Goal: Task Accomplishment & Management: Use online tool/utility

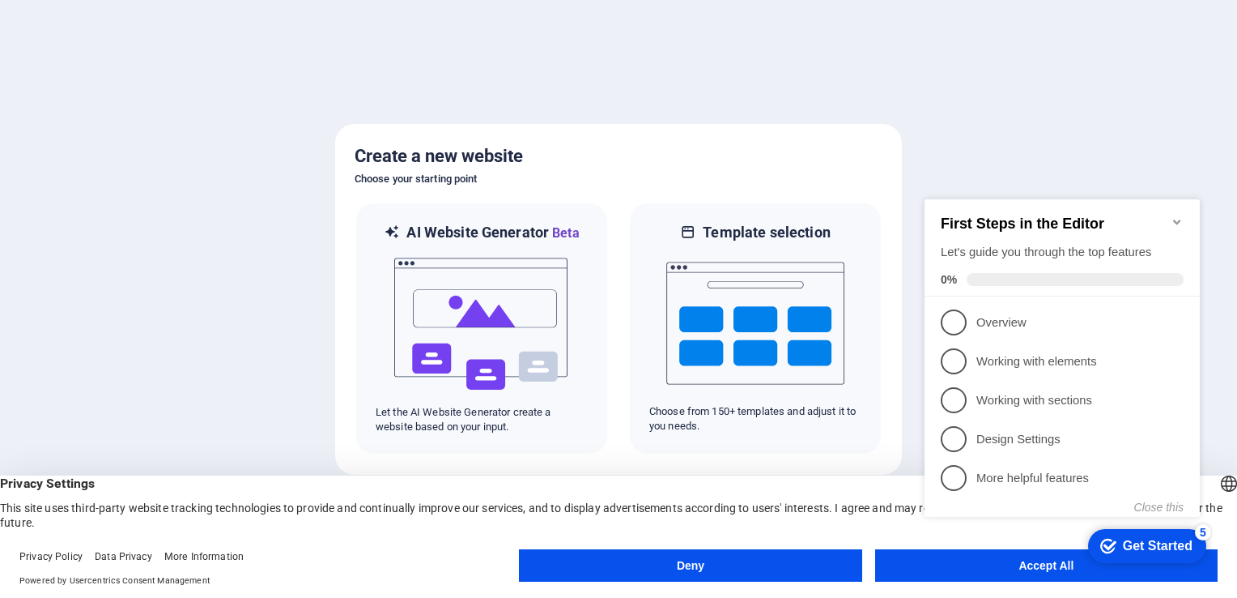
click at [1048, 559] on div "checkmark Get Started 5 First Steps in the Editor Let's guide you through the t…" at bounding box center [1065, 375] width 295 height 387
click at [1138, 362] on p "Working with elements - incomplete" at bounding box center [1073, 361] width 194 height 17
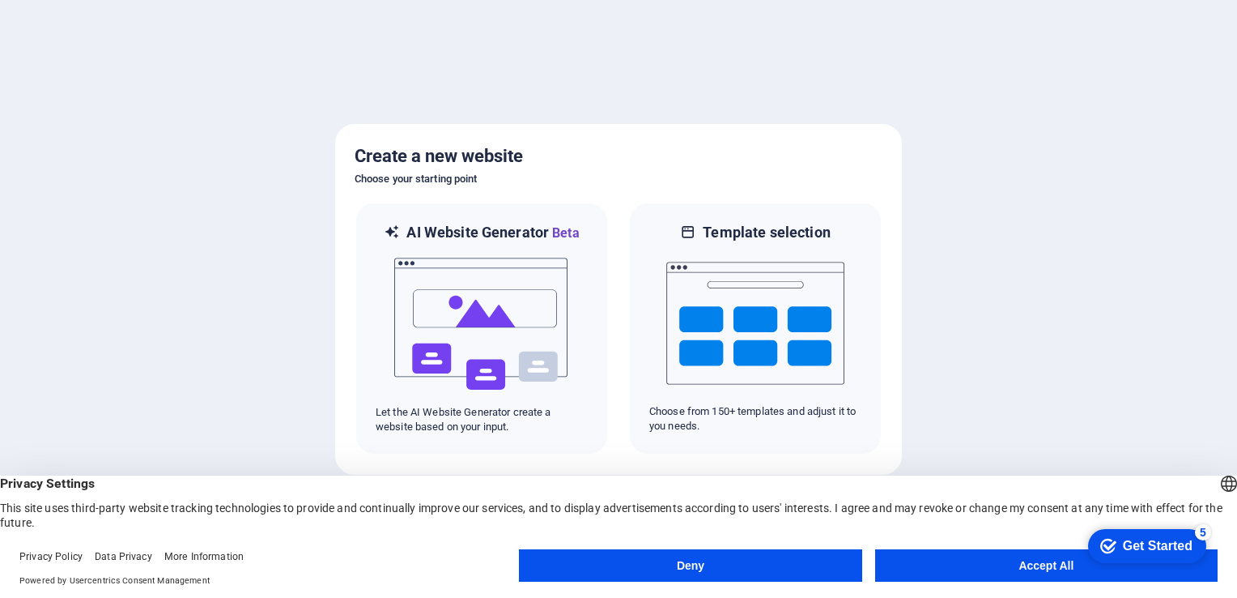
click at [926, 563] on button "Accept All" at bounding box center [1046, 565] width 342 height 32
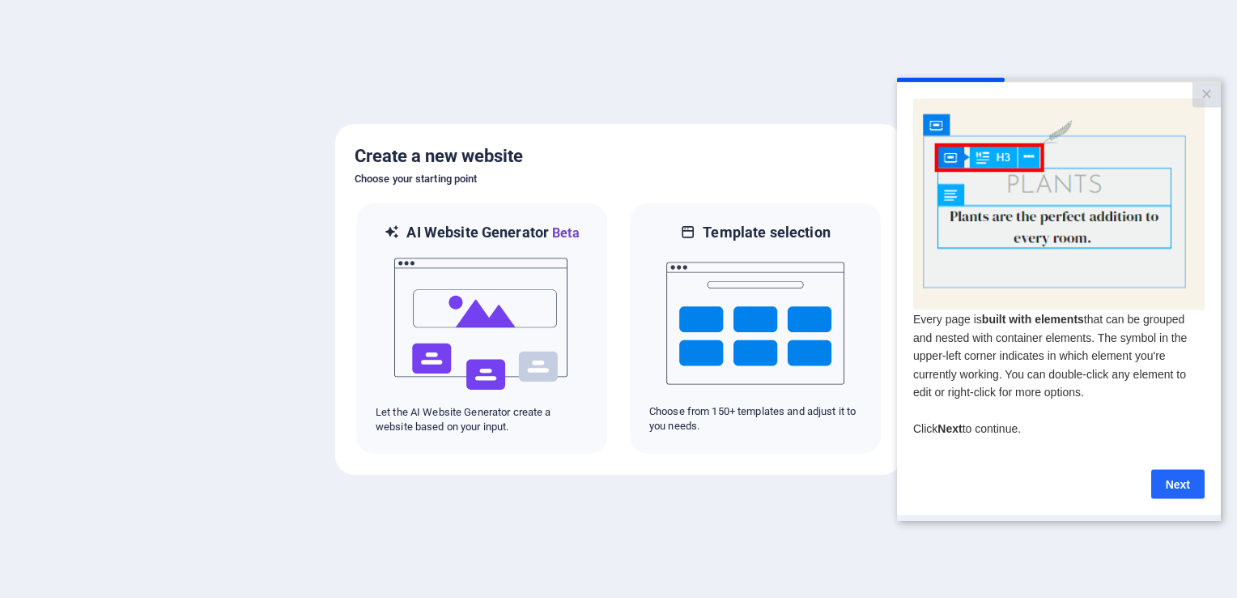
click at [1169, 481] on link "Next" at bounding box center [1177, 483] width 53 height 29
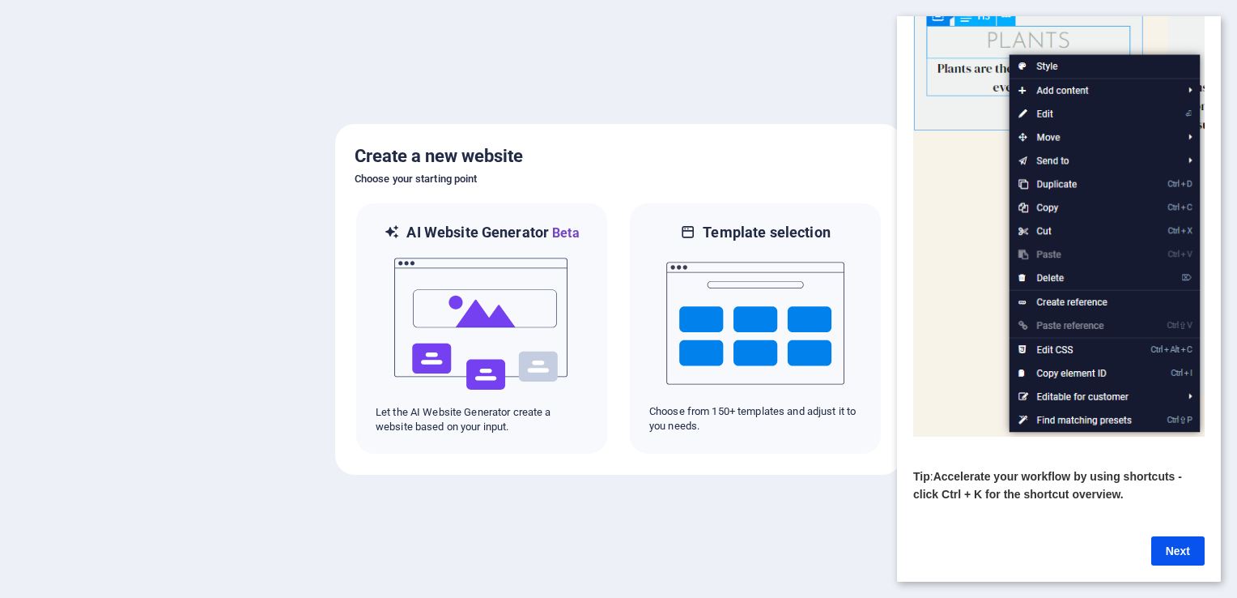
scroll to position [136, 0]
click at [1181, 539] on link "Next" at bounding box center [1177, 550] width 53 height 29
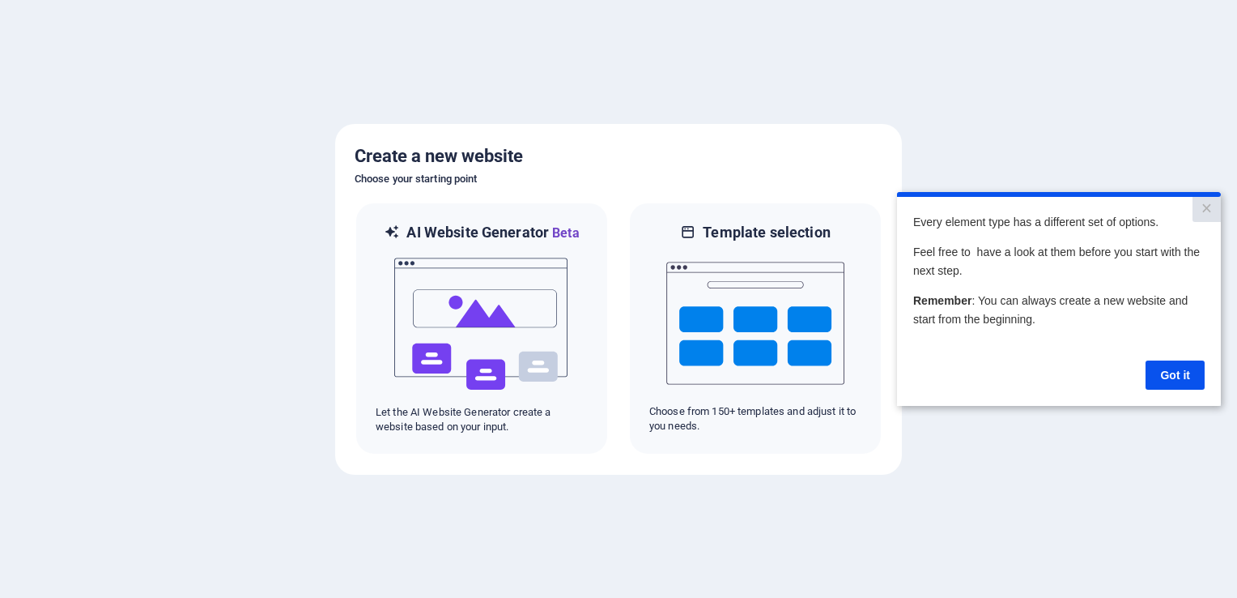
scroll to position [0, 0]
click at [1172, 379] on link "Got it" at bounding box center [1175, 374] width 59 height 29
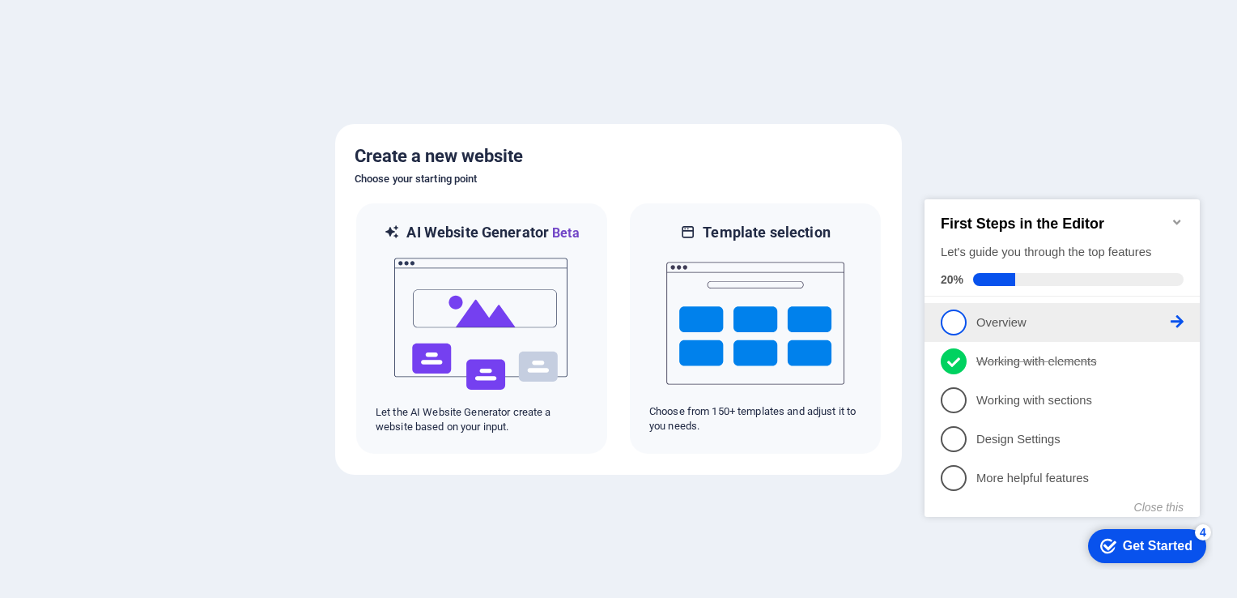
click at [955, 315] on span "1" at bounding box center [954, 322] width 26 height 26
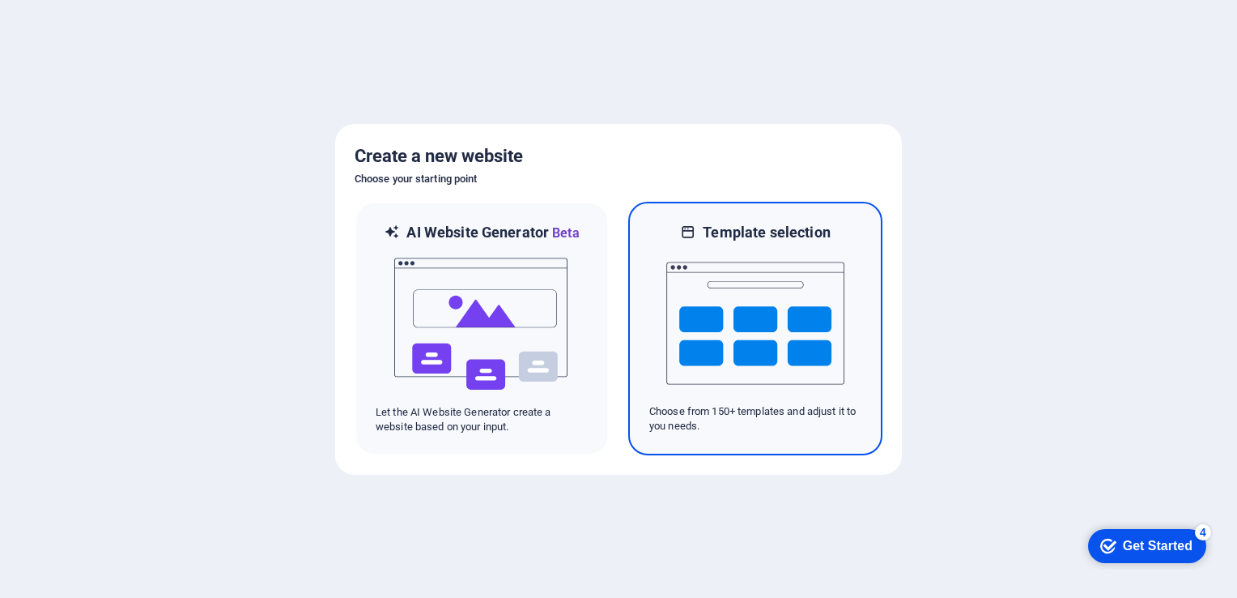
click at [792, 352] on img at bounding box center [755, 323] width 178 height 162
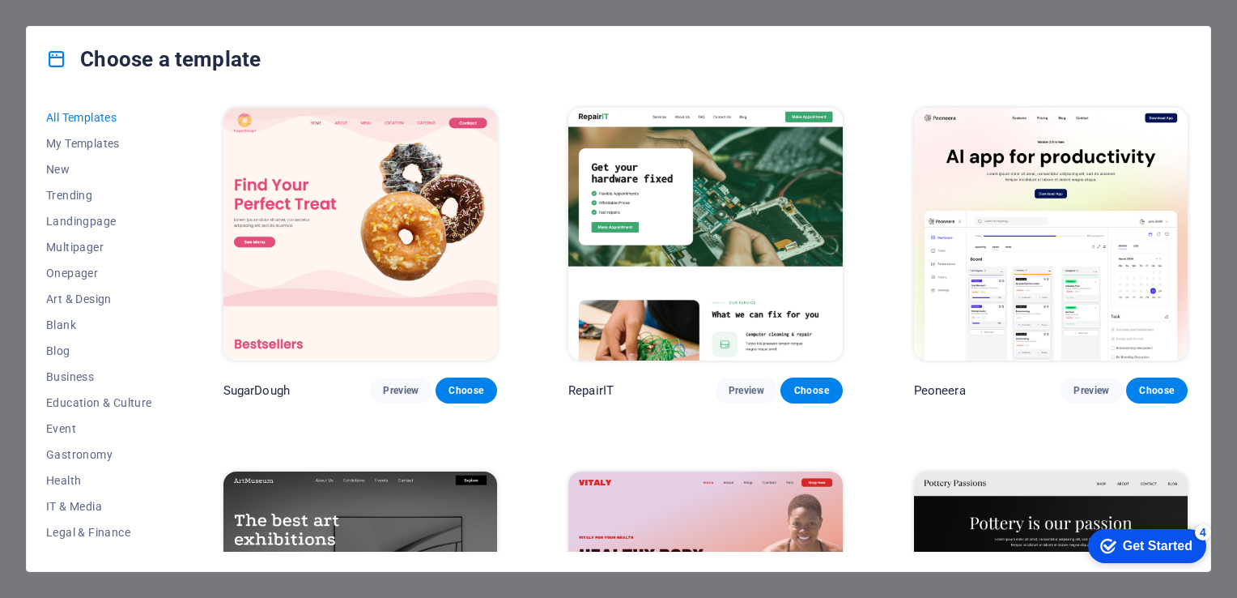
click at [713, 187] on img at bounding box center [705, 234] width 274 height 253
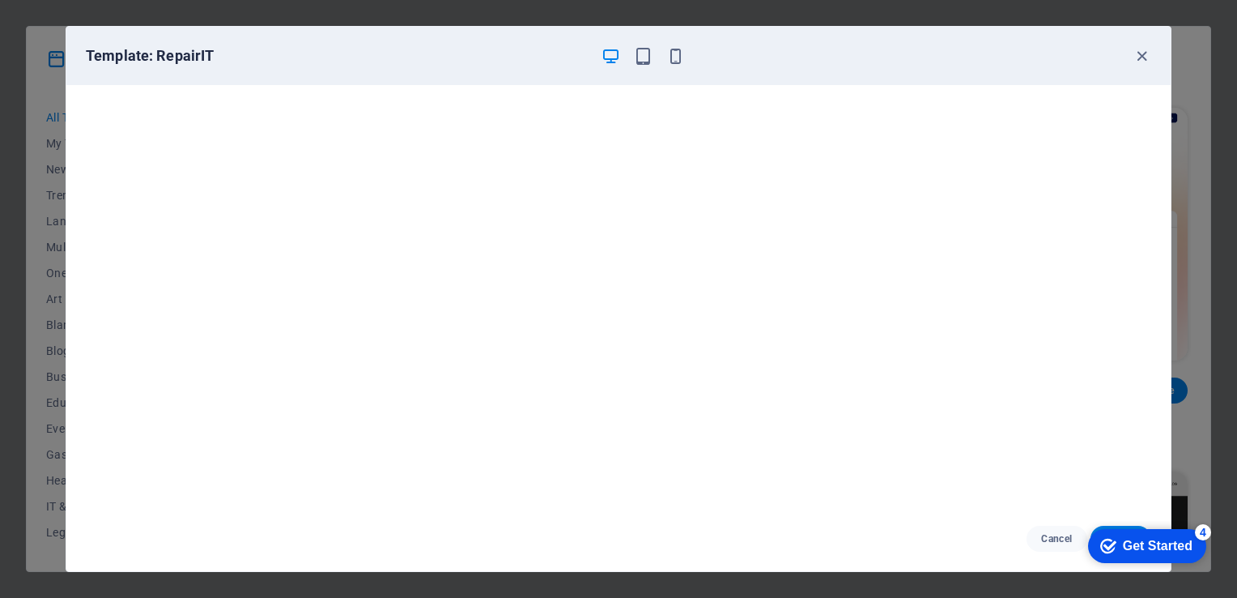
click at [1148, 543] on div "Get Started" at bounding box center [1158, 545] width 70 height 15
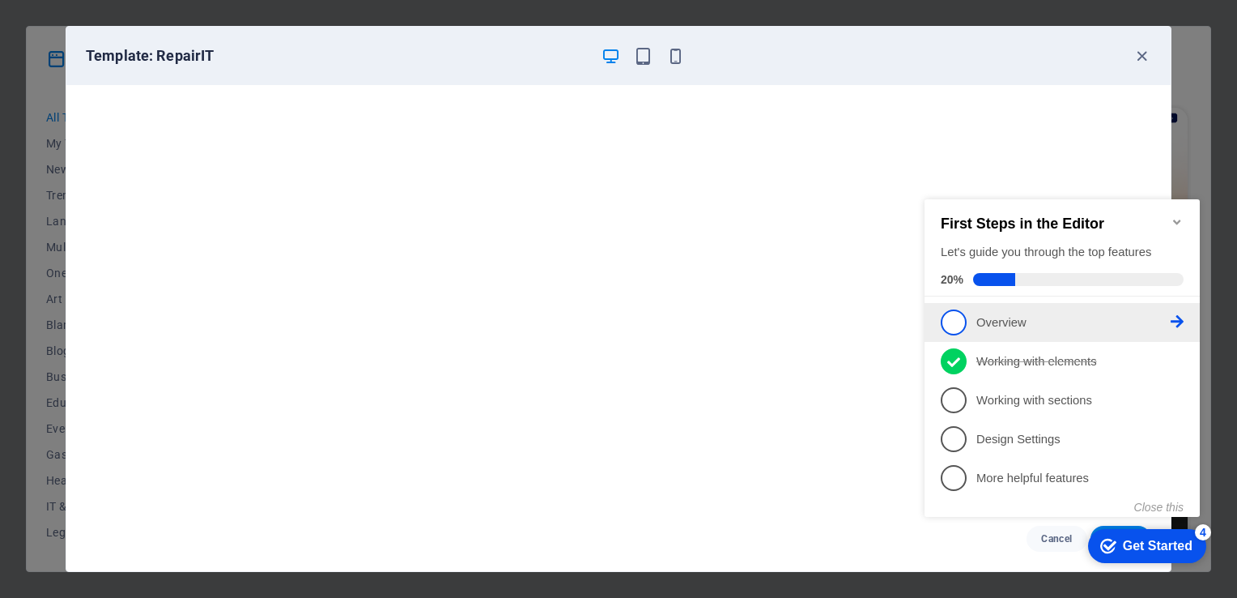
click at [955, 321] on span "1" at bounding box center [954, 322] width 26 height 26
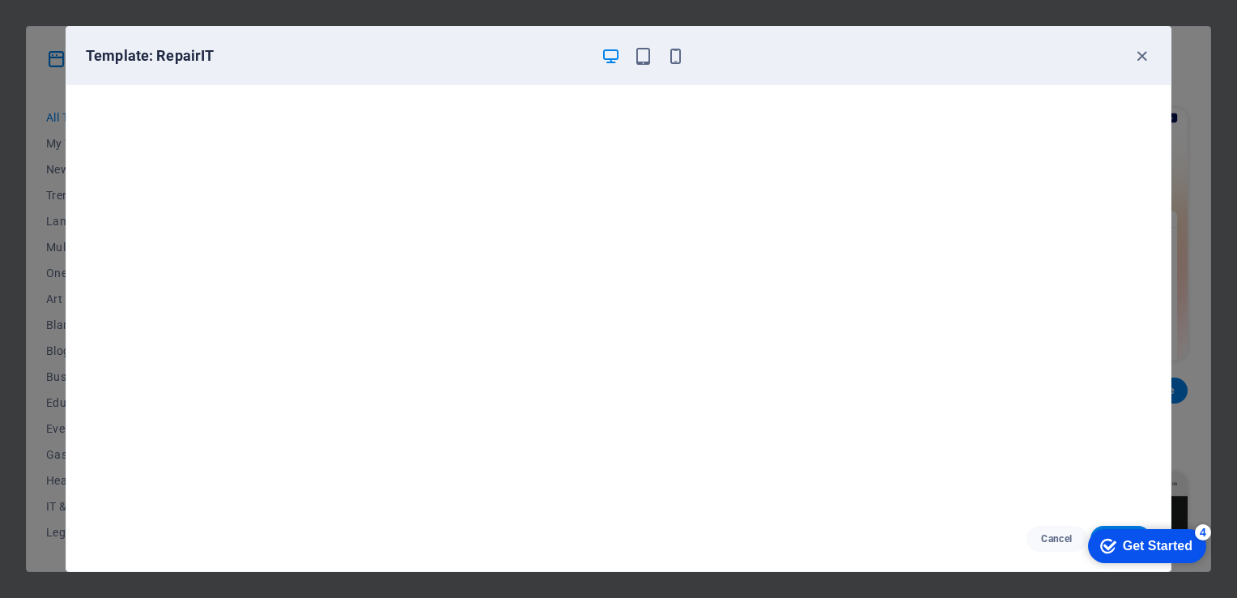
click at [1159, 534] on div "checkmark Get Started 4" at bounding box center [1147, 546] width 118 height 34
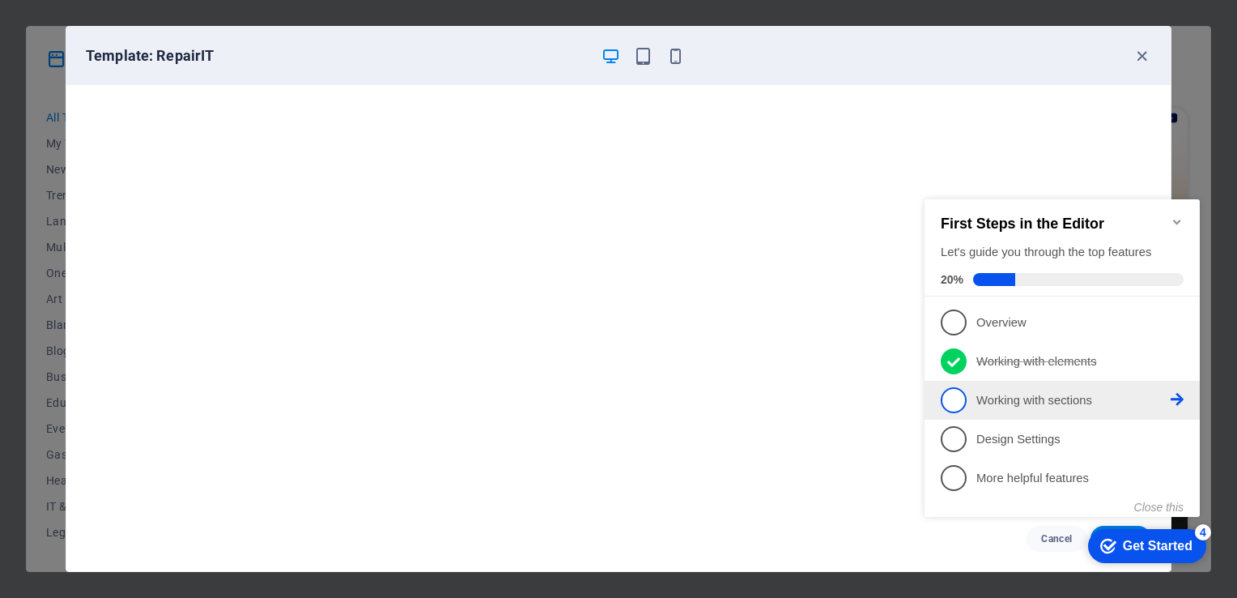
click at [963, 396] on span "3" at bounding box center [954, 400] width 26 height 26
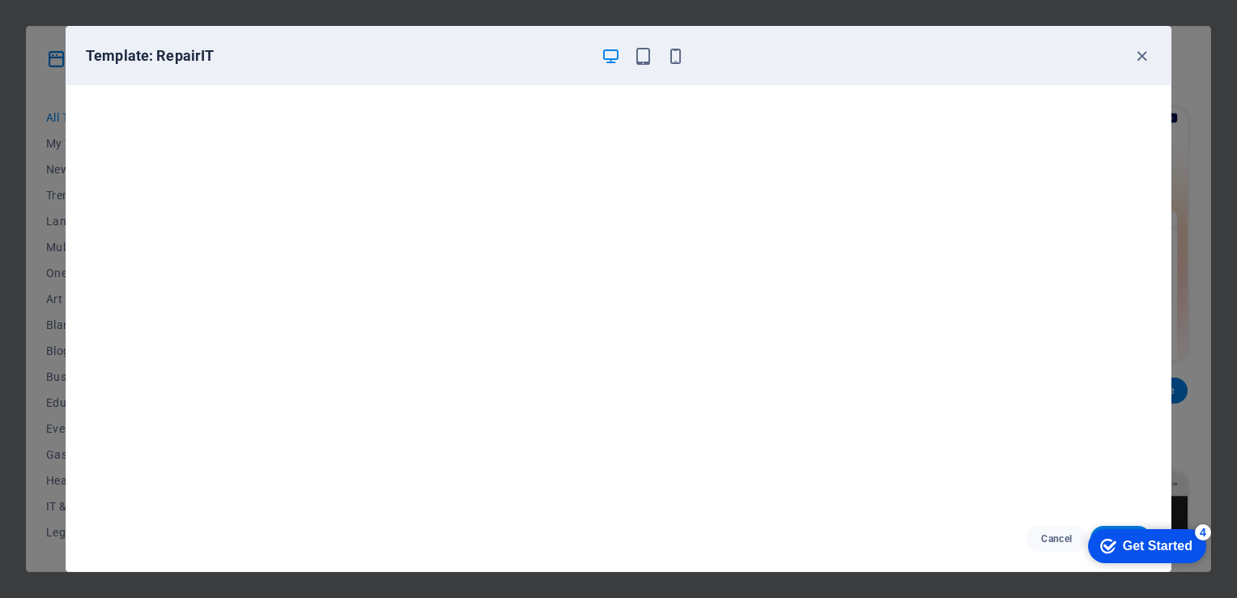
click at [1178, 545] on div "Get Started" at bounding box center [1158, 545] width 70 height 15
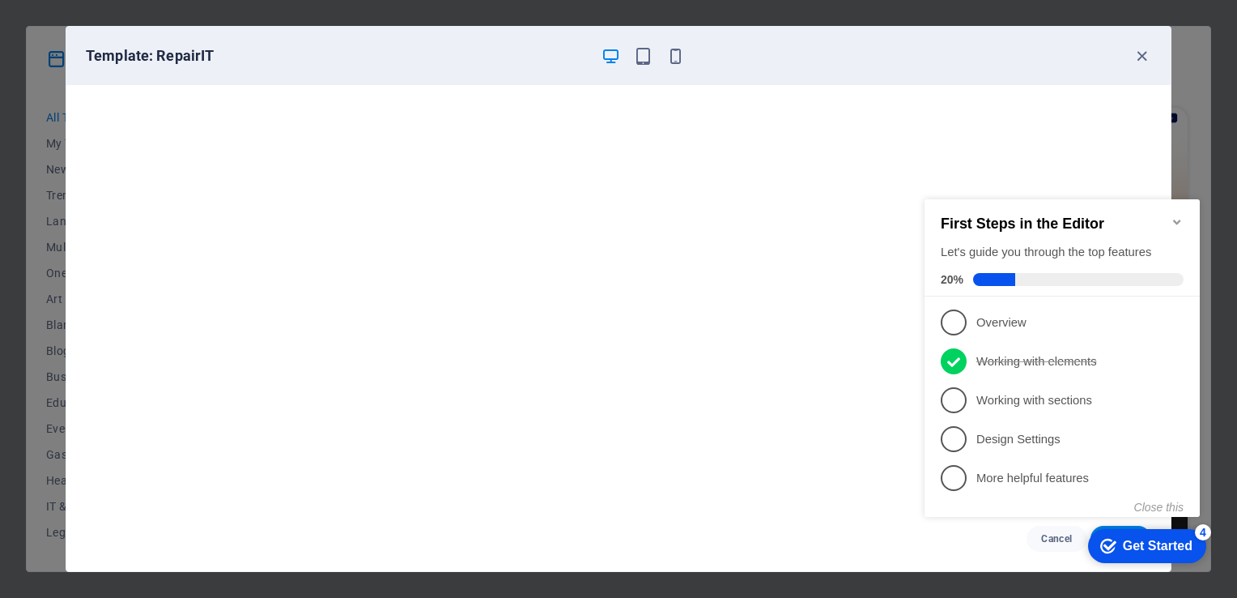
click at [1172, 215] on icon "Minimize checklist" at bounding box center [1177, 221] width 13 height 13
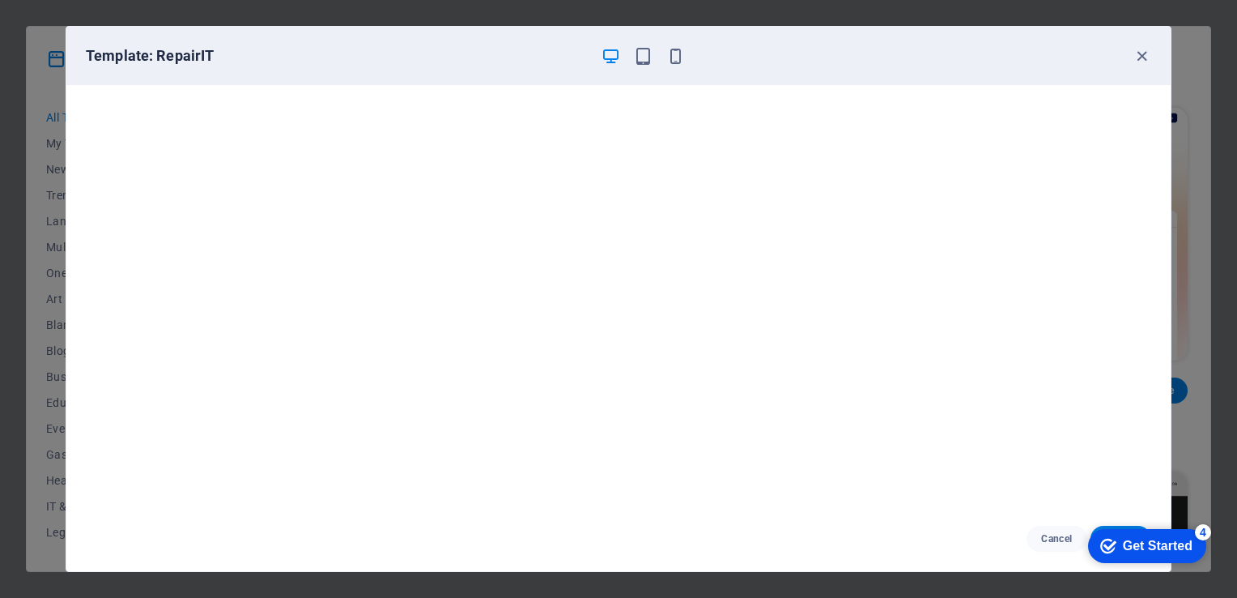
click at [1193, 553] on div "Get Started" at bounding box center [1158, 545] width 70 height 15
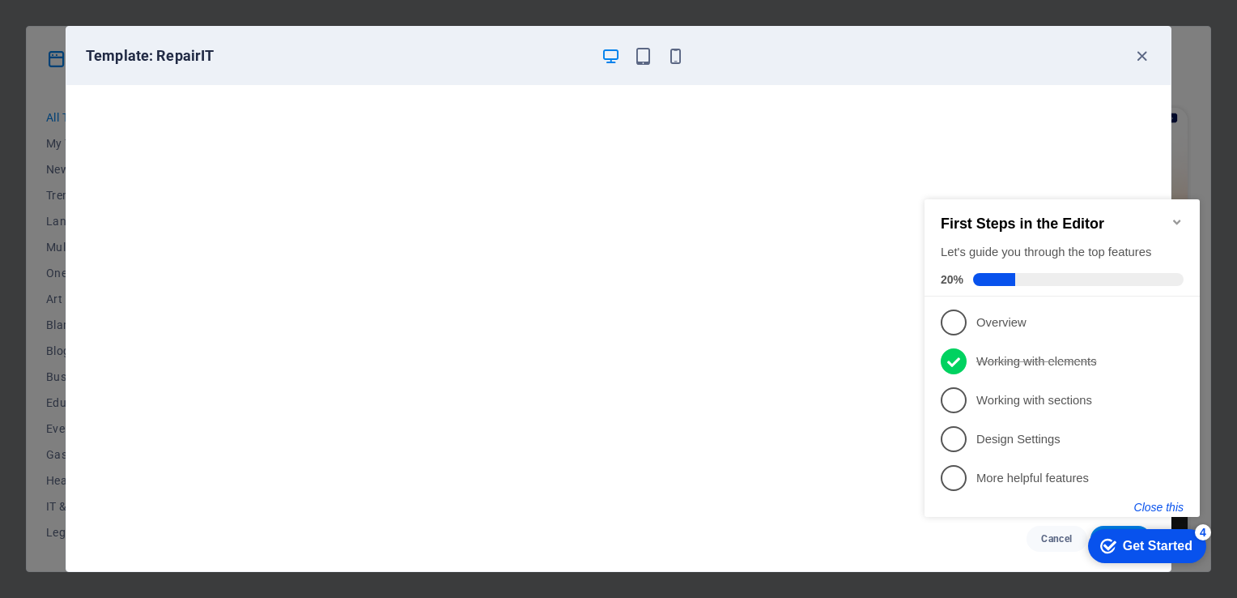
click at [1159, 508] on button "Close this" at bounding box center [1158, 506] width 49 height 13
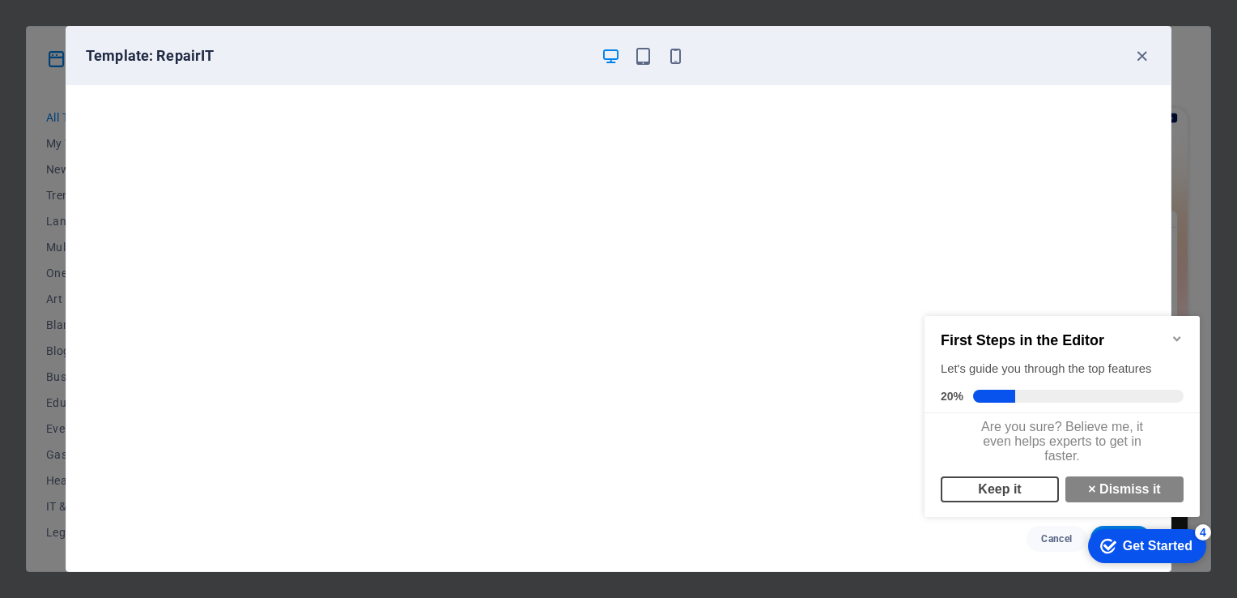
click at [1013, 499] on link "Keep it" at bounding box center [1000, 489] width 118 height 26
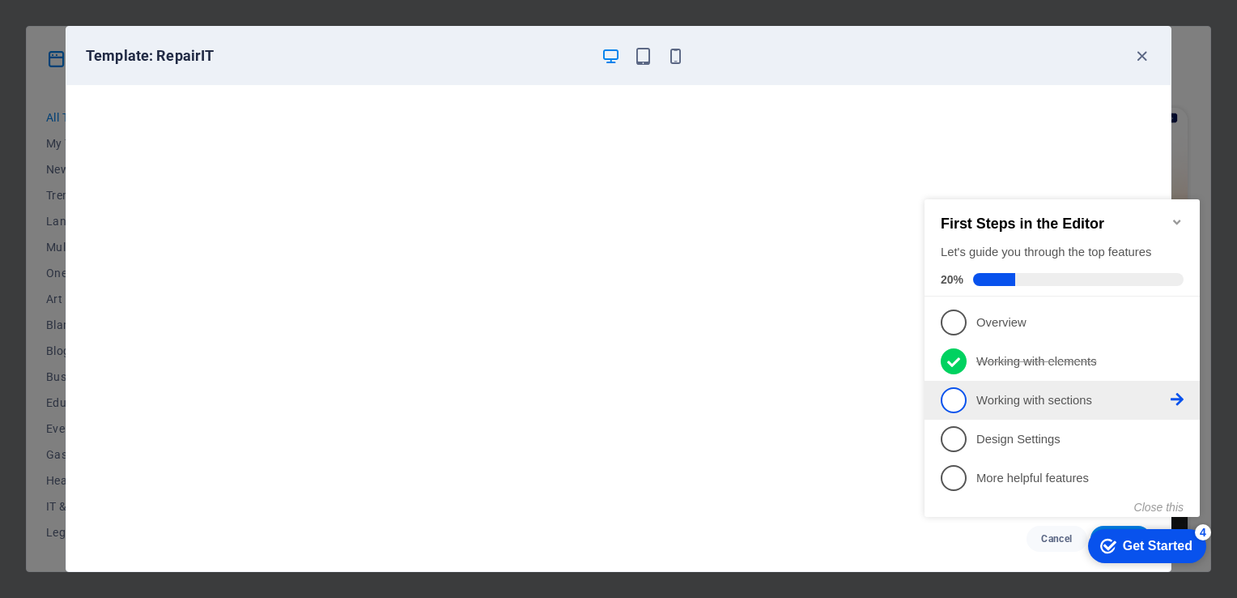
click at [1061, 410] on li "3 Working with sections - incomplete" at bounding box center [1062, 400] width 275 height 39
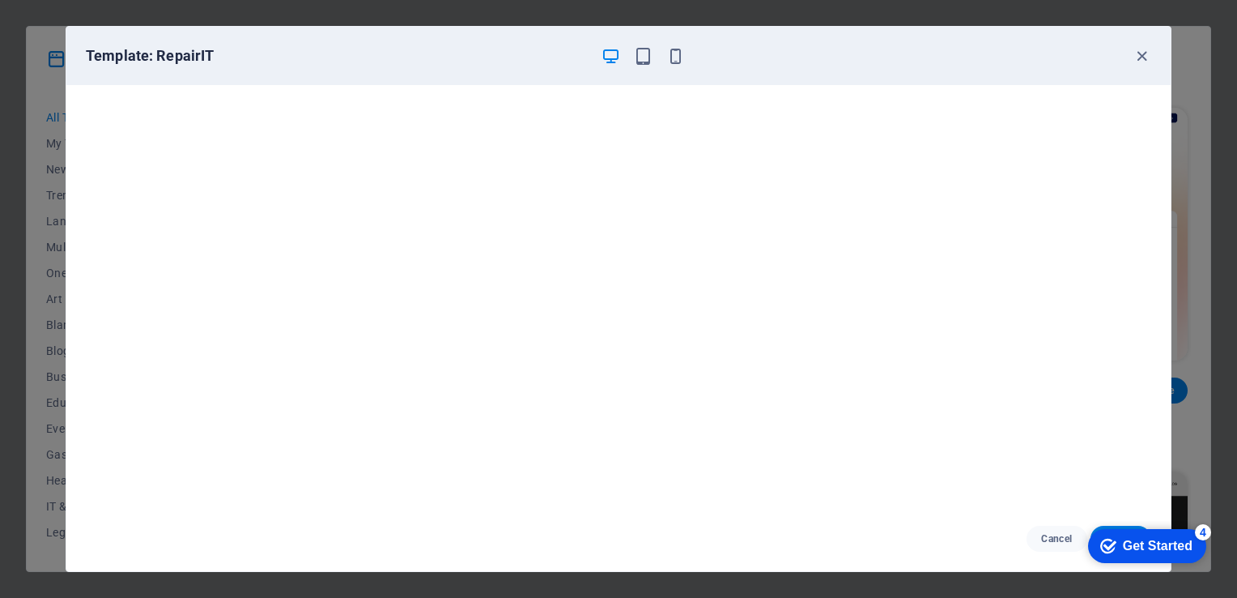
click at [1174, 546] on div "Get Started" at bounding box center [1158, 545] width 70 height 15
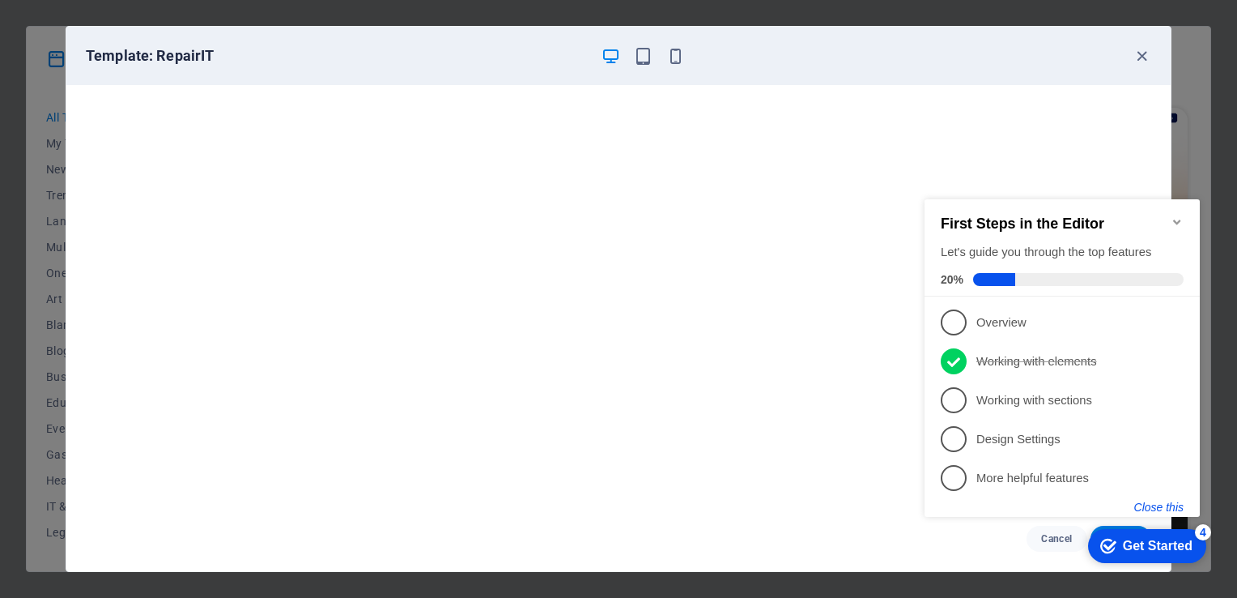
click at [1159, 506] on button "Close this" at bounding box center [1158, 506] width 49 height 13
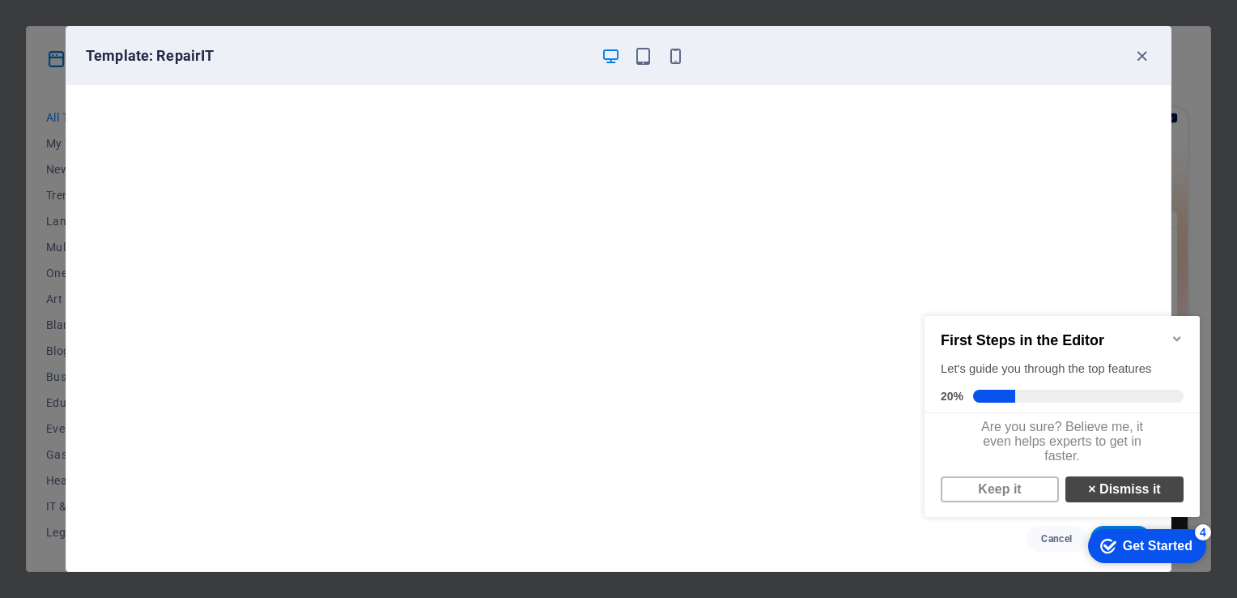
click at [1114, 492] on link "× Dismiss it" at bounding box center [1124, 489] width 118 height 26
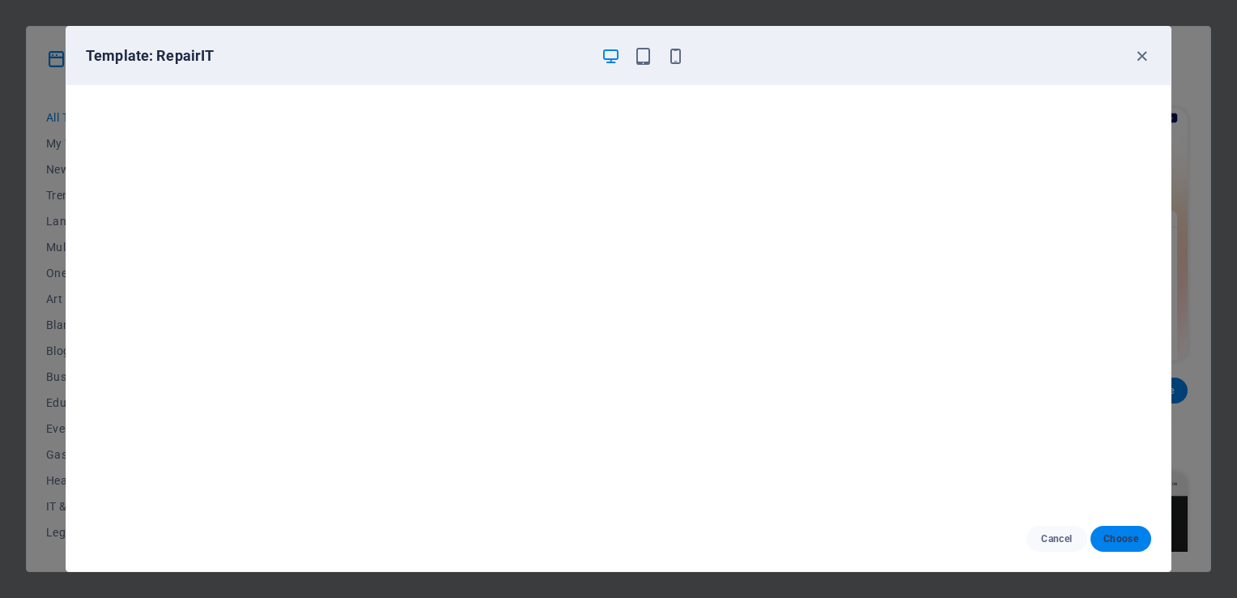
click at [1128, 538] on span "Choose" at bounding box center [1121, 538] width 35 height 13
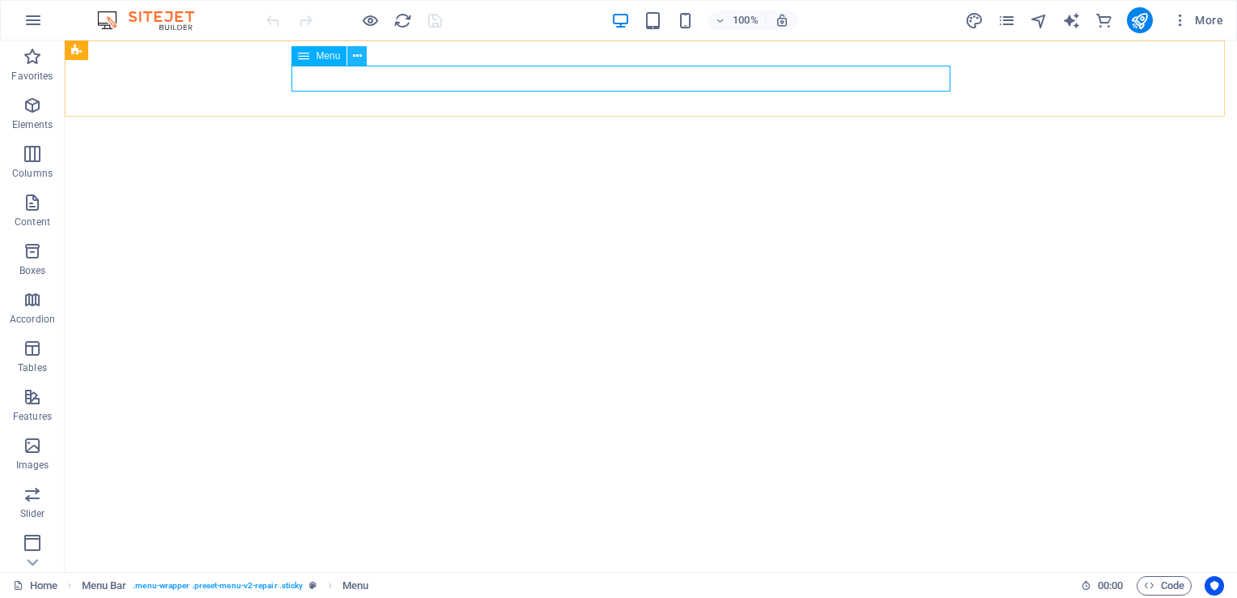
click at [354, 57] on icon at bounding box center [357, 56] width 9 height 17
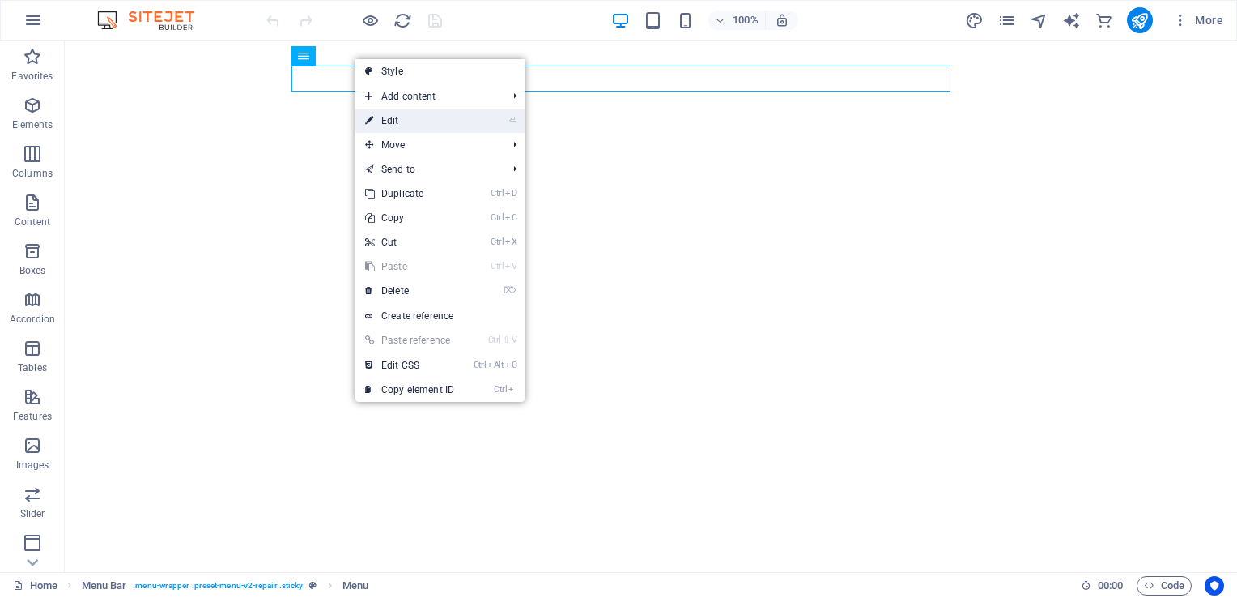
click at [415, 128] on link "⏎ Edit" at bounding box center [409, 120] width 108 height 24
select select "1"
select select
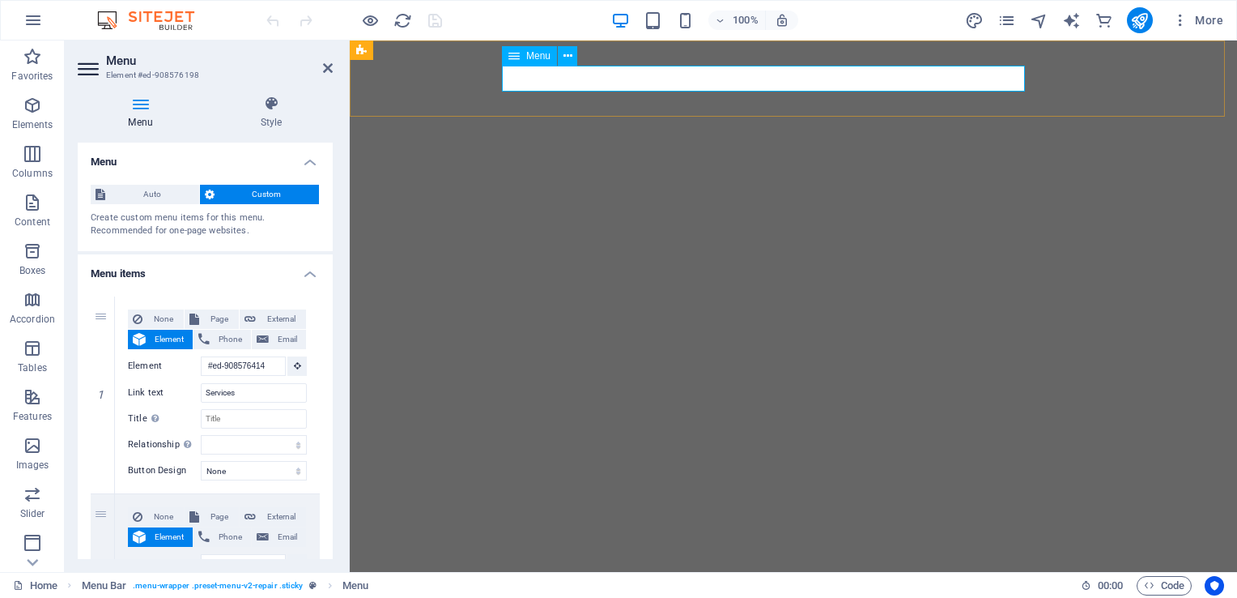
click at [538, 56] on span "Menu" at bounding box center [538, 56] width 24 height 10
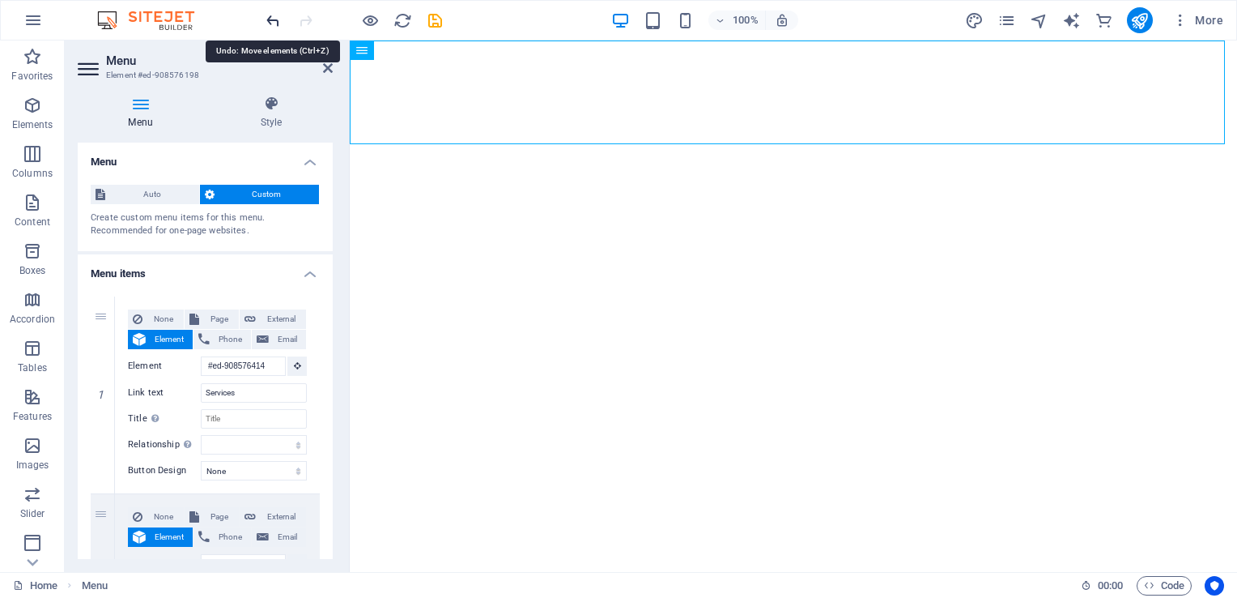
click at [270, 23] on icon "undo" at bounding box center [273, 20] width 19 height 19
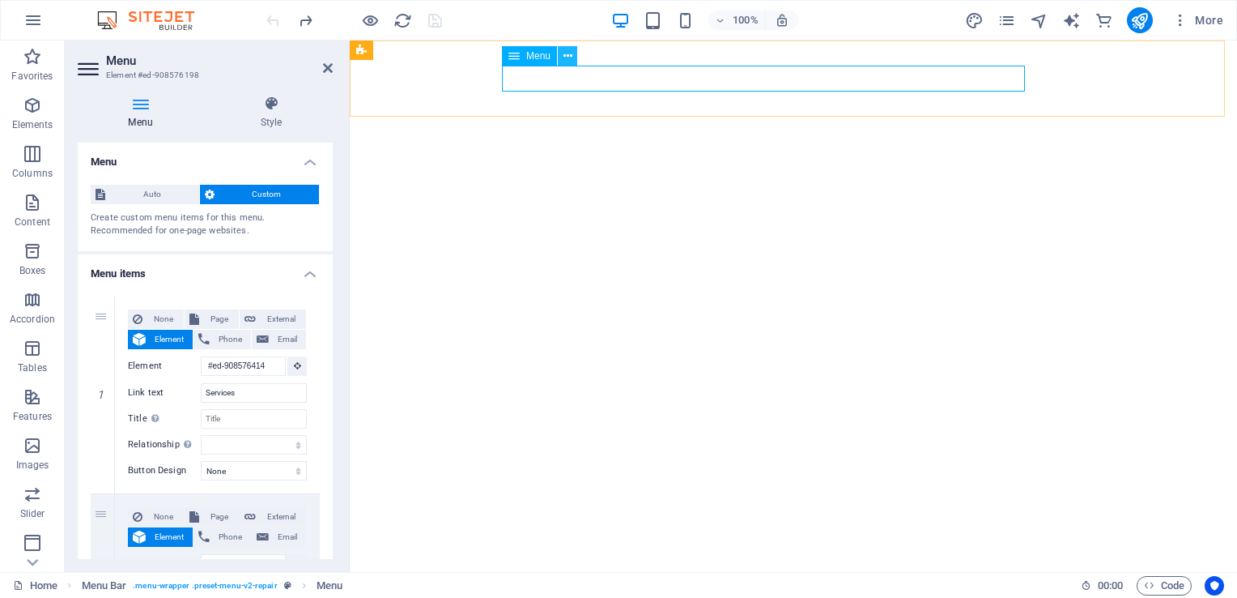
click at [571, 51] on icon at bounding box center [568, 56] width 9 height 17
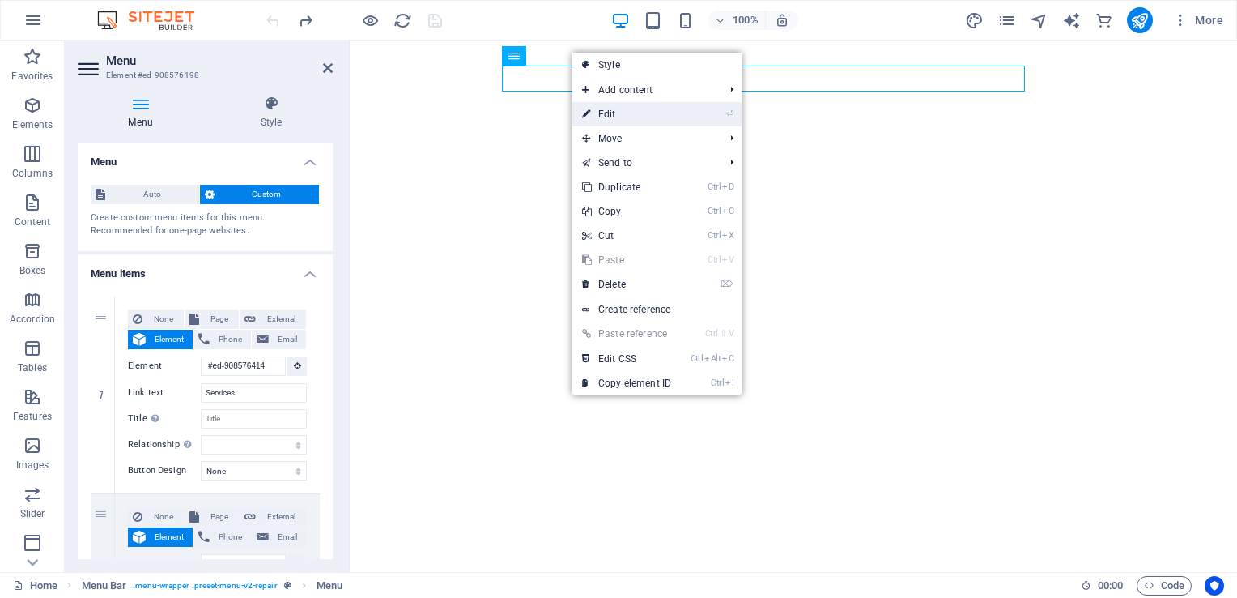
click at [612, 110] on link "⏎ Edit" at bounding box center [626, 114] width 108 height 24
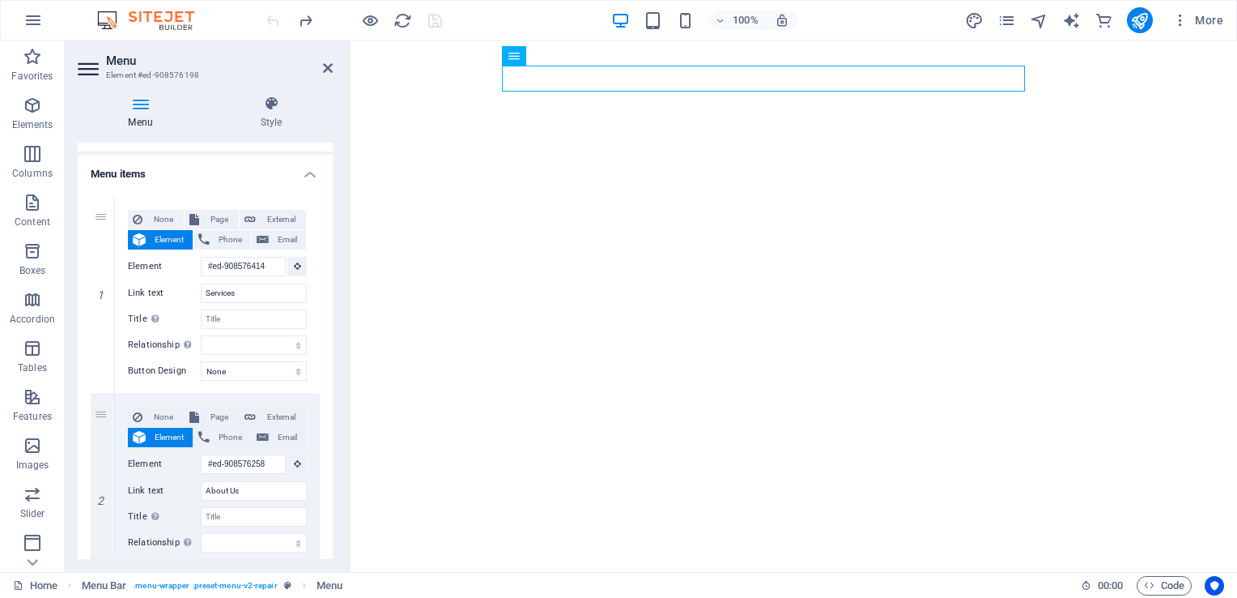
scroll to position [99, 0]
click at [240, 288] on input "Services" at bounding box center [254, 293] width 106 height 19
type input "S"
select select
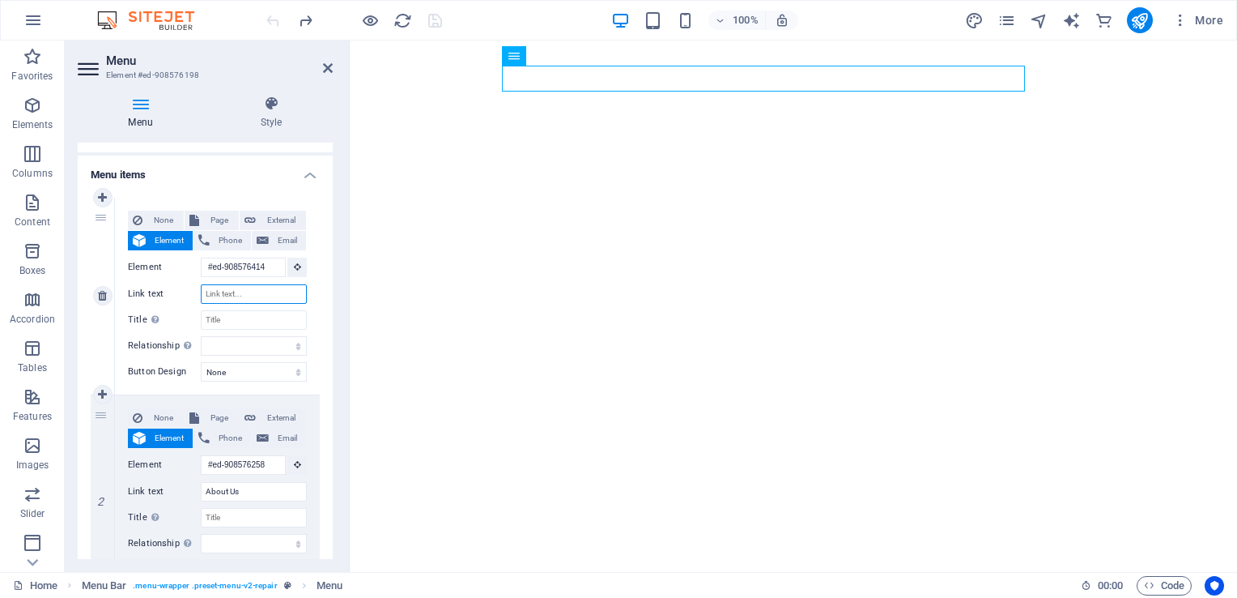
select select
type input "Ini"
select select
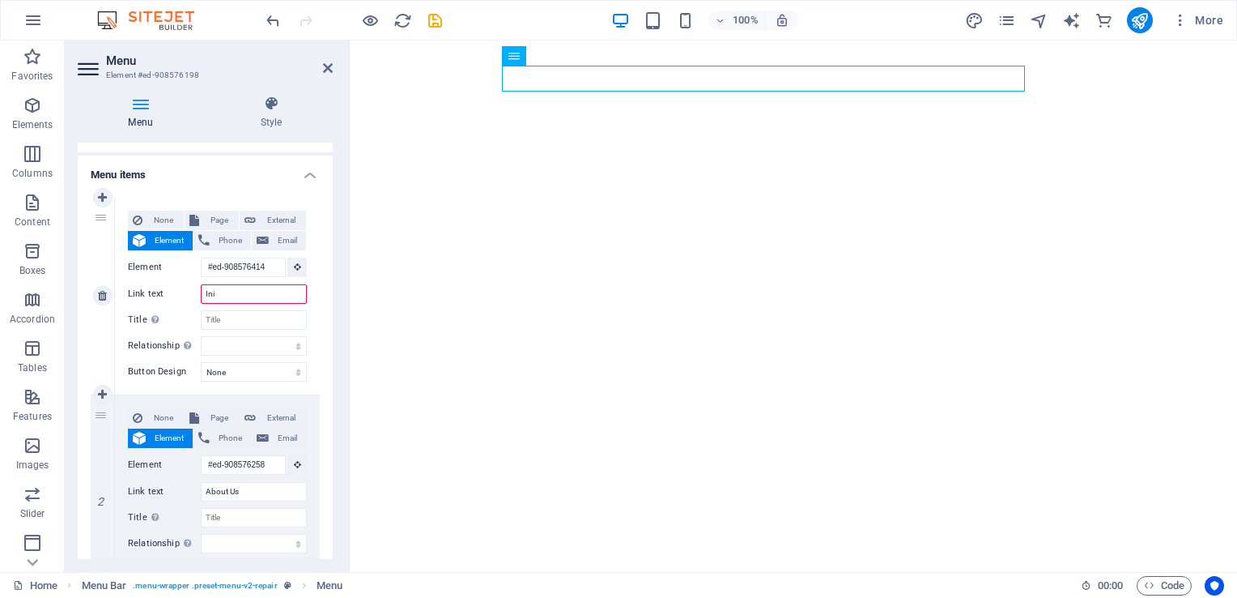
select select
type input "Inicio"
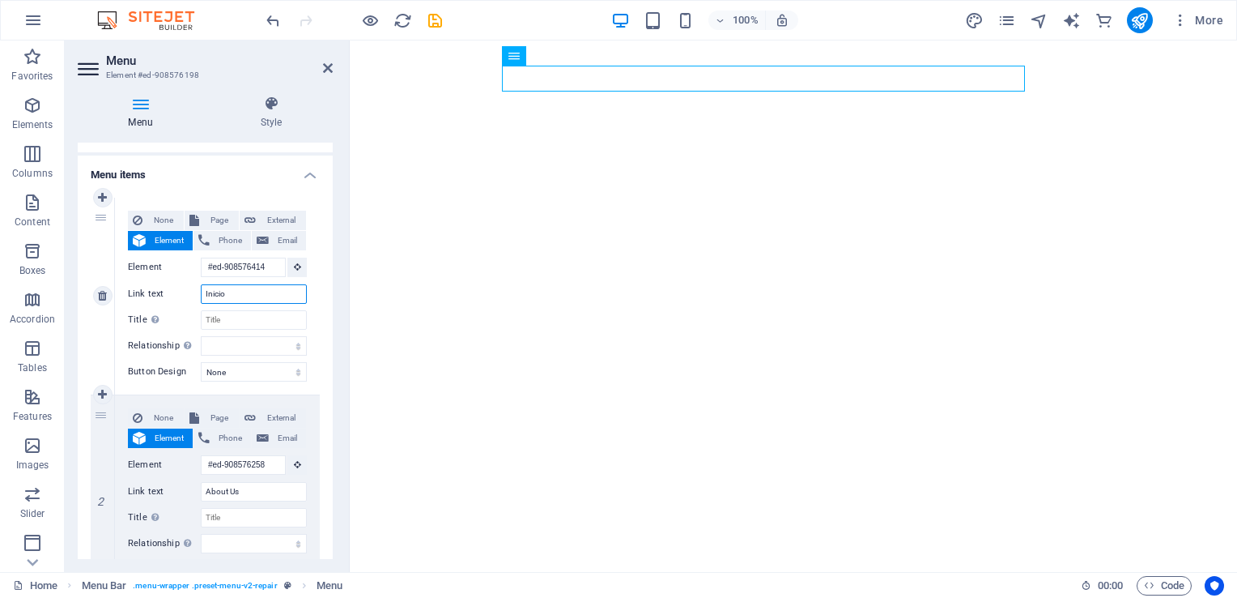
select select
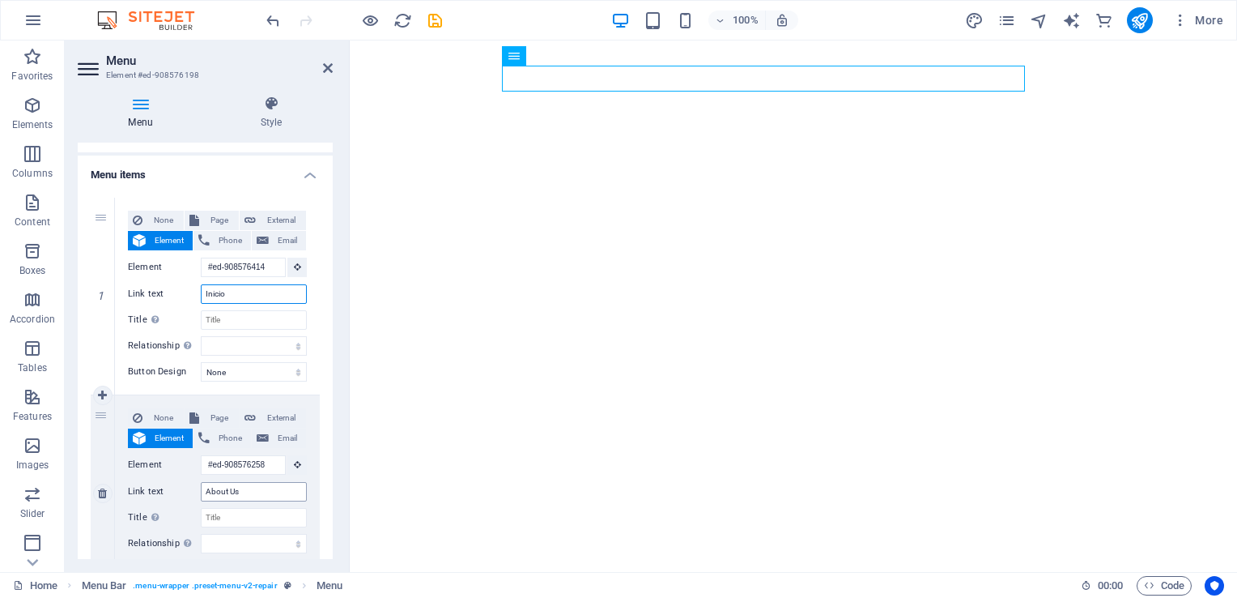
type input "Inicio"
click at [244, 491] on input "About Us" at bounding box center [254, 491] width 106 height 19
type input "A"
select select
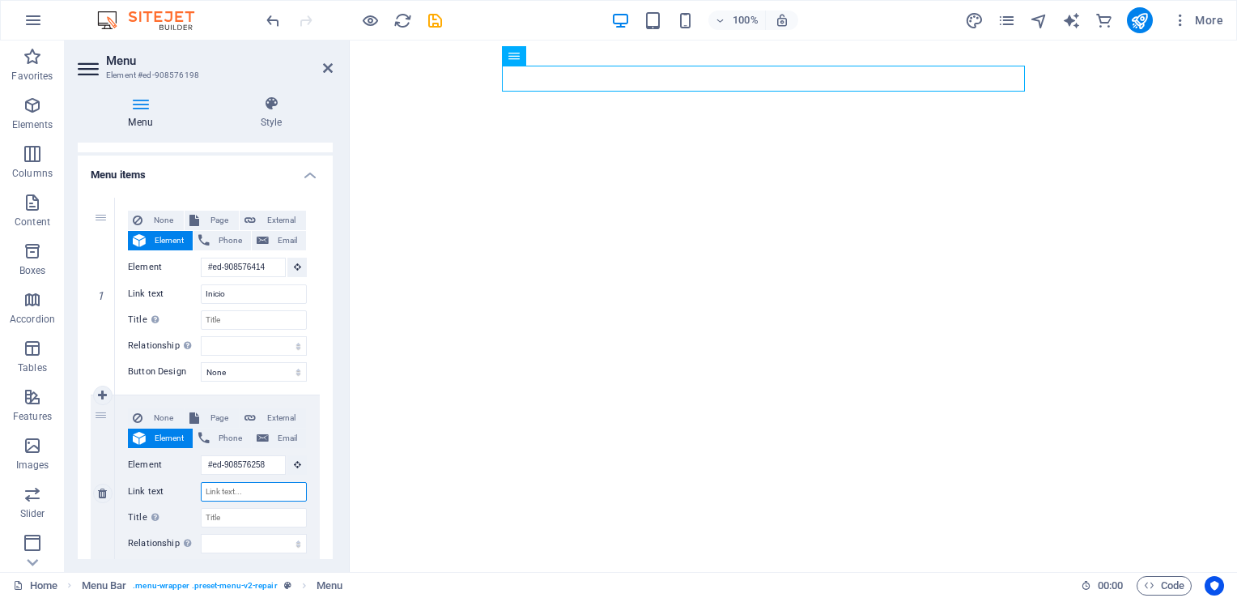
select select
type input "So"
select select
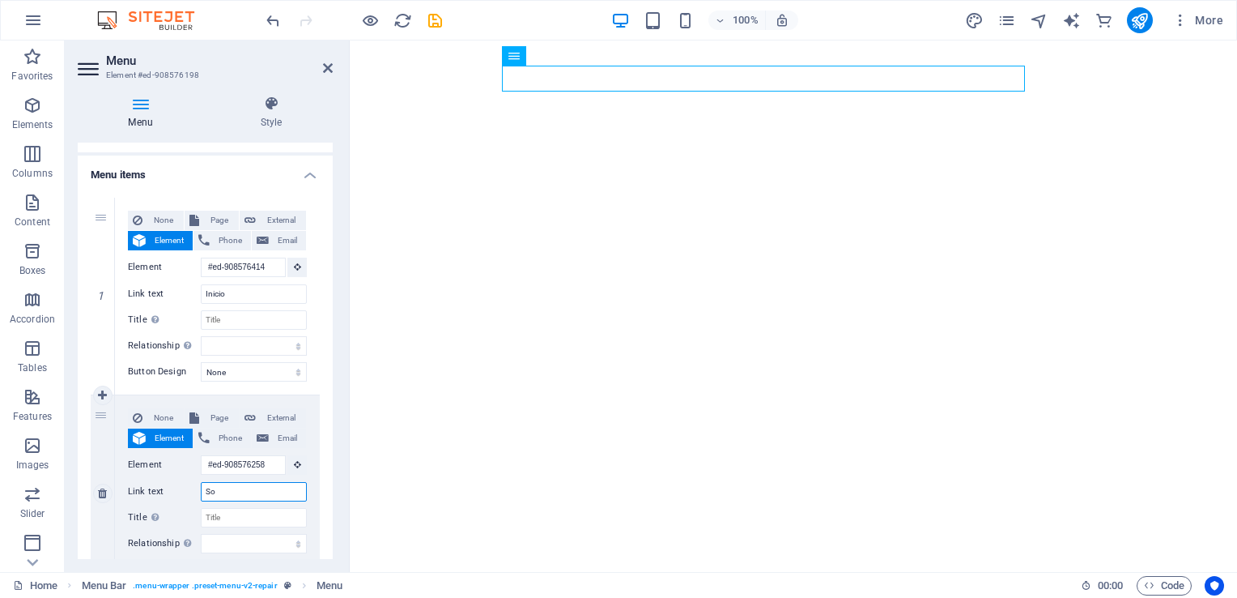
select select
type input "Sob"
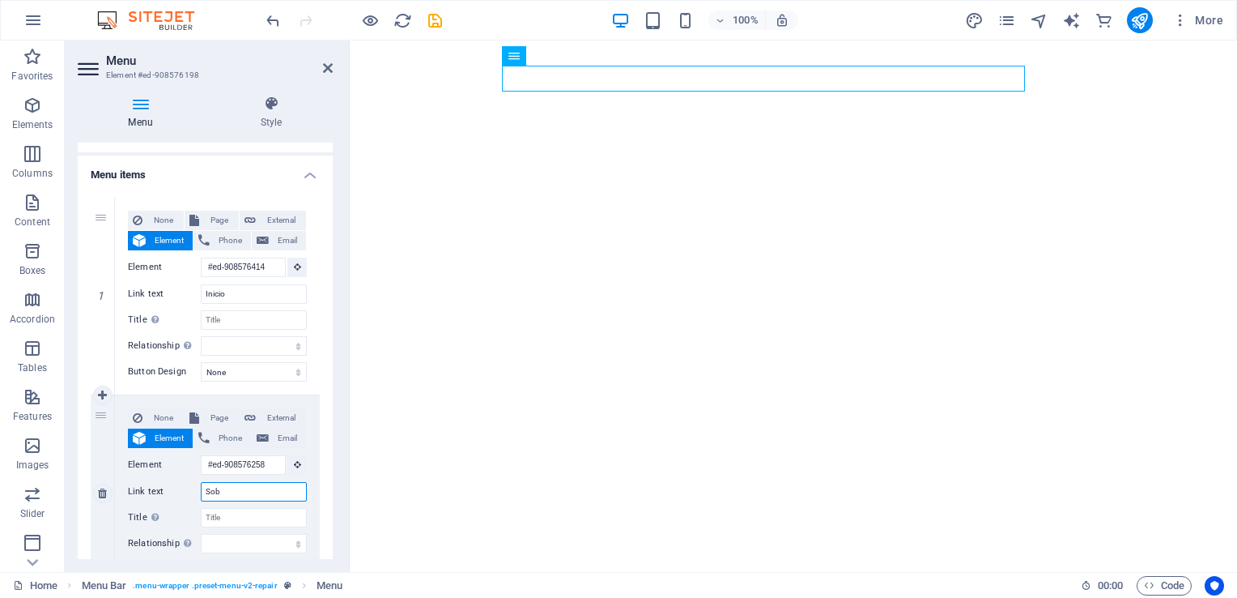
select select
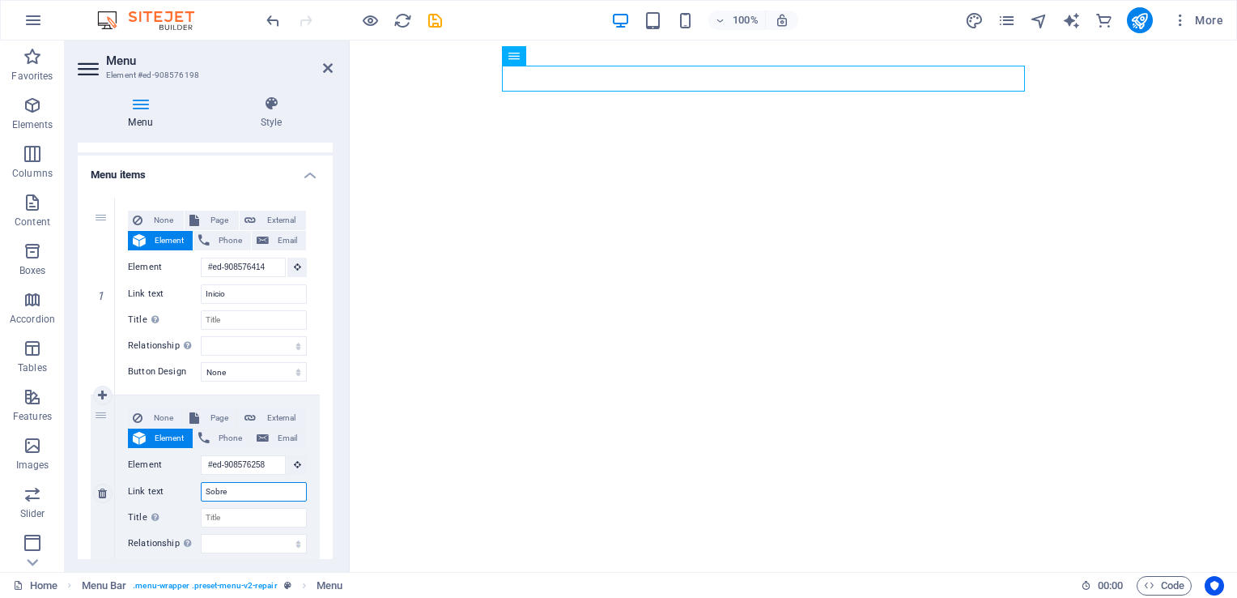
type input "Sobre"
select select
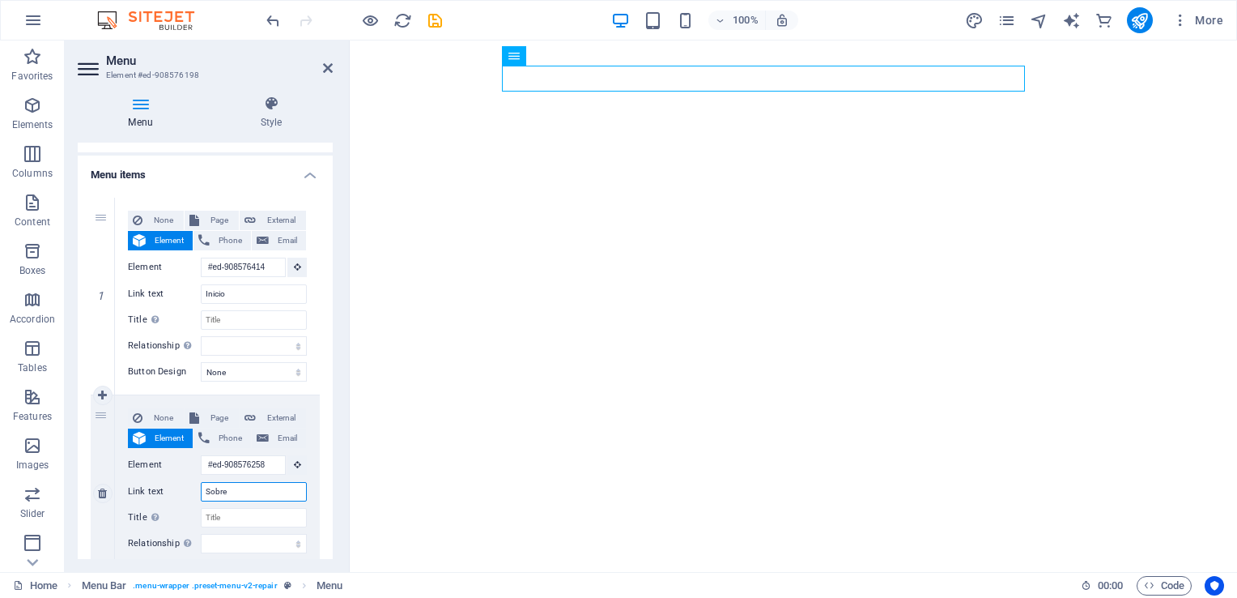
select select
type input "Sobre n"
select select
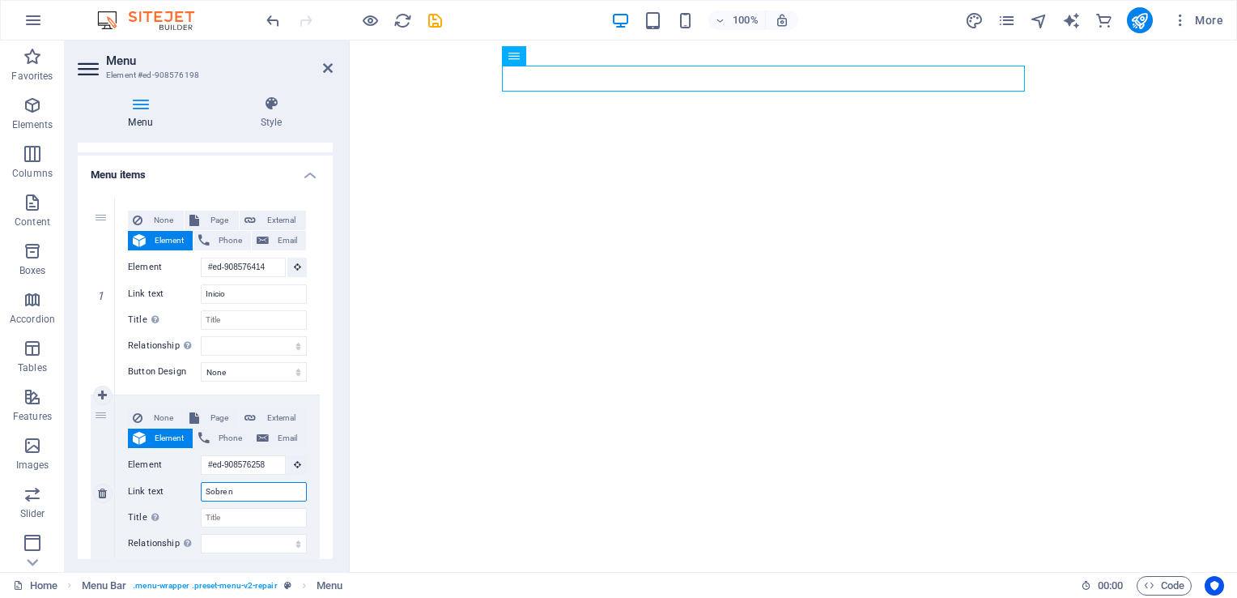
select select
type input "Sobre no"
select select
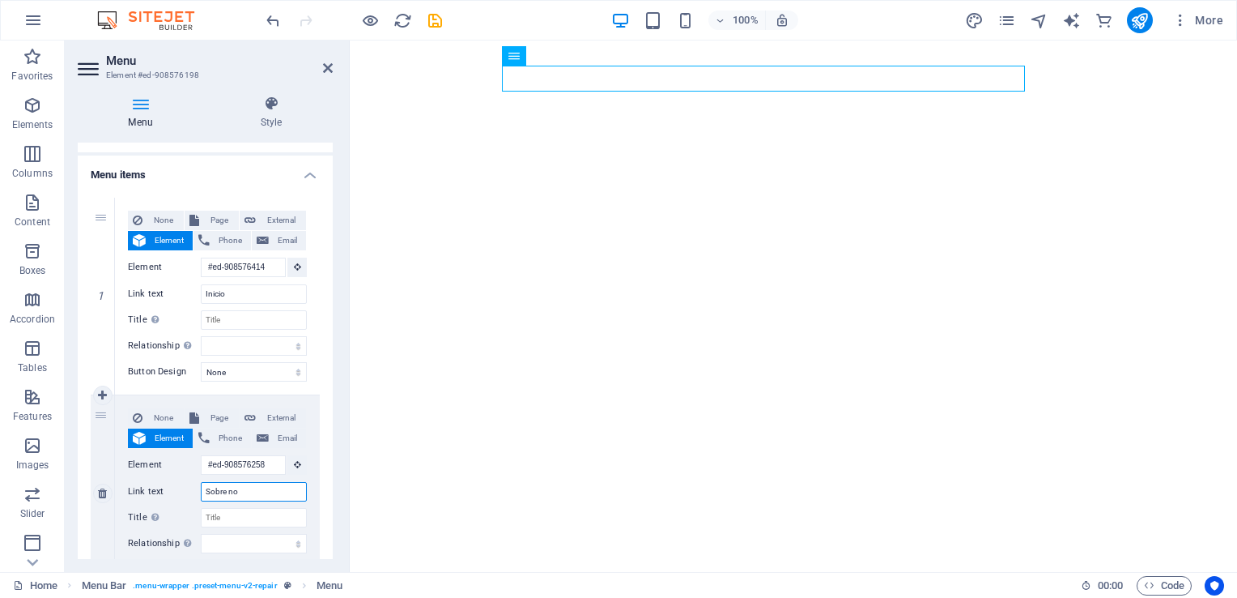
select select
type input "Sobre no+"
select select
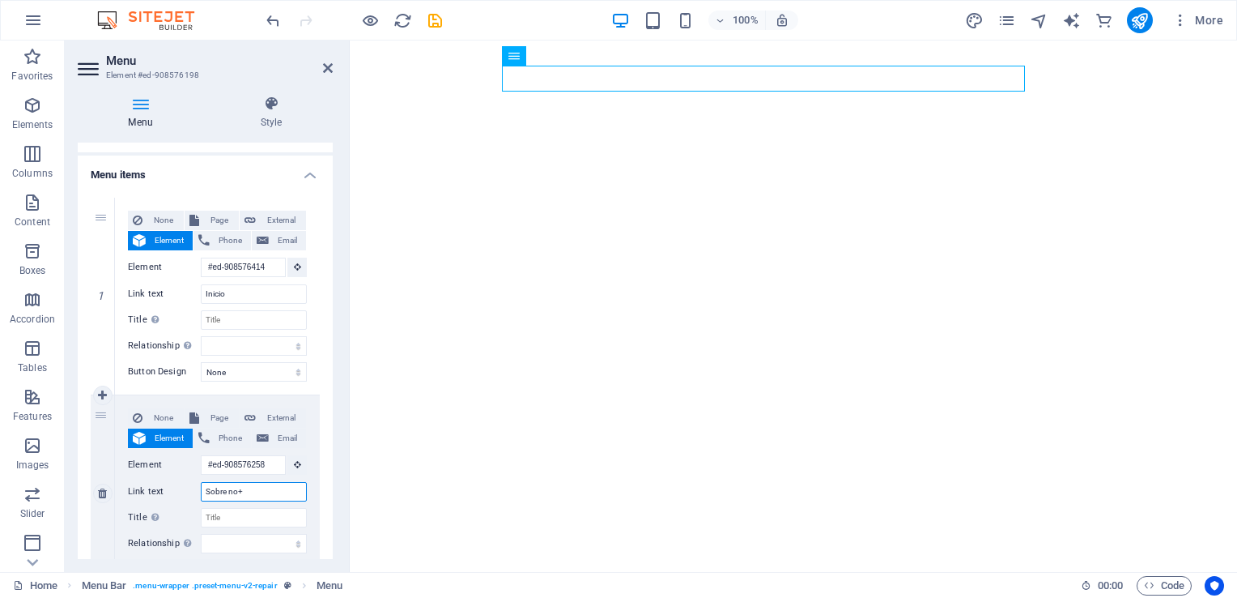
select select
type input "Sobre no"
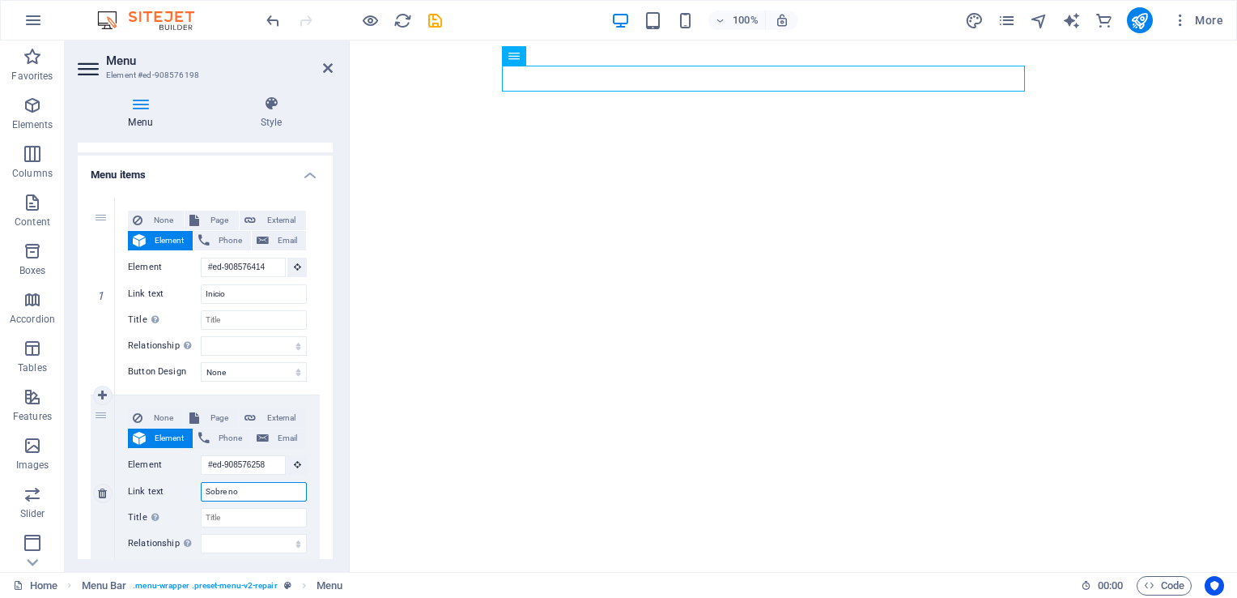
select select
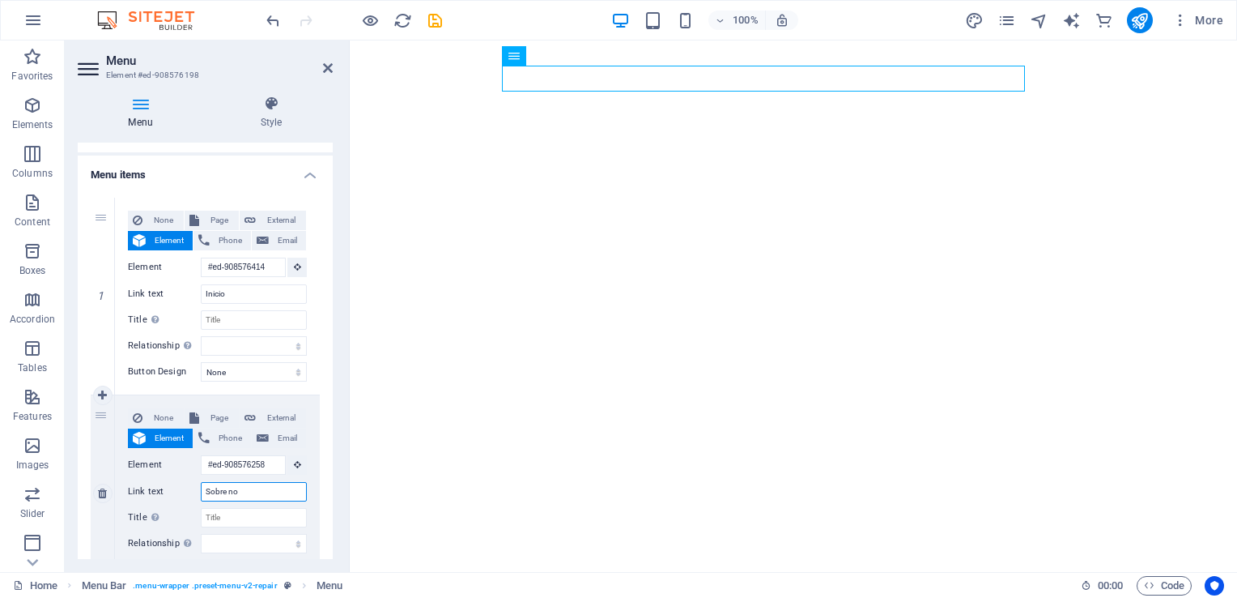
type input "Sobre n"
select select
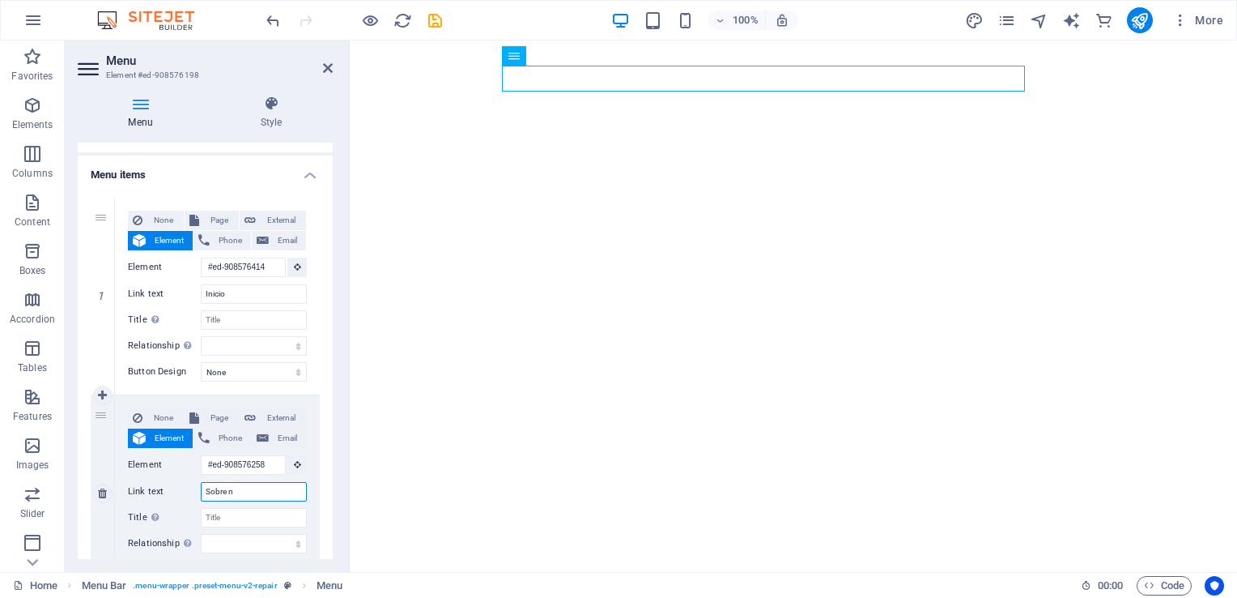
select select
type input "Sobre nõ"
select select
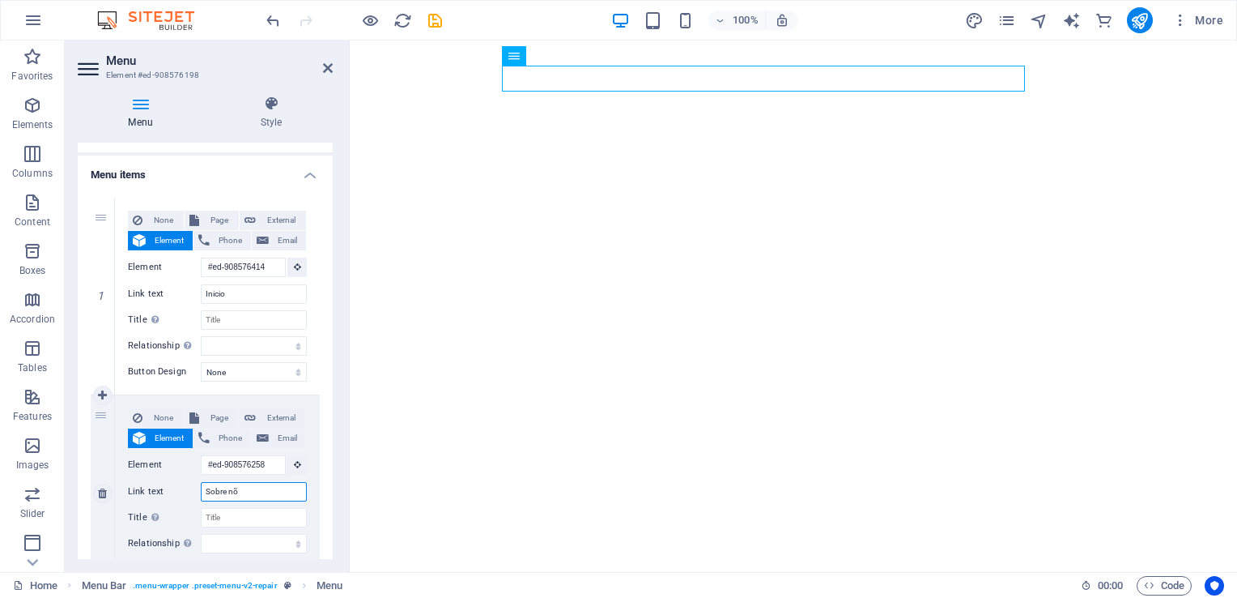
select select
type input "Sobre n"
select select
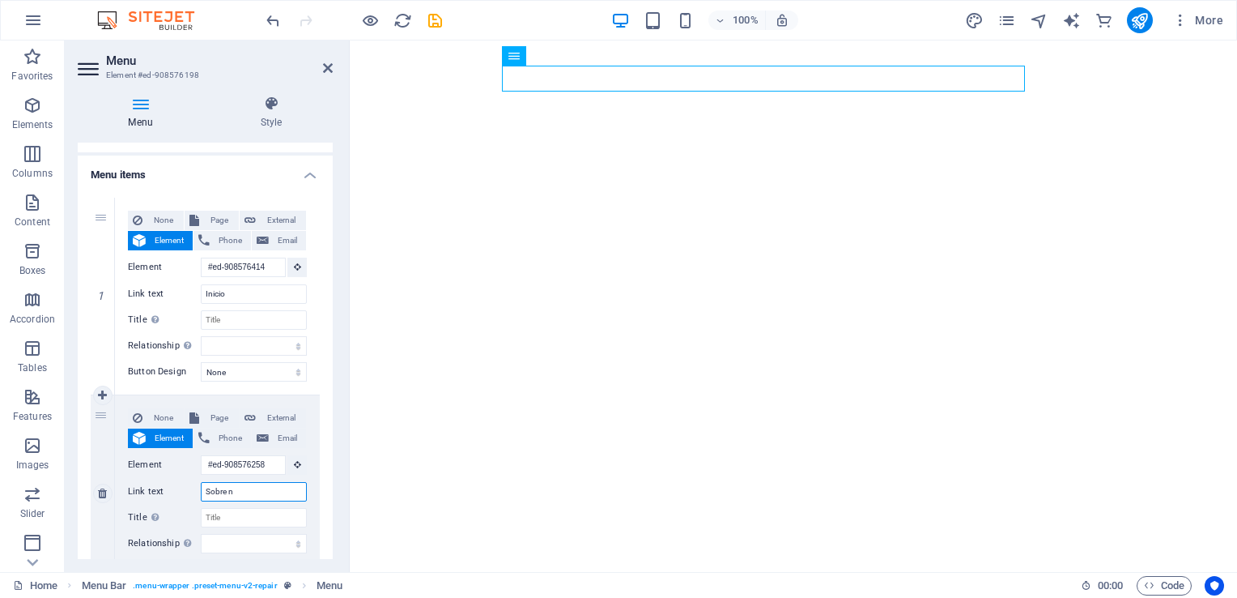
select select
type input "Sobre n+o"
select select
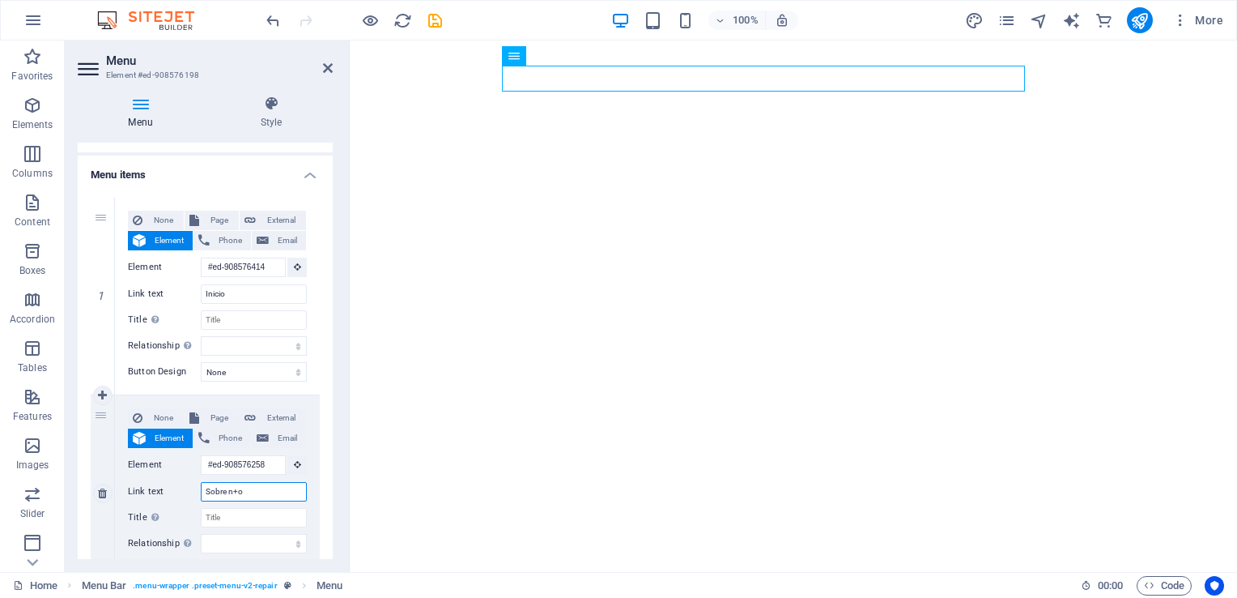
select select
type input "Sobre n"
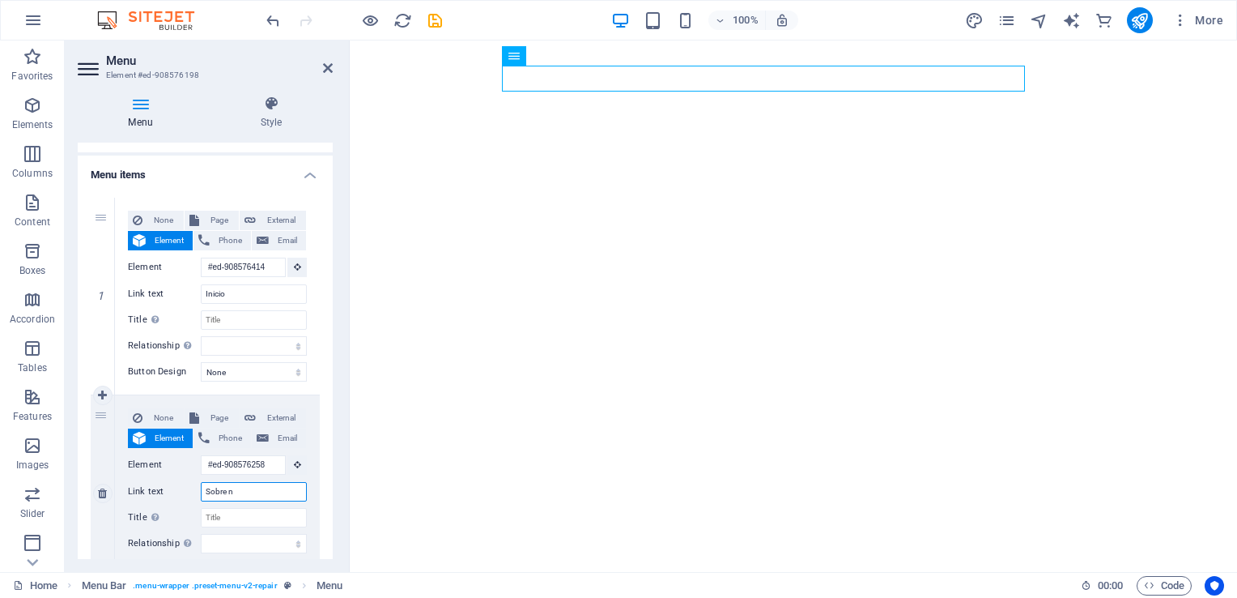
select select
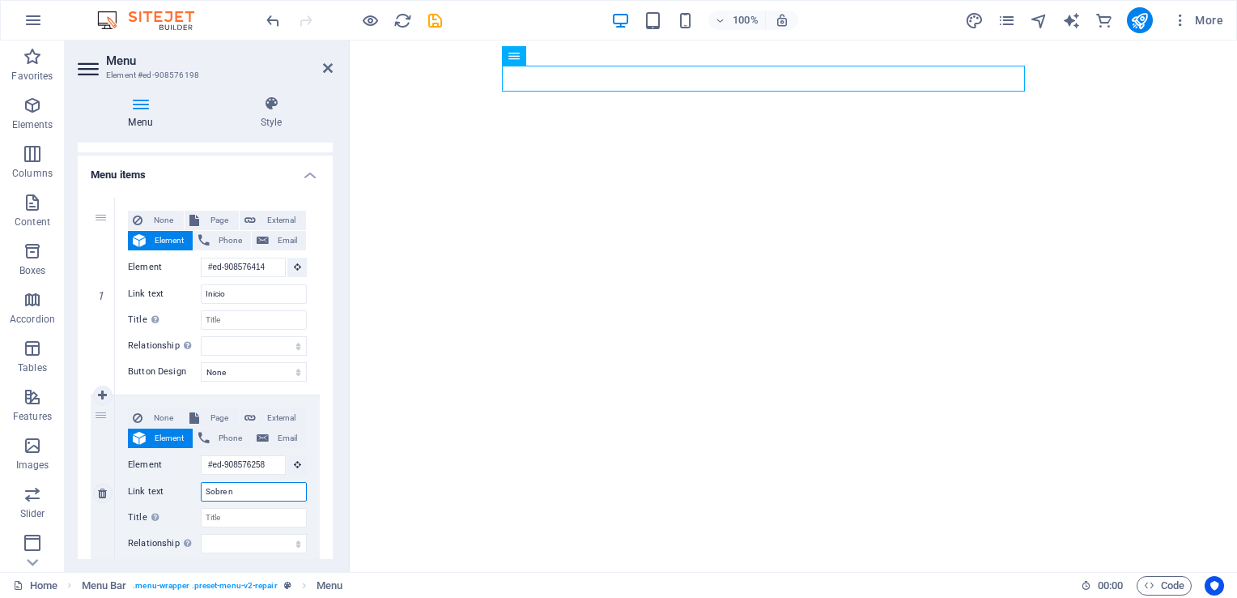
type input "Sobre nó"
select select
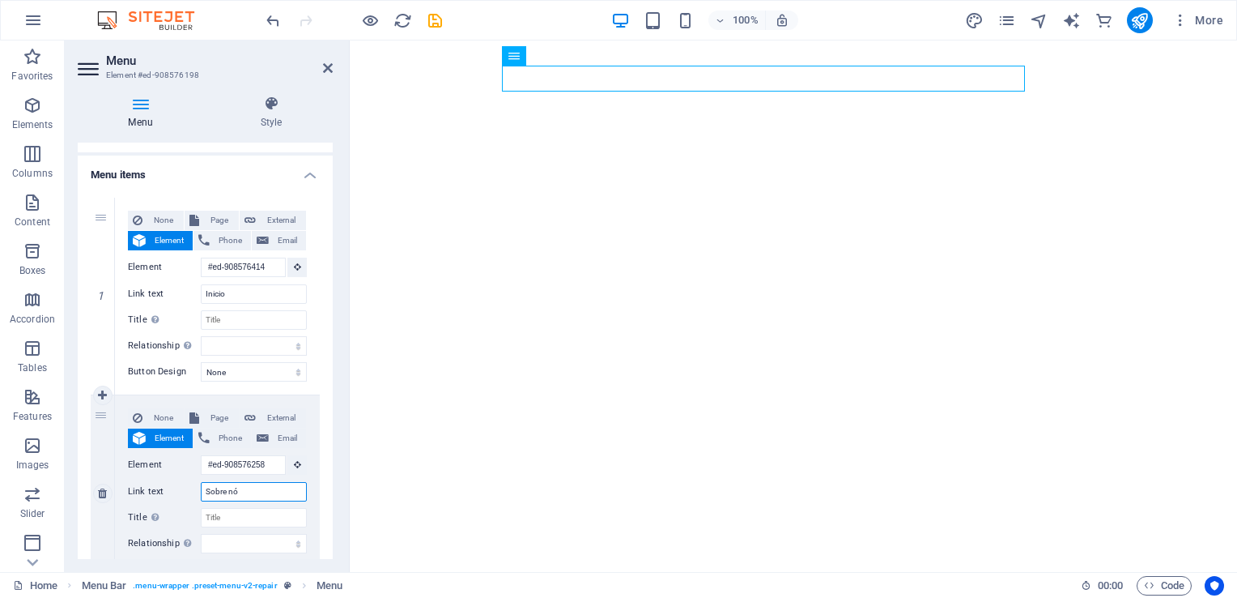
select select
type input "Sobre nós"
select select
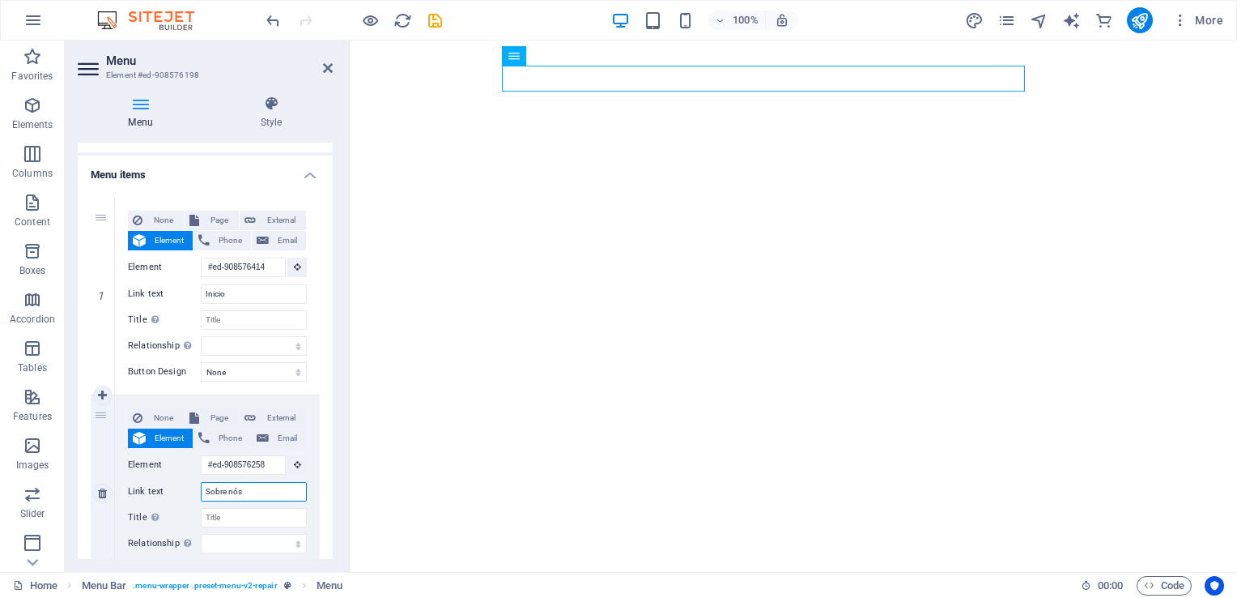
select select
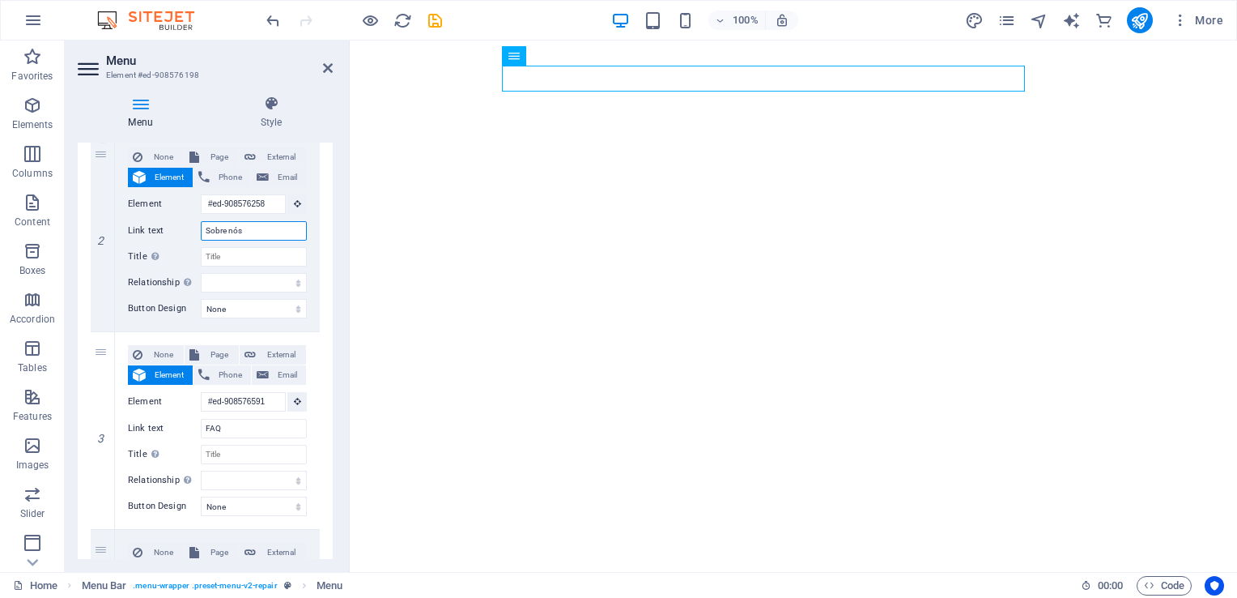
scroll to position [363, 0]
type input "Sobre nós"
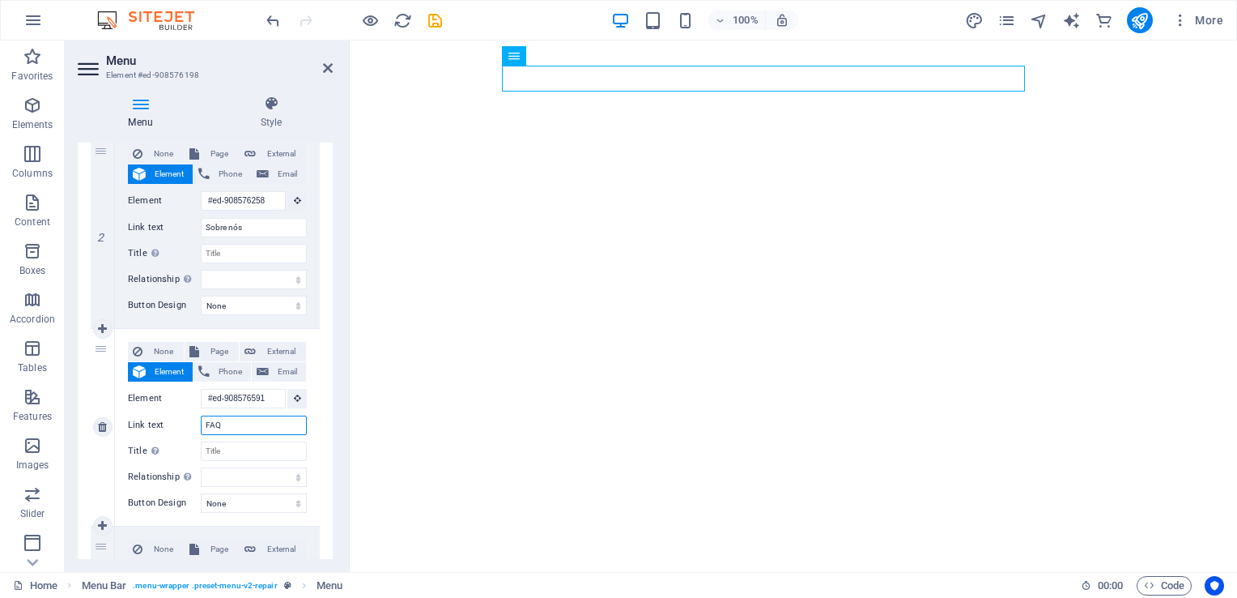
click at [227, 423] on input "FAQ" at bounding box center [254, 424] width 106 height 19
type input "FA"
select select
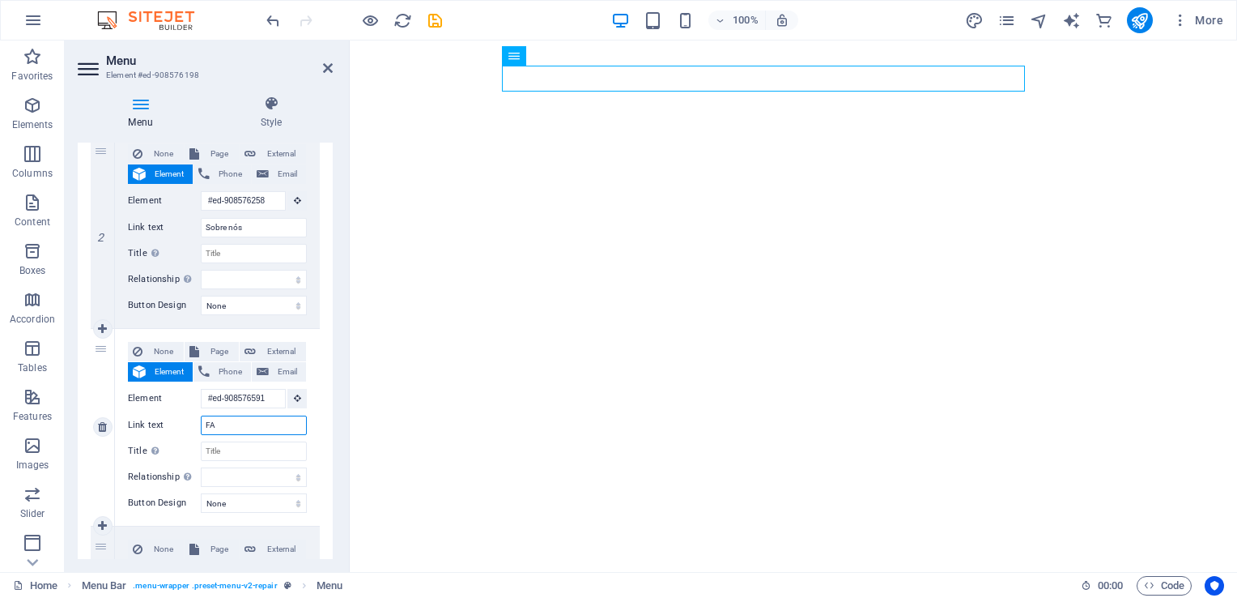
select select
type input "F"
select select
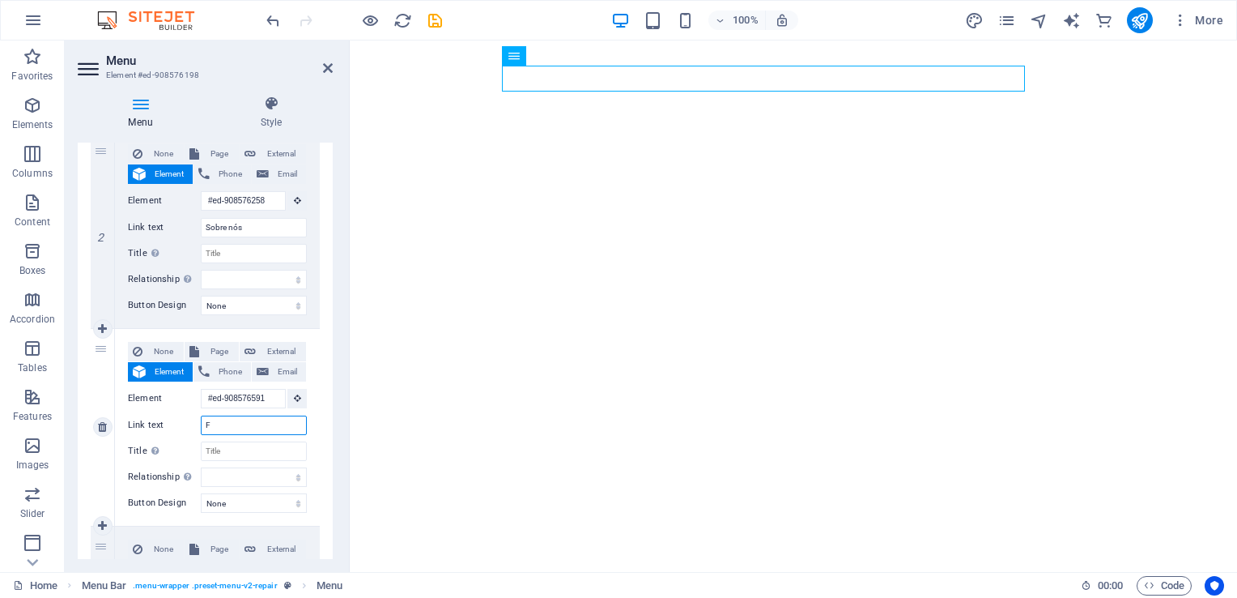
select select
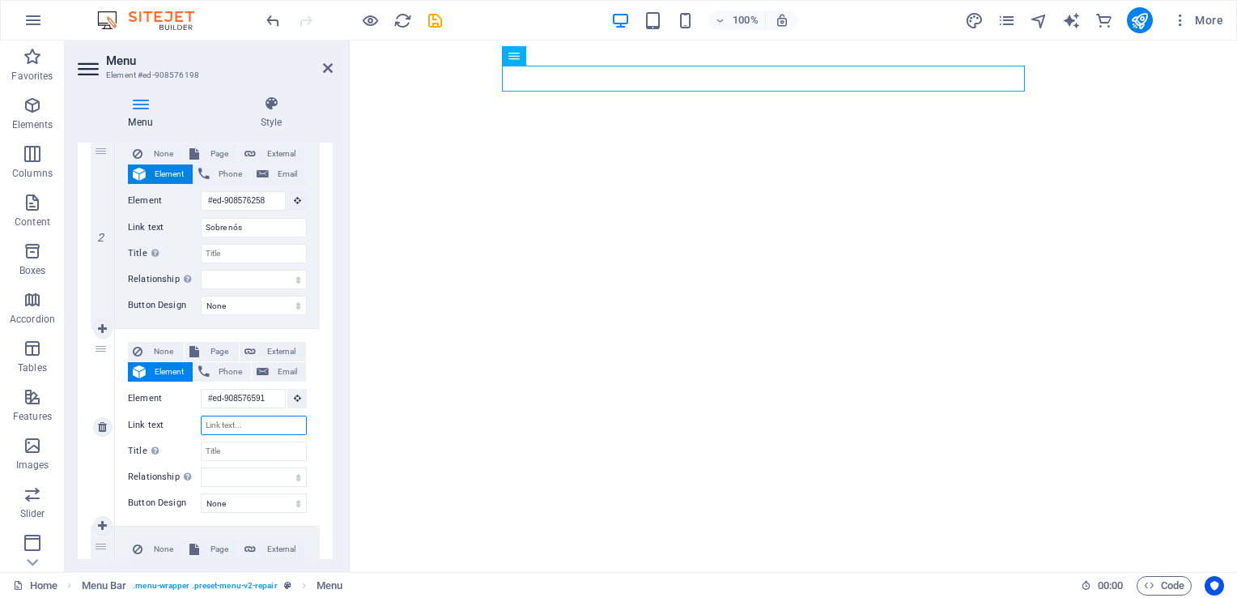
select select
type input "c"
select select
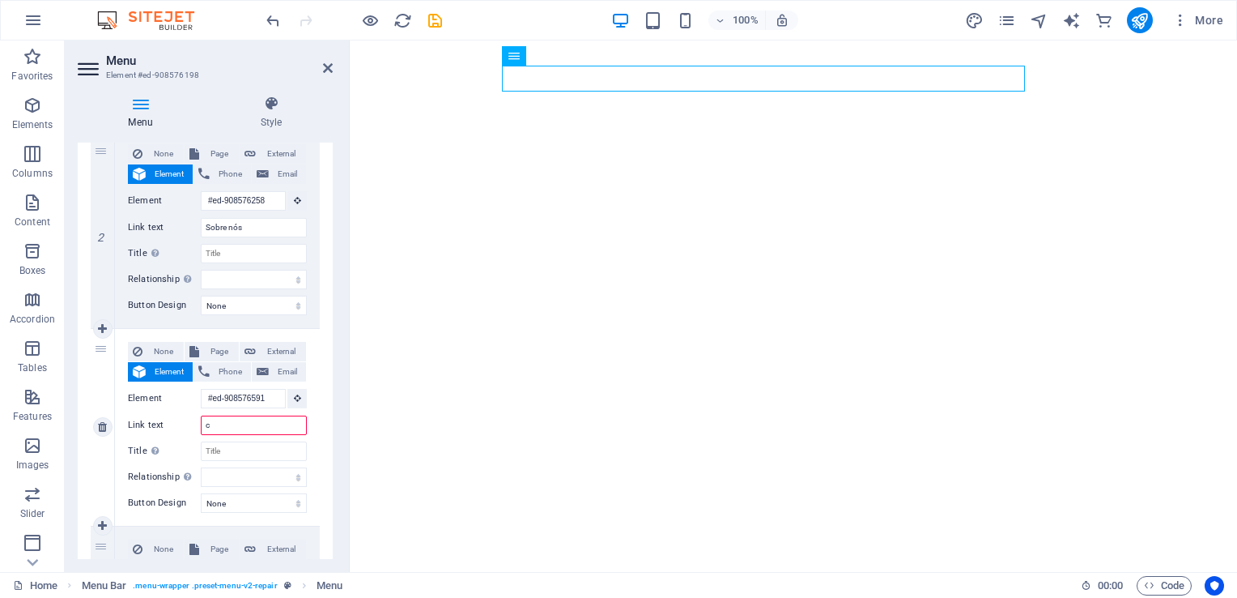
select select
type input "co"
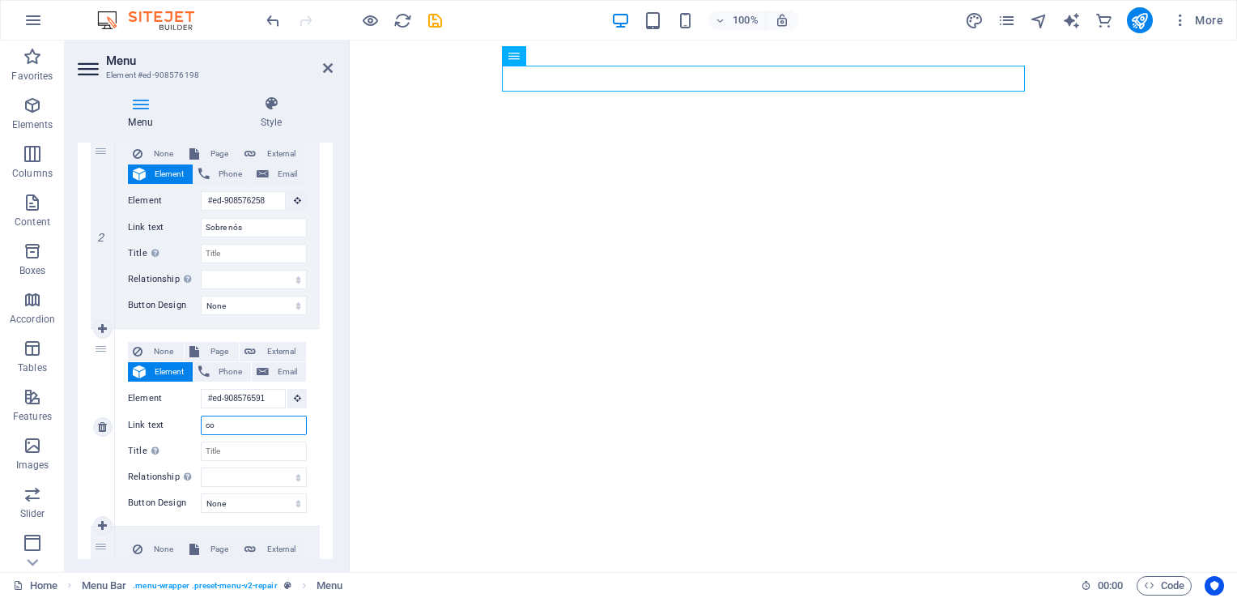
select select
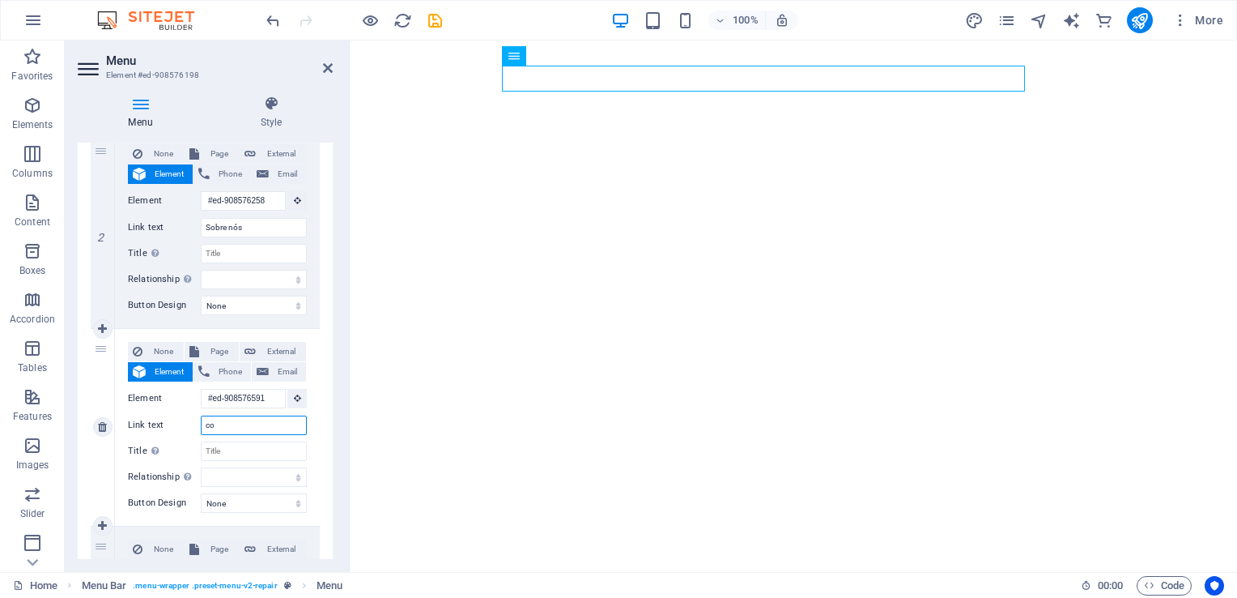
type input "c"
select select
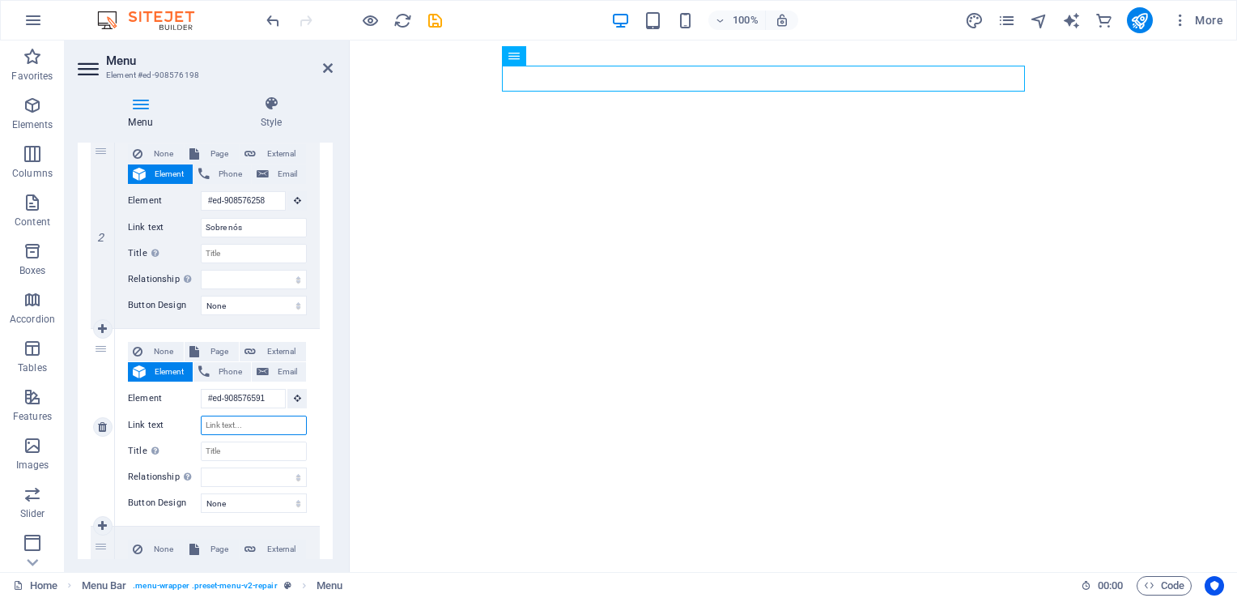
select select
type input "Con"
select select
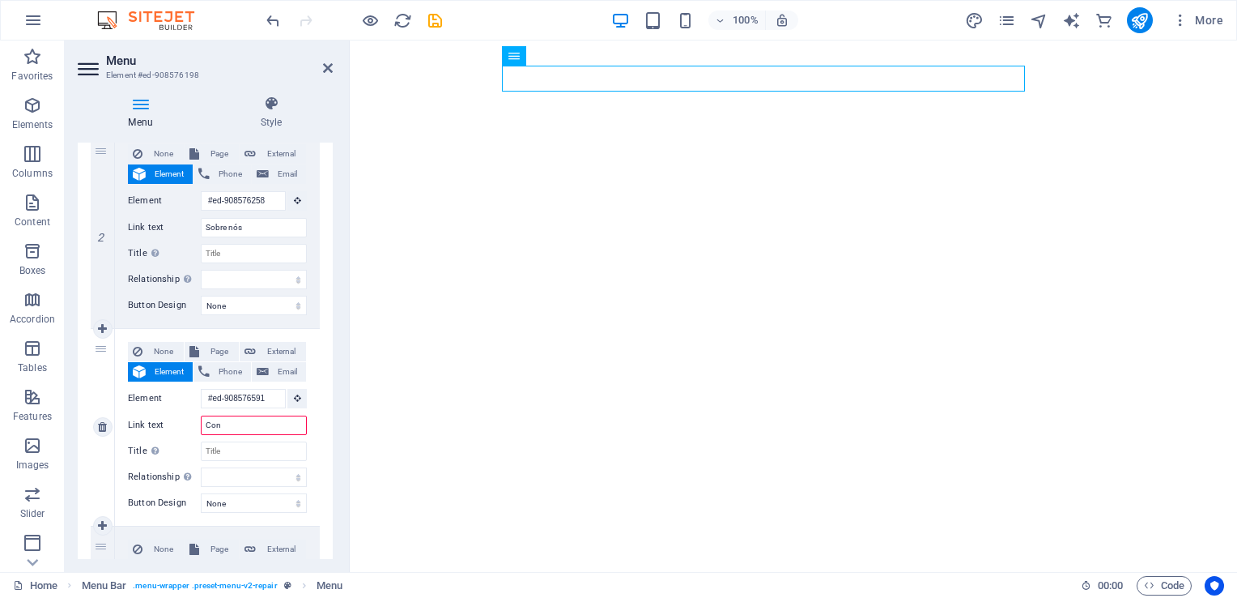
select select
type input "Contactos"
select select
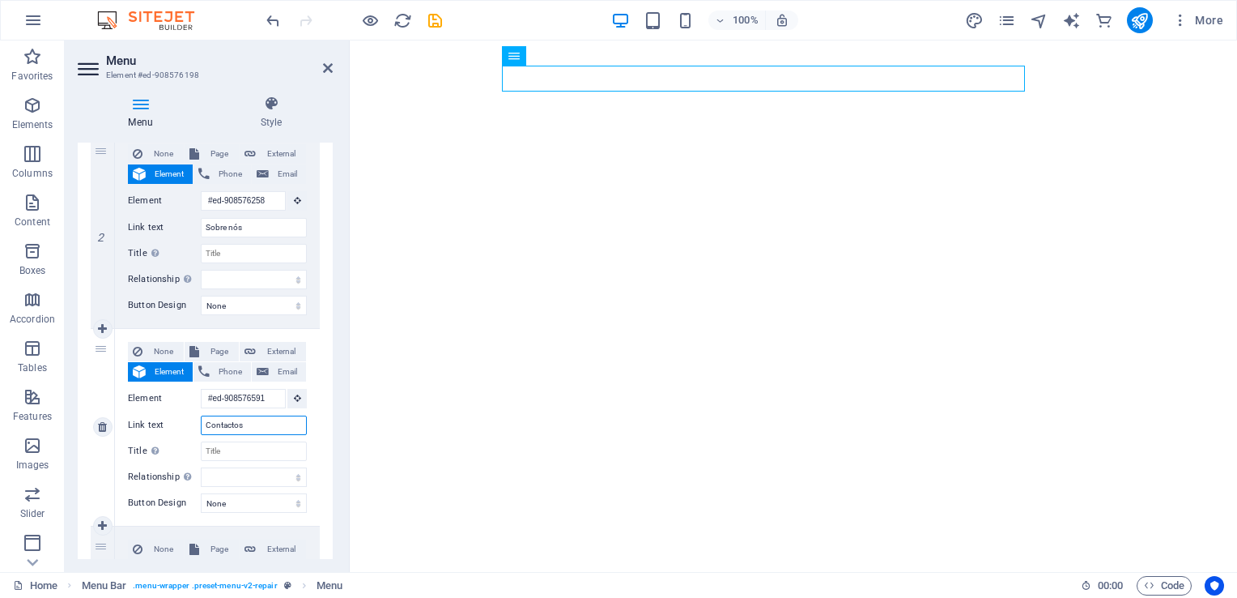
select select
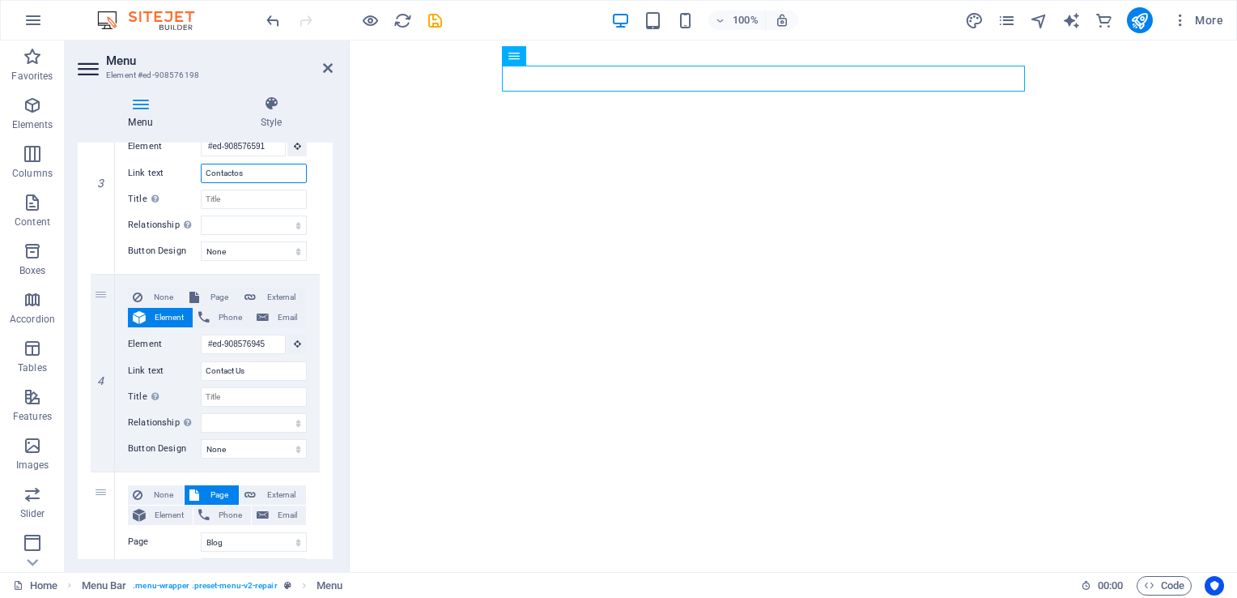
scroll to position [619, 0]
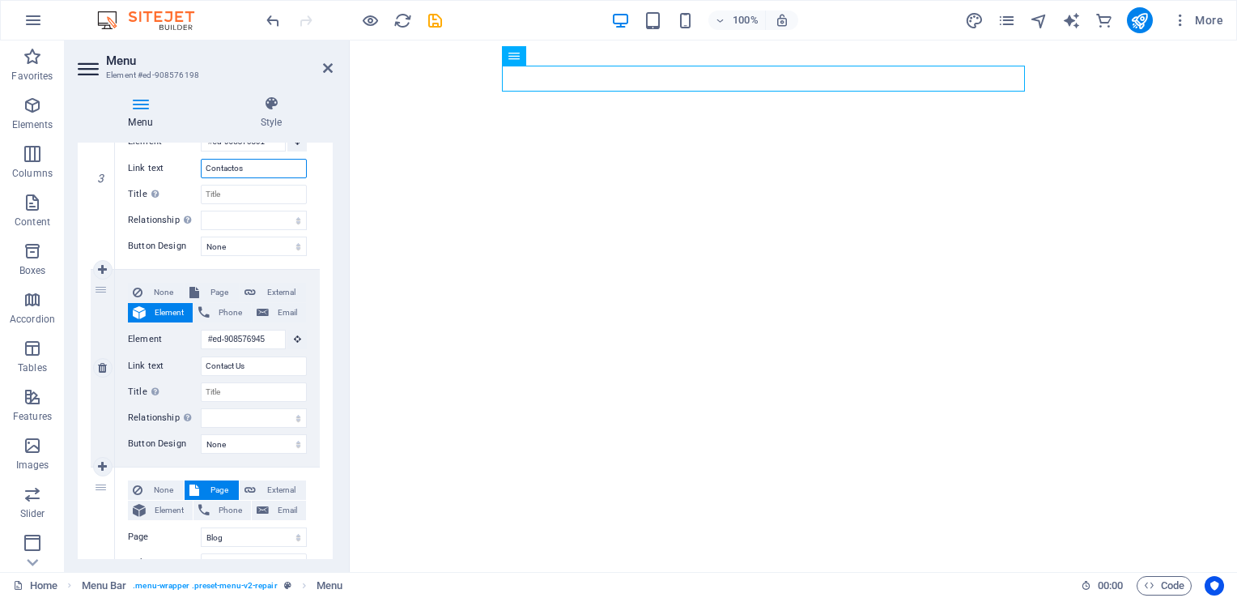
type input "Contactos"
click at [100, 283] on div "4" at bounding box center [103, 368] width 24 height 197
click at [100, 289] on div "4" at bounding box center [103, 368] width 24 height 197
click at [102, 366] on icon at bounding box center [102, 367] width 9 height 11
select select
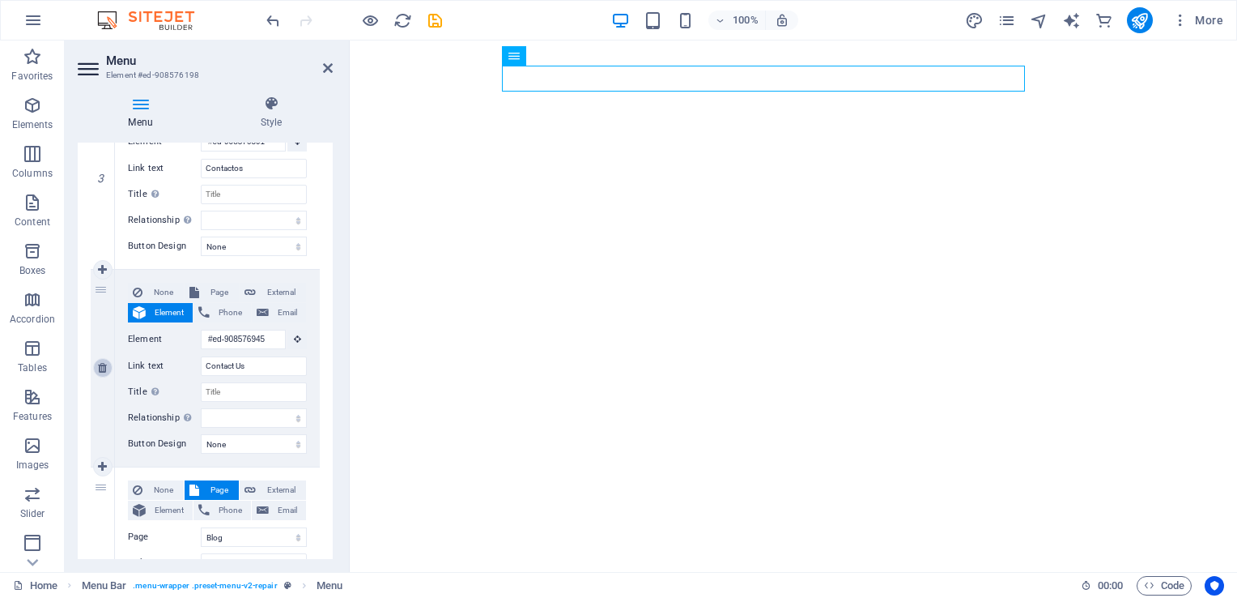
select select
select select "1"
type input "Blog"
select select
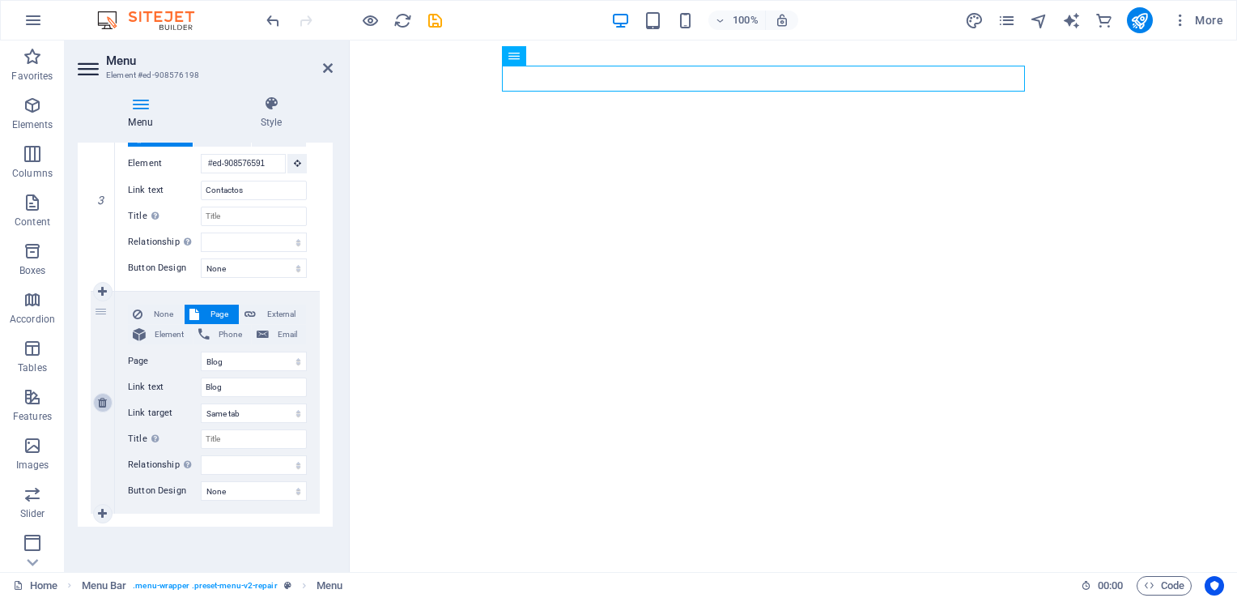
scroll to position [596, 0]
click at [100, 314] on div "4" at bounding box center [103, 404] width 24 height 222
click at [98, 406] on icon at bounding box center [102, 403] width 9 height 11
select select
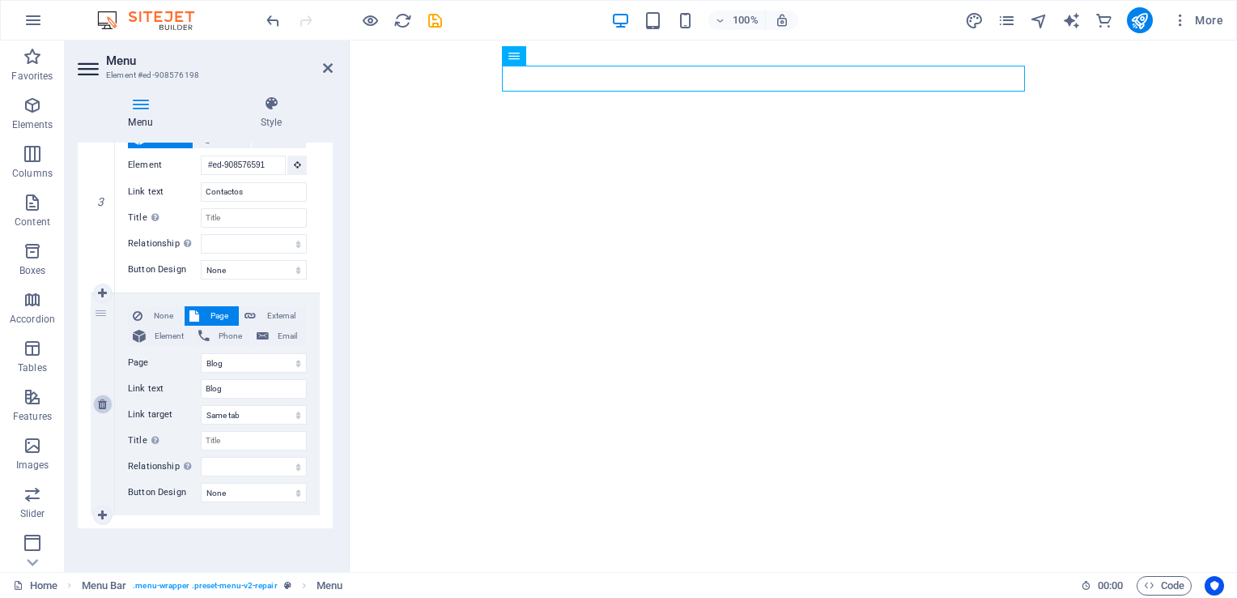
select select
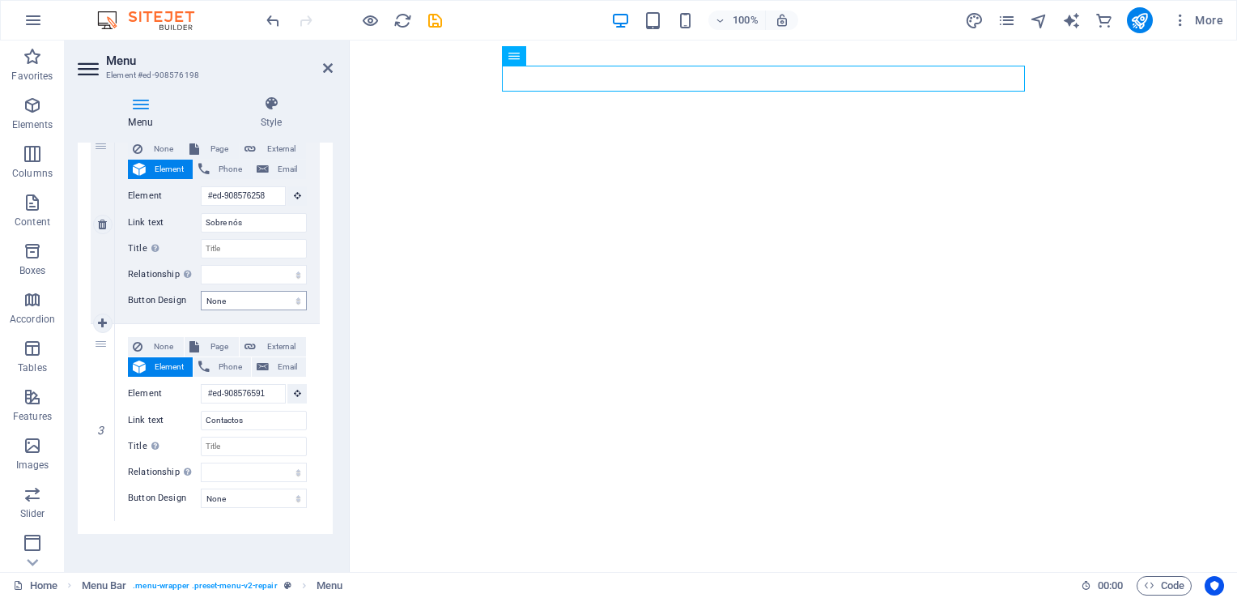
scroll to position [373, 0]
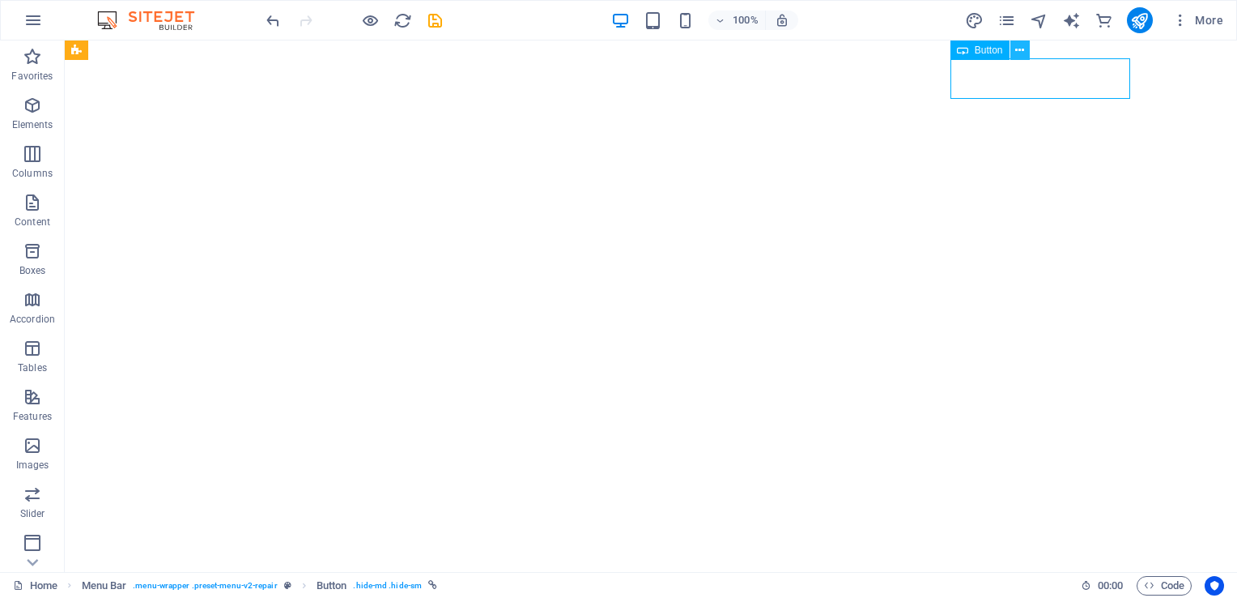
click at [1017, 47] on icon at bounding box center [1019, 50] width 9 height 17
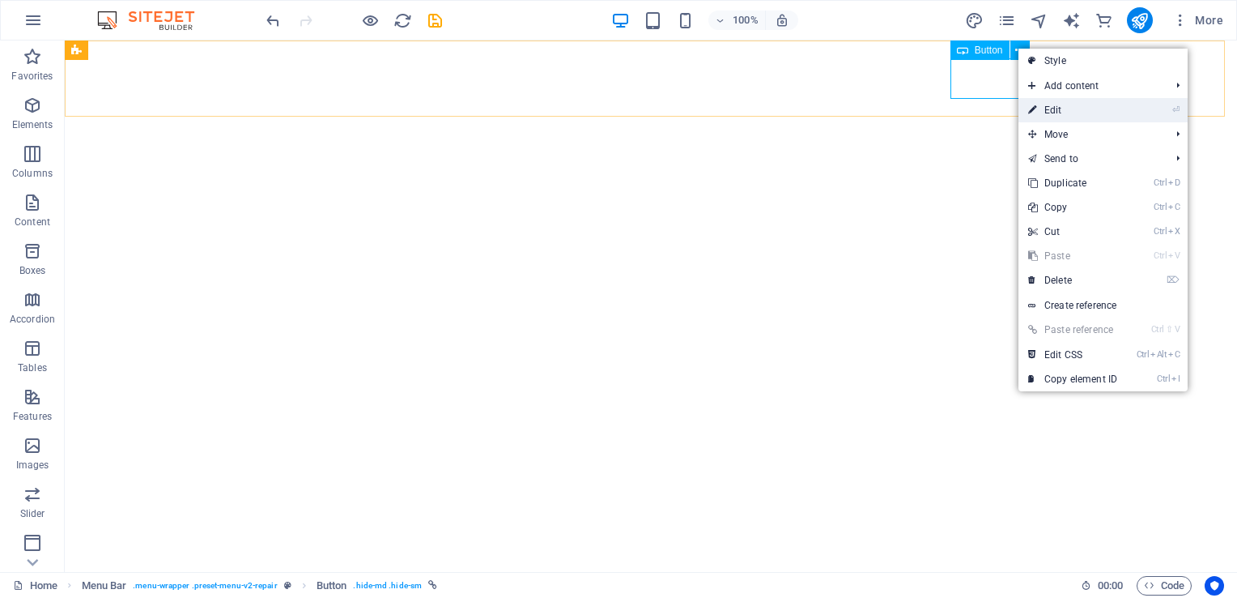
click at [1057, 104] on link "⏎ Edit" at bounding box center [1073, 110] width 108 height 24
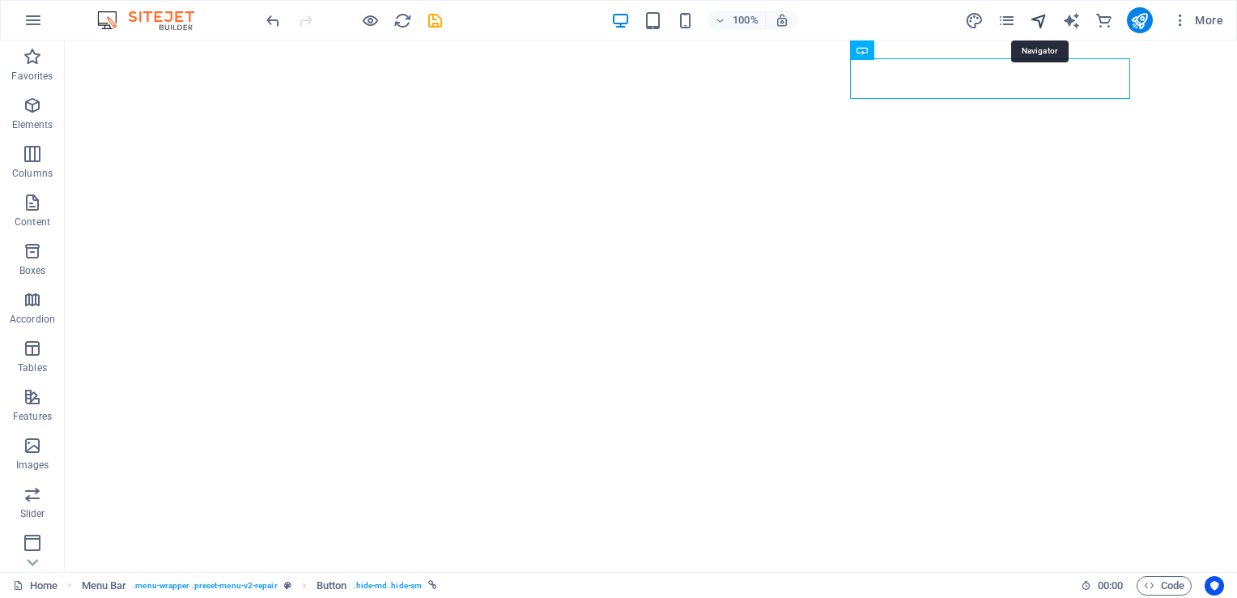
click at [1037, 15] on icon "navigator" at bounding box center [1039, 20] width 19 height 19
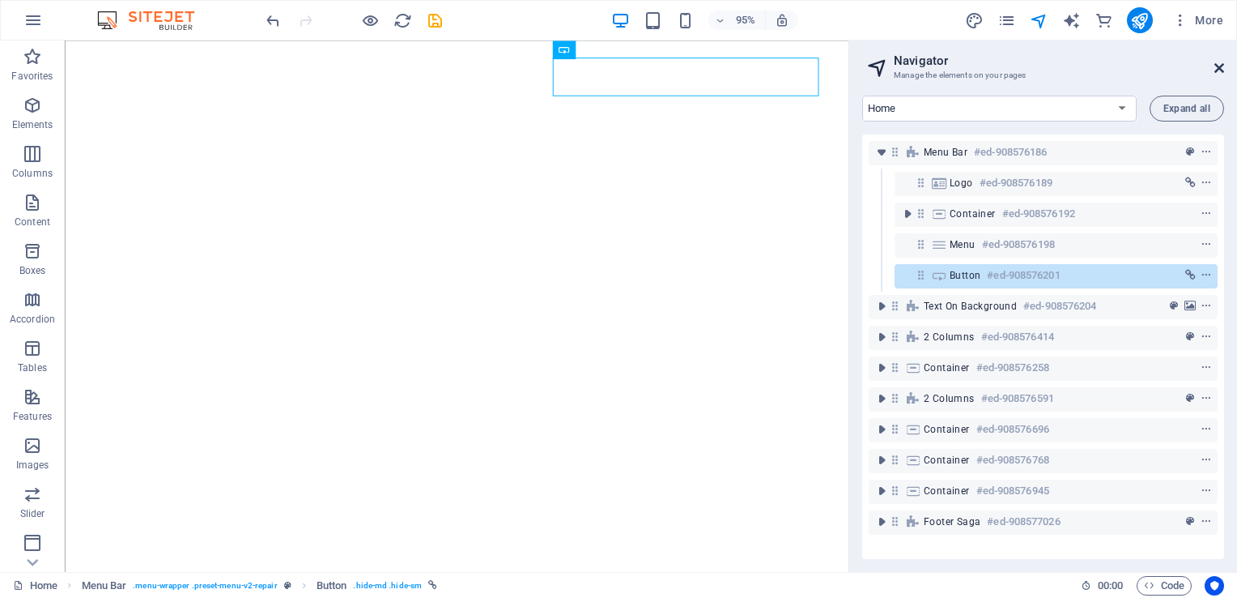
click at [1217, 66] on icon at bounding box center [1219, 68] width 10 height 13
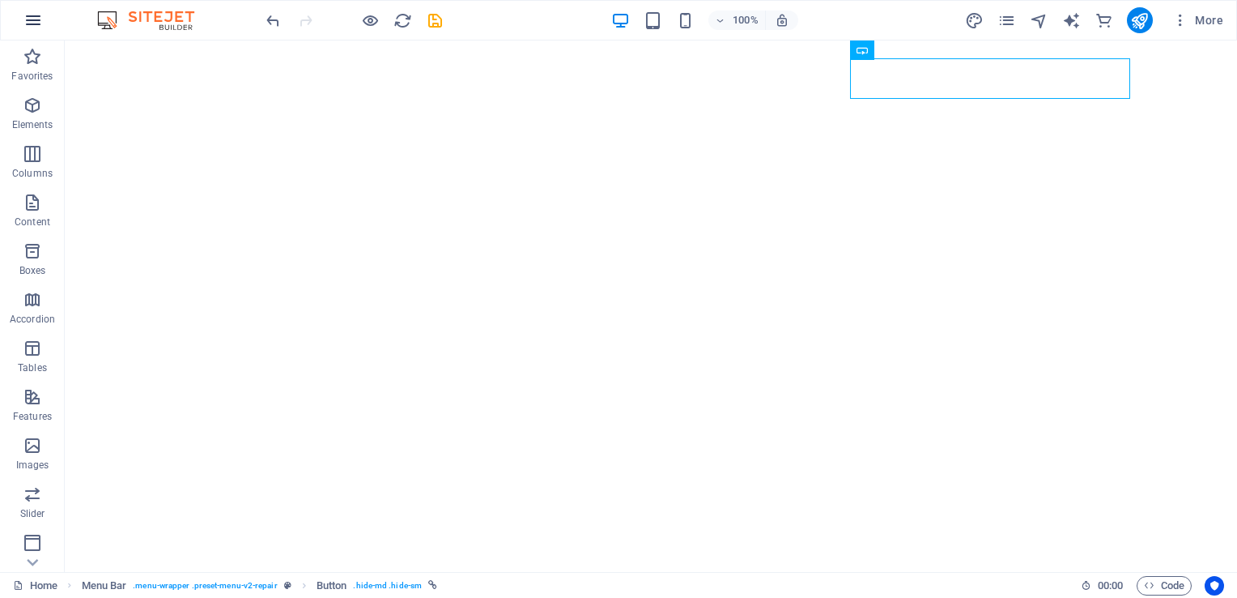
click at [18, 18] on button "button" at bounding box center [33, 20] width 39 height 39
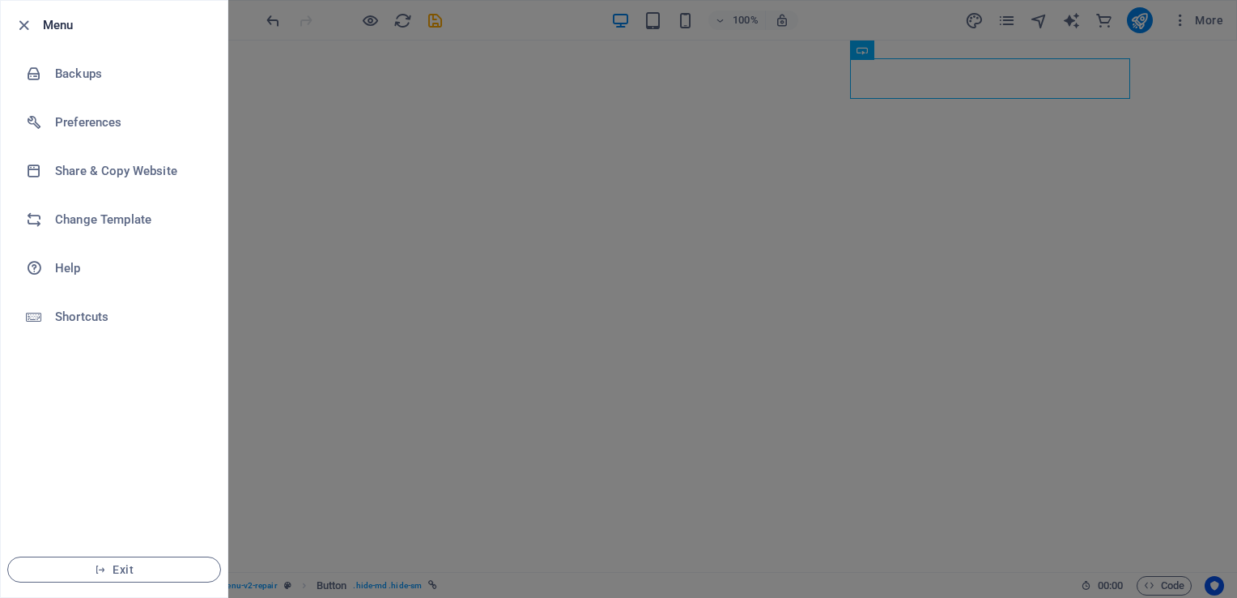
click at [653, 177] on div at bounding box center [618, 299] width 1237 height 598
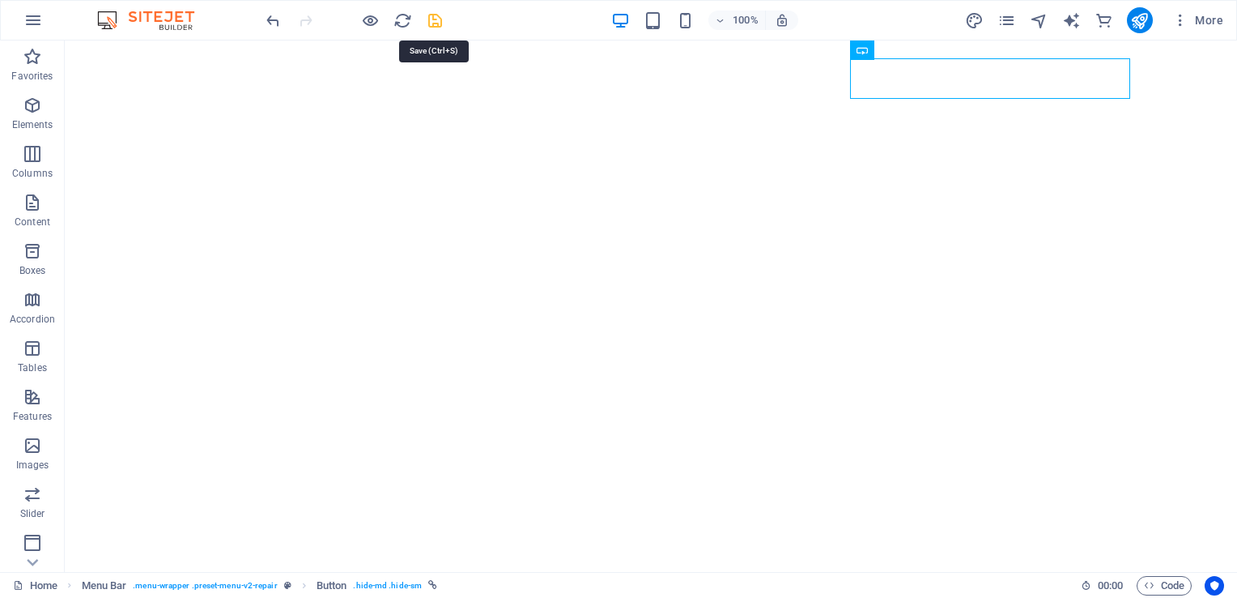
click at [434, 18] on icon "save" at bounding box center [435, 20] width 19 height 19
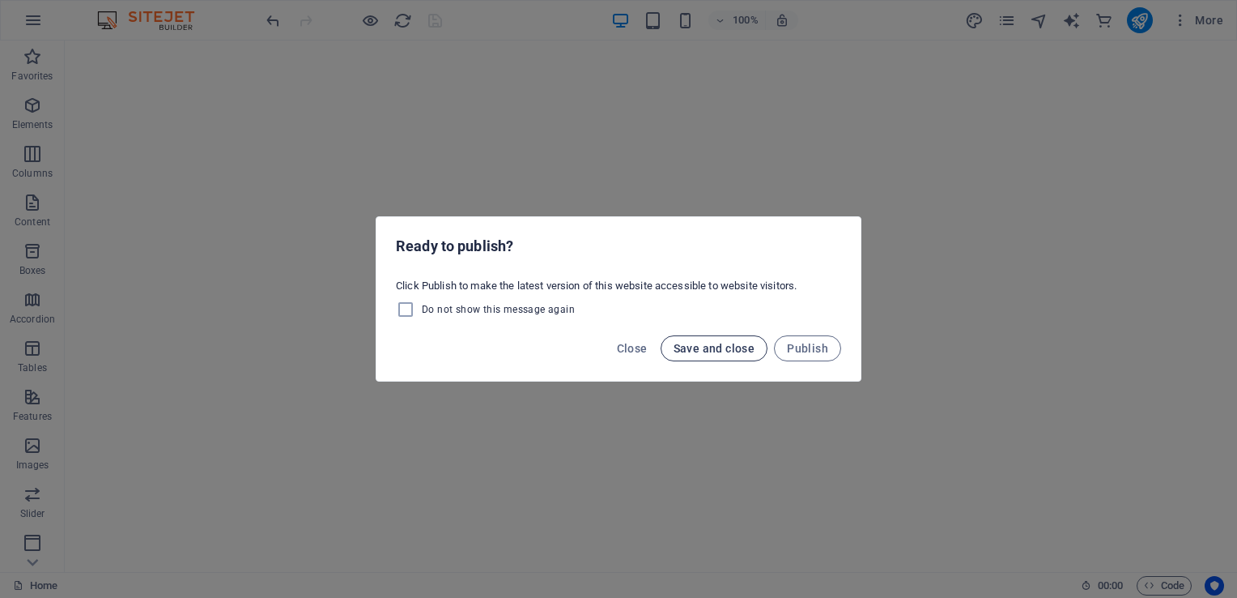
click at [705, 356] on button "Save and close" at bounding box center [715, 348] width 108 height 26
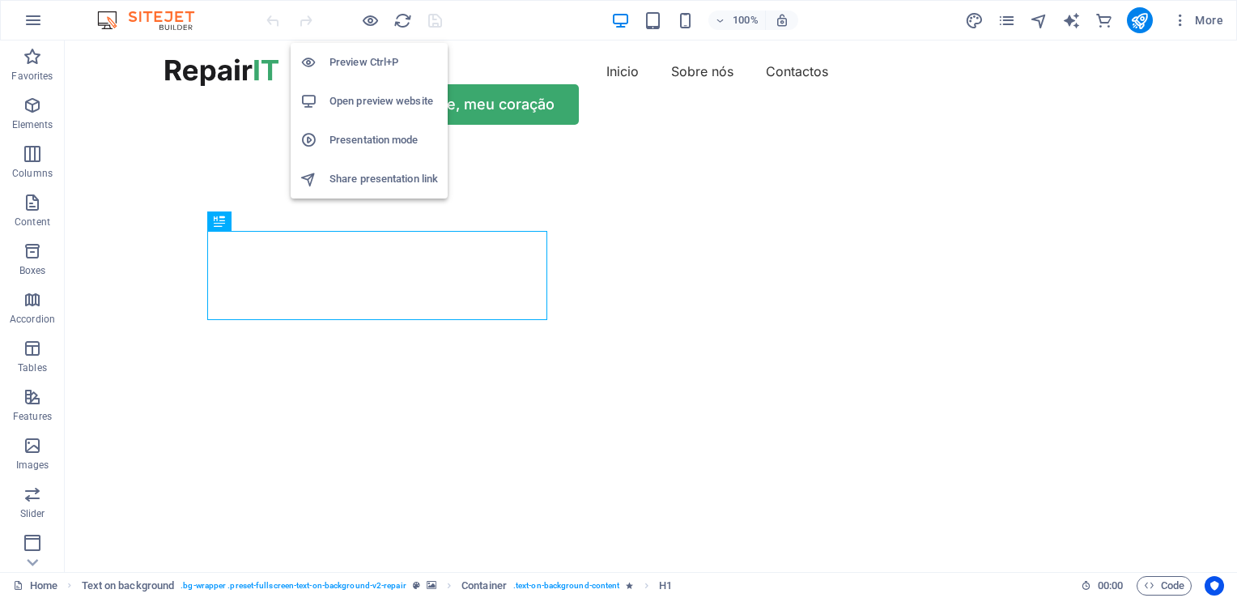
click at [366, 177] on h6 "Share presentation link" at bounding box center [384, 178] width 108 height 19
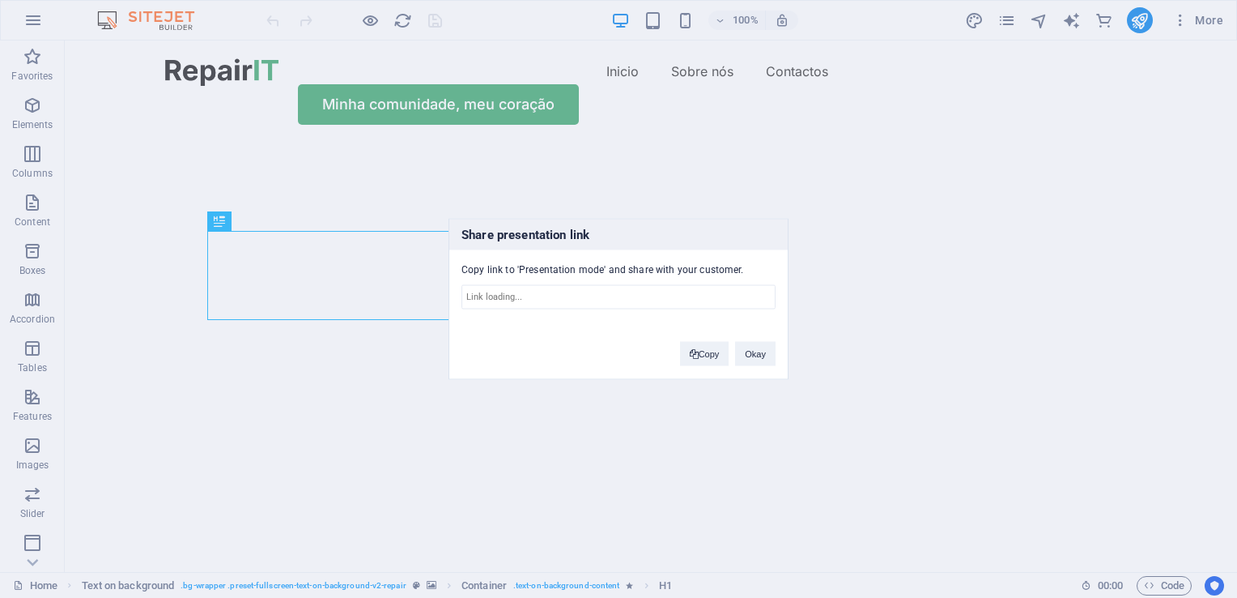
type input "https://cms.sitehub.io/presentation/2167903/e19e106715dbaa717ad988afe44700911ba…"
click at [748, 343] on button "Okay" at bounding box center [755, 354] width 40 height 24
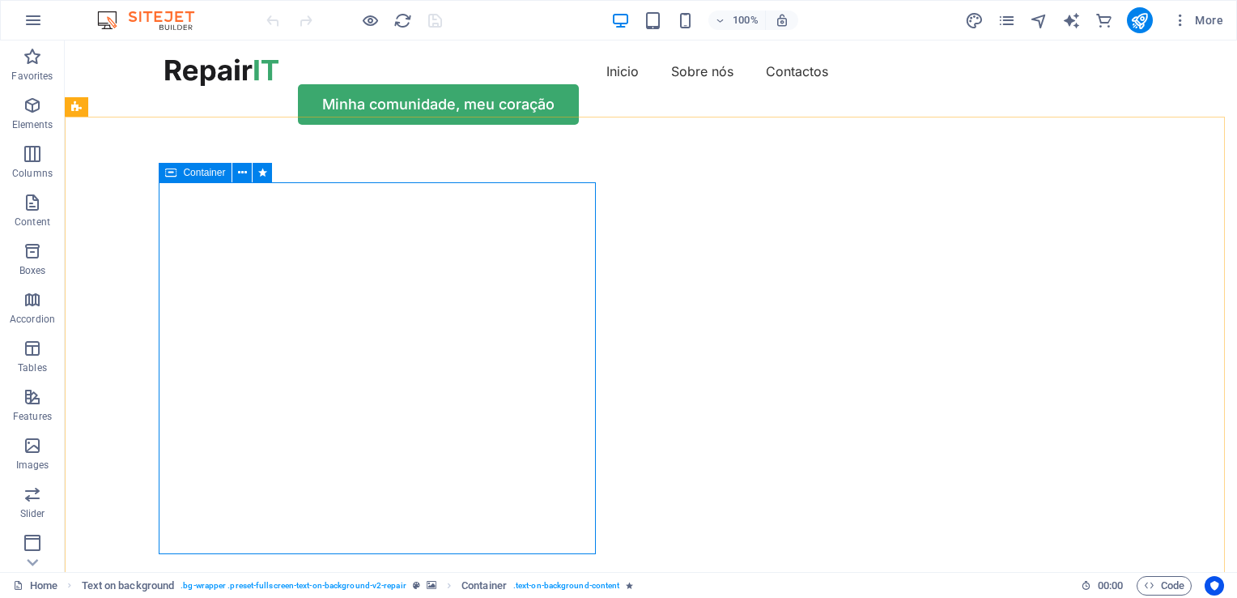
click at [245, 170] on icon at bounding box center [242, 172] width 9 height 17
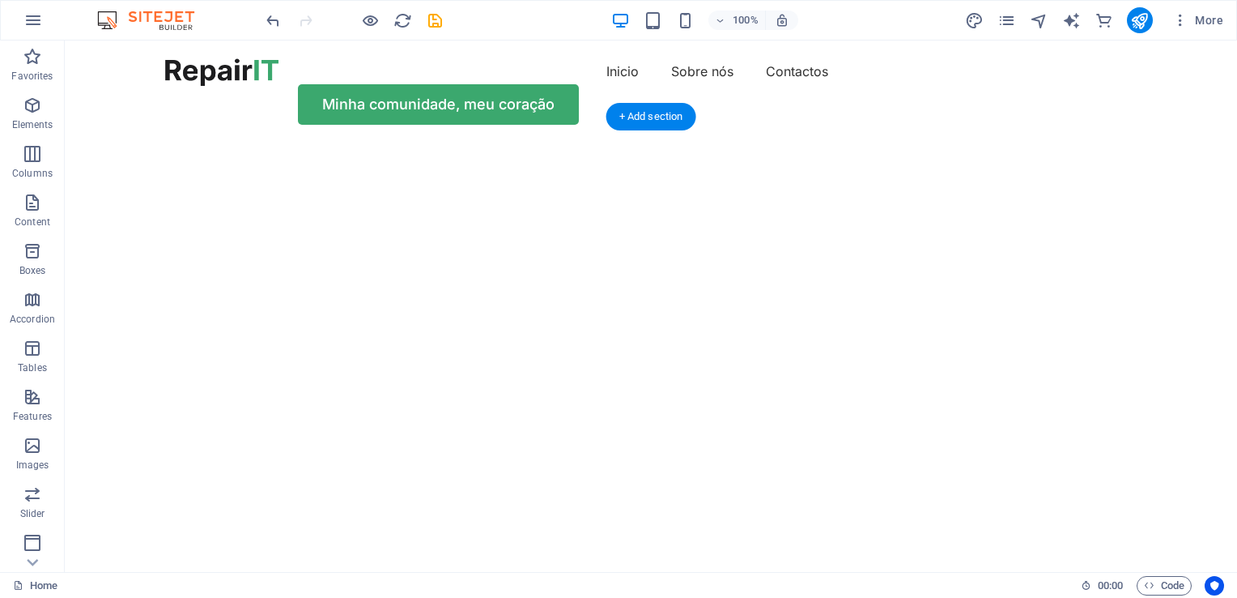
click at [891, 142] on img "1/2" at bounding box center [645, 142] width 1160 height 0
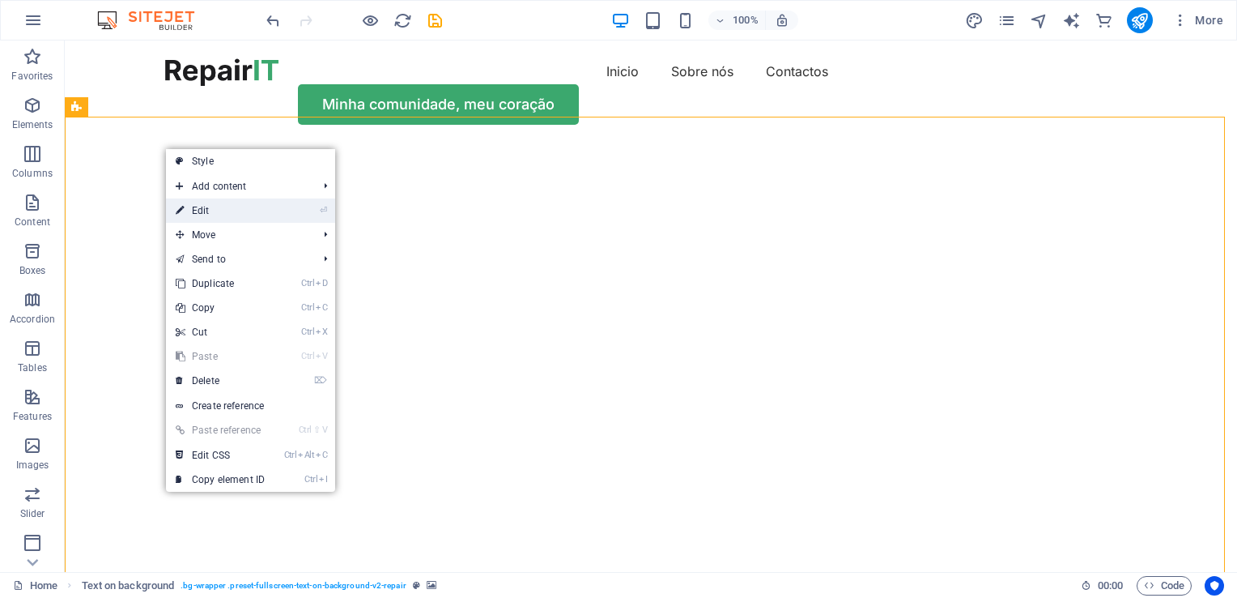
select select "vh"
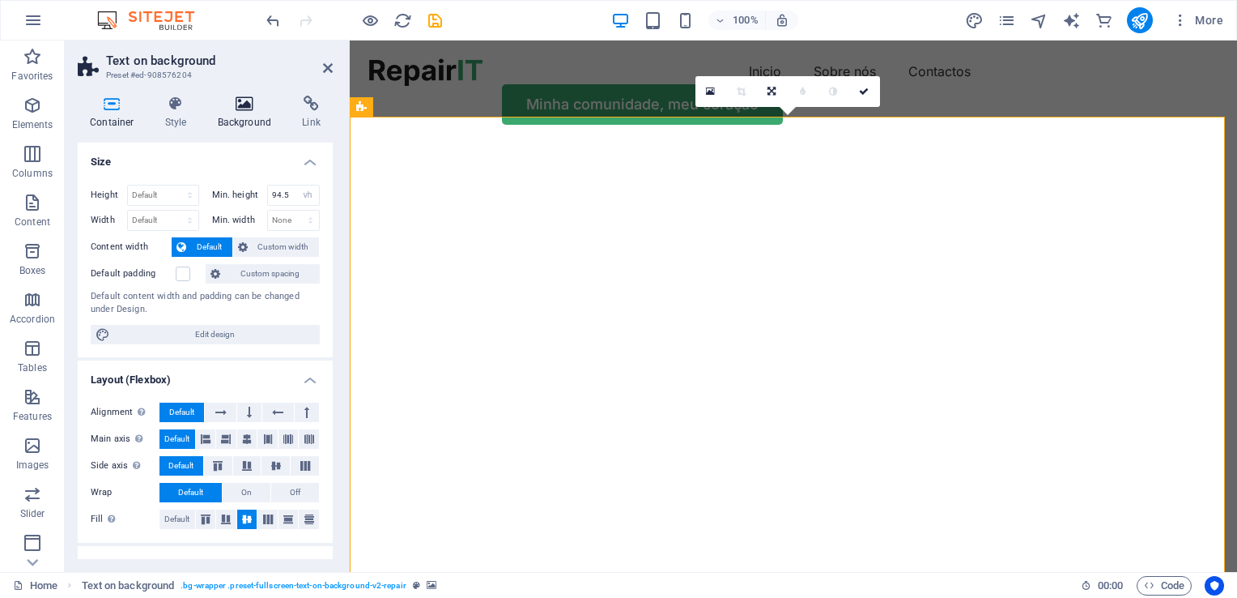
click at [242, 100] on icon at bounding box center [245, 104] width 79 height 16
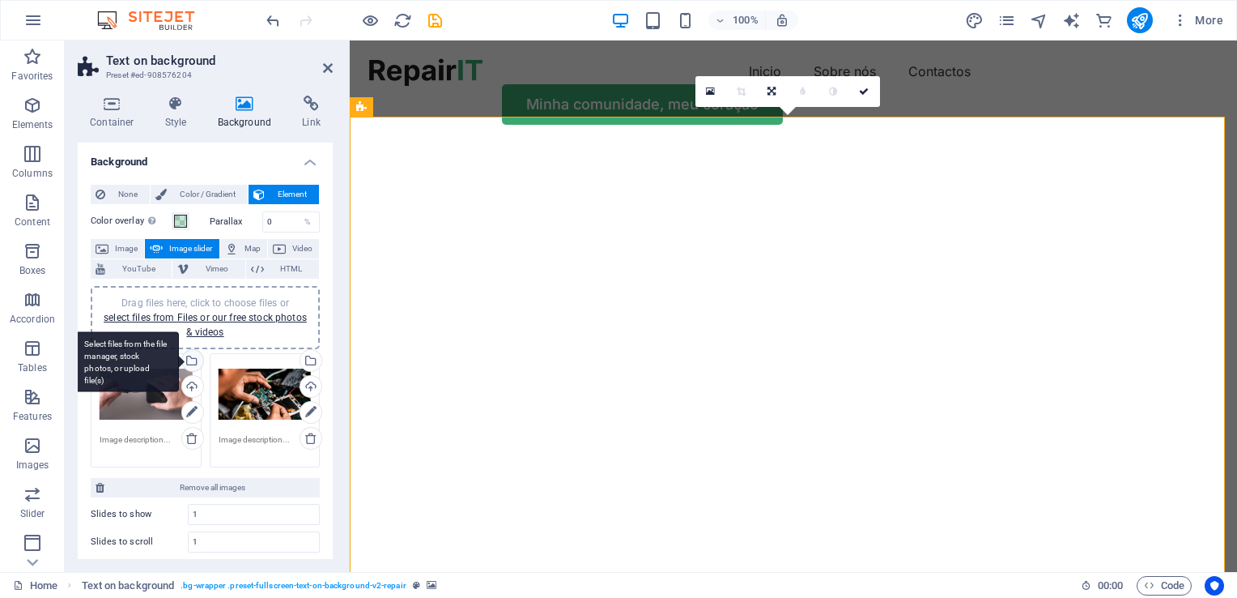
click at [189, 361] on div "Select files from the file manager, stock photos, or upload file(s)" at bounding box center [191, 362] width 24 height 24
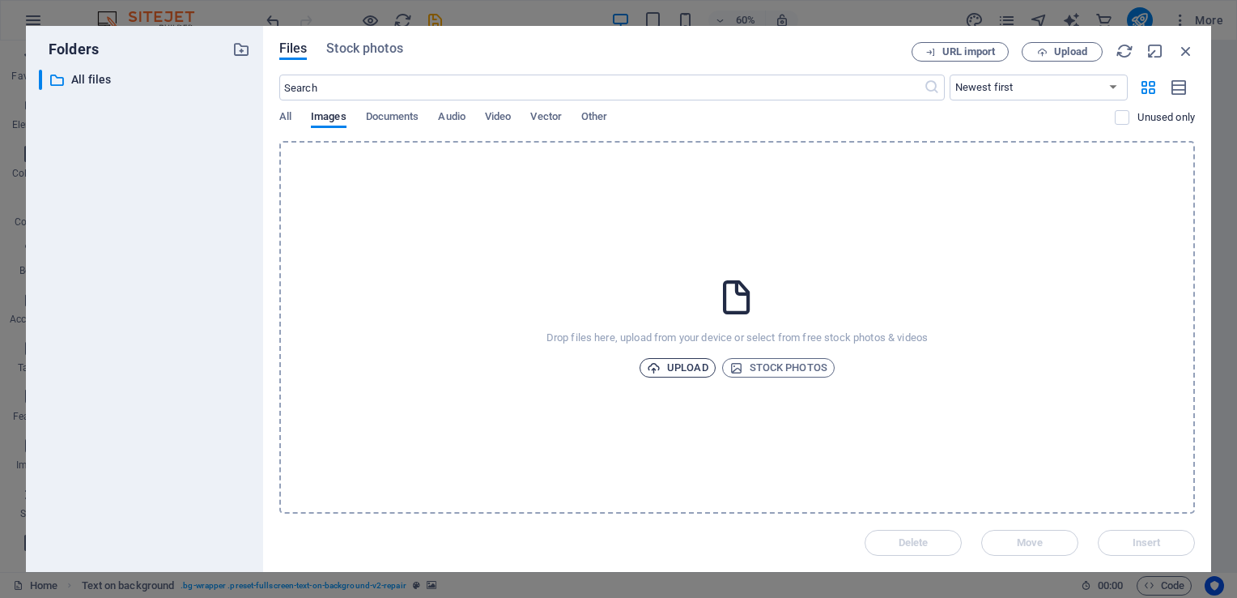
click at [680, 368] on span "Upload" at bounding box center [678, 367] width 62 height 19
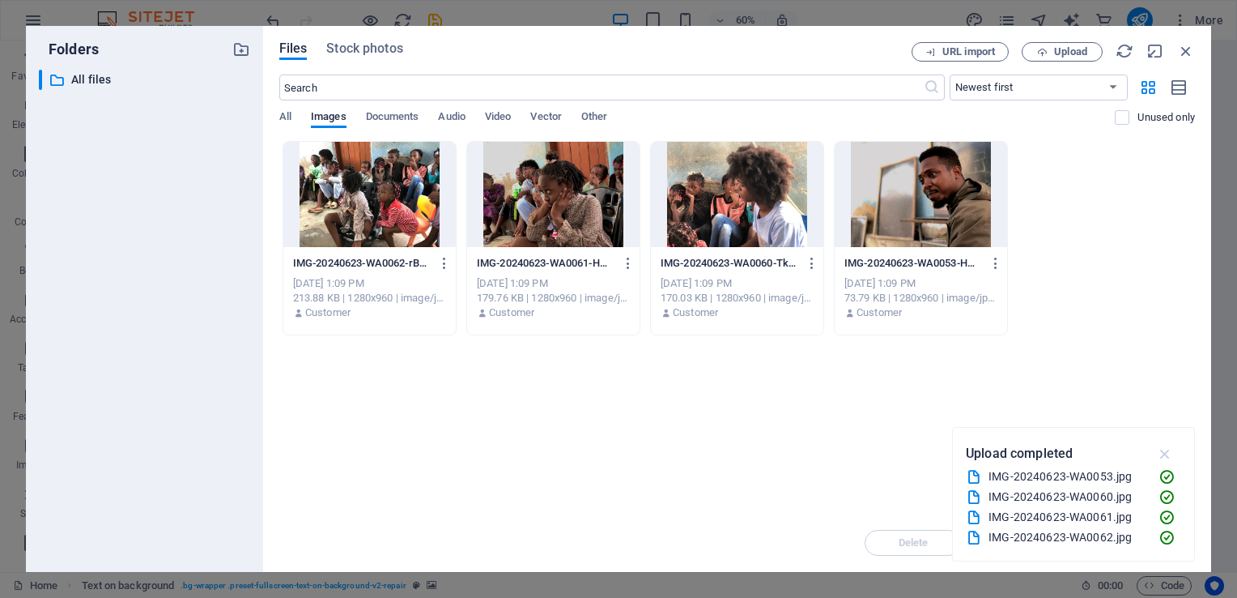
click at [1166, 455] on icon "button" at bounding box center [1165, 453] width 19 height 18
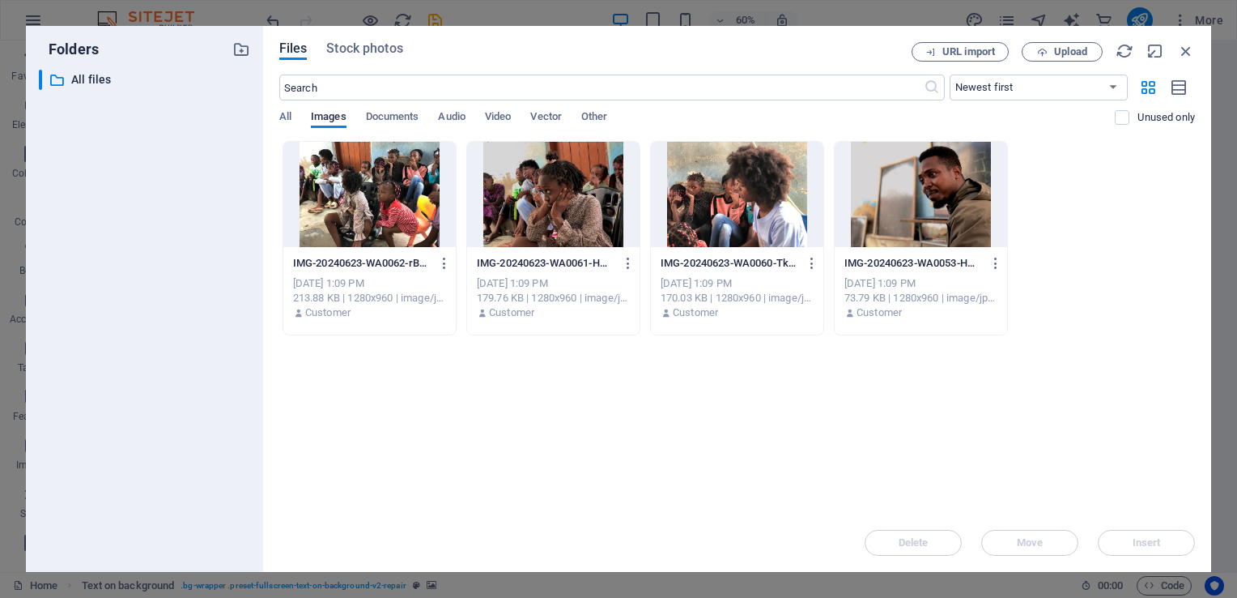
click at [374, 256] on p "IMG-20240623-WA0062-rBVofV5sw1NwkRqez-U_FQ.jpg" at bounding box center [362, 263] width 138 height 15
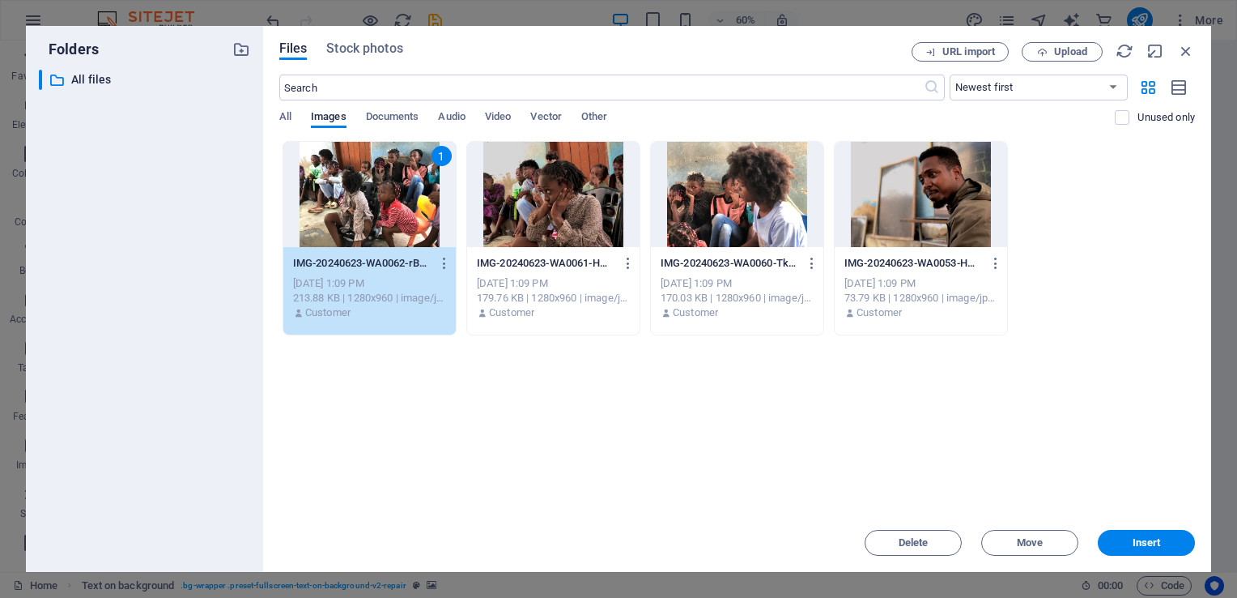
click at [517, 212] on div at bounding box center [553, 194] width 172 height 105
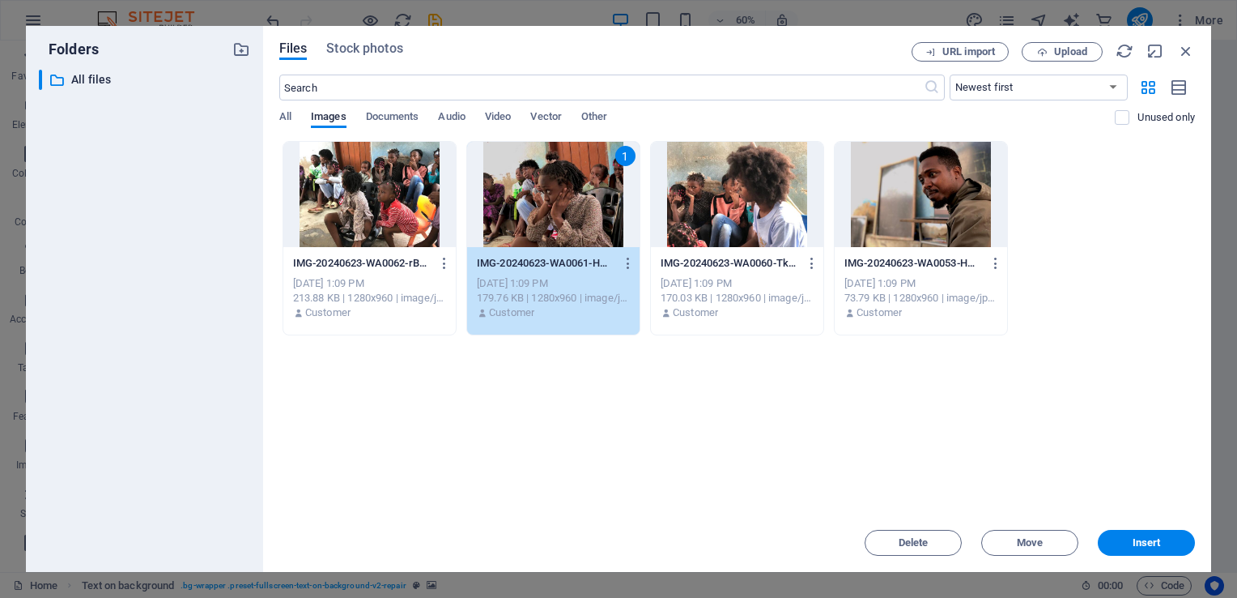
click at [382, 203] on div at bounding box center [369, 194] width 172 height 105
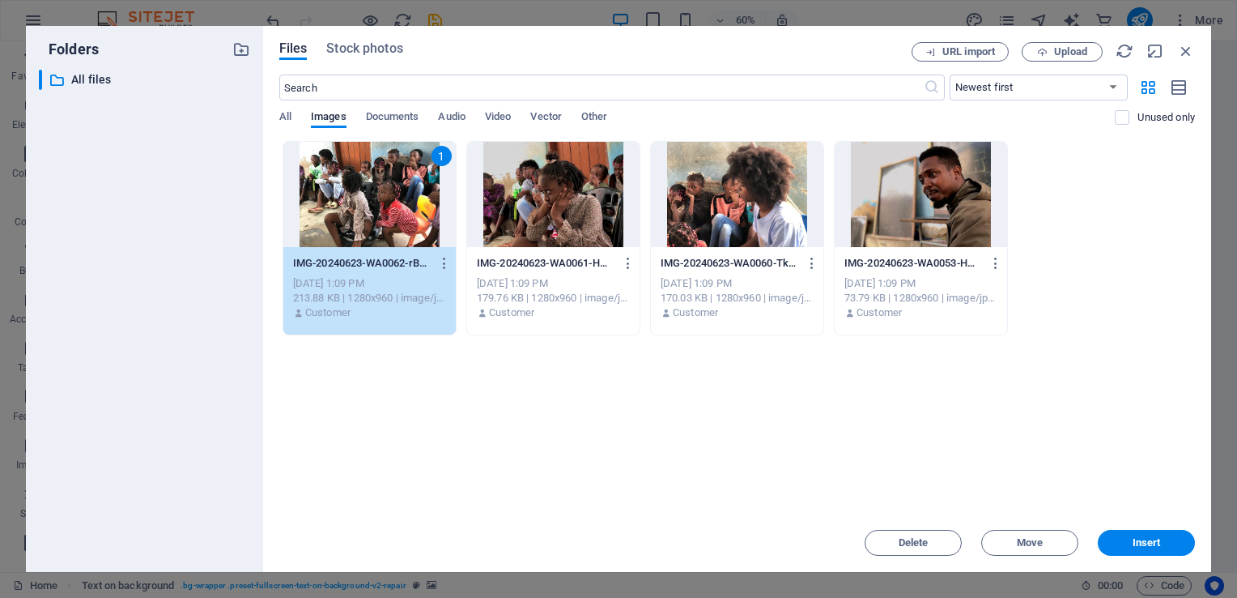
drag, startPoint x: 369, startPoint y: 377, endPoint x: 461, endPoint y: 304, distance: 117.0
click at [461, 304] on div "Drop files here to upload them instantly 1 IMG-20240623-WA0062-rBVofV5sw1NwkRqe…" at bounding box center [737, 327] width 916 height 372
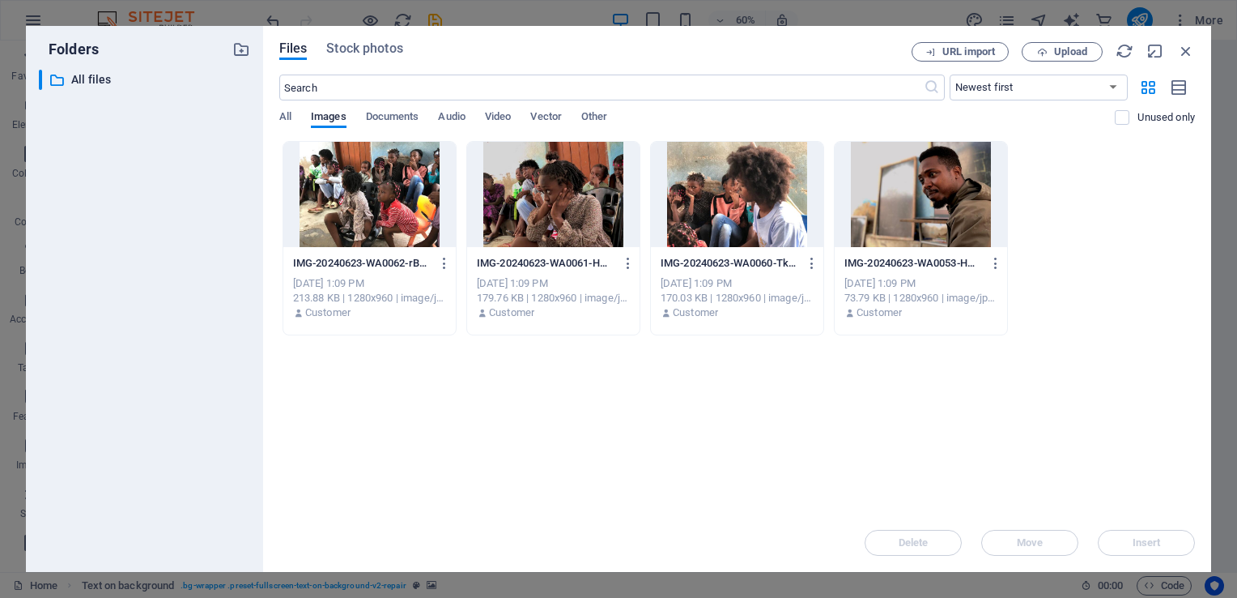
drag, startPoint x: 373, startPoint y: 375, endPoint x: 690, endPoint y: 257, distance: 337.6
click at [690, 257] on div "Drop files here to upload them instantly IMG-20240623-WA0062-rBVofV5sw1NwkRqez-…" at bounding box center [737, 327] width 916 height 372
drag, startPoint x: 336, startPoint y: 374, endPoint x: 532, endPoint y: 196, distance: 264.8
click at [654, 187] on div "Drop files here to upload them instantly IMG-20240623-WA0062-rBVofV5sw1NwkRqez-…" at bounding box center [737, 327] width 916 height 372
click at [380, 190] on div at bounding box center [369, 194] width 172 height 105
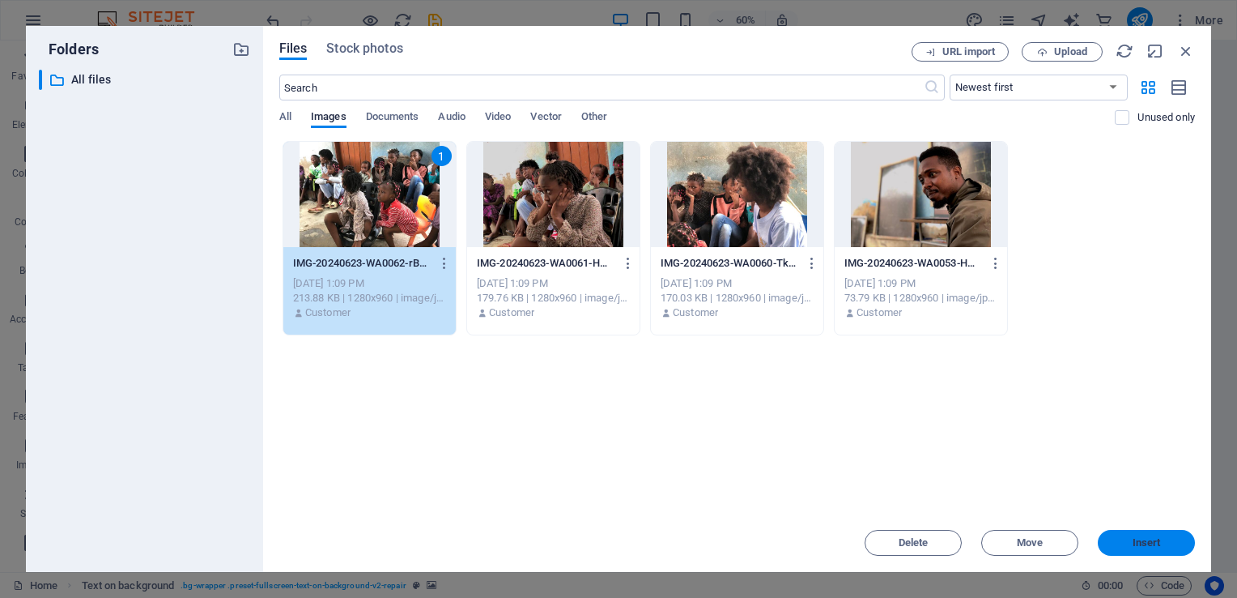
click at [1173, 546] on span "Insert" at bounding box center [1146, 543] width 84 height 10
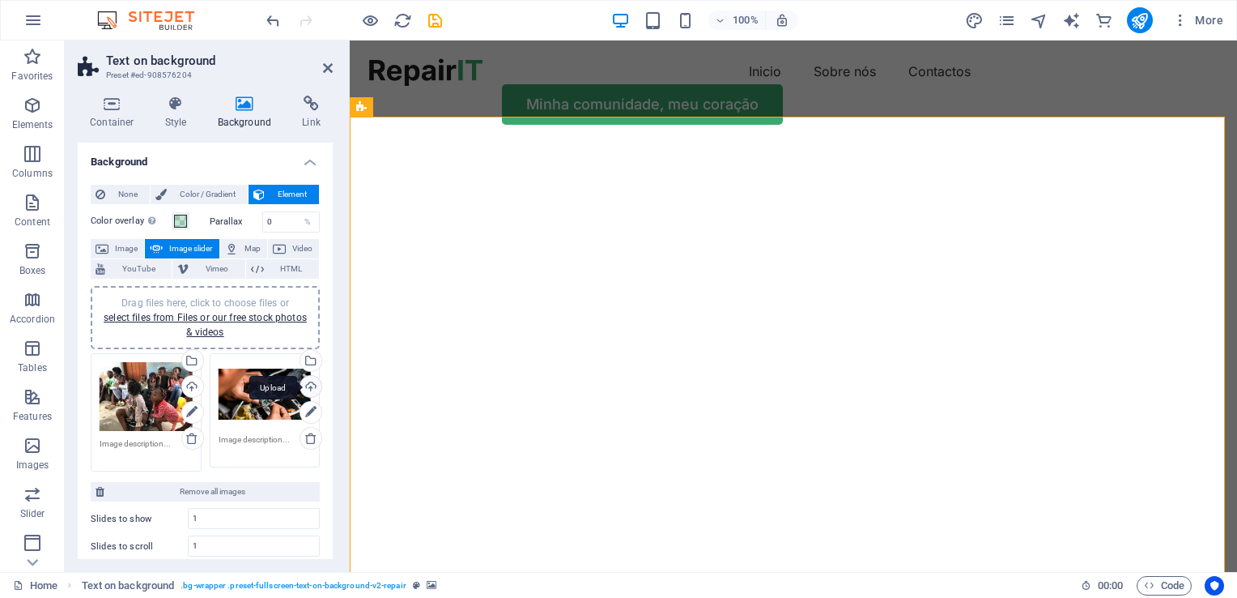
click at [306, 387] on div "Upload" at bounding box center [309, 388] width 24 height 24
click at [297, 356] on div "Select files from the file manager, stock photos, or upload file(s)" at bounding box center [244, 361] width 105 height 61
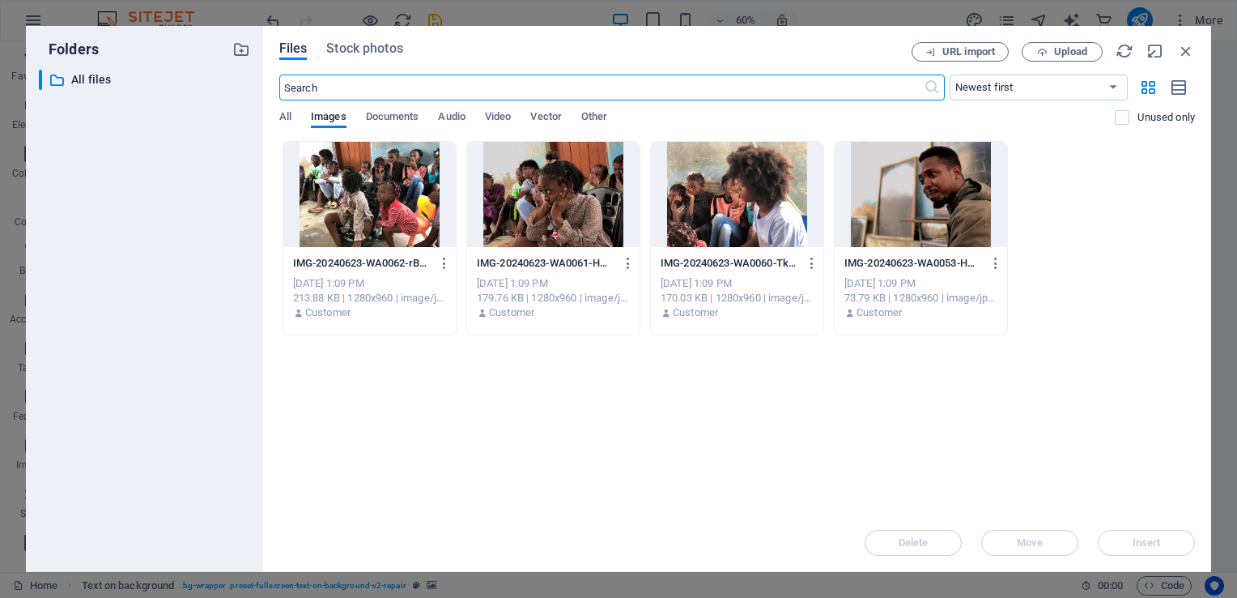
click at [593, 198] on div at bounding box center [553, 194] width 172 height 105
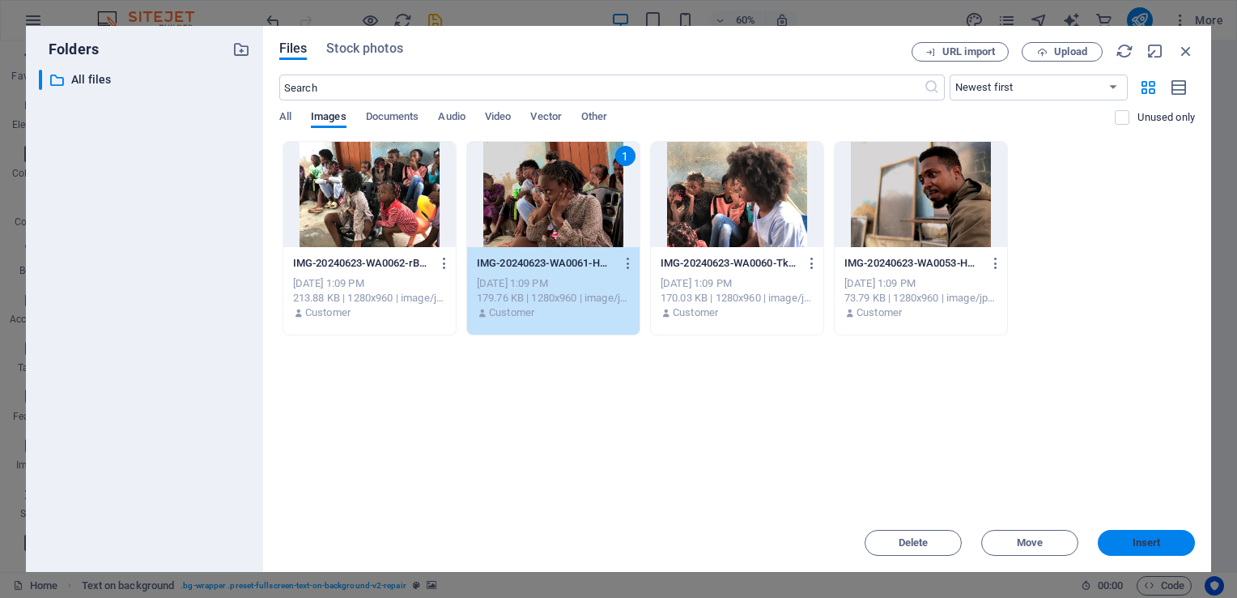
click at [1138, 538] on span "Insert" at bounding box center [1147, 543] width 28 height 10
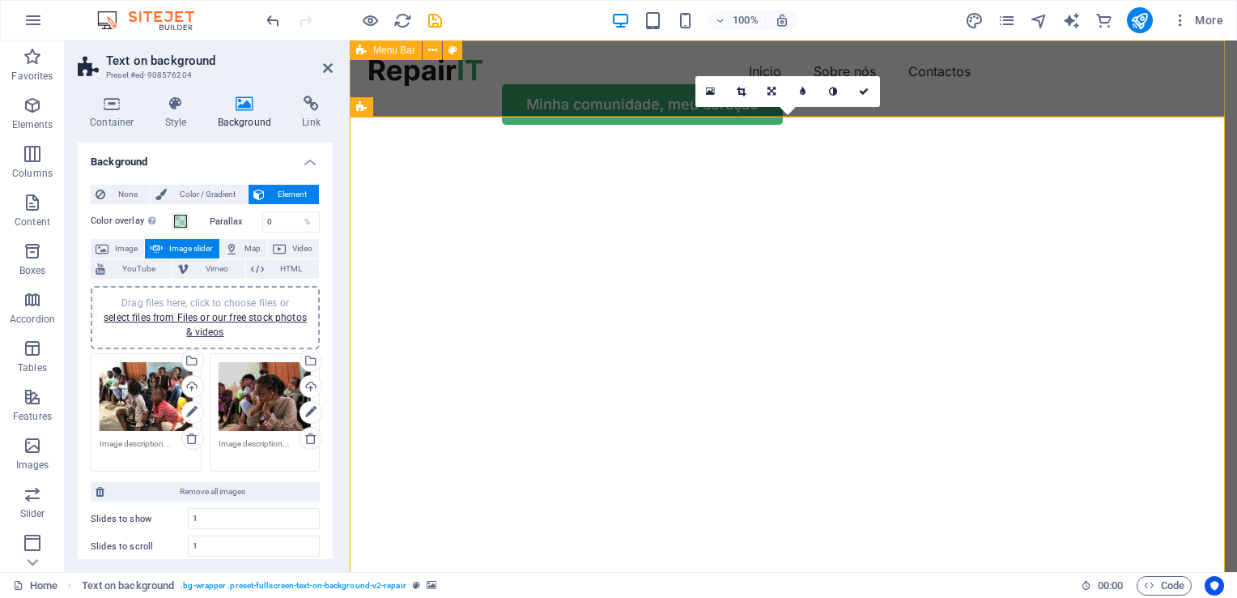
click at [599, 100] on div "Inicio Sobre nós Contactos Minha comunidade, meu coração" at bounding box center [793, 91] width 887 height 102
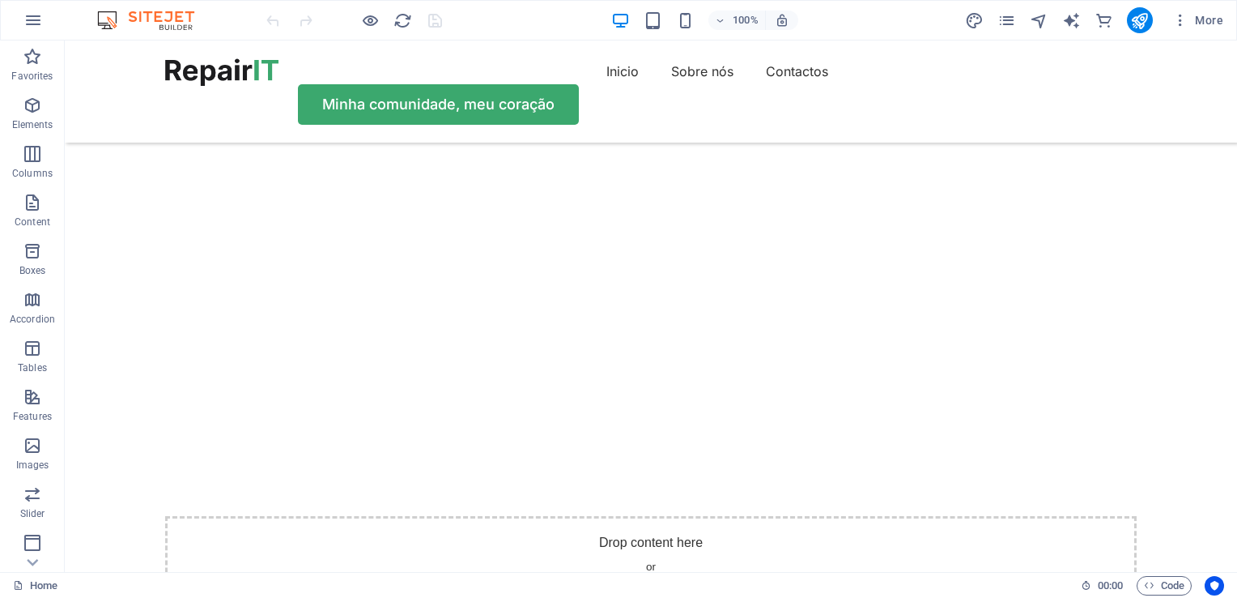
scroll to position [111, 0]
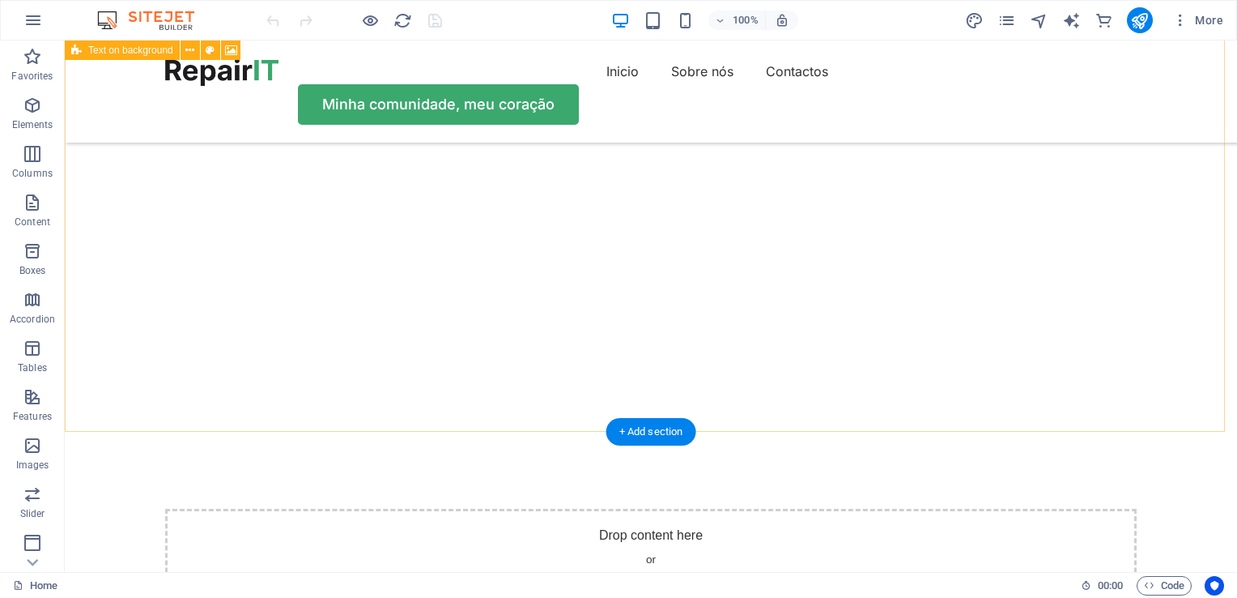
click at [1054, 508] on div "Drop content here or Add elements Paste clipboard" at bounding box center [651, 565] width 972 height 115
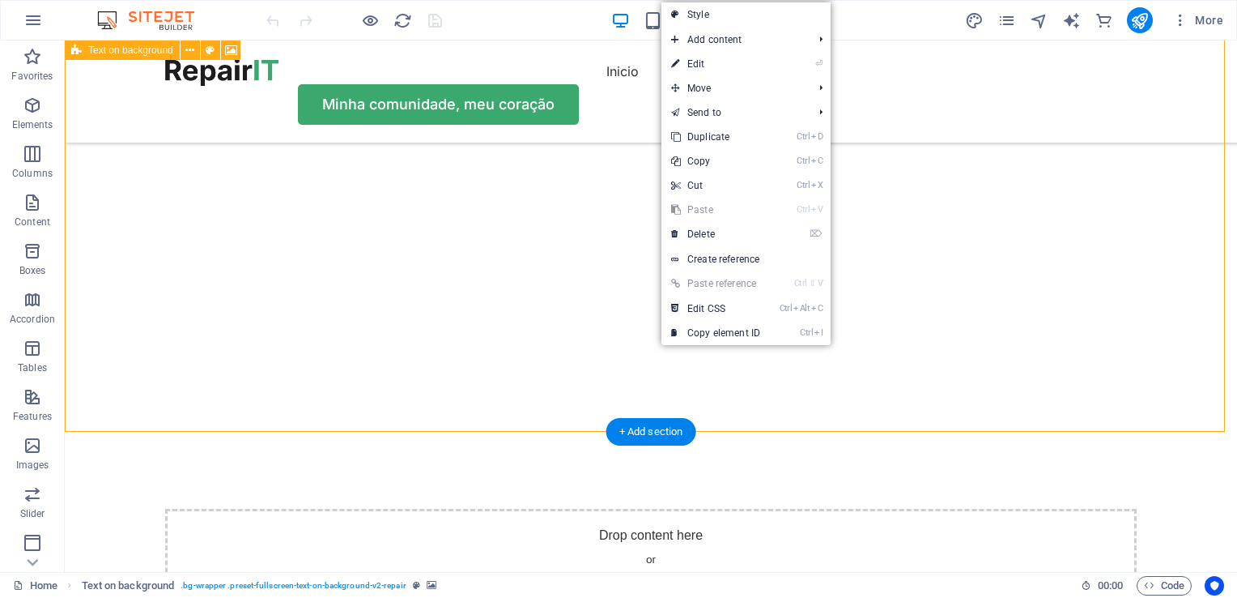
click at [512, 508] on div "Drop content here or Add elements Paste clipboard" at bounding box center [651, 565] width 972 height 115
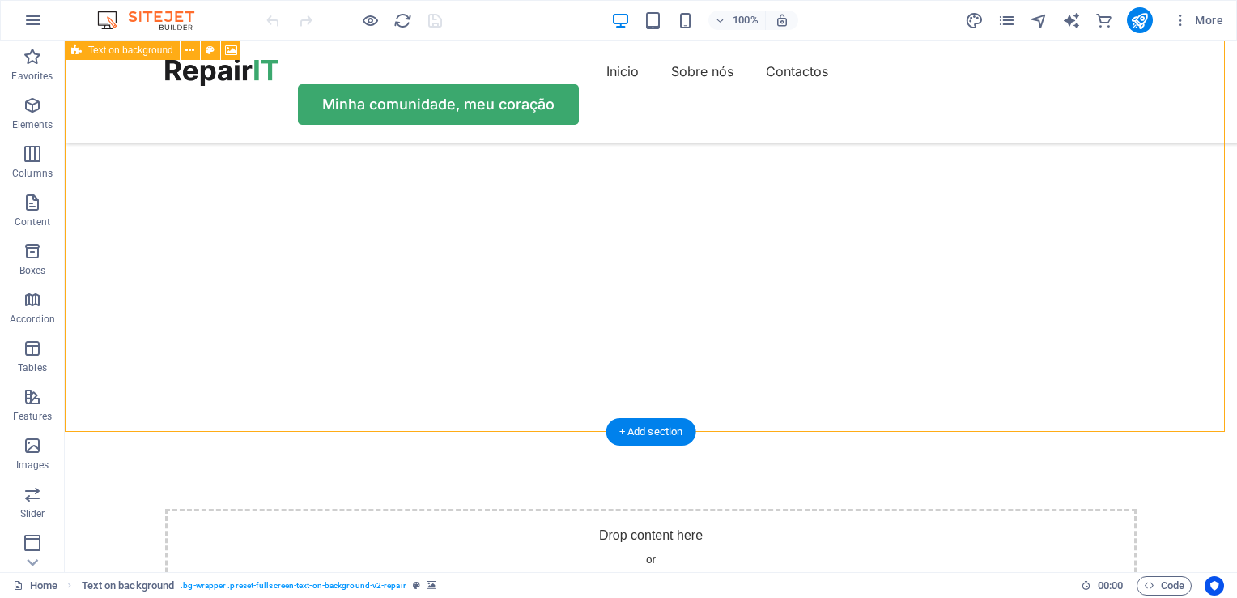
click at [512, 508] on div "Drop content here or Add elements Paste clipboard" at bounding box center [651, 565] width 972 height 115
click at [522, 6] on img "1/2" at bounding box center [645, 6] width 1160 height 0
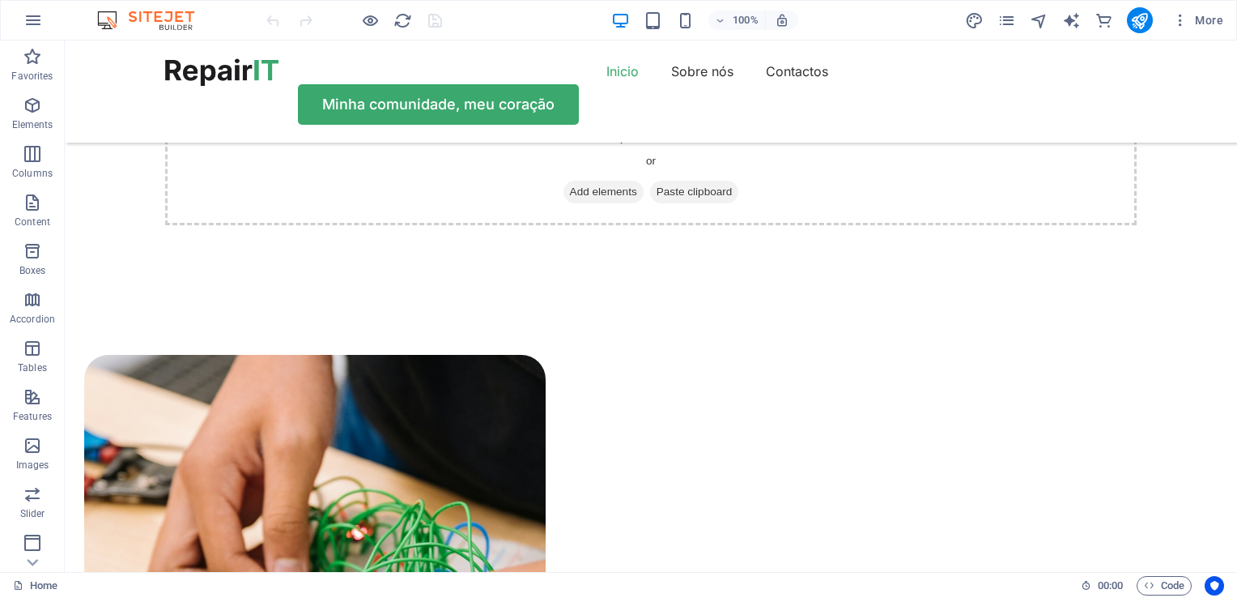
scroll to position [431, 0]
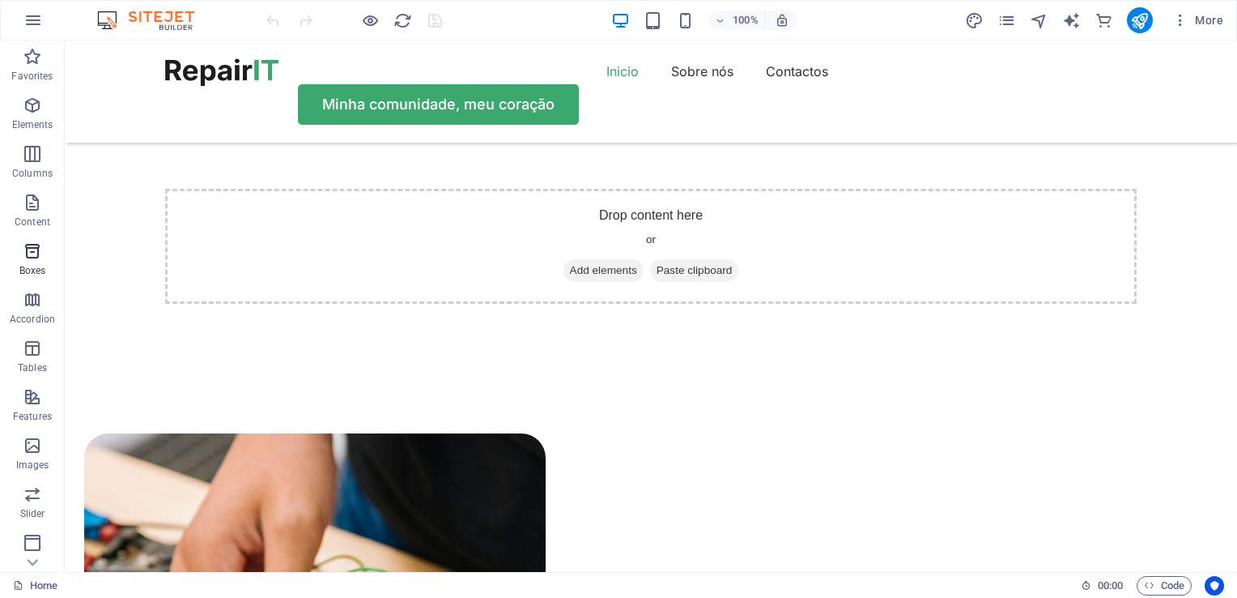
click at [44, 261] on span "Boxes" at bounding box center [32, 260] width 65 height 39
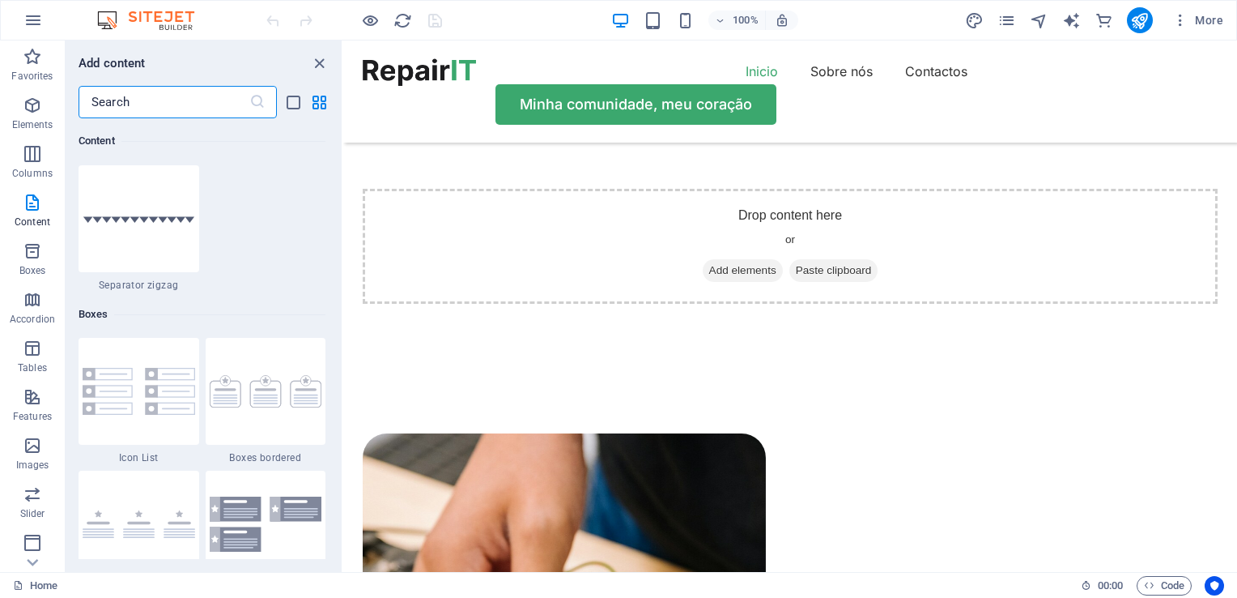
scroll to position [4149, 0]
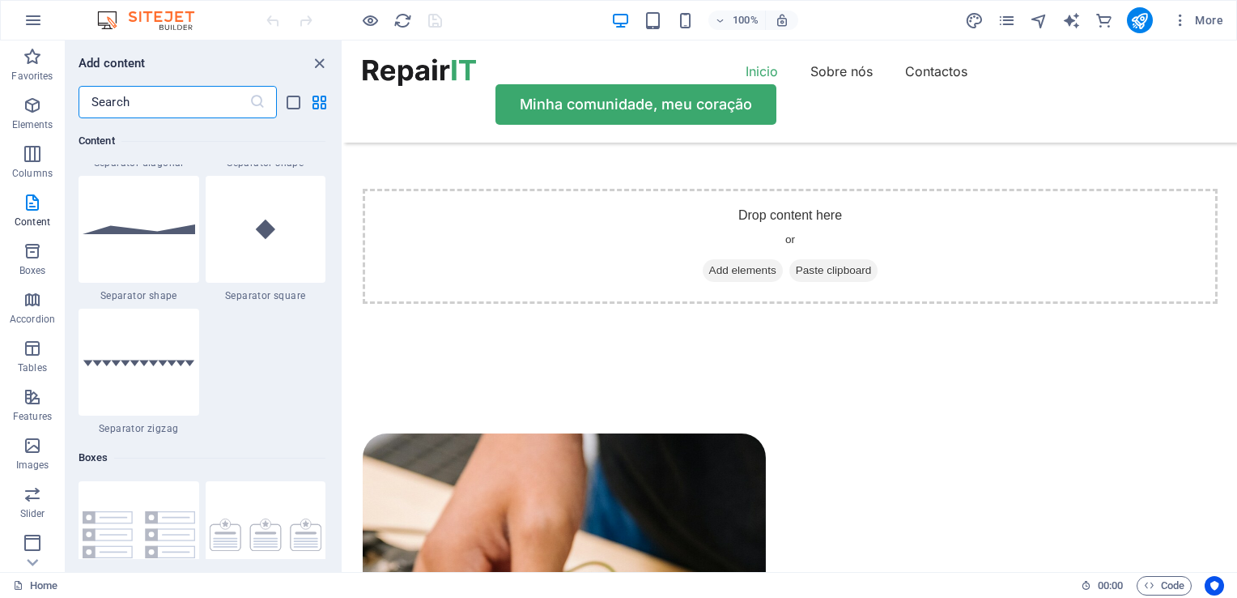
click at [334, 235] on div "Favorites 1 Star Headline 1 Star Container Elements 1 Star Headline 1 Star Text…" at bounding box center [204, 338] width 276 height 440
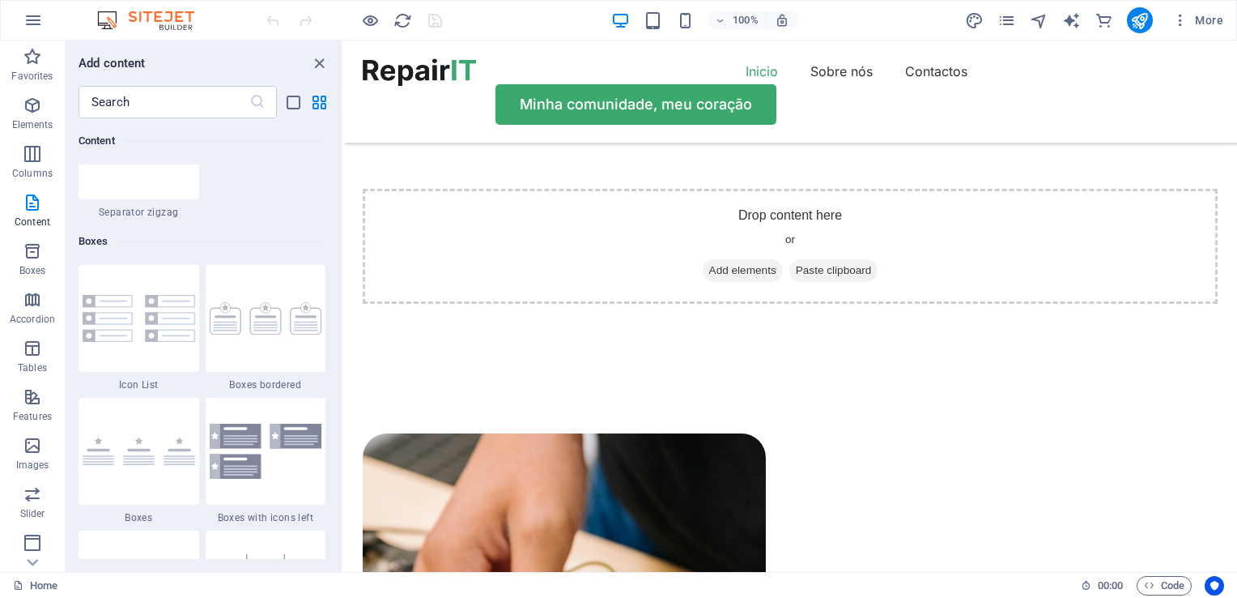
scroll to position [4369, 0]
click at [243, 352] on div at bounding box center [266, 315] width 121 height 107
click at [239, 330] on img at bounding box center [266, 315] width 113 height 32
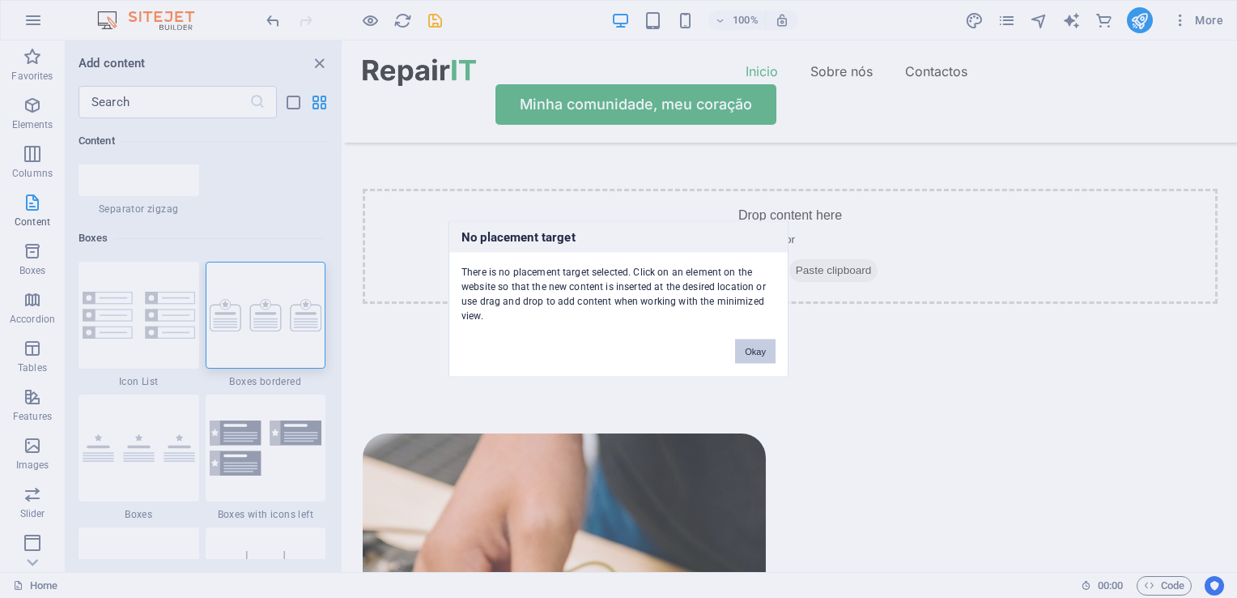
click at [751, 348] on button "Okay" at bounding box center [755, 351] width 40 height 24
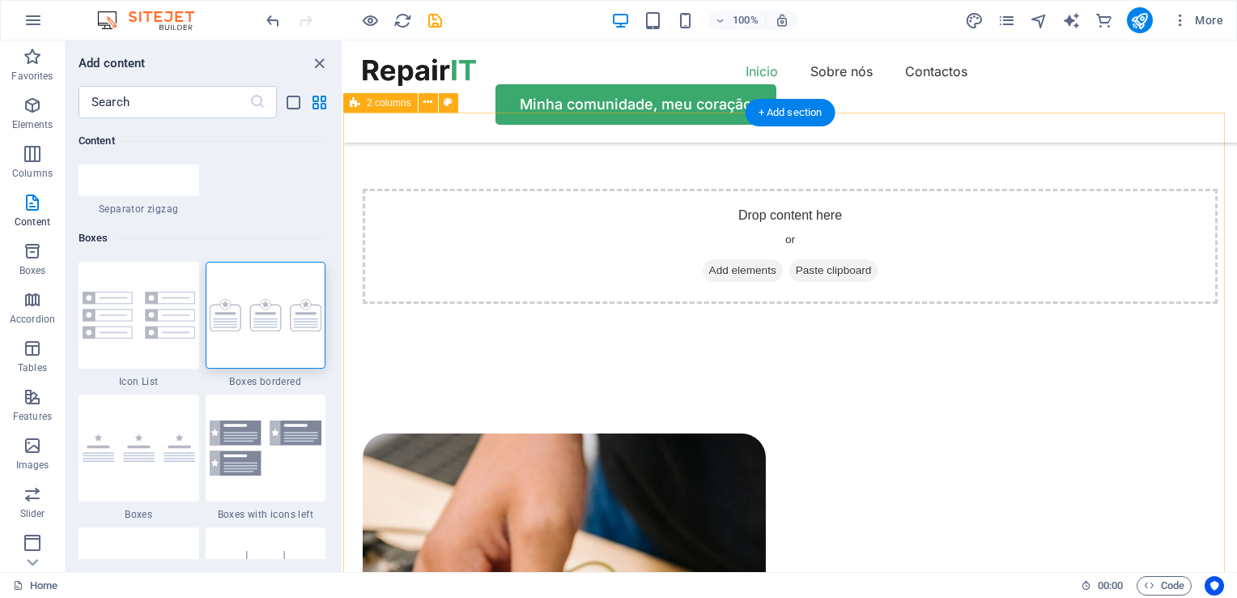
click at [256, 321] on img at bounding box center [266, 315] width 113 height 32
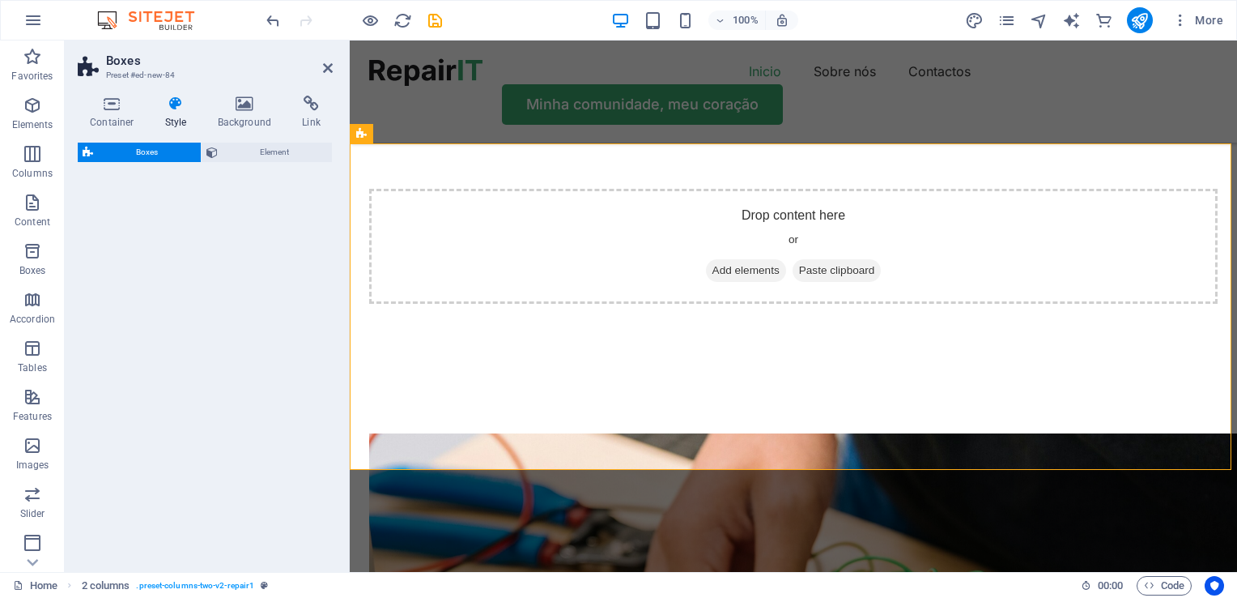
select select "rem"
select select "preset-boxes-v3-border"
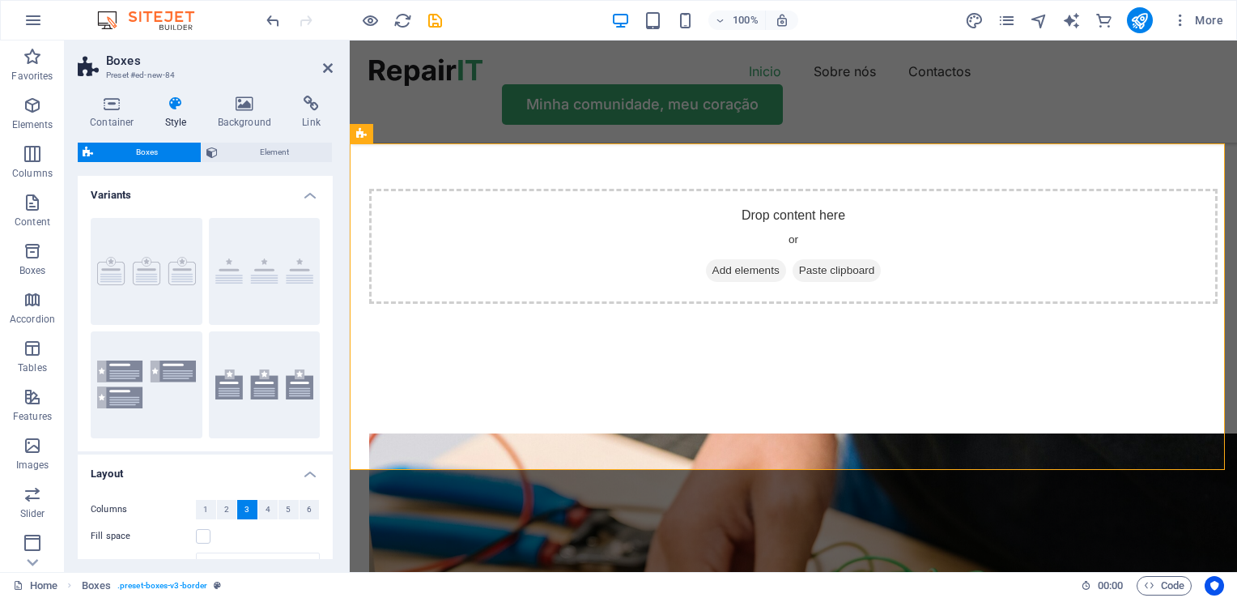
scroll to position [1771, 0]
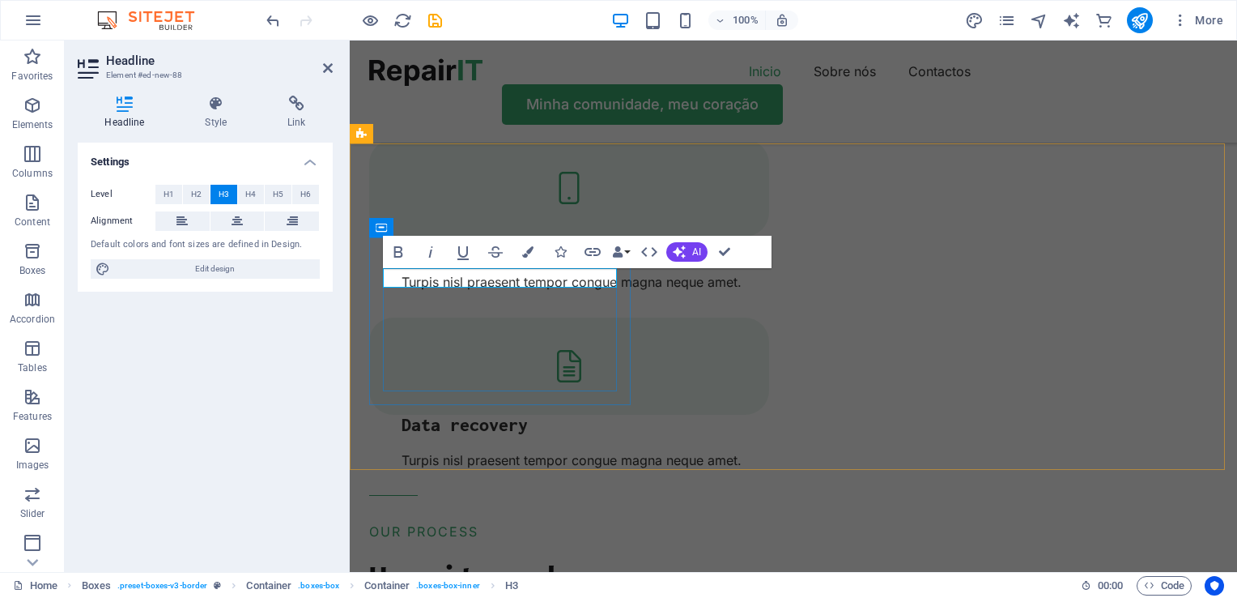
drag, startPoint x: 525, startPoint y: 272, endPoint x: 487, endPoint y: 183, distance: 96.9
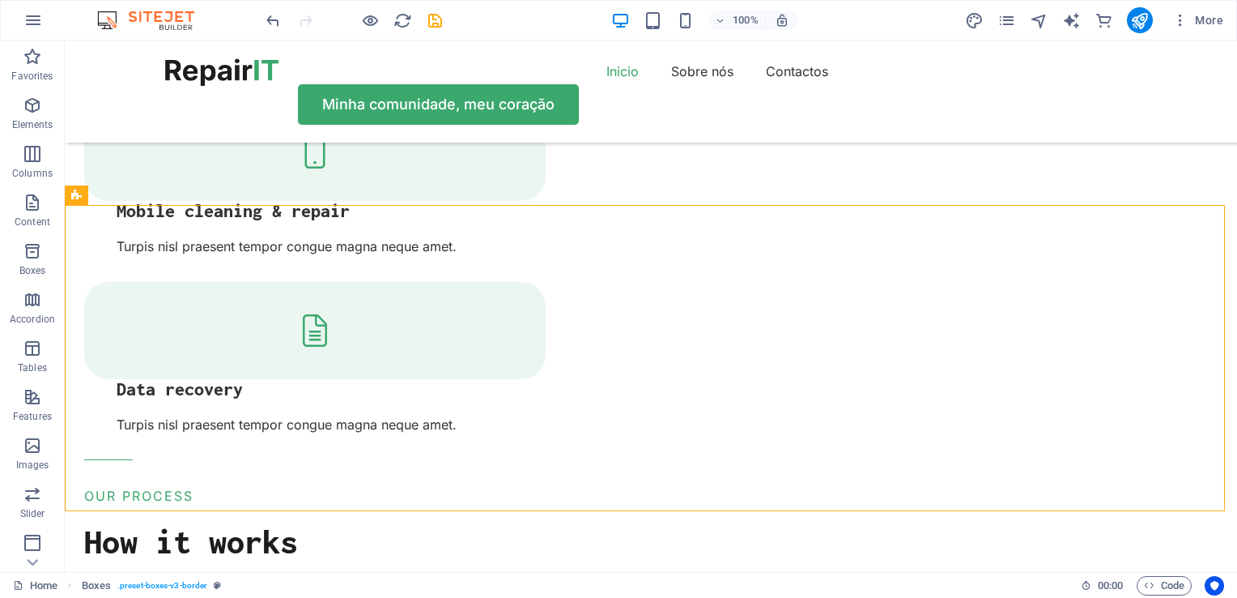
scroll to position [1682, 0]
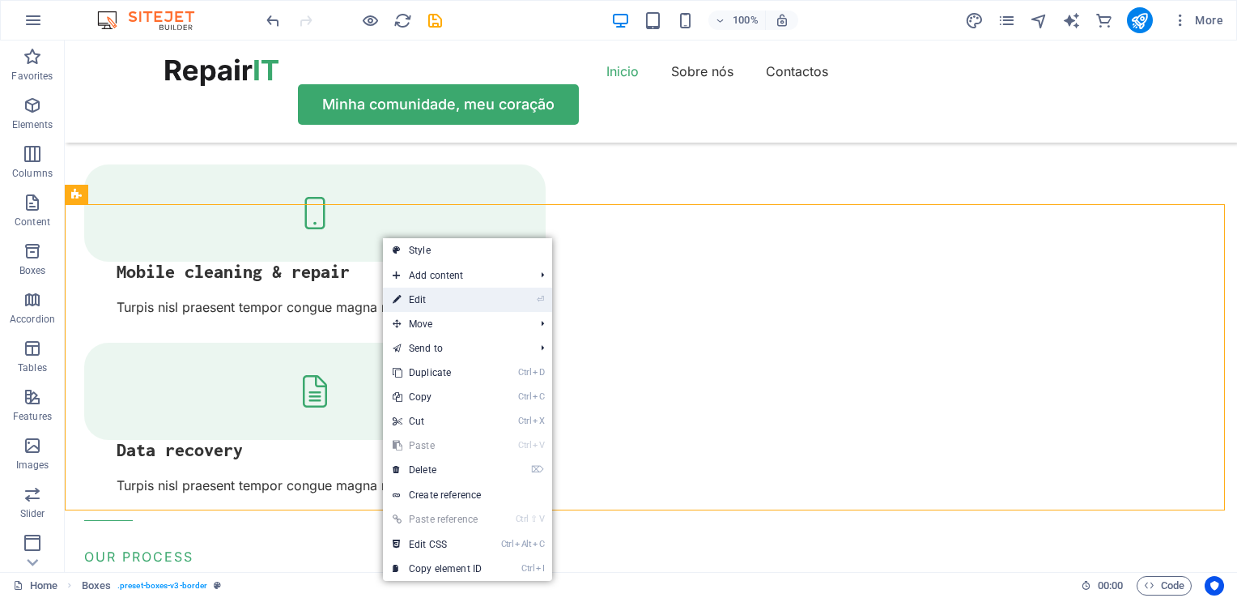
click at [440, 308] on link "⏎ Edit" at bounding box center [437, 299] width 108 height 24
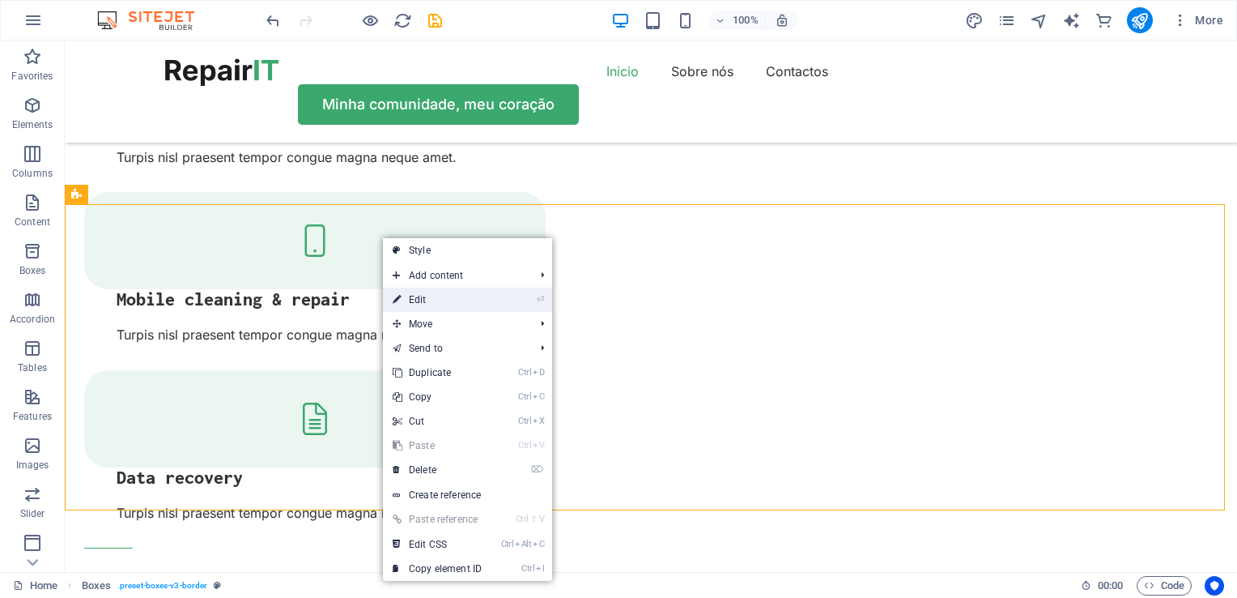
scroll to position [1710, 0]
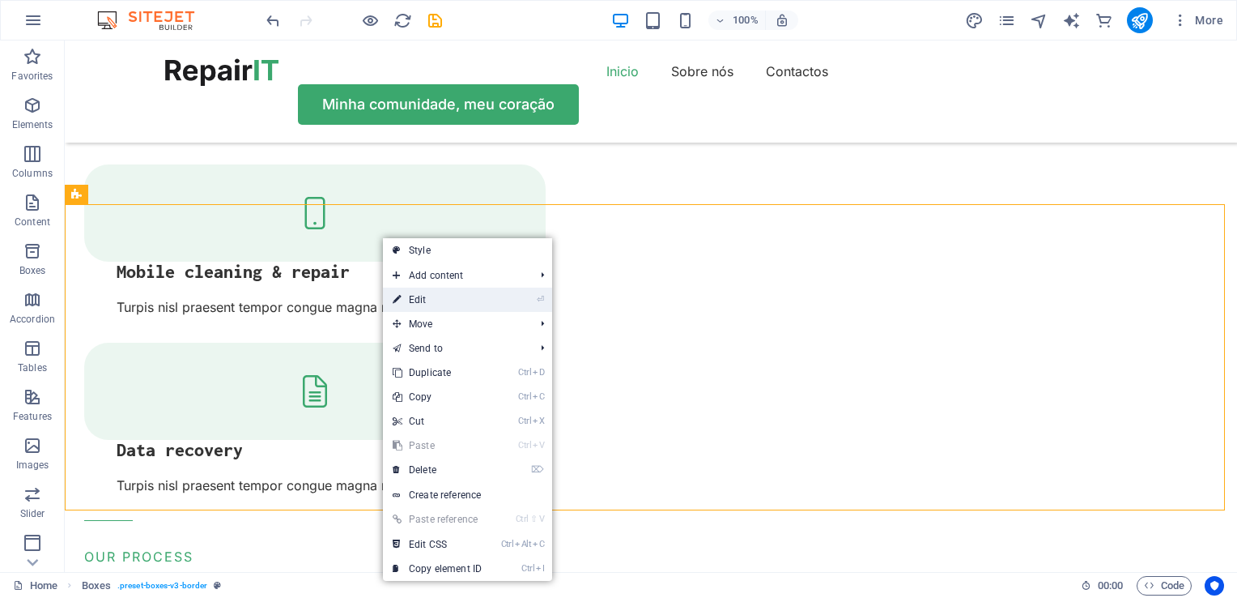
select select "rem"
select select "preset-boxes-v3-border"
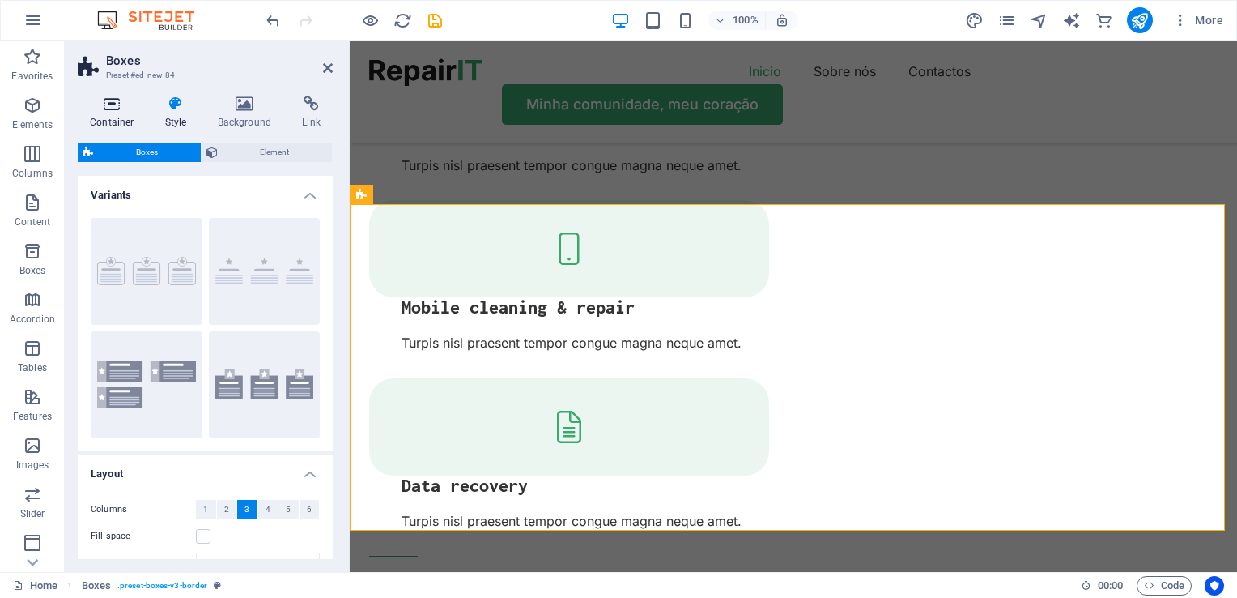
click at [111, 112] on h4 "Container" at bounding box center [115, 113] width 75 height 34
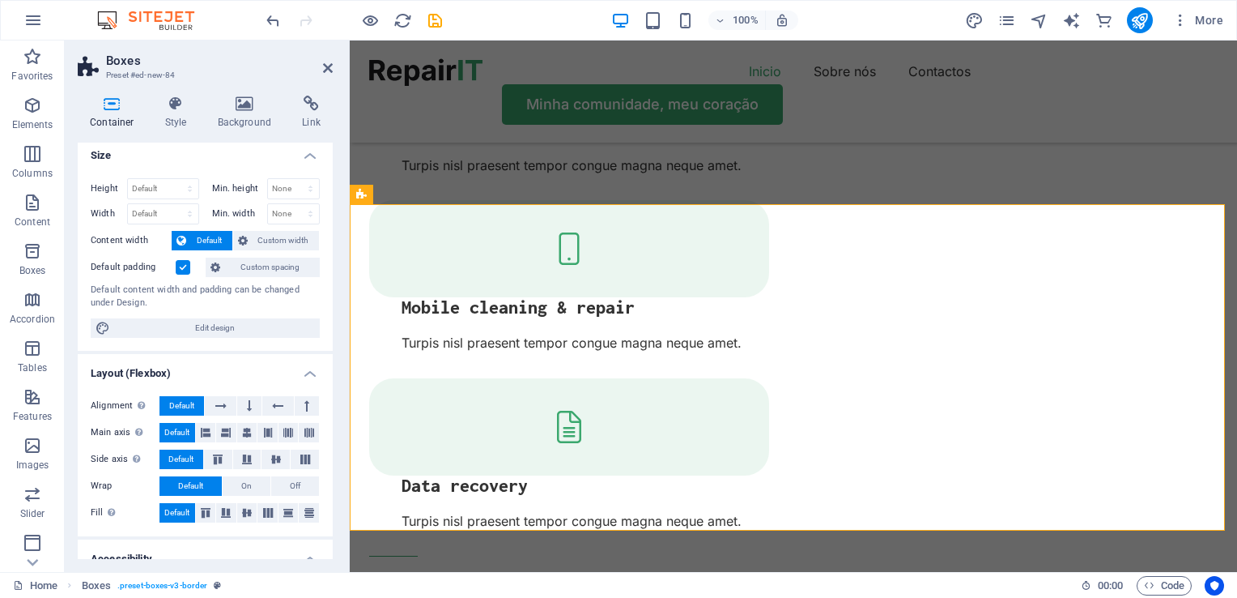
scroll to position [0, 0]
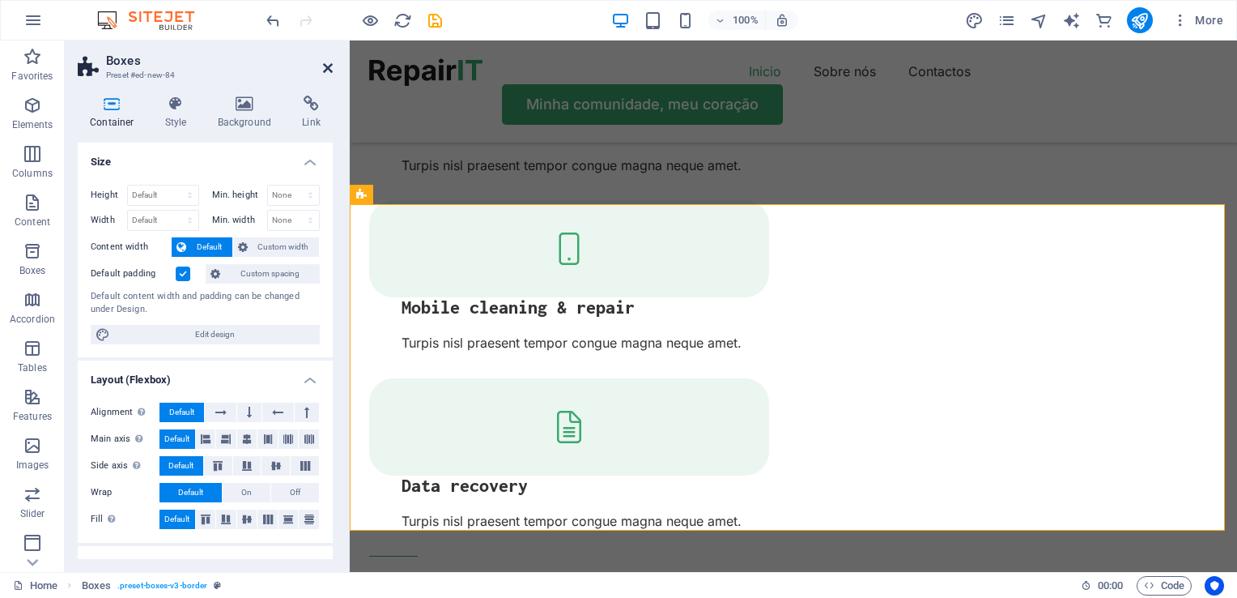
click at [329, 70] on icon at bounding box center [328, 68] width 10 height 13
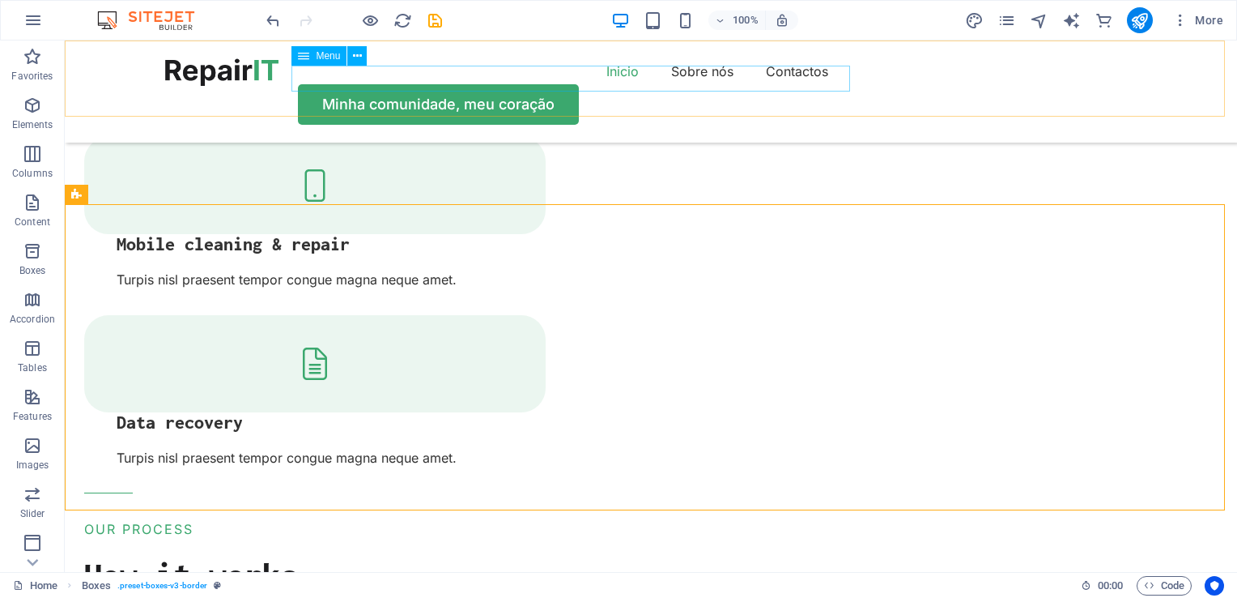
scroll to position [1682, 0]
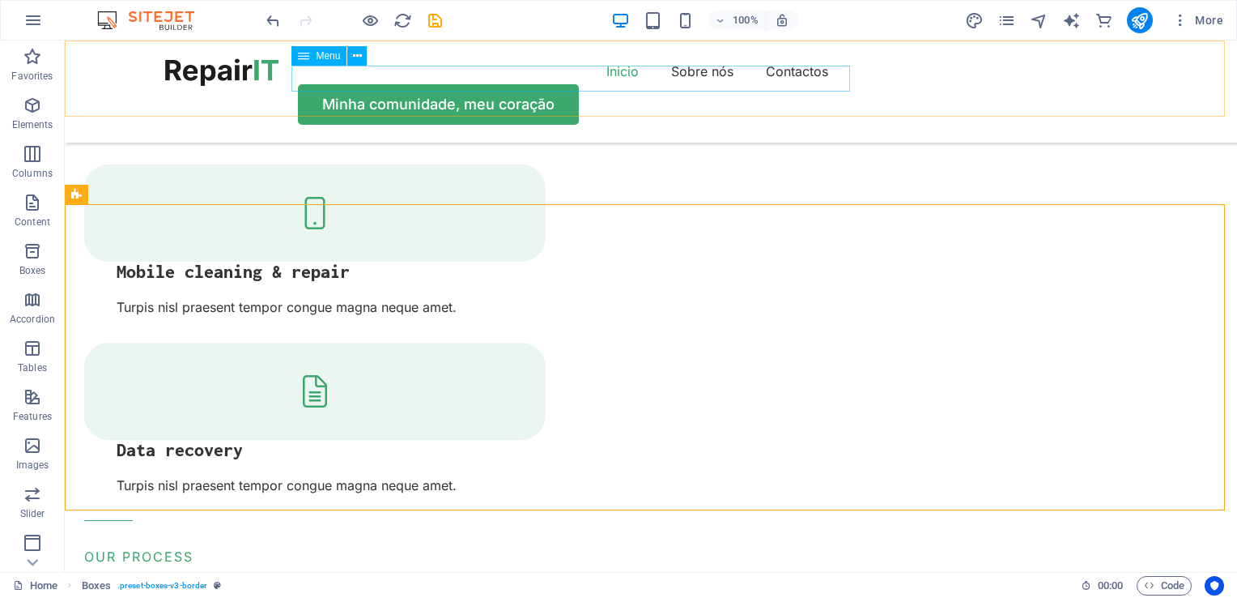
click at [477, 76] on nav "Inicio Sobre nós Contactos" at bounding box center [651, 71] width 972 height 26
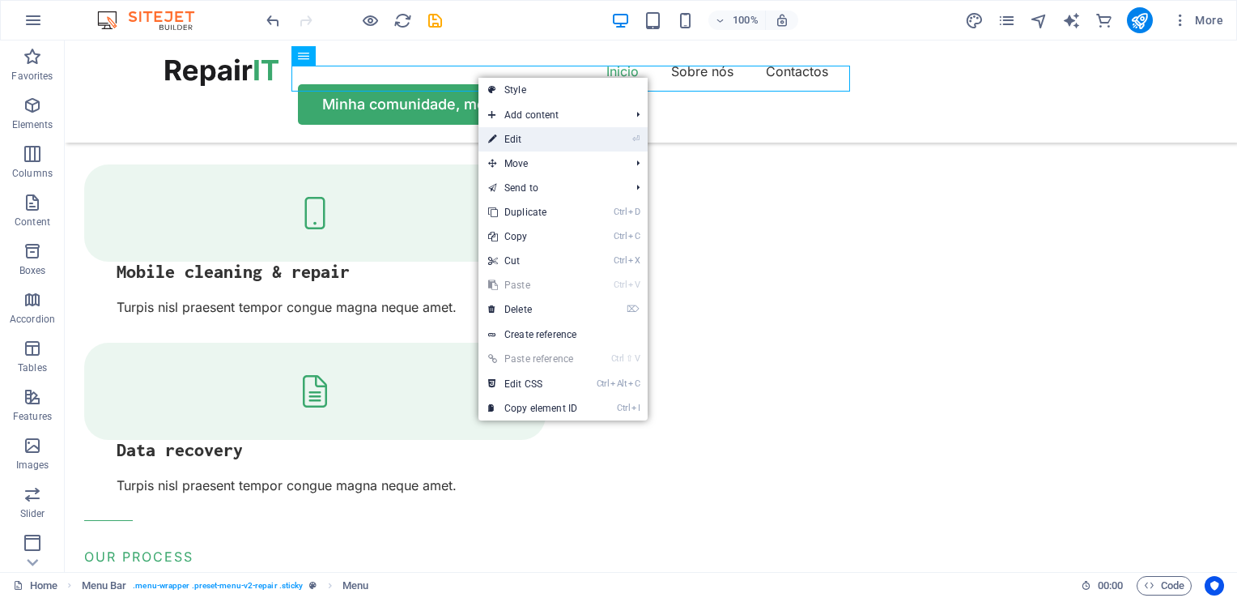
click at [513, 134] on link "⏎ Edit" at bounding box center [533, 139] width 108 height 24
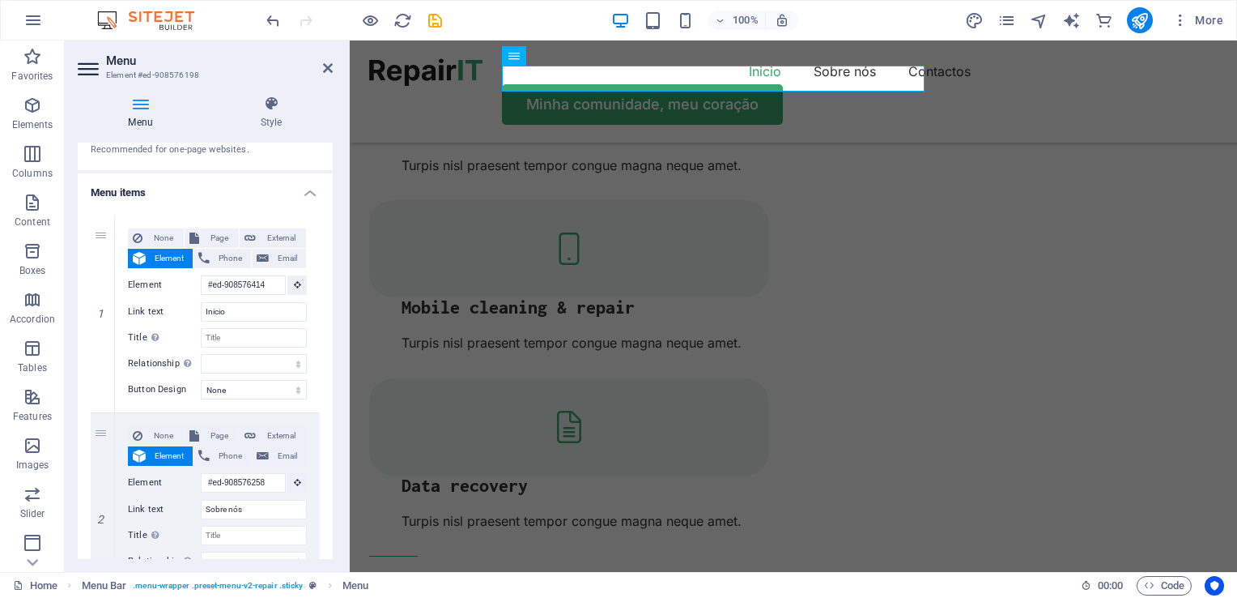
scroll to position [82, 0]
click at [247, 231] on icon at bounding box center [250, 237] width 11 height 19
select select "blank"
select select
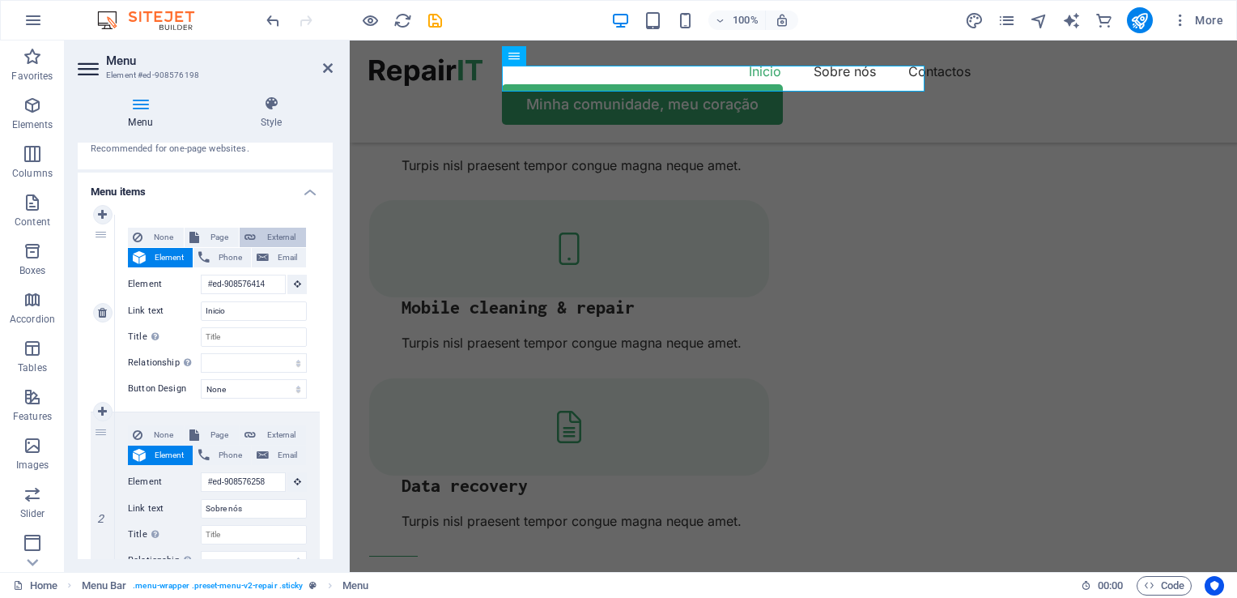
select select
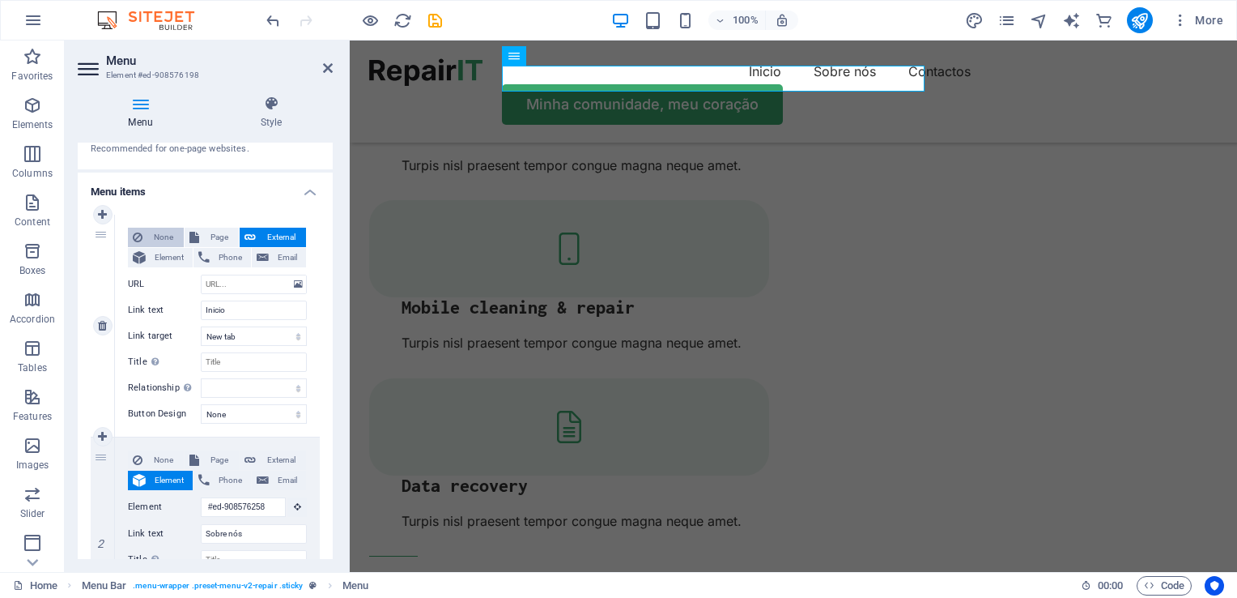
click at [158, 239] on span "None" at bounding box center [163, 237] width 32 height 19
select select
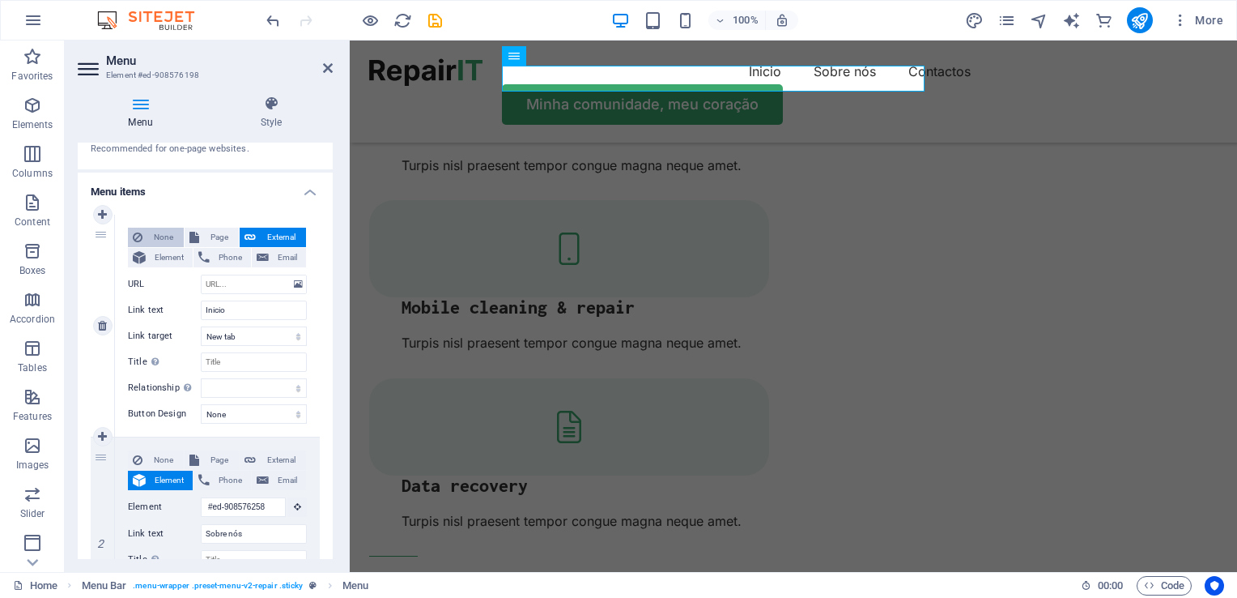
select select
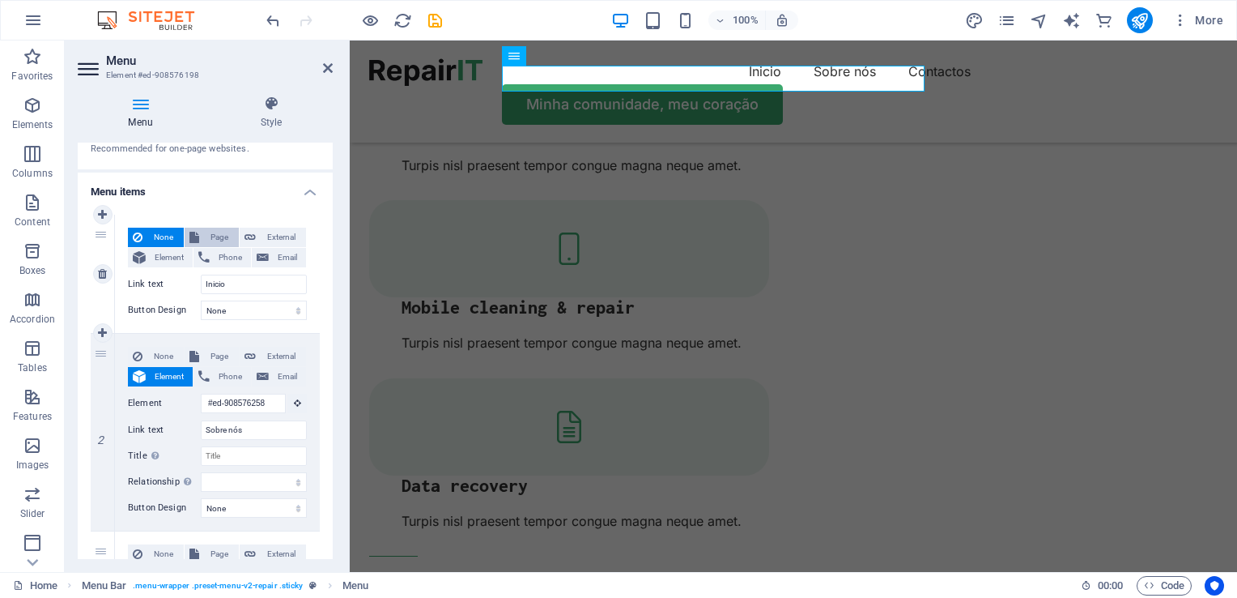
click at [216, 235] on span "Page" at bounding box center [219, 237] width 30 height 19
select select
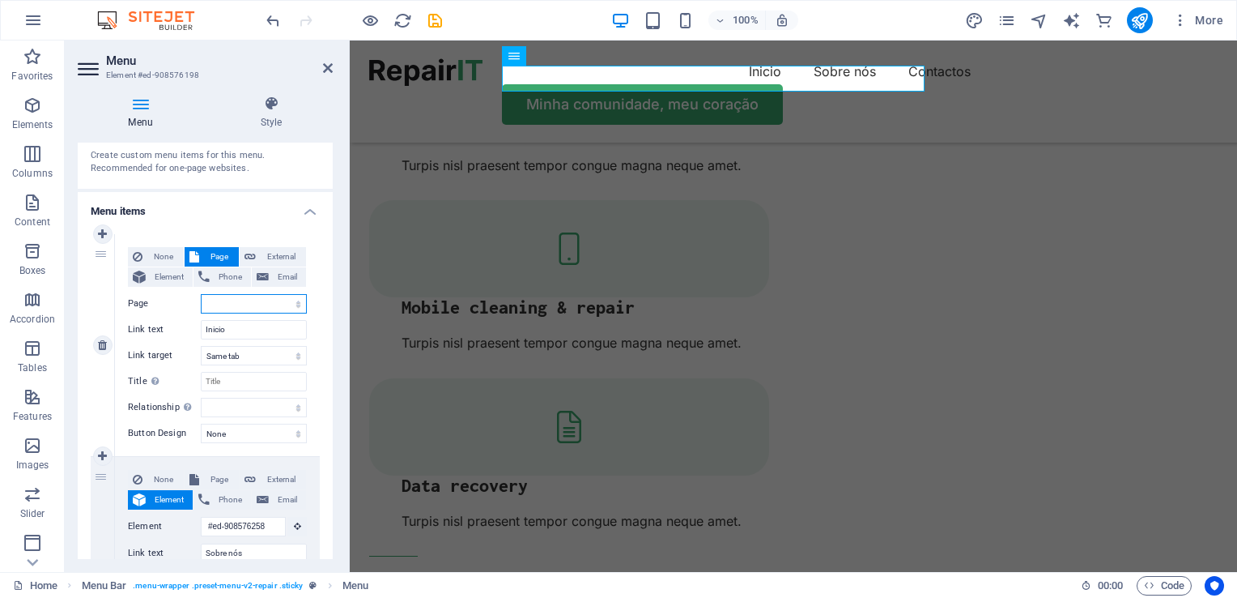
scroll to position [62, 0]
click at [161, 279] on span "Element" at bounding box center [169, 277] width 37 height 19
select select
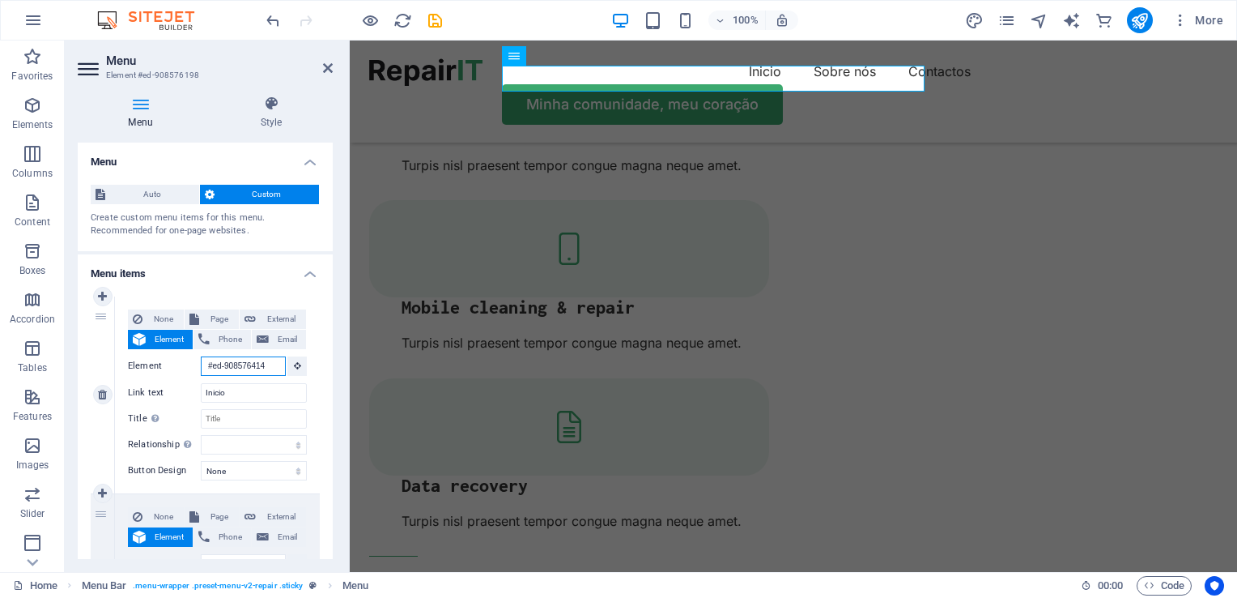
scroll to position [0, 0]
click at [148, 97] on icon at bounding box center [140, 104] width 125 height 16
click at [136, 104] on icon at bounding box center [140, 104] width 125 height 16
click at [241, 441] on select "alternate author bookmark external help license next nofollow noreferrer noopen…" at bounding box center [254, 444] width 106 height 19
click at [106, 234] on div "Create custom menu items for this menu. Recommended for one-page websites." at bounding box center [205, 224] width 229 height 27
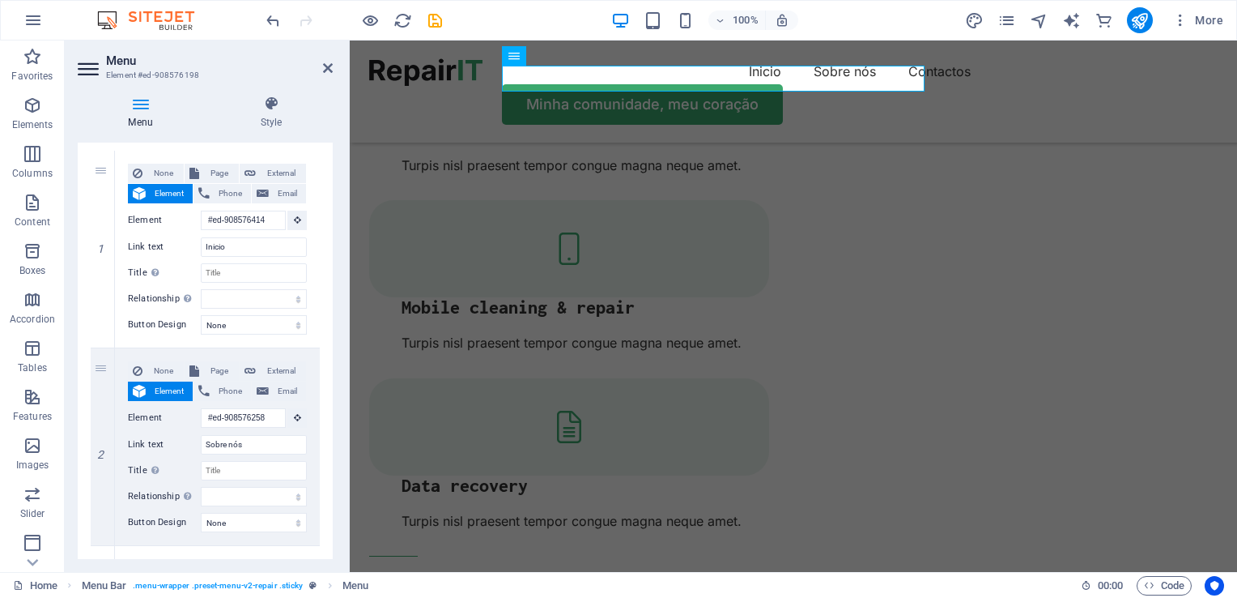
scroll to position [147, 0]
click at [99, 372] on div "2" at bounding box center [103, 445] width 24 height 197
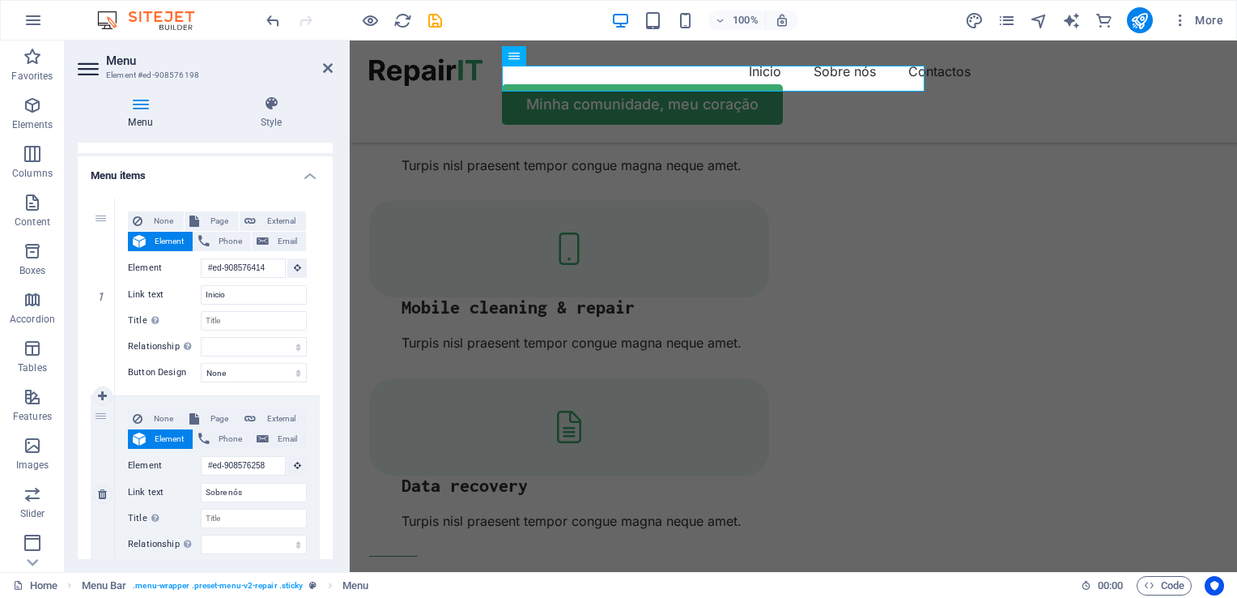
scroll to position [84, 0]
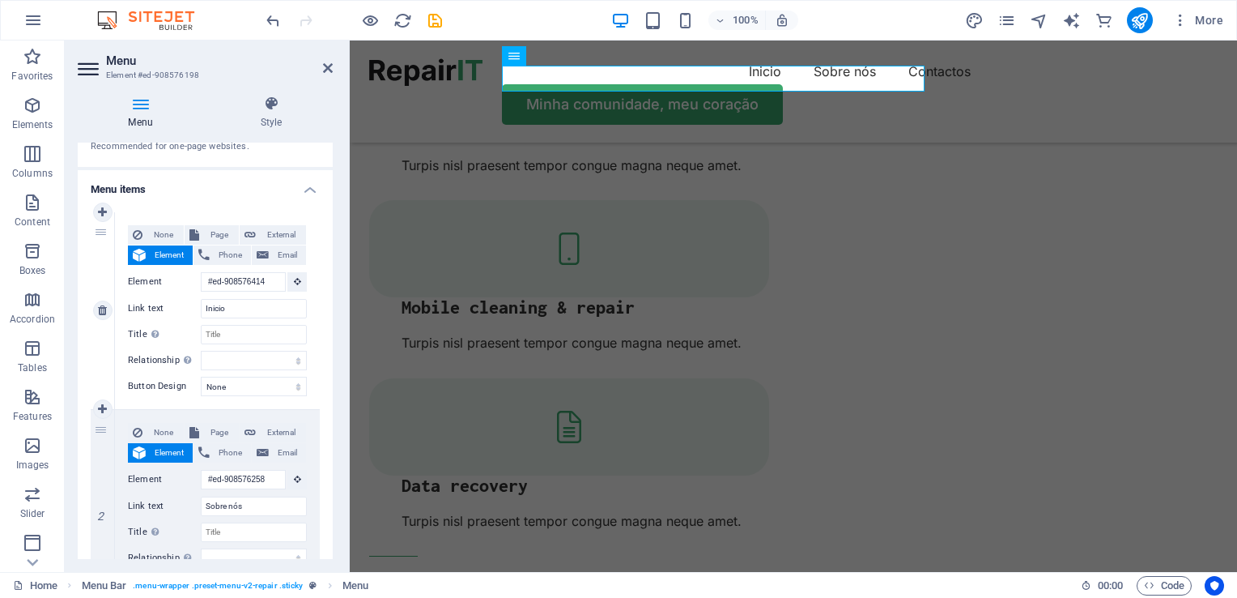
click at [98, 235] on div "1" at bounding box center [103, 310] width 24 height 197
click at [101, 220] on link at bounding box center [102, 211] width 19 height 19
select select
type input "#ed-908576414"
type input "Inicio"
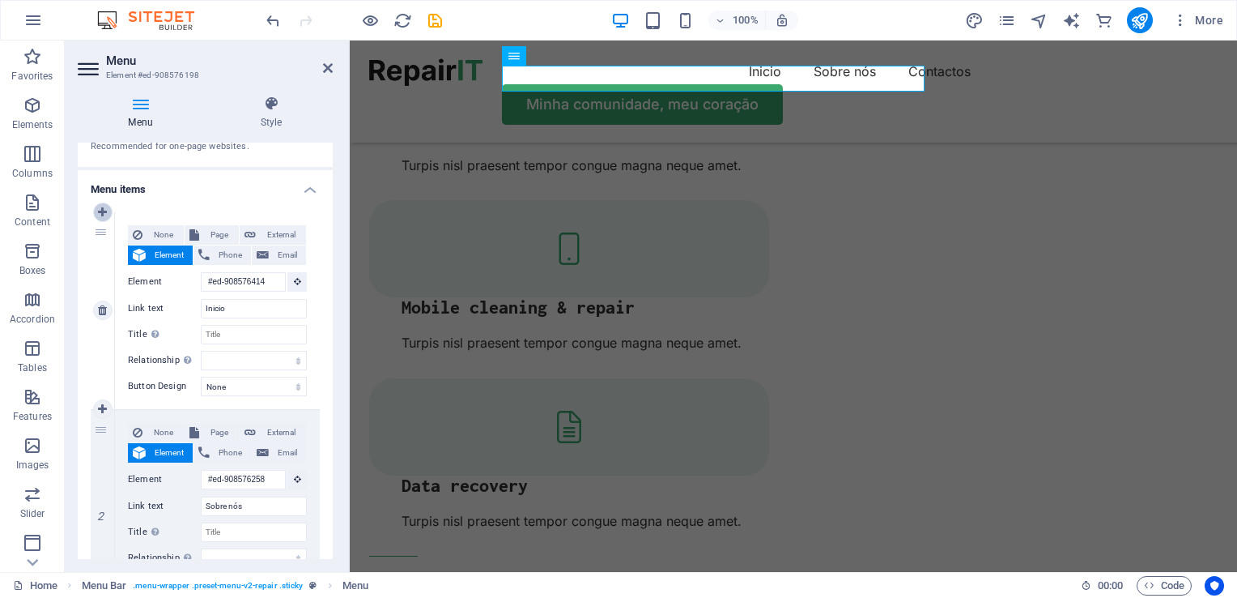
select select
type input "#ed-908576258"
type input "Sobre nós"
select select
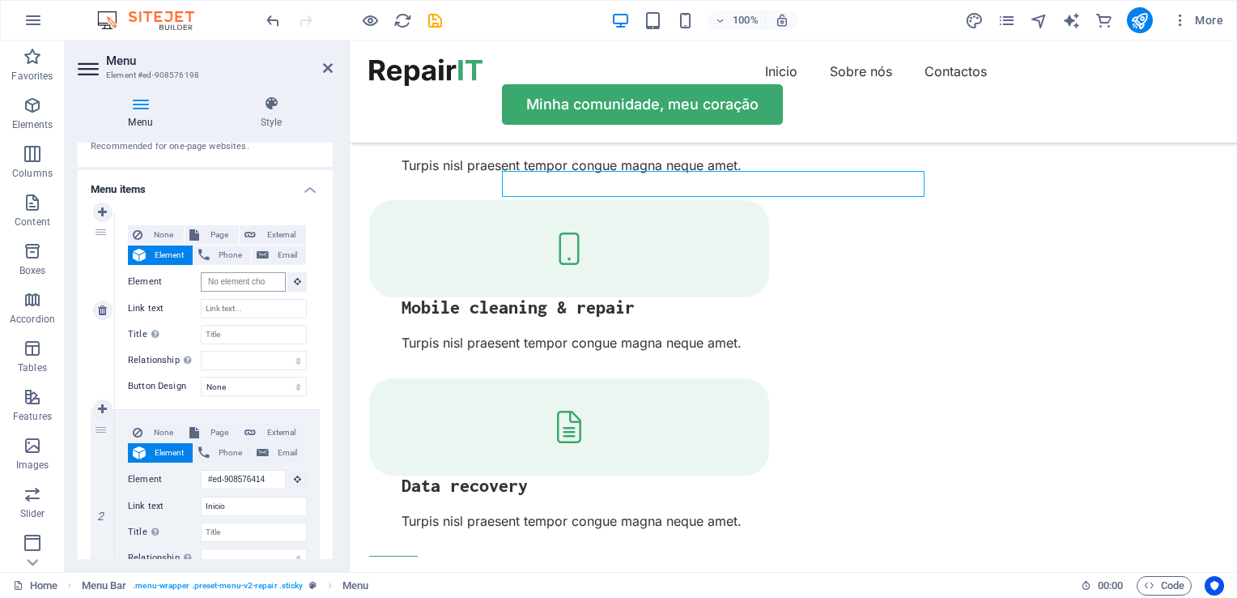
scroll to position [0, 0]
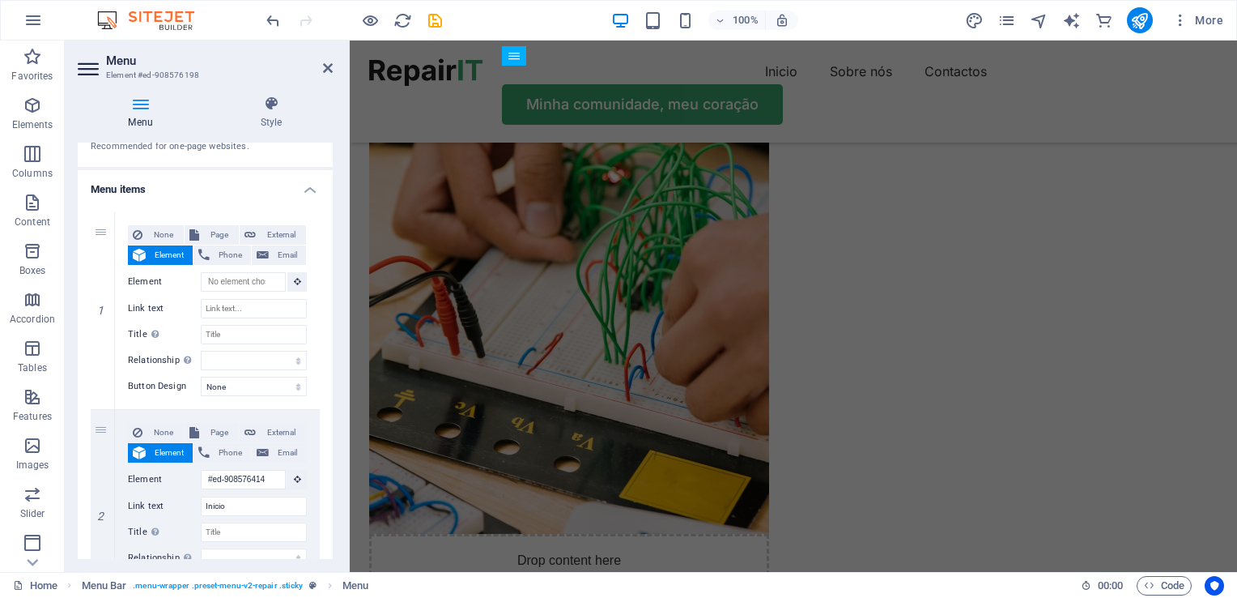
scroll to position [1634, 0]
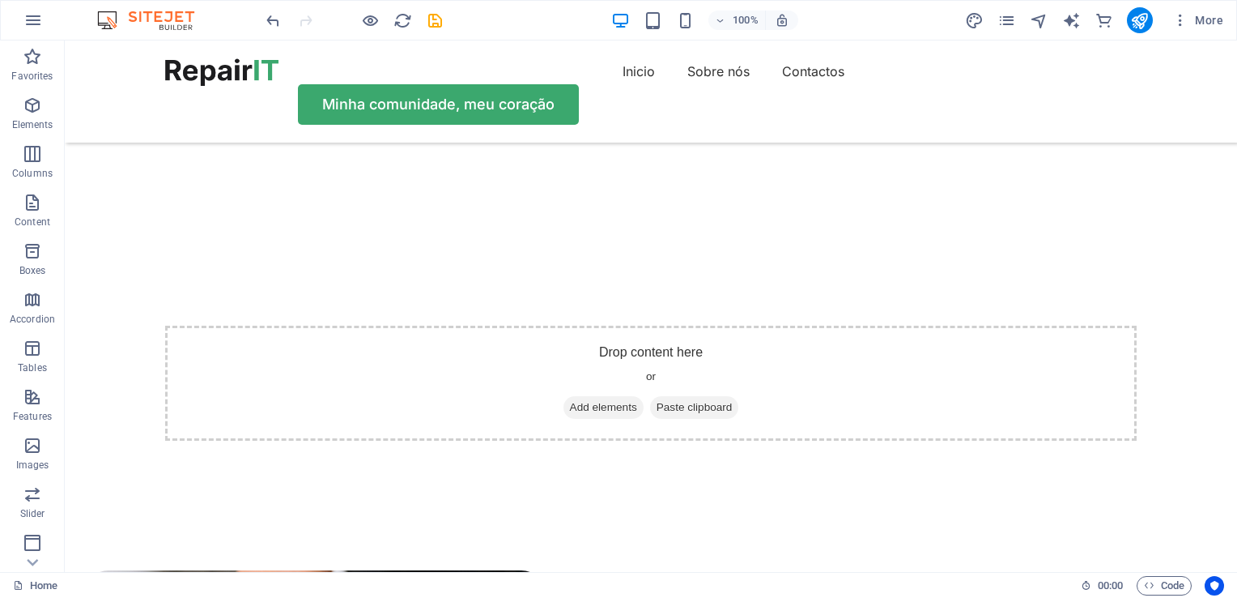
scroll to position [295, 0]
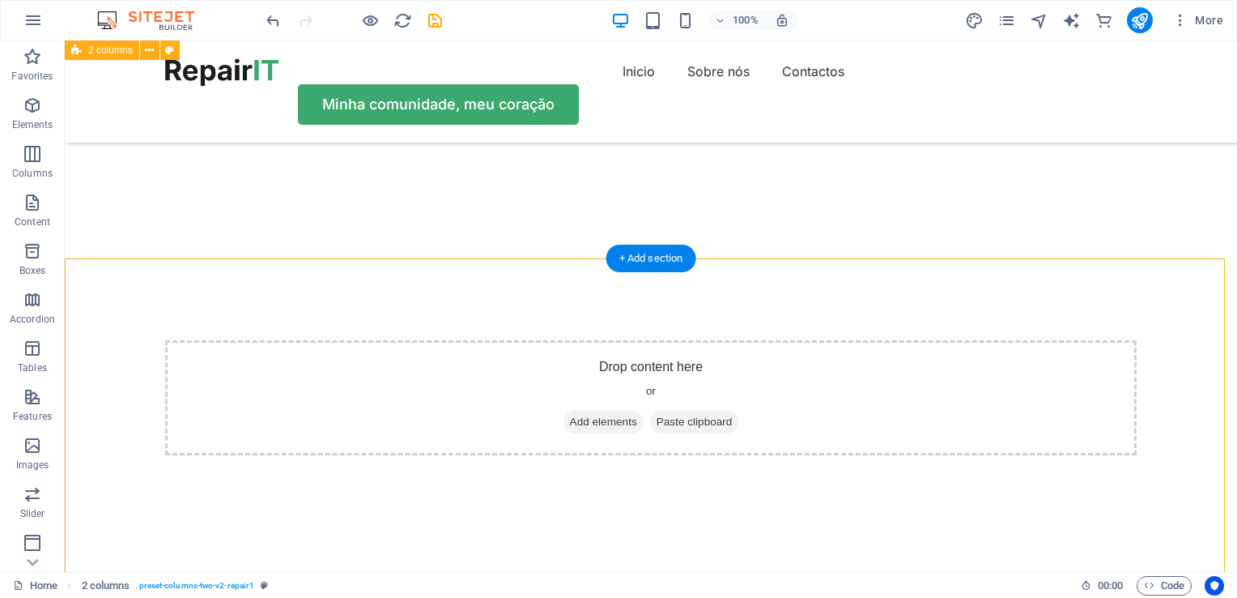
scroll to position [272, 0]
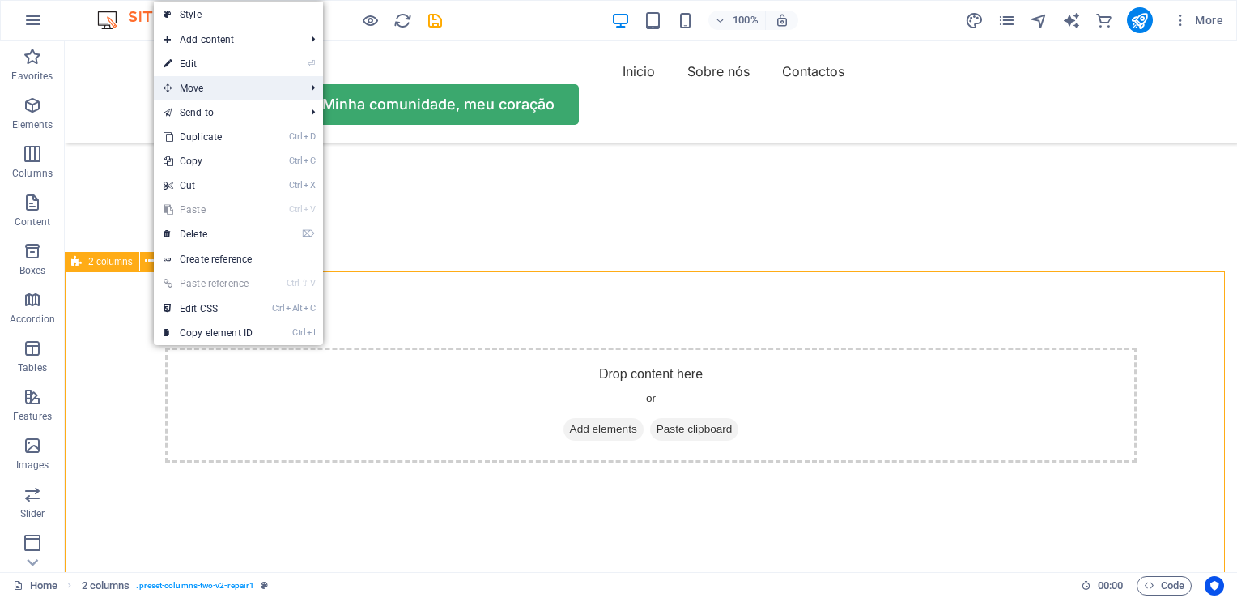
click at [176, 87] on span "Move" at bounding box center [226, 88] width 145 height 24
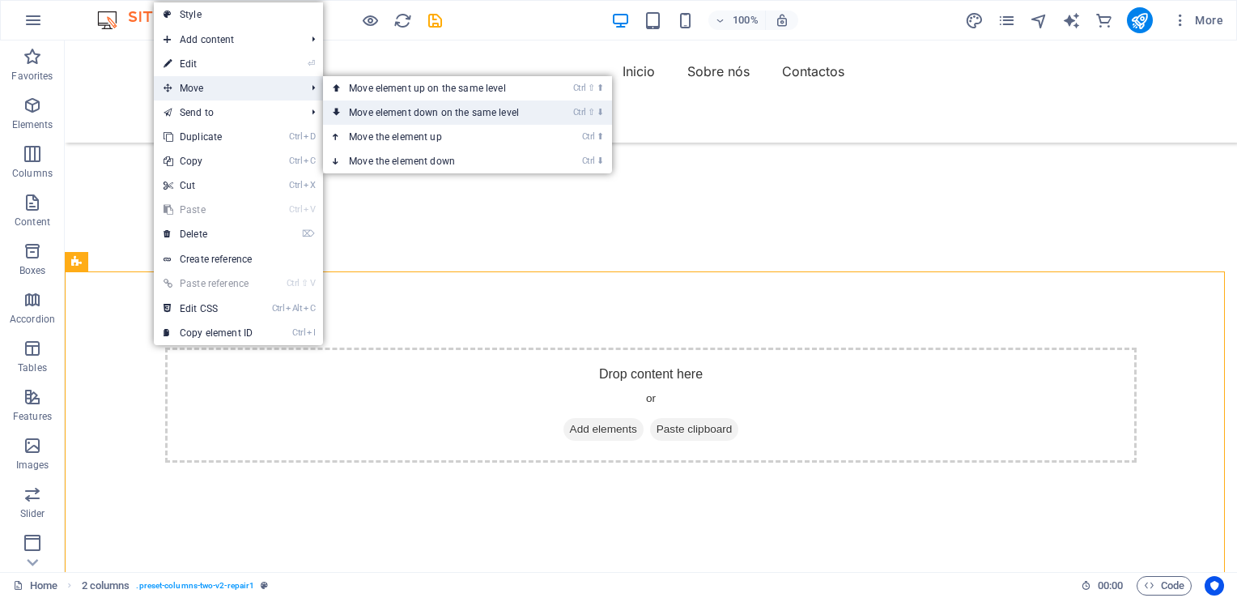
click at [400, 115] on link "Ctrl ⇧ ⬇ Move element down on the same level" at bounding box center [437, 112] width 228 height 24
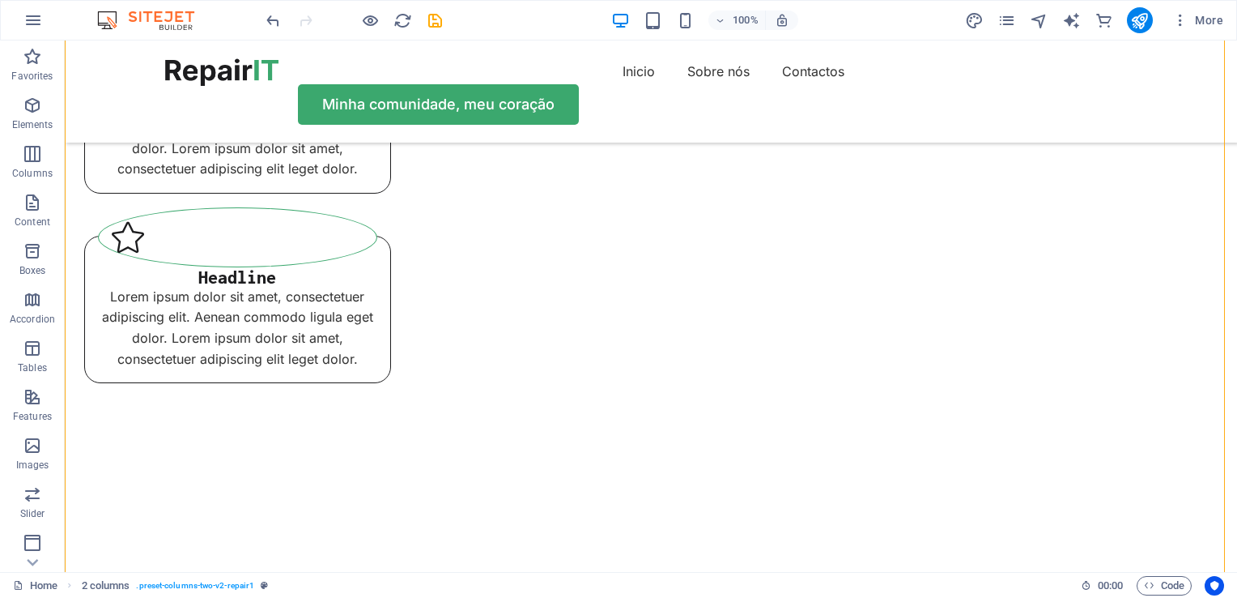
scroll to position [974, 0]
click at [1168, 581] on span "Code" at bounding box center [1164, 585] width 40 height 19
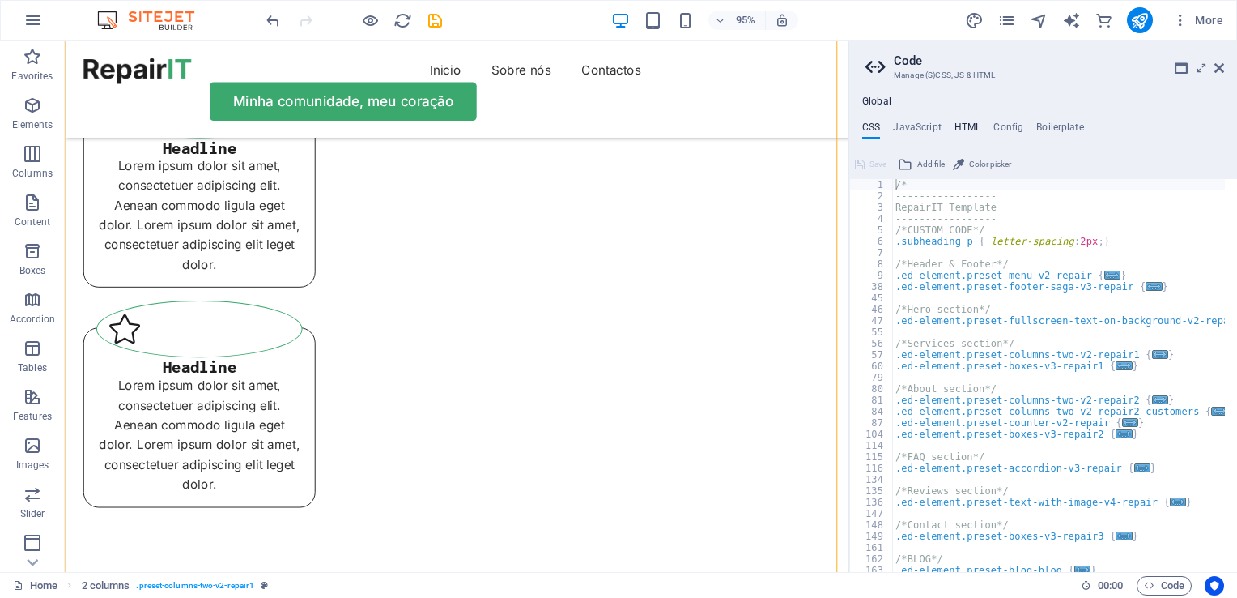
click at [964, 128] on h4 "HTML" at bounding box center [968, 130] width 27 height 18
type textarea "<a href="#main-content" class="button wv-link-content">Skip to main content</a>"
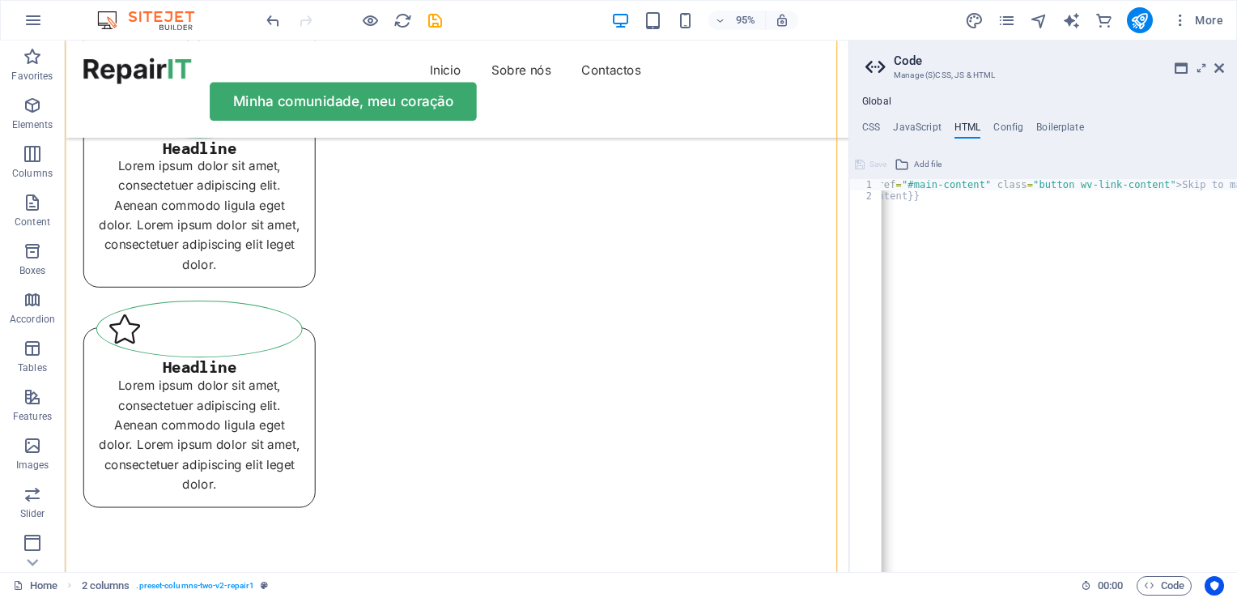
scroll to position [0, 81]
drag, startPoint x: 1069, startPoint y: 572, endPoint x: 947, endPoint y: 572, distance: 121.4
click at [947, 572] on div at bounding box center [1059, 563] width 355 height 16
click at [1218, 66] on icon at bounding box center [1219, 68] width 10 height 13
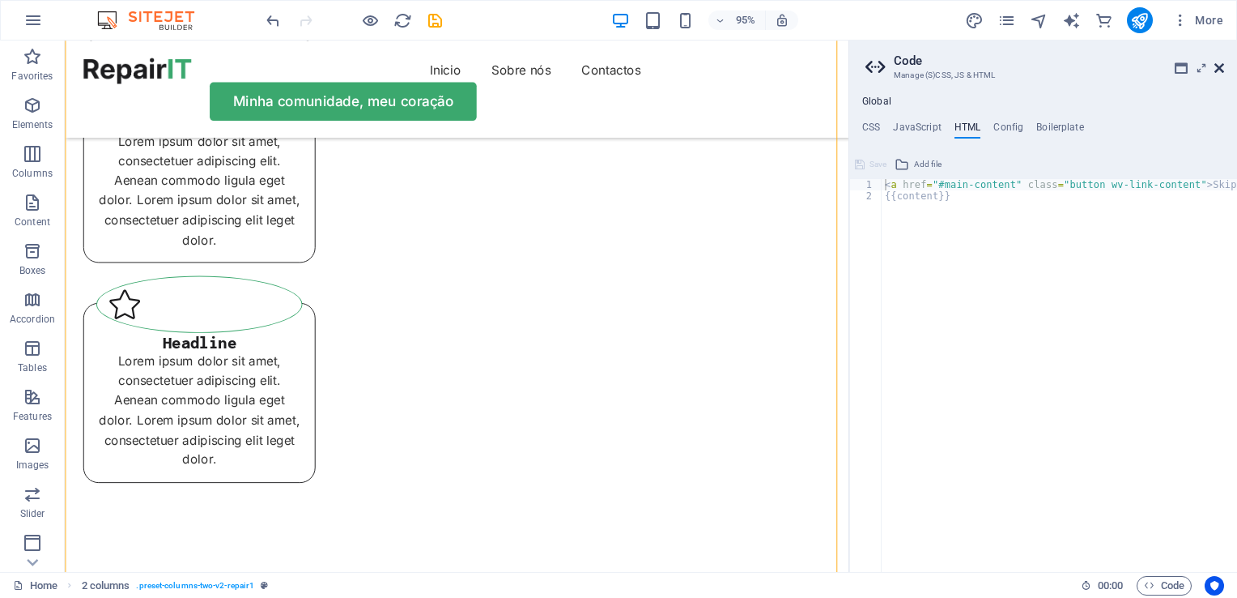
scroll to position [948, 0]
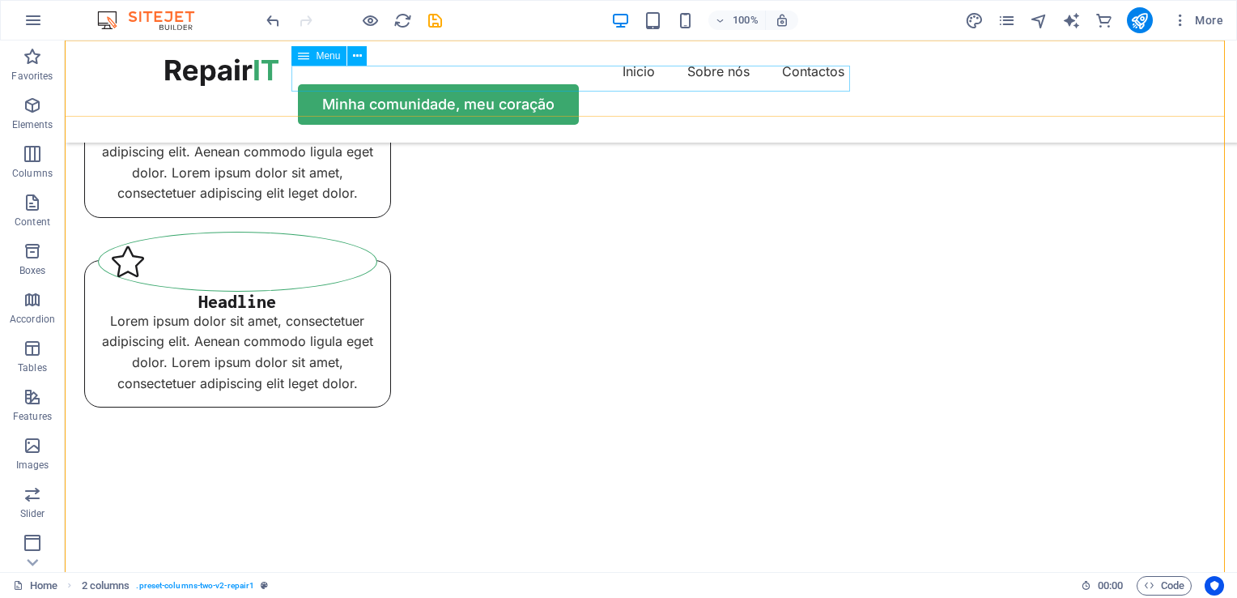
click at [502, 75] on nav "Inicio Sobre nós Contactos" at bounding box center [651, 71] width 972 height 26
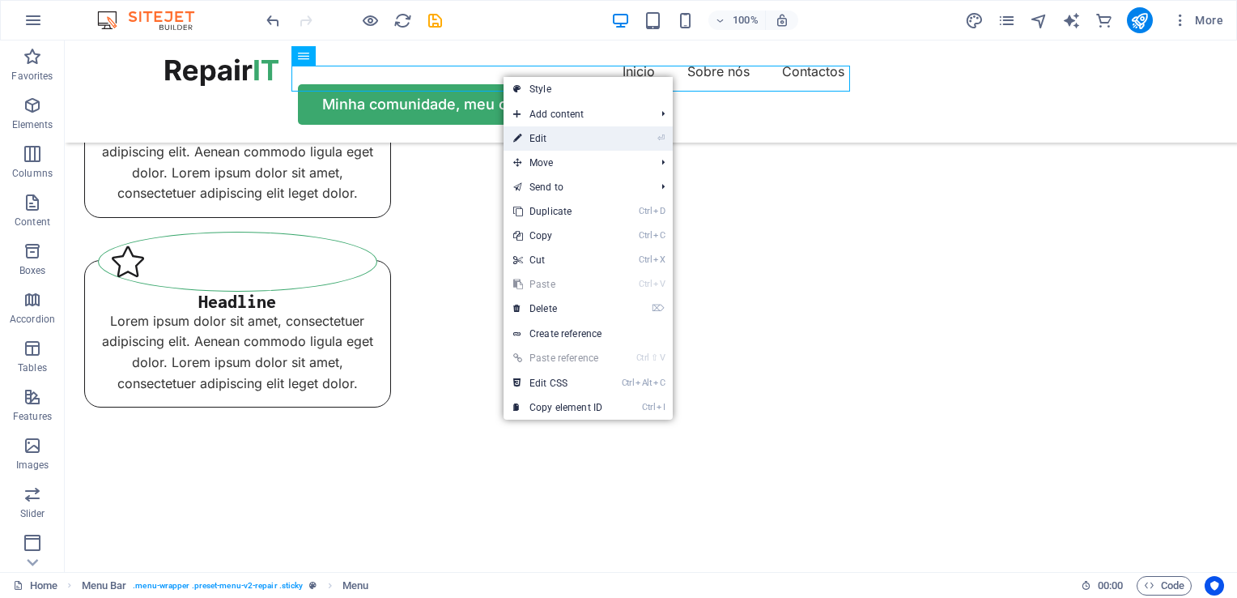
click at [541, 135] on link "⏎ Edit" at bounding box center [558, 138] width 108 height 24
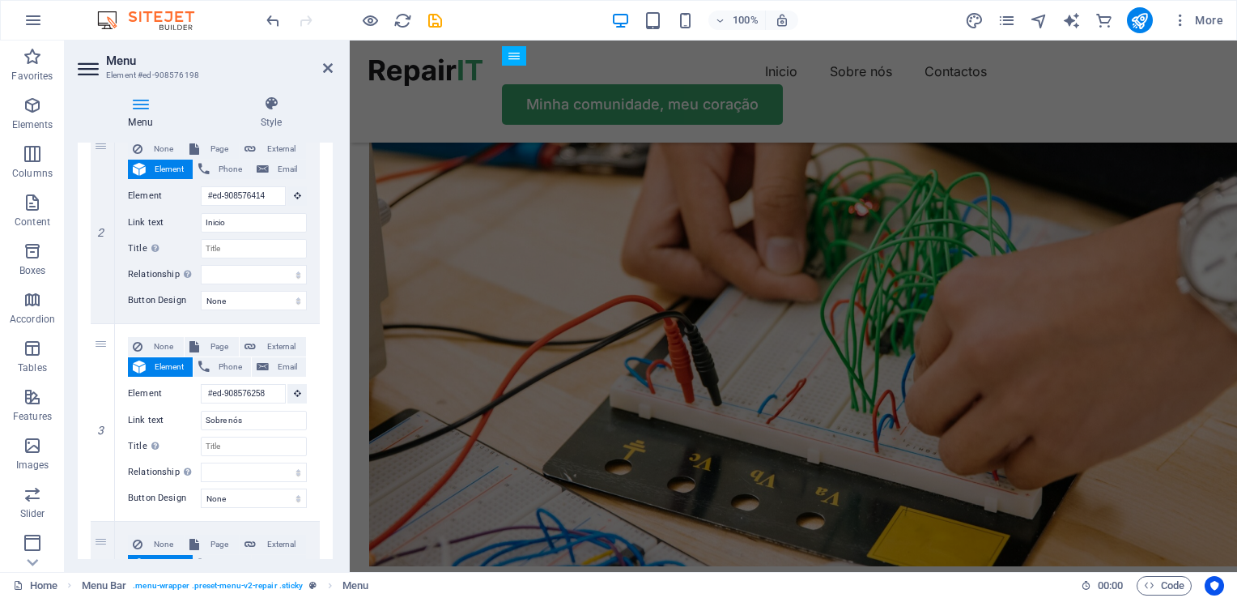
scroll to position [353, 0]
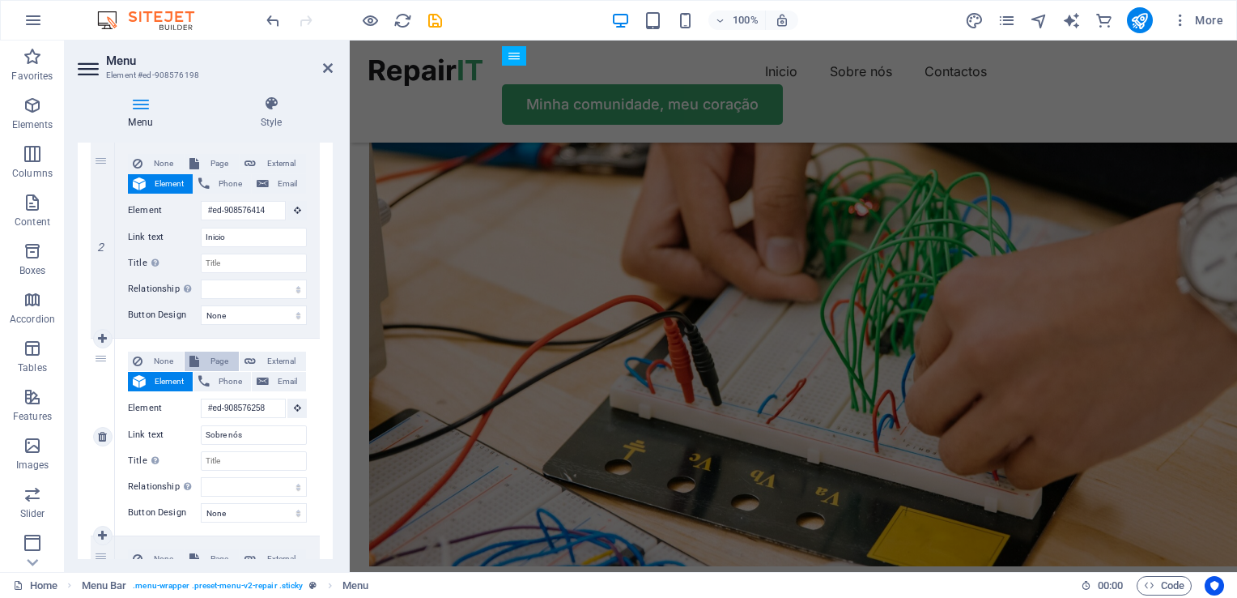
click at [204, 359] on span "Page" at bounding box center [219, 360] width 30 height 19
select select
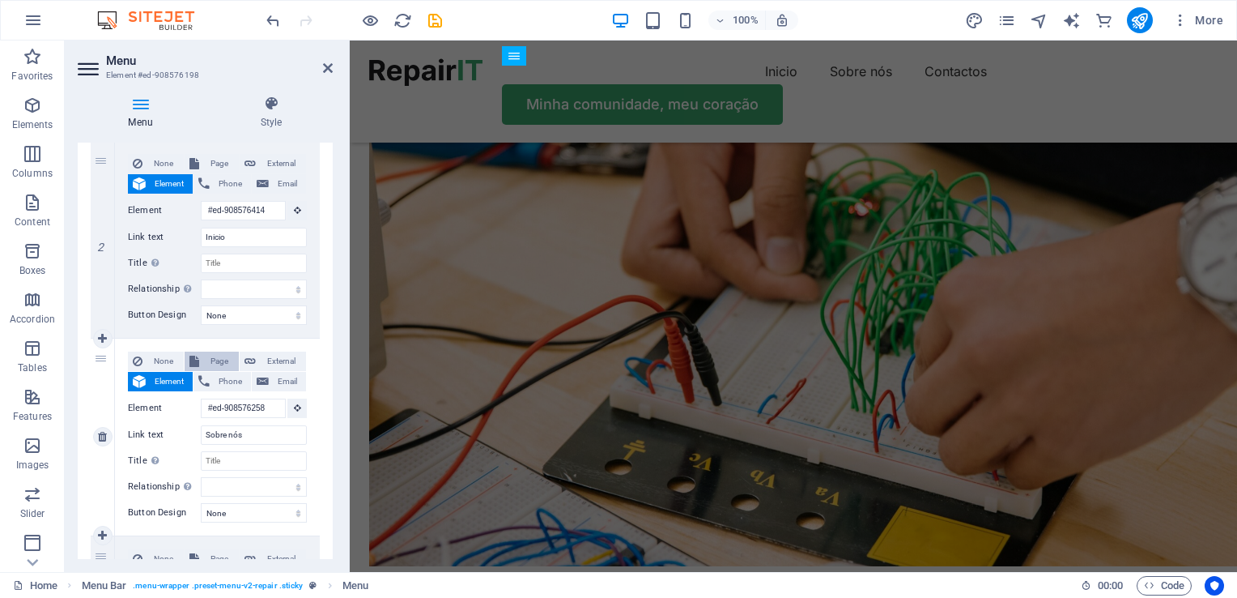
select select
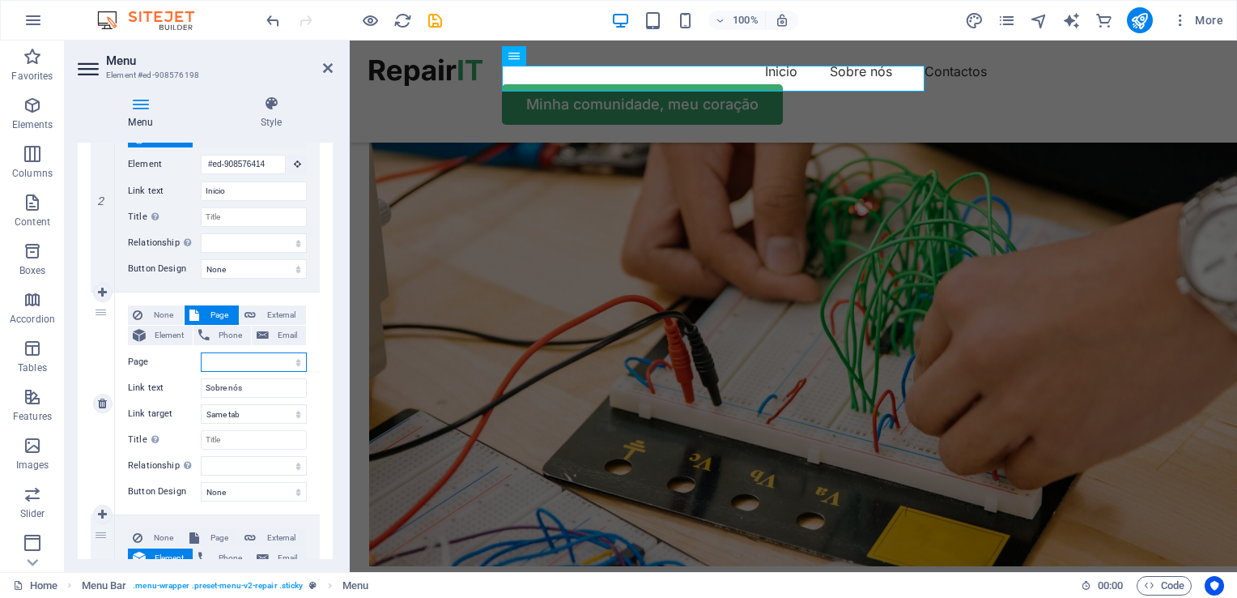
scroll to position [401, 0]
click at [157, 308] on span "None" at bounding box center [163, 313] width 32 height 19
select select
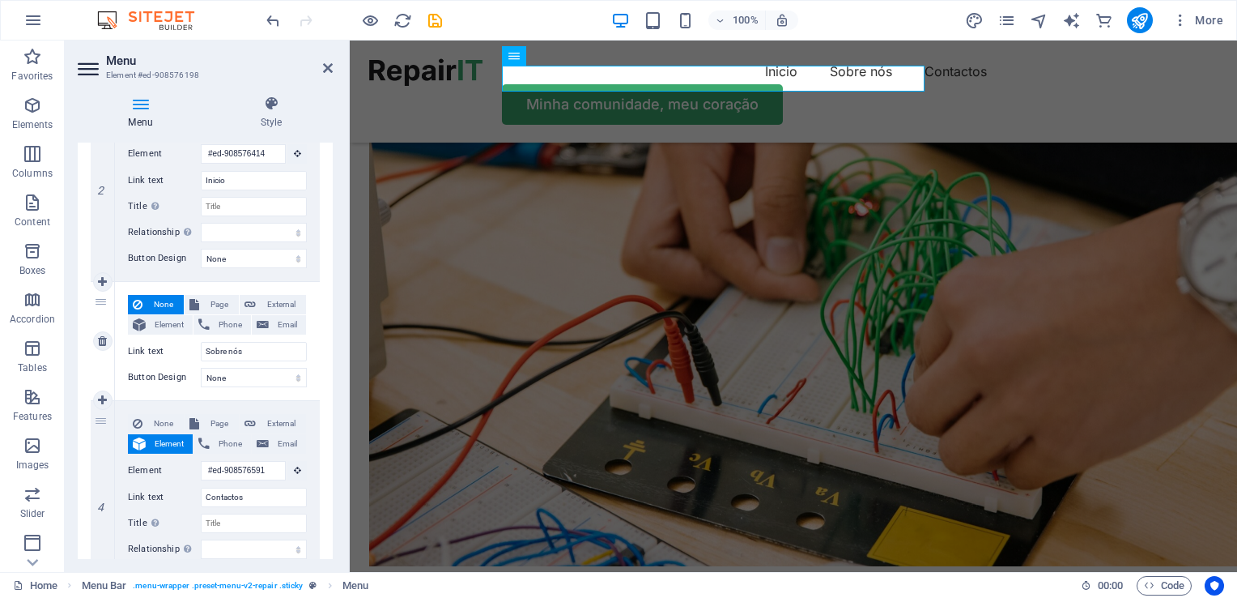
scroll to position [409, 0]
click at [193, 304] on icon at bounding box center [194, 305] width 10 height 19
select select
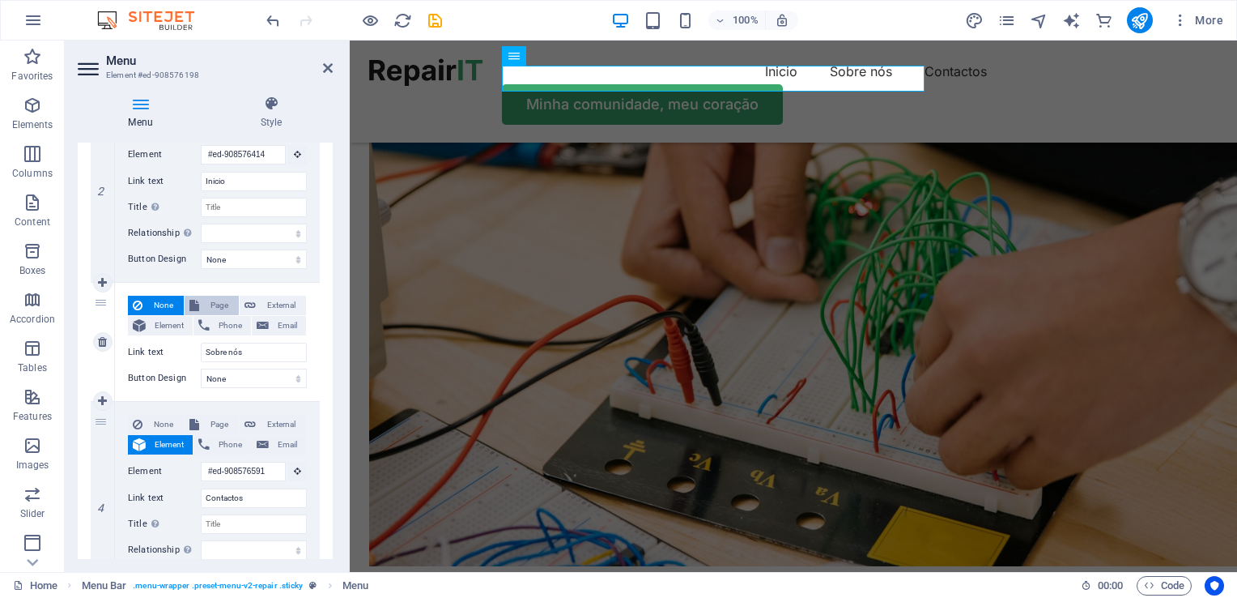
select select
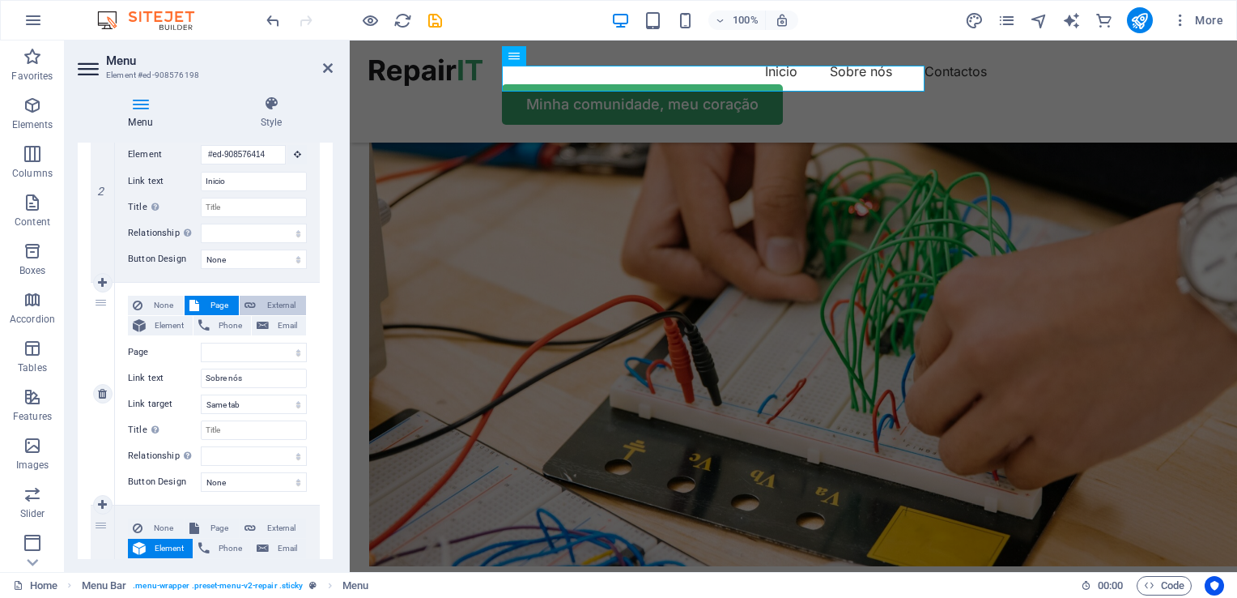
click at [256, 301] on button "External" at bounding box center [273, 305] width 66 height 19
select select
select select "blank"
select select
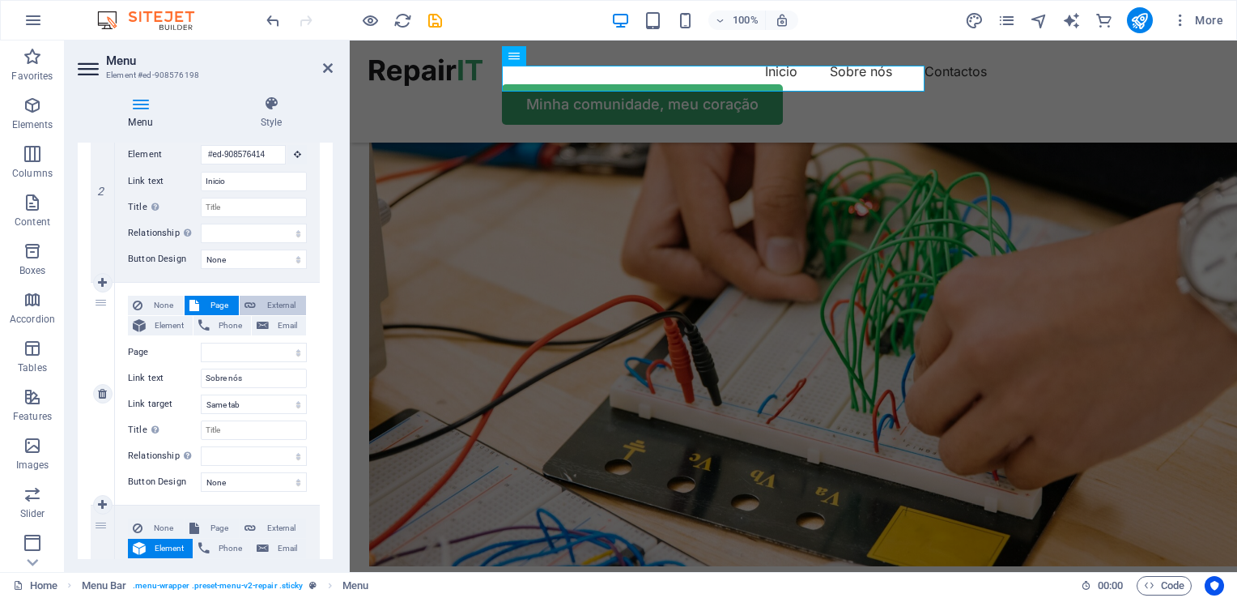
select select
click at [157, 324] on span "Element" at bounding box center [169, 325] width 37 height 19
select select
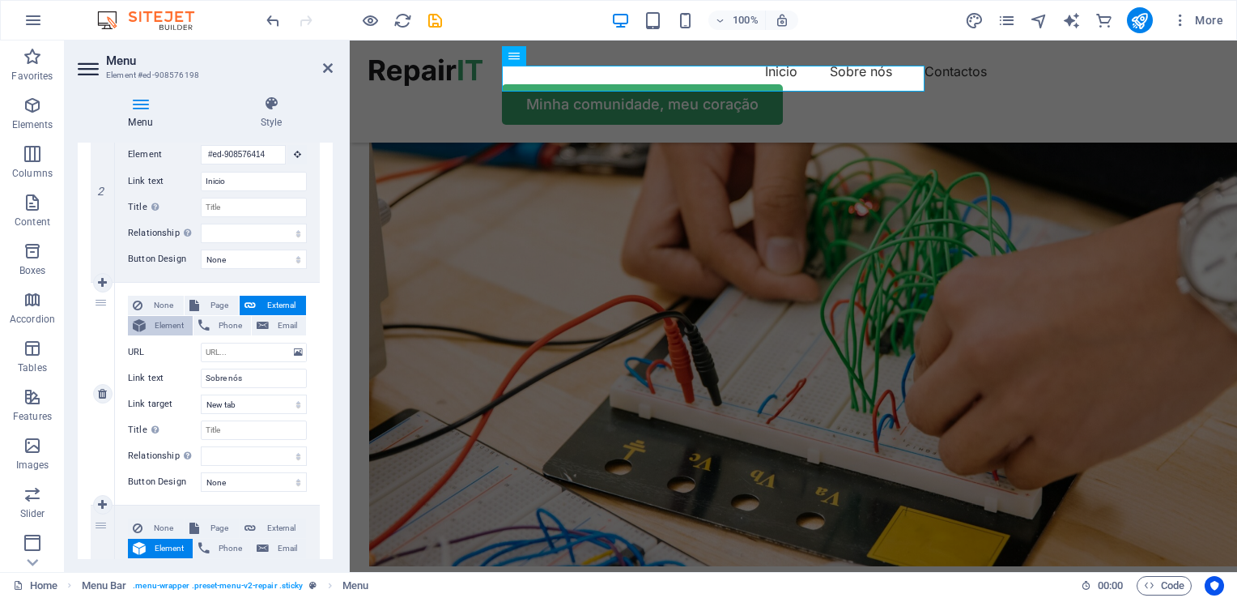
select select
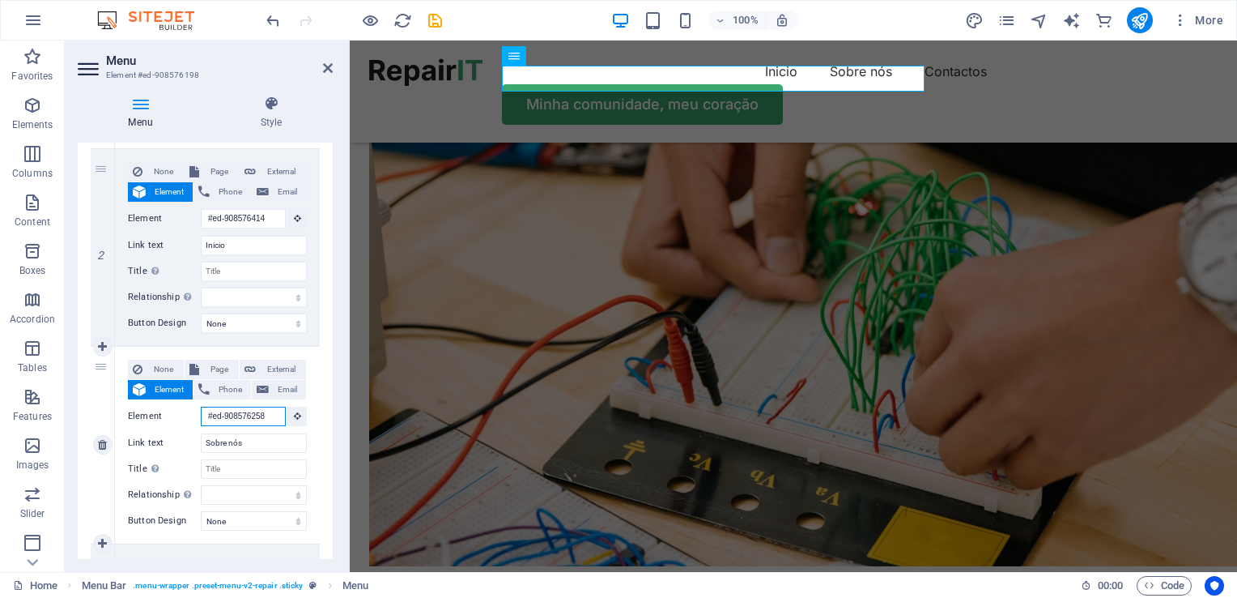
scroll to position [350, 0]
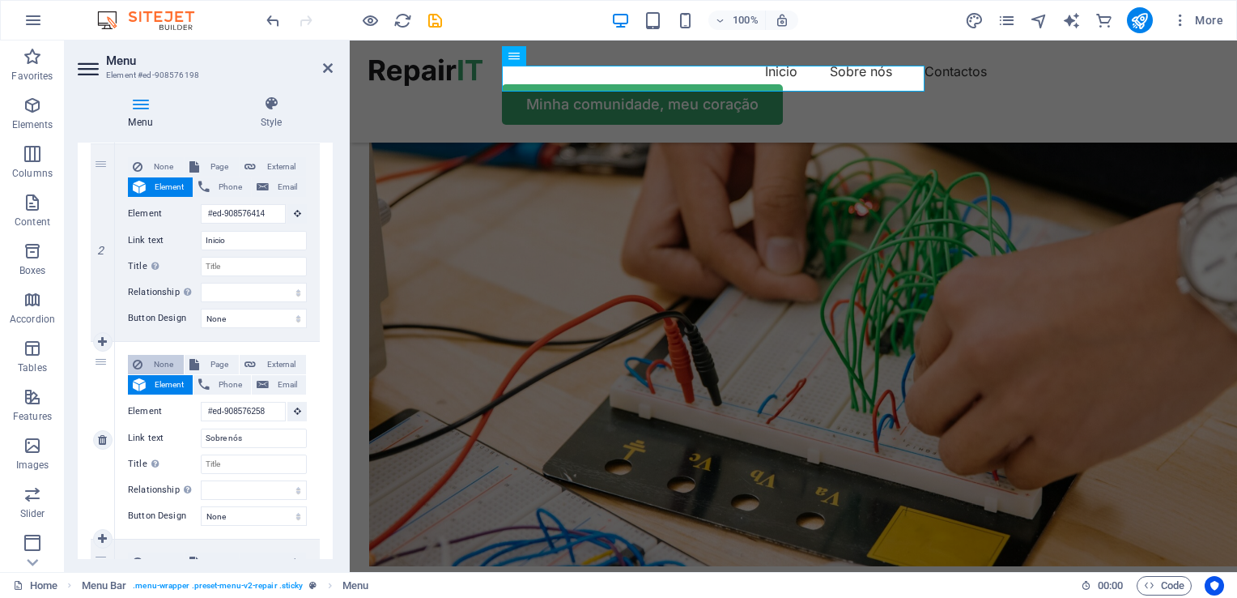
click at [157, 359] on span "None" at bounding box center [163, 364] width 32 height 19
select select
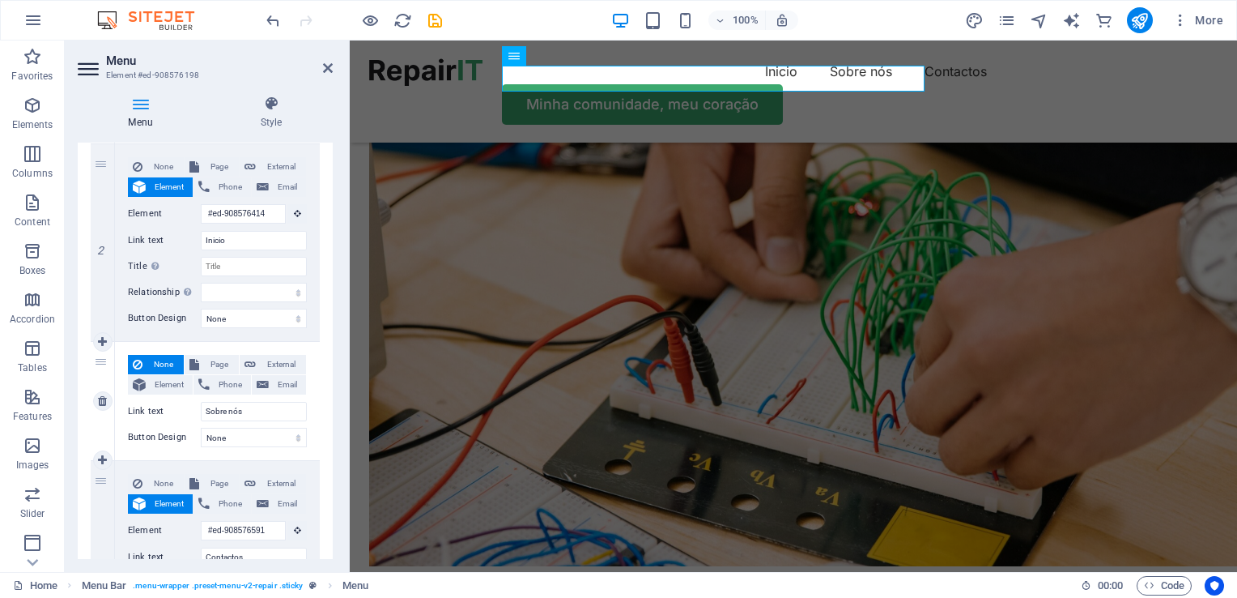
scroll to position [0, 0]
click at [156, 383] on span "Element" at bounding box center [169, 384] width 37 height 19
select select
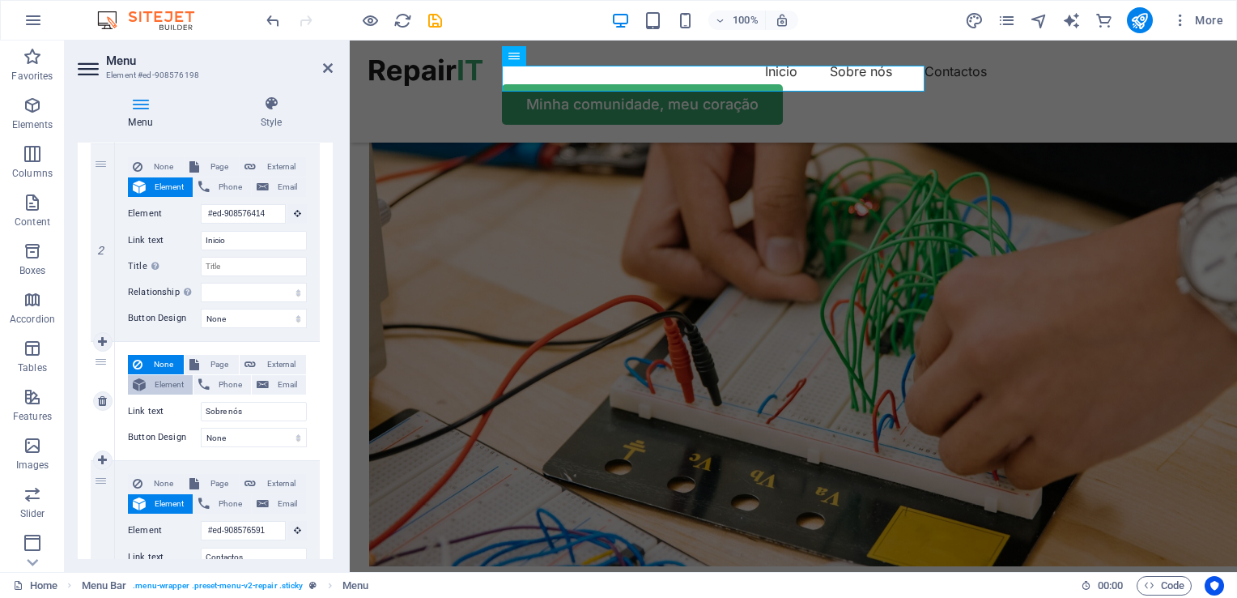
select select
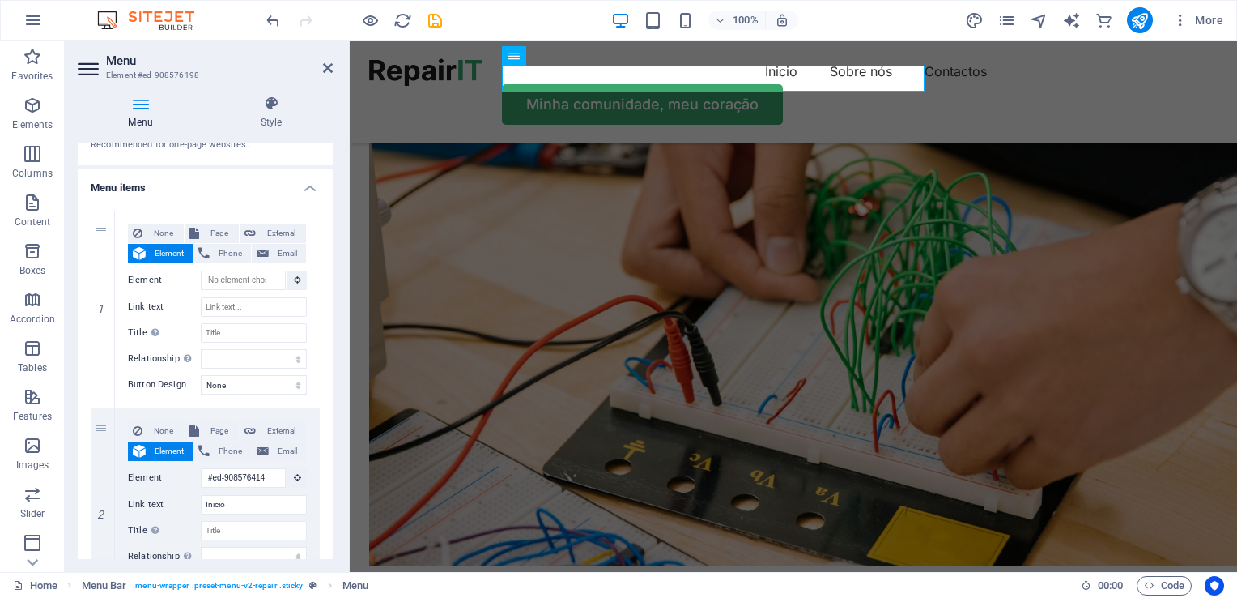
scroll to position [81, 0]
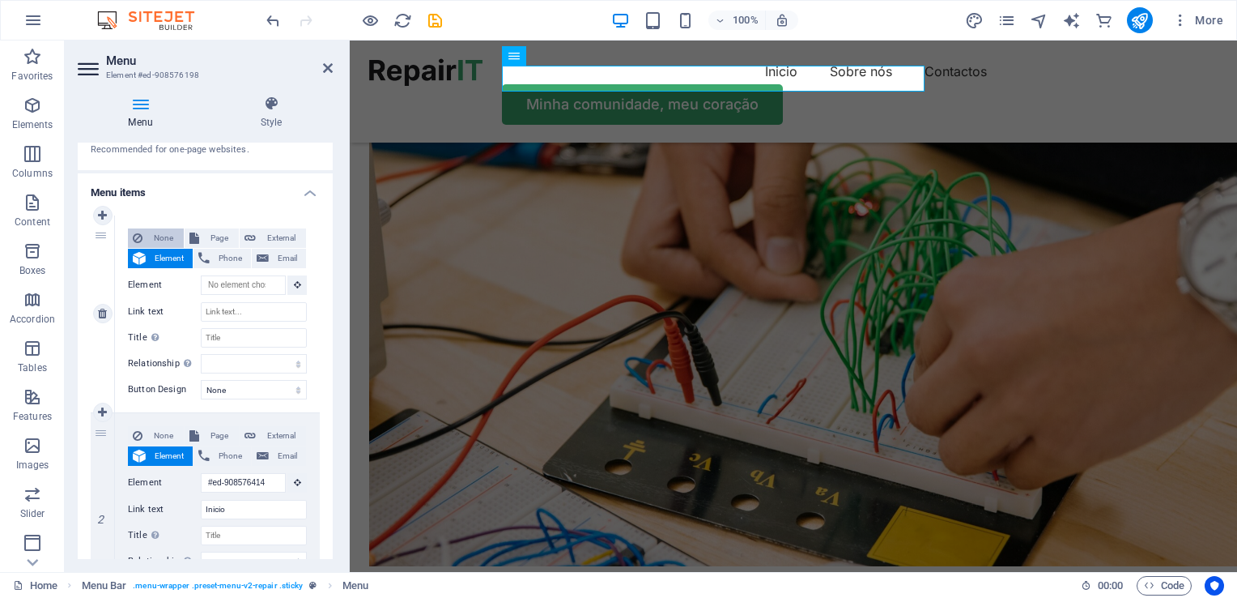
click at [155, 235] on span "None" at bounding box center [163, 237] width 32 height 19
select select
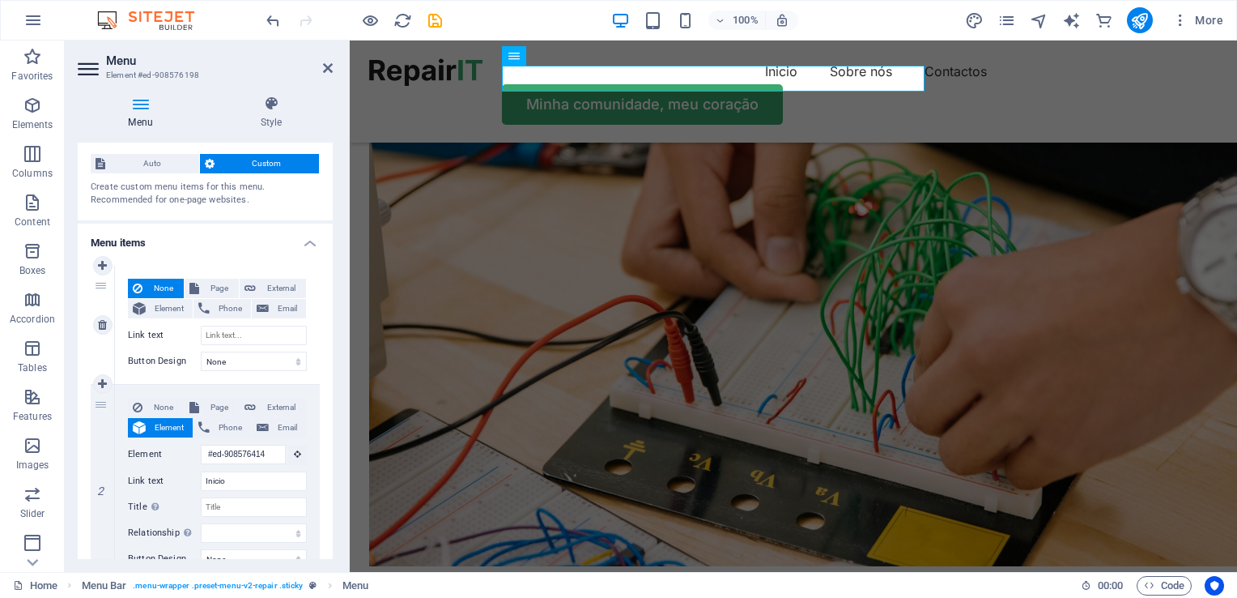
scroll to position [25, 0]
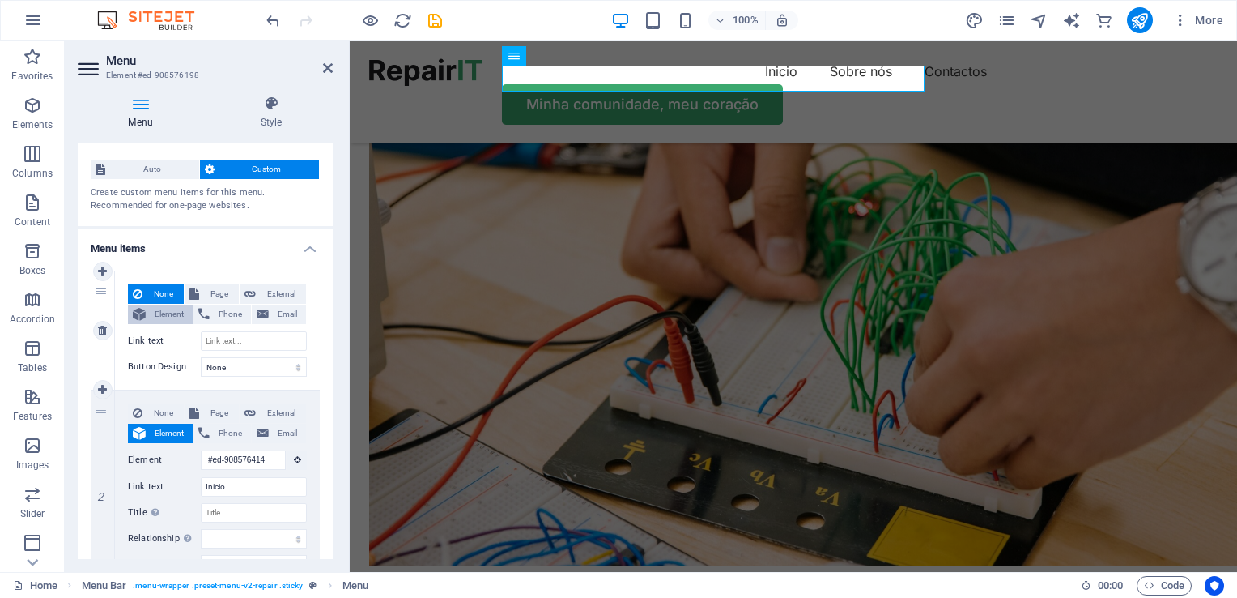
click at [149, 308] on button "Element" at bounding box center [160, 313] width 65 height 19
select select
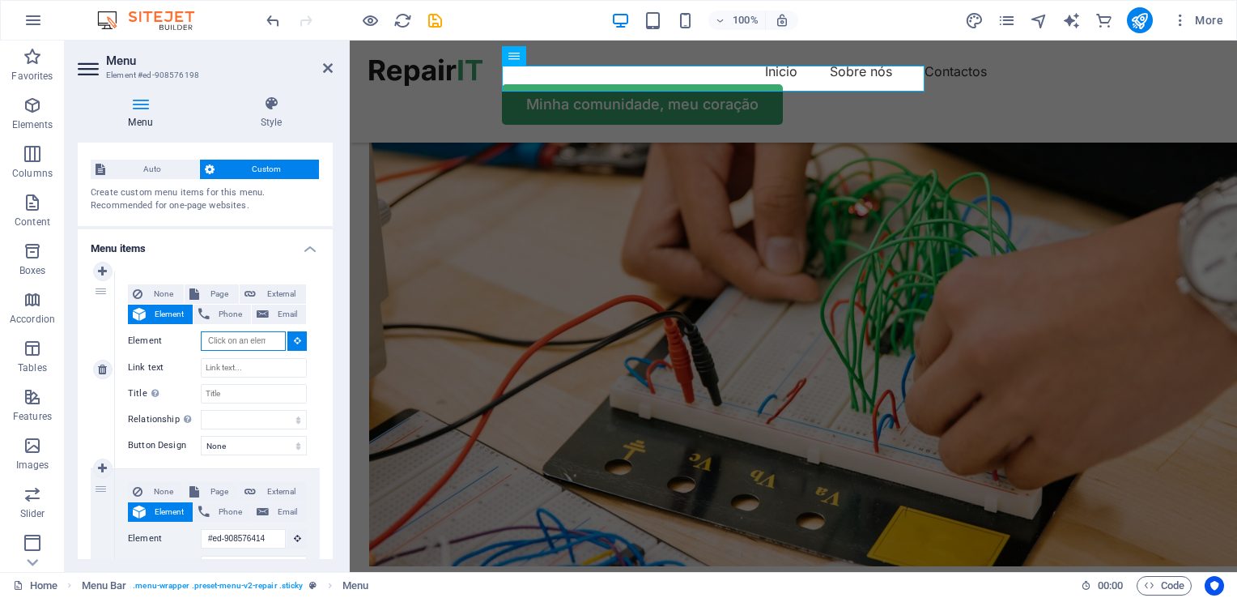
scroll to position [0, 0]
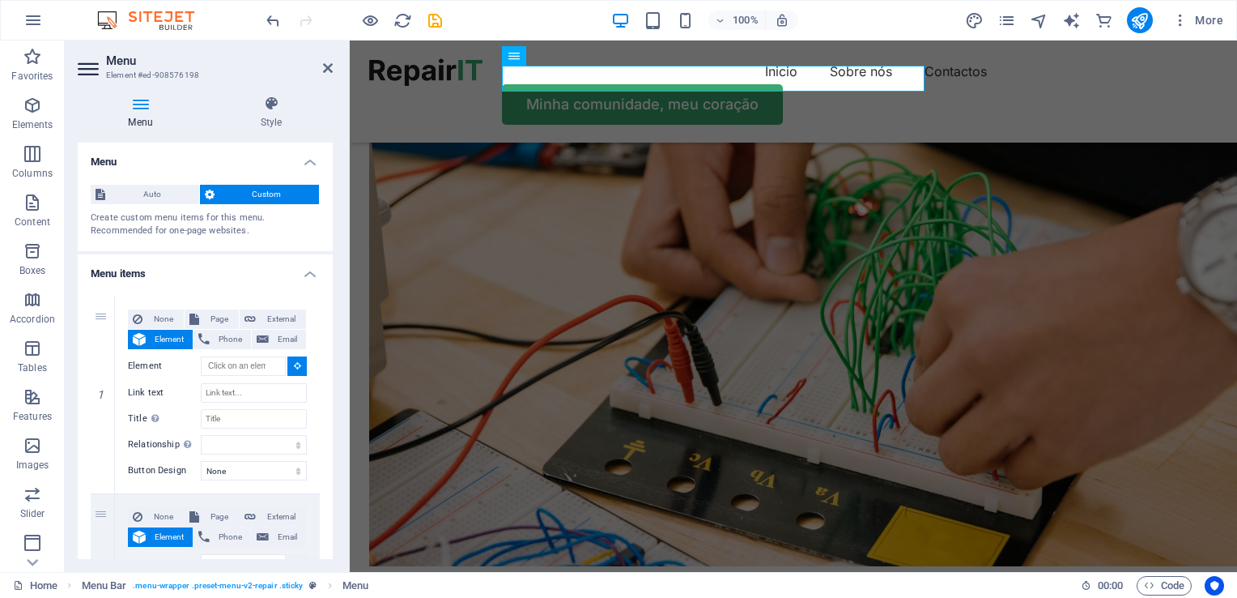
click at [178, 260] on h4 "Menu items" at bounding box center [205, 268] width 255 height 29
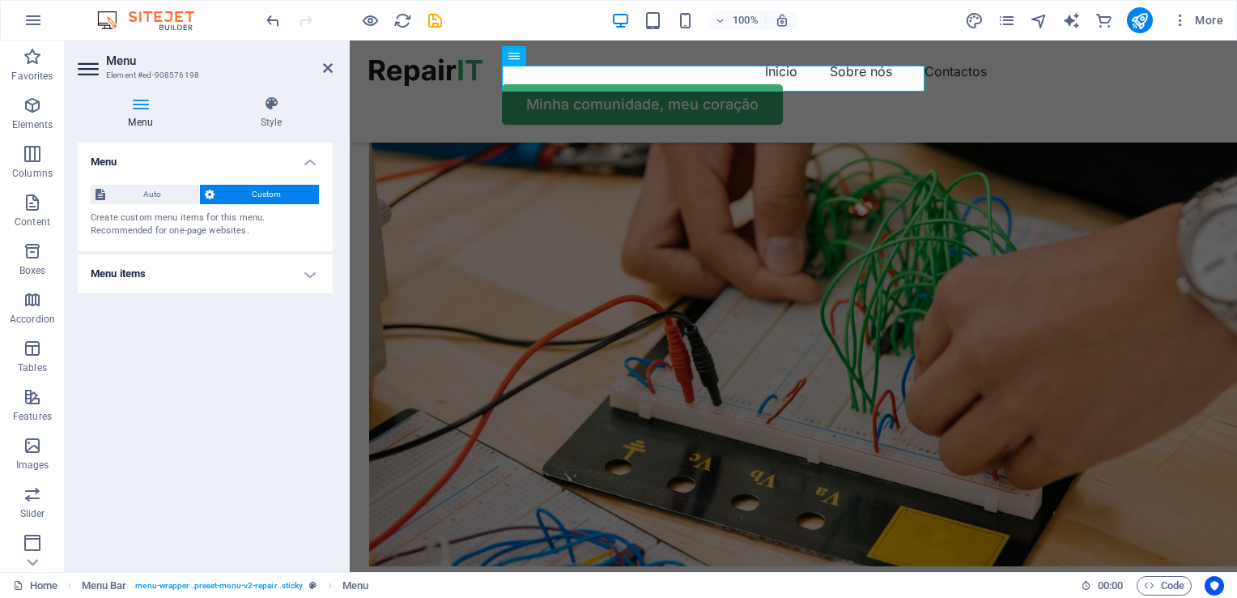
click at [175, 269] on h4 "Menu items" at bounding box center [205, 273] width 255 height 39
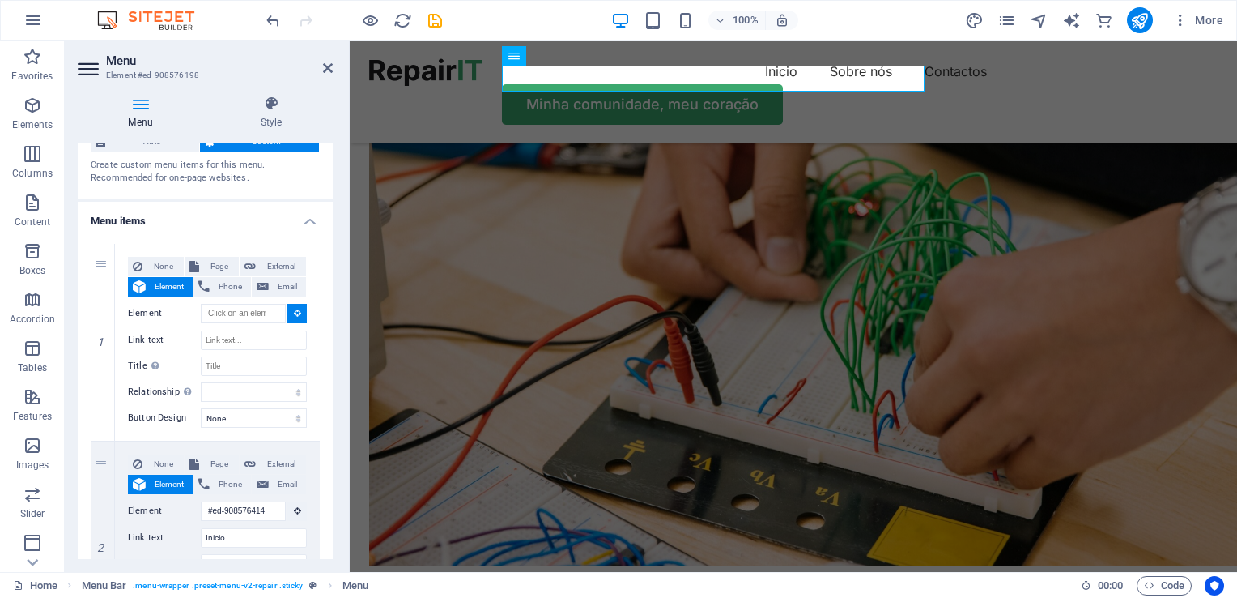
scroll to position [58, 0]
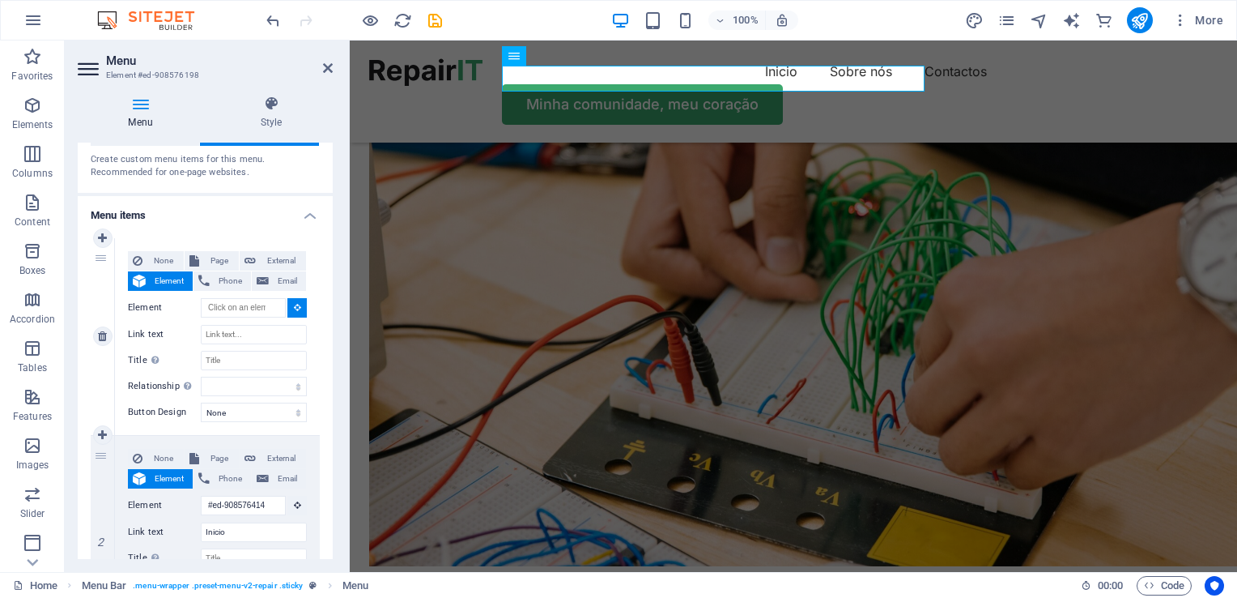
click at [91, 300] on div "1" at bounding box center [103, 336] width 24 height 197
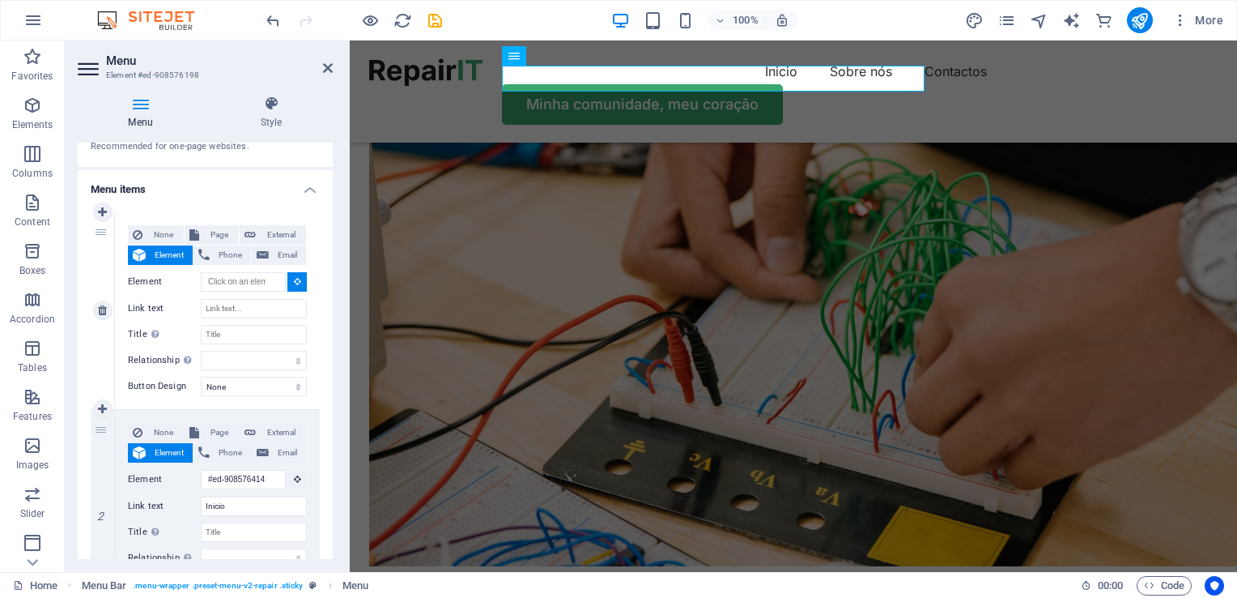
scroll to position [79, 0]
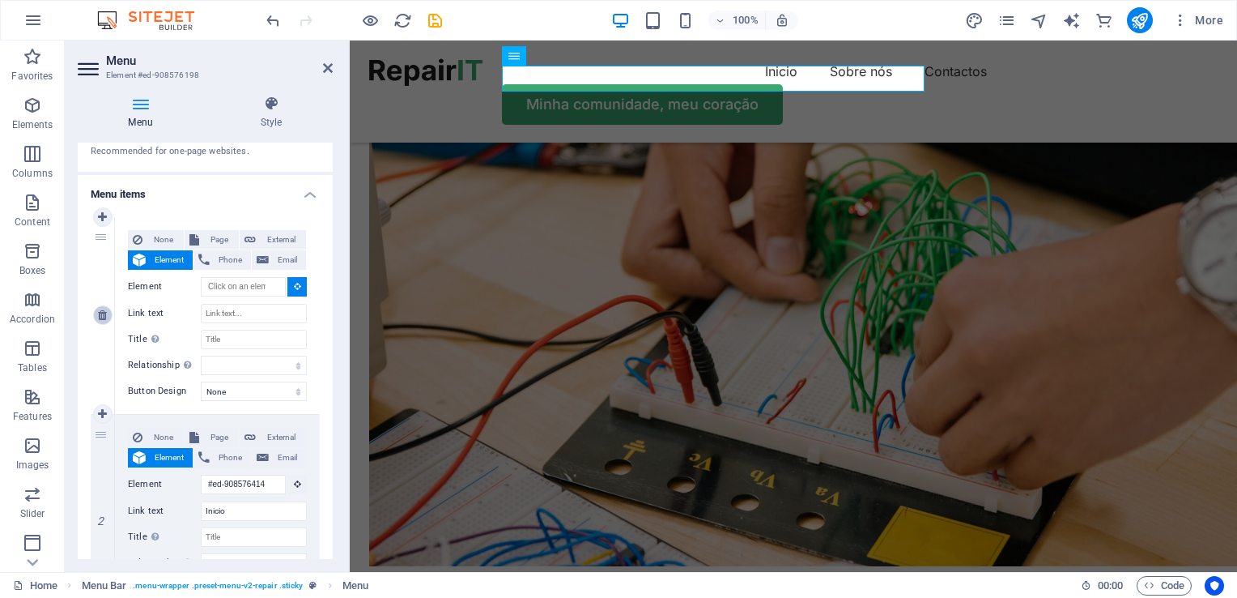
click at [100, 316] on icon at bounding box center [102, 314] width 9 height 11
type input "#ed-908576414"
type input "Inicio"
select select
type input "#ed-908576258"
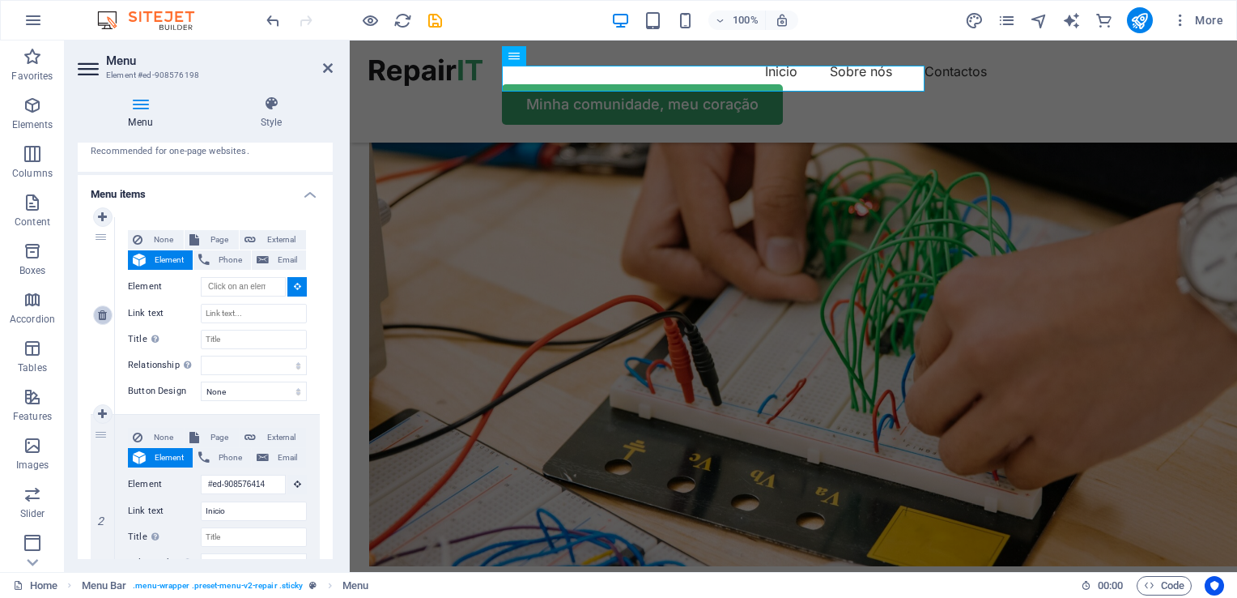
type input "Sobre nós"
select select
type input "#ed-908576591"
type input "Contactos"
select select
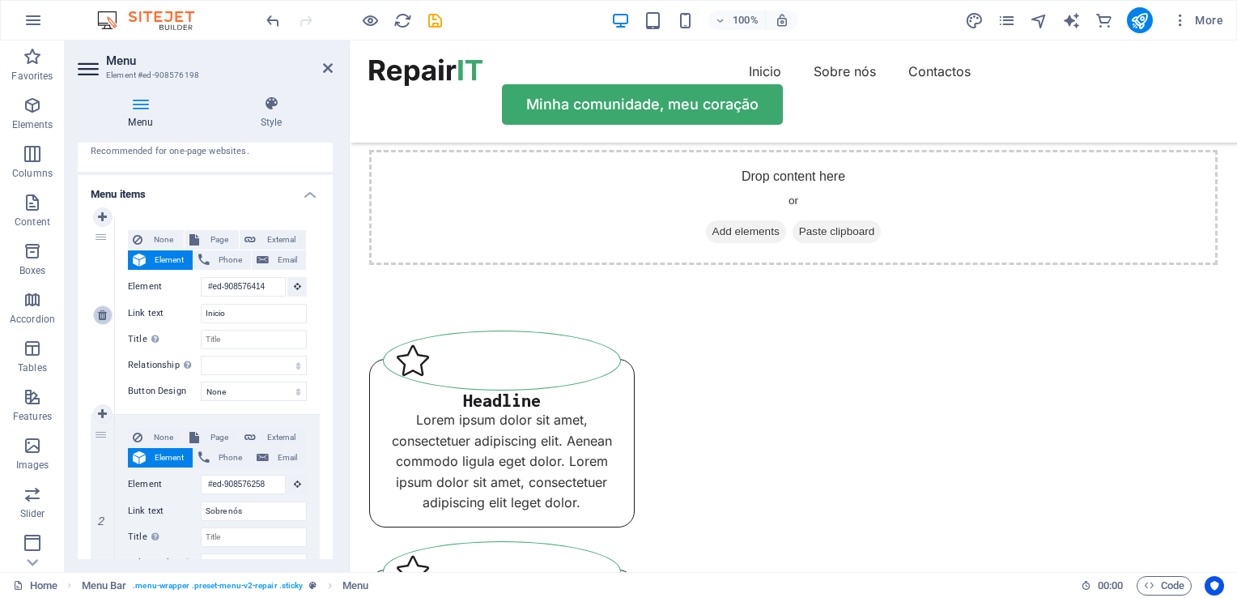
scroll to position [0, 0]
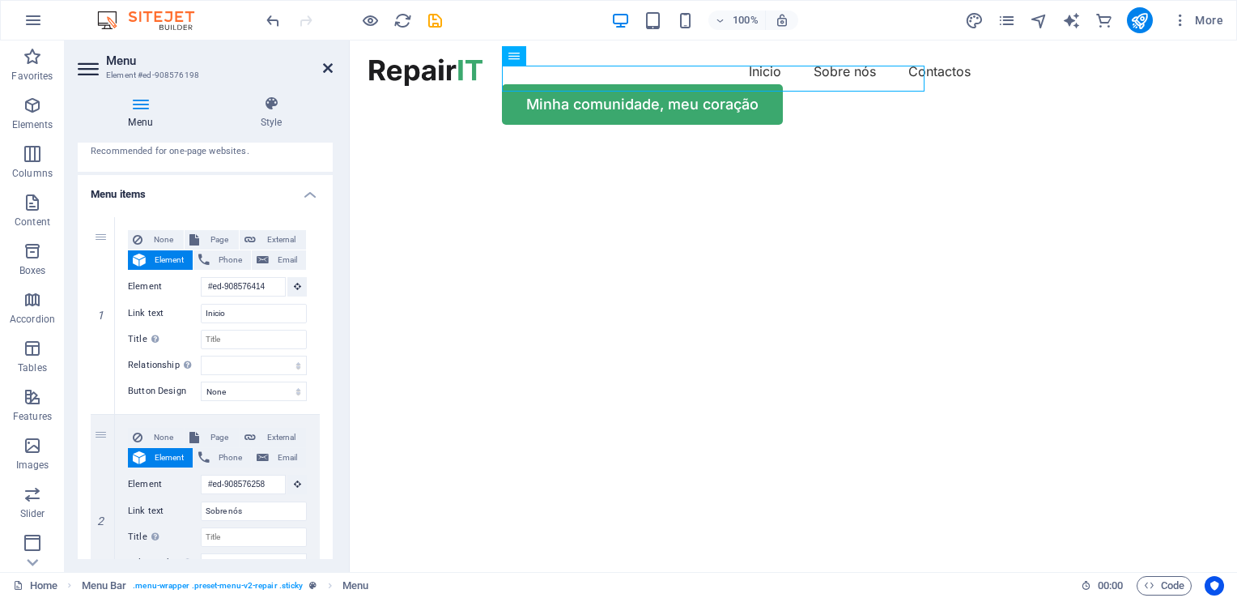
click at [330, 62] on icon at bounding box center [328, 68] width 10 height 13
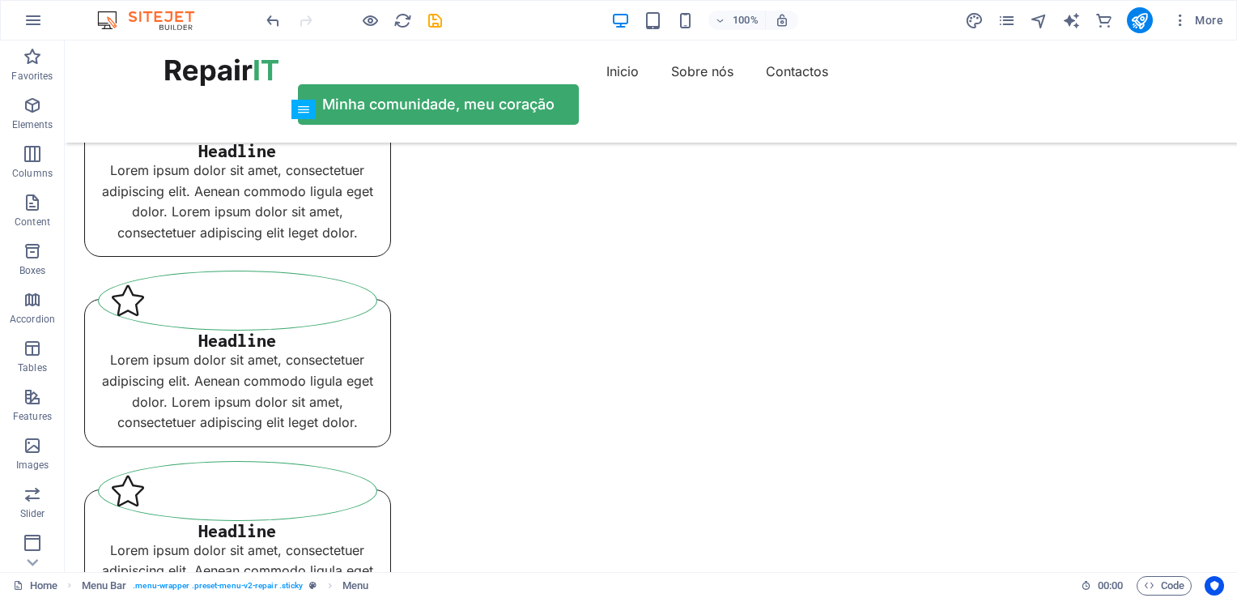
scroll to position [692, 0]
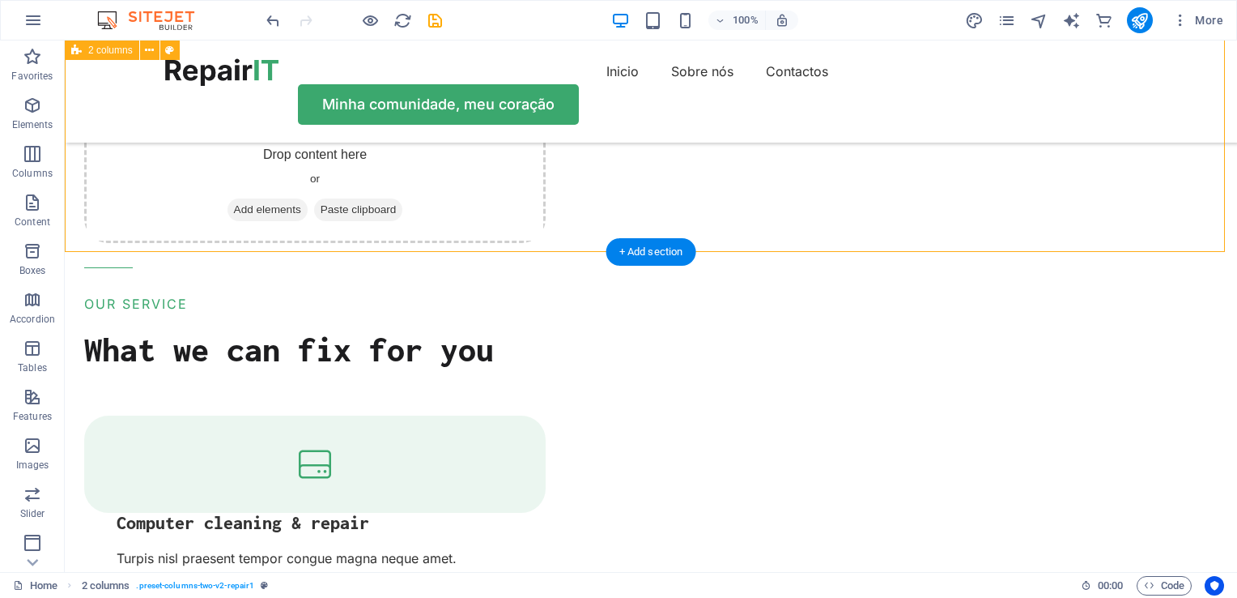
scroll to position [1941, 0]
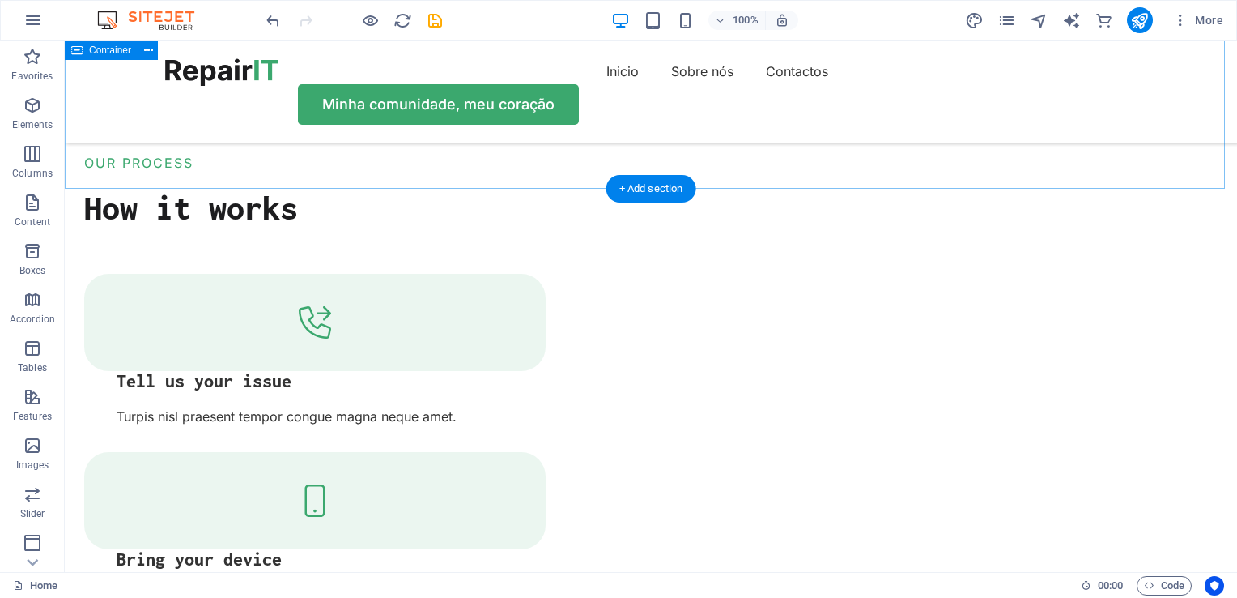
scroll to position [2763, 0]
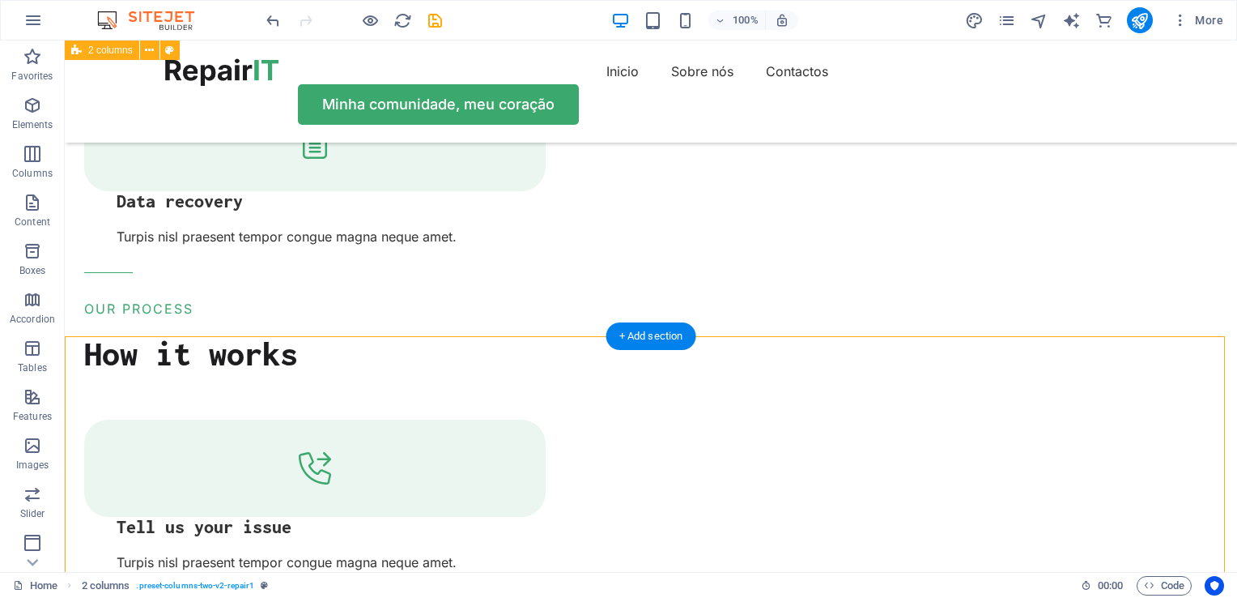
scroll to position [2615, 0]
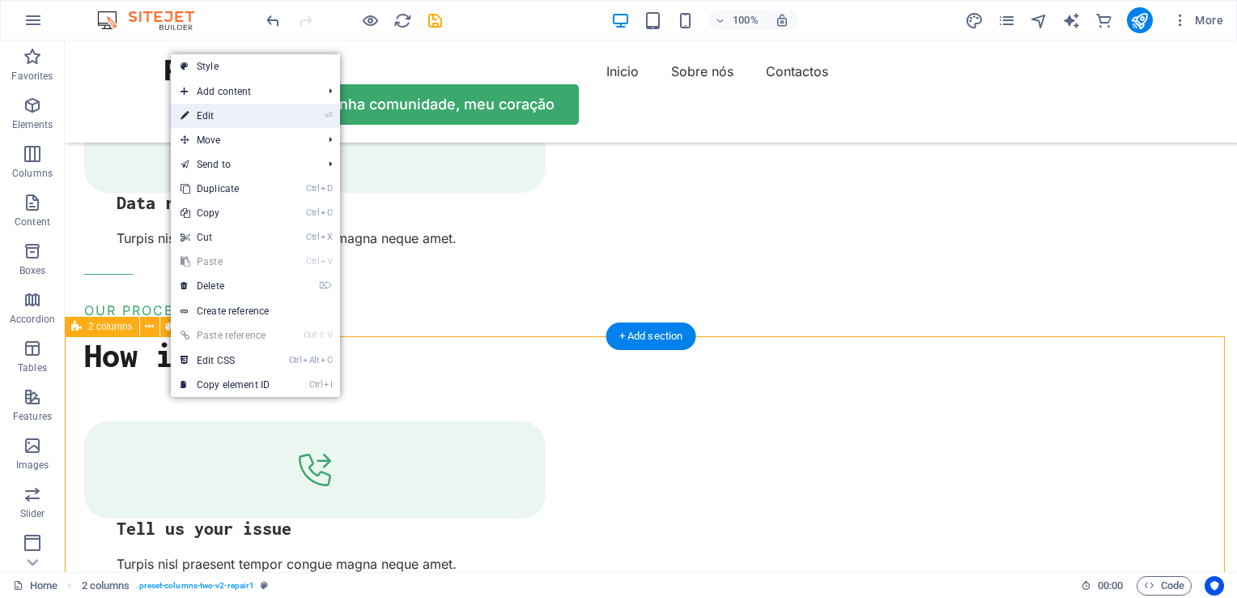
click at [201, 112] on link "⏎ Edit" at bounding box center [225, 116] width 108 height 24
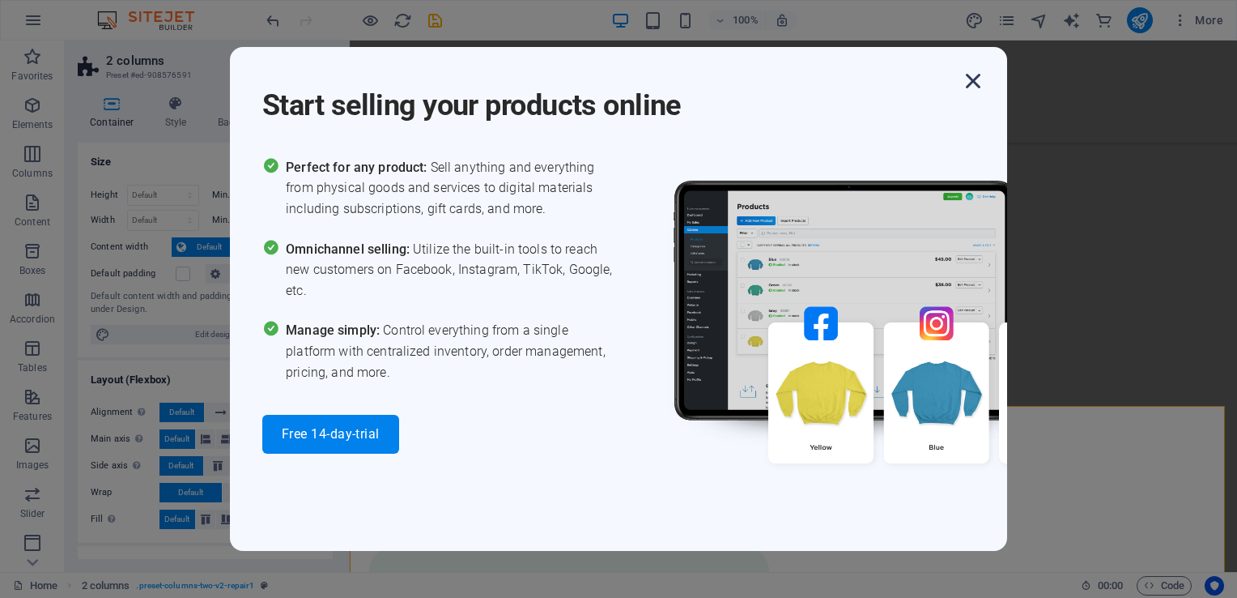
click at [970, 81] on icon "button" at bounding box center [973, 80] width 29 height 29
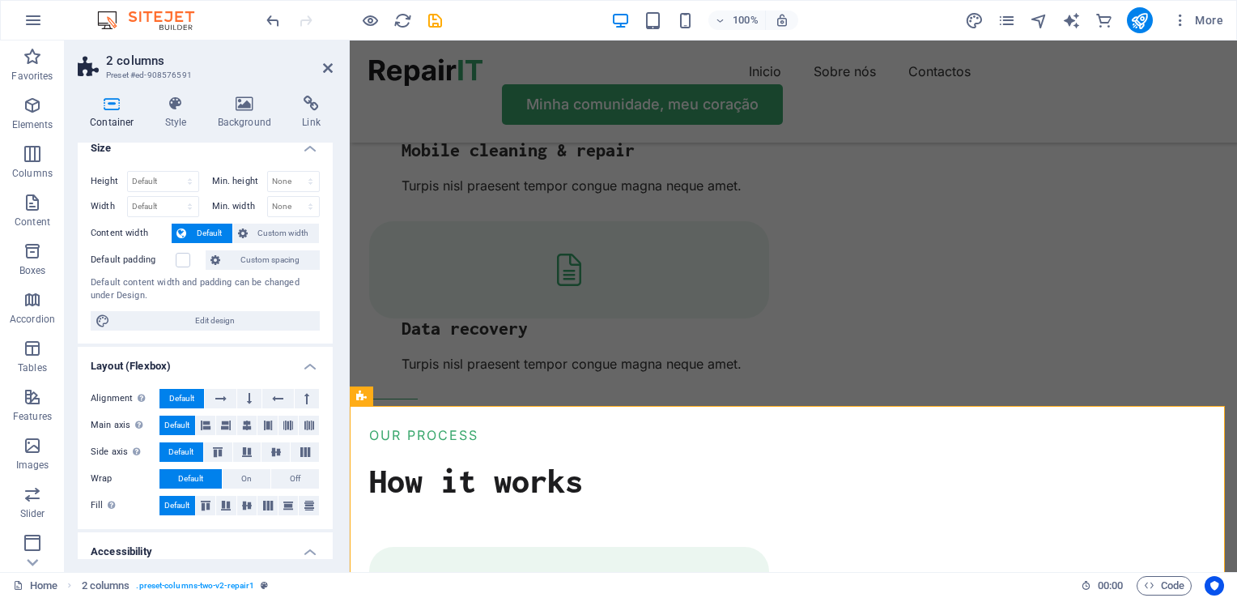
scroll to position [0, 0]
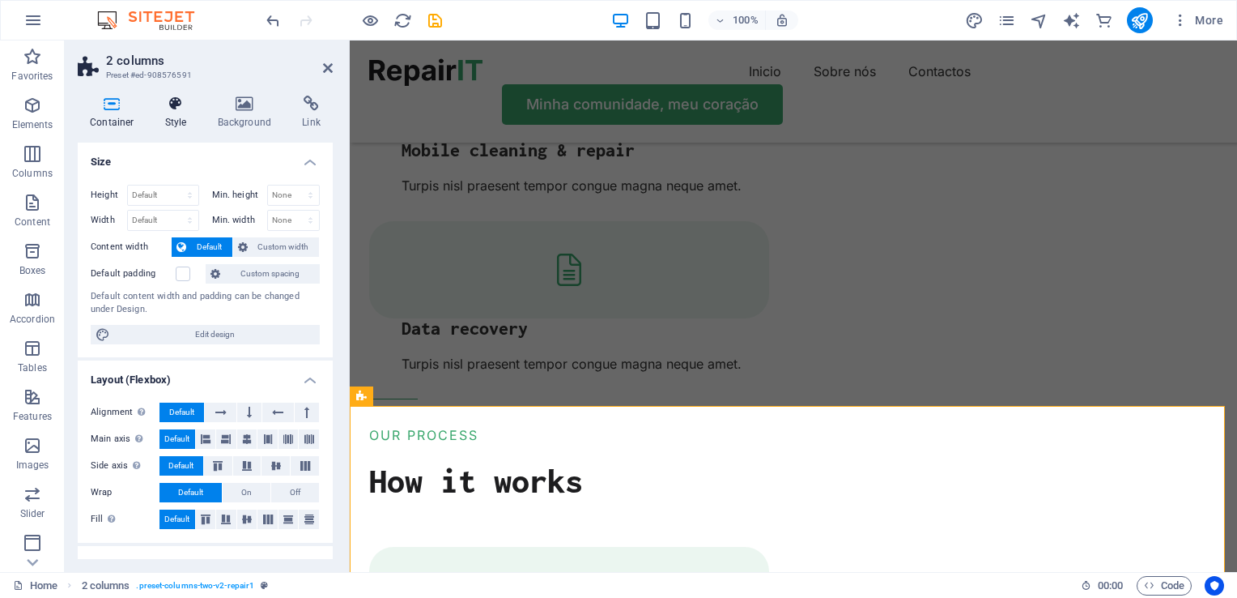
click at [183, 100] on icon at bounding box center [176, 104] width 46 height 16
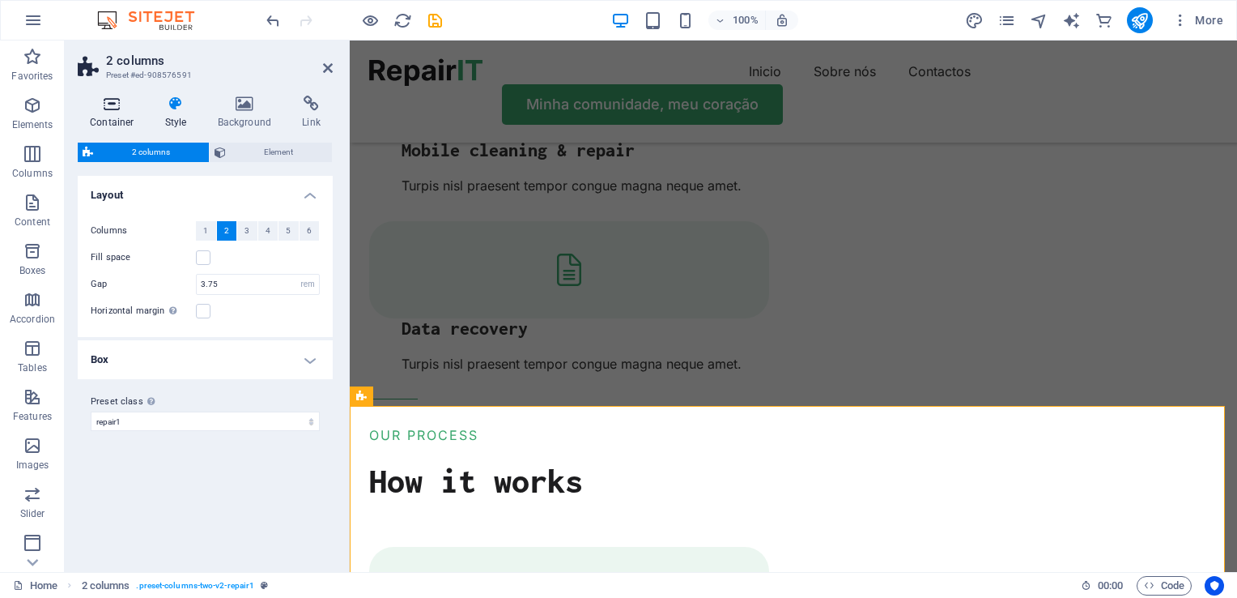
click at [110, 112] on h4 "Container" at bounding box center [115, 113] width 75 height 34
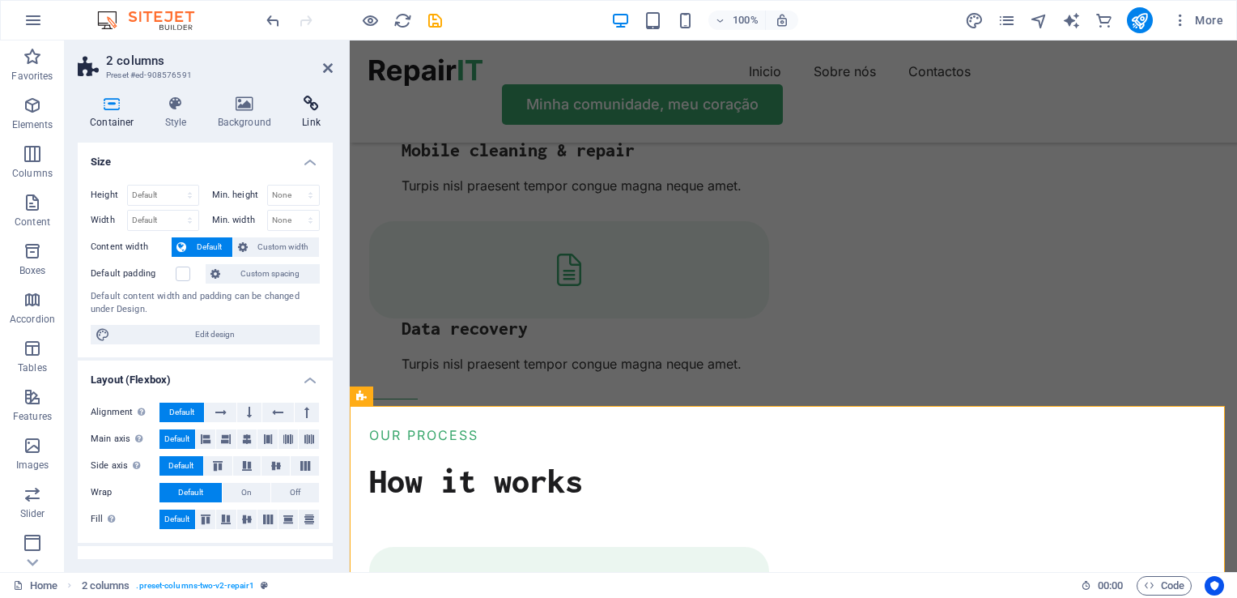
click at [313, 108] on icon at bounding box center [311, 104] width 43 height 16
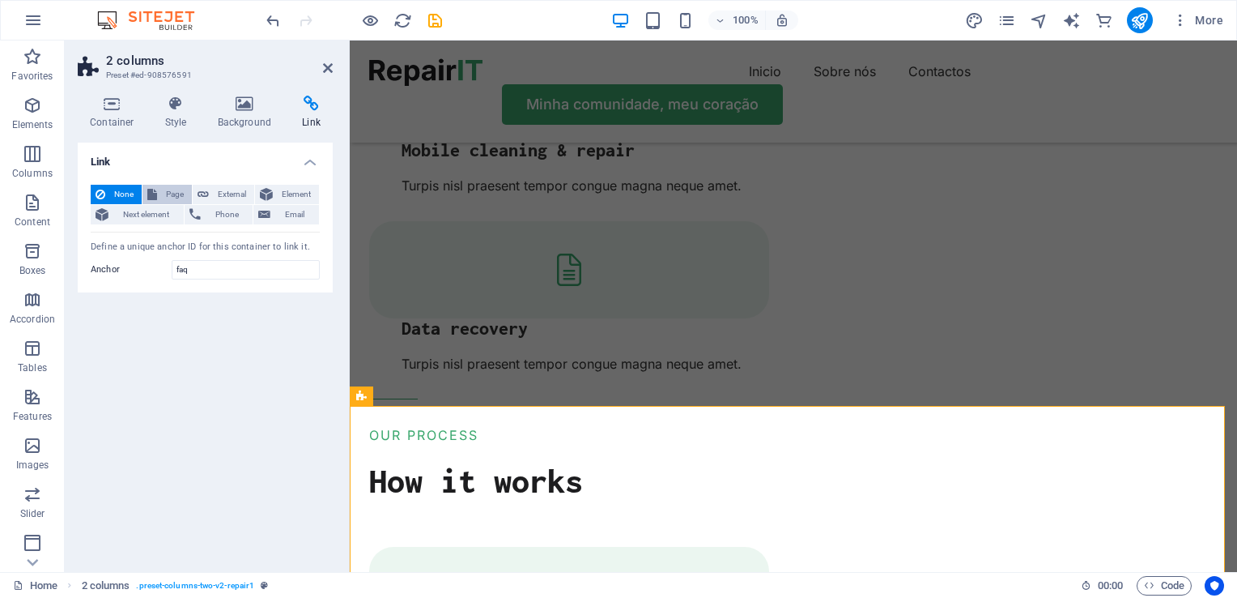
click at [168, 193] on span "Page" at bounding box center [174, 194] width 25 height 19
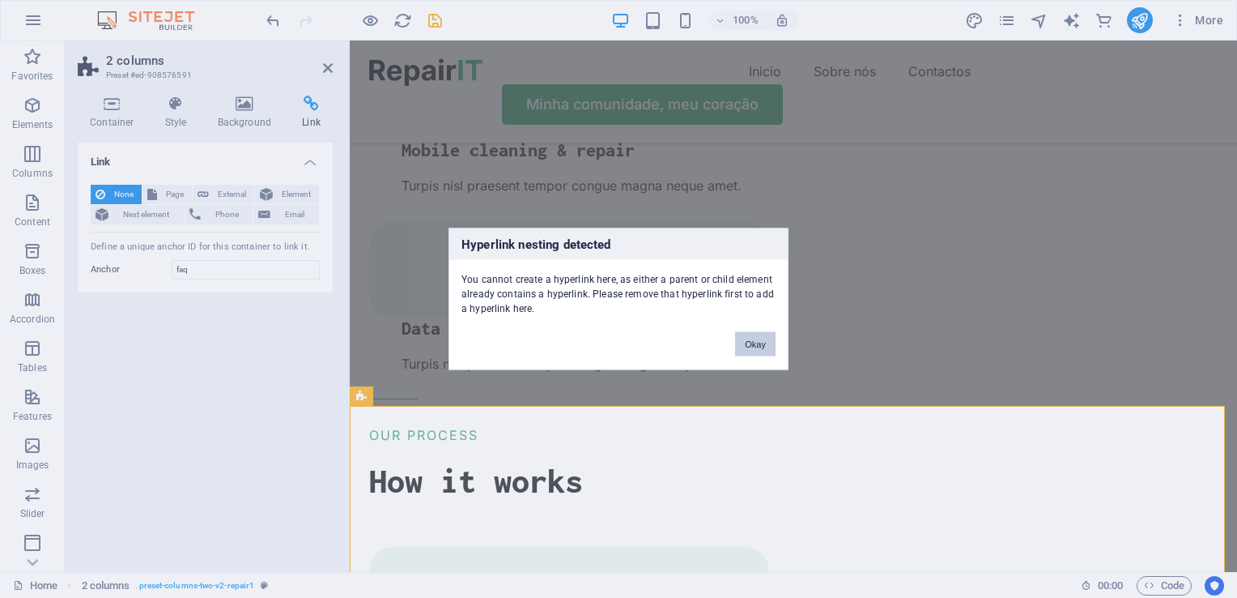
click at [757, 343] on button "Okay" at bounding box center [755, 344] width 40 height 24
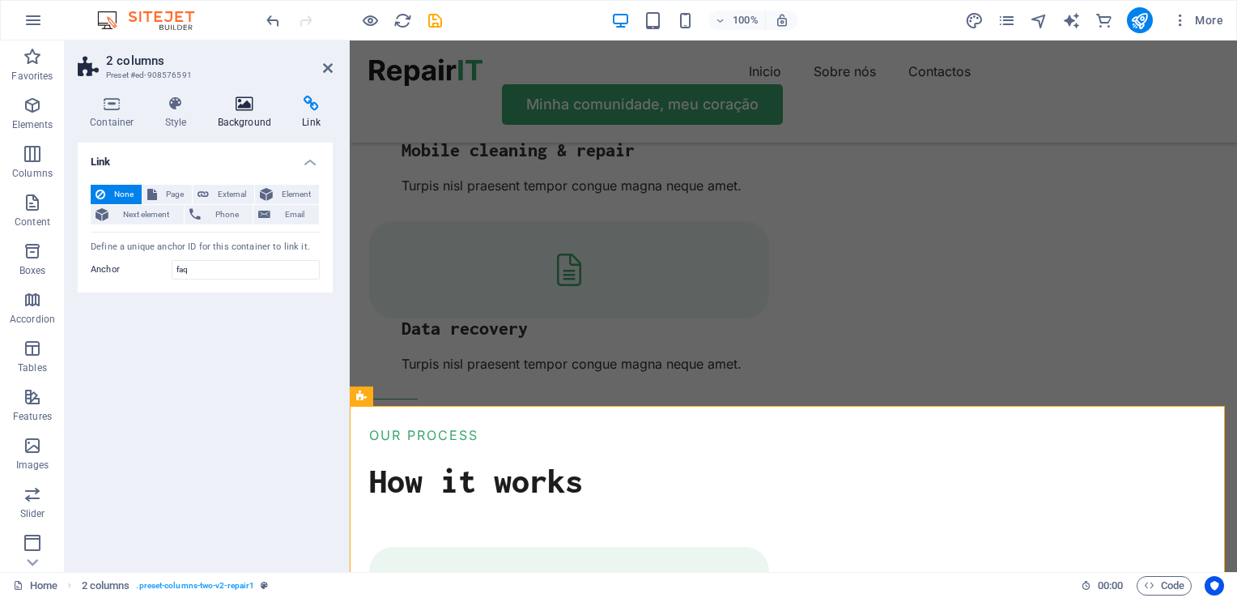
click at [231, 104] on icon at bounding box center [245, 104] width 79 height 16
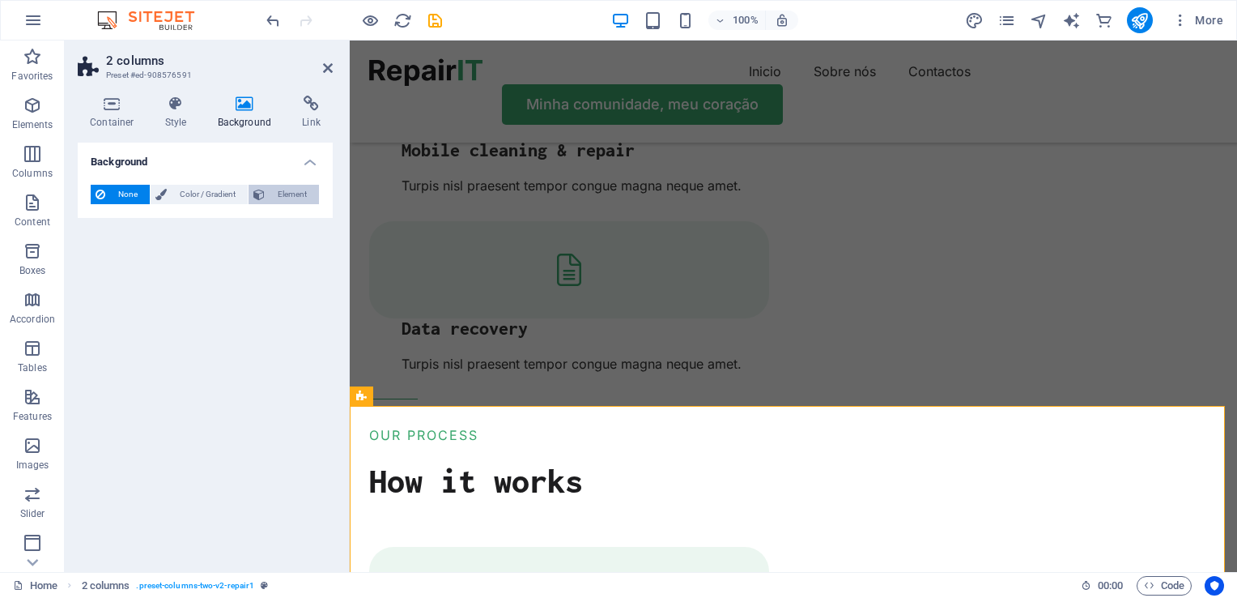
click at [284, 185] on span "Element" at bounding box center [292, 194] width 45 height 19
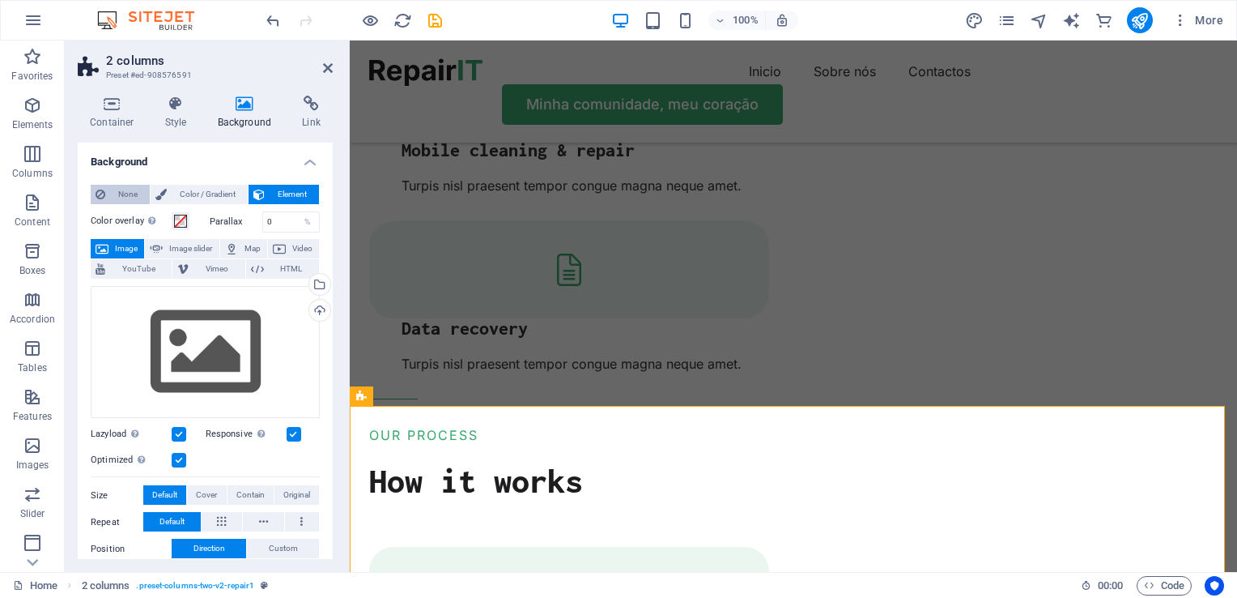
click at [113, 193] on span "None" at bounding box center [127, 194] width 35 height 19
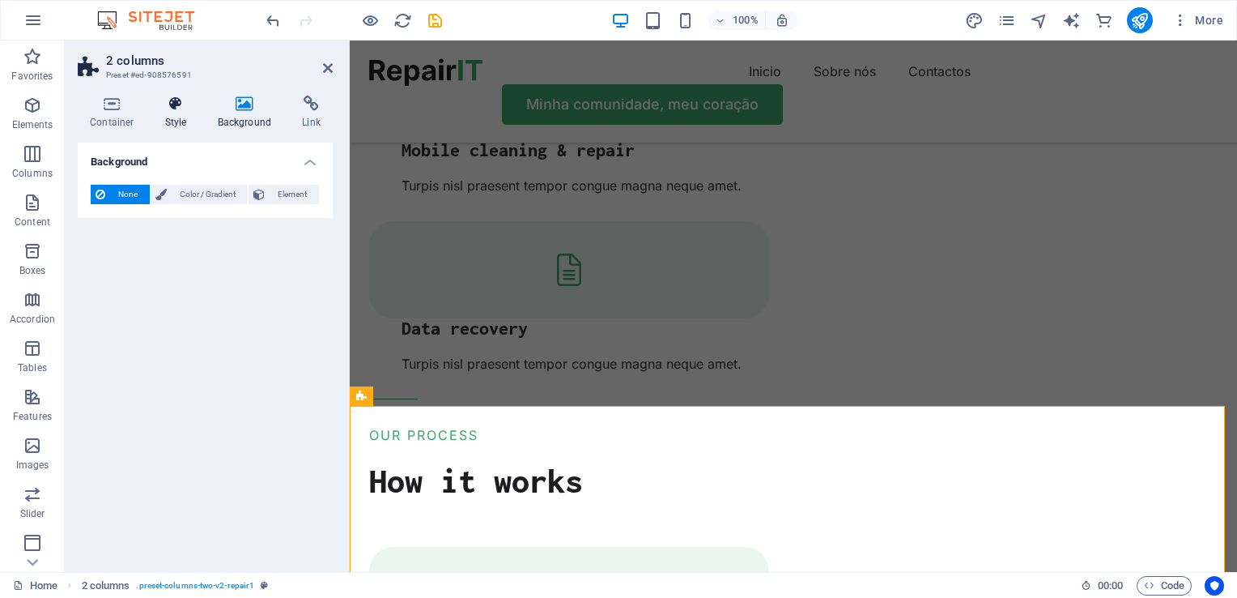
click at [164, 107] on icon at bounding box center [176, 104] width 46 height 16
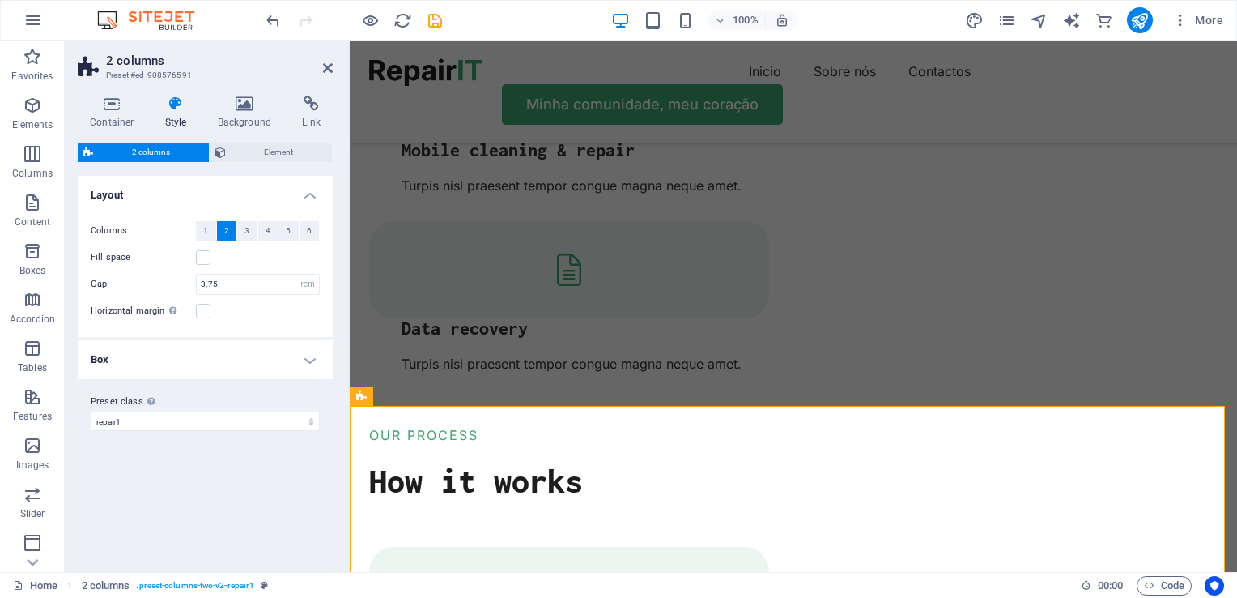
click at [308, 359] on h4 "Box" at bounding box center [205, 359] width 255 height 39
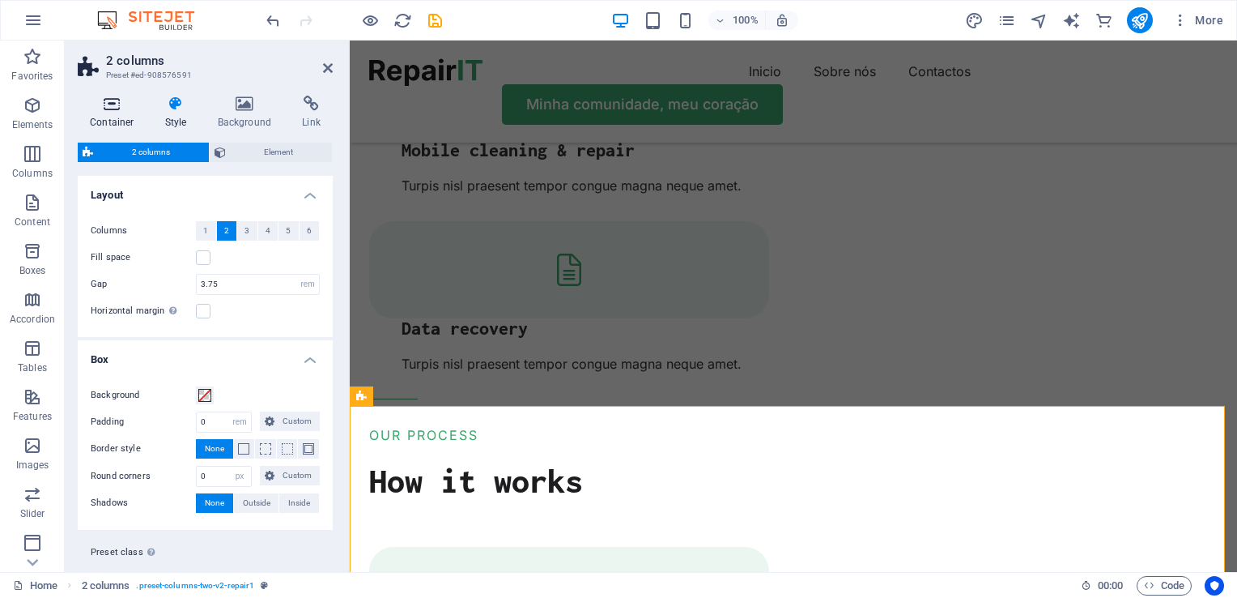
click at [117, 110] on icon at bounding box center [112, 104] width 69 height 16
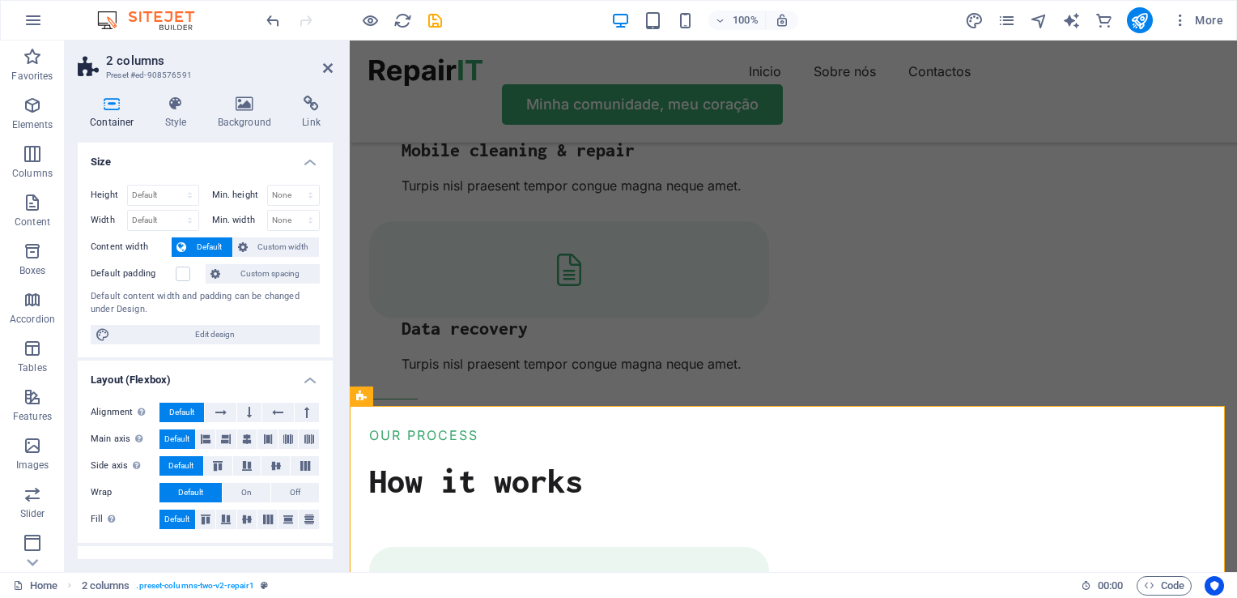
click at [143, 66] on h2 "2 columns" at bounding box center [219, 60] width 227 height 15
click at [132, 69] on h3 "Preset #ed-908576591" at bounding box center [203, 75] width 194 height 15
click at [139, 72] on h3 "Preset #ed-908576591" at bounding box center [203, 75] width 194 height 15
click at [154, 67] on h2 "2 columns" at bounding box center [219, 60] width 227 height 15
click at [146, 65] on h2 "2 columns" at bounding box center [219, 60] width 227 height 15
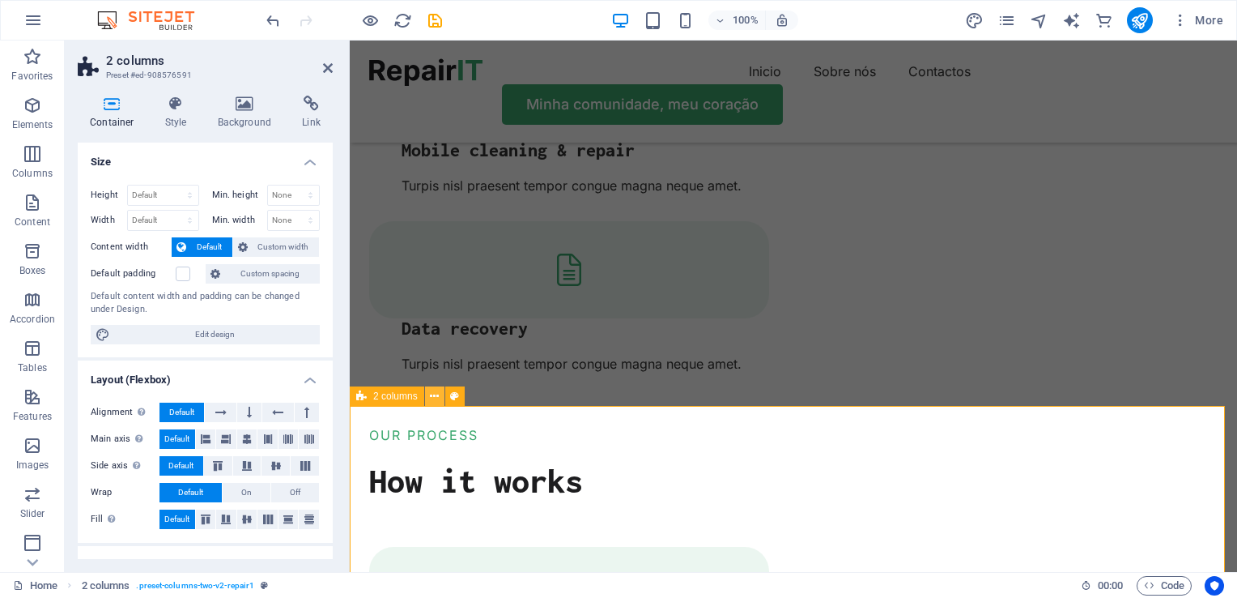
click at [434, 397] on icon at bounding box center [434, 396] width 9 height 17
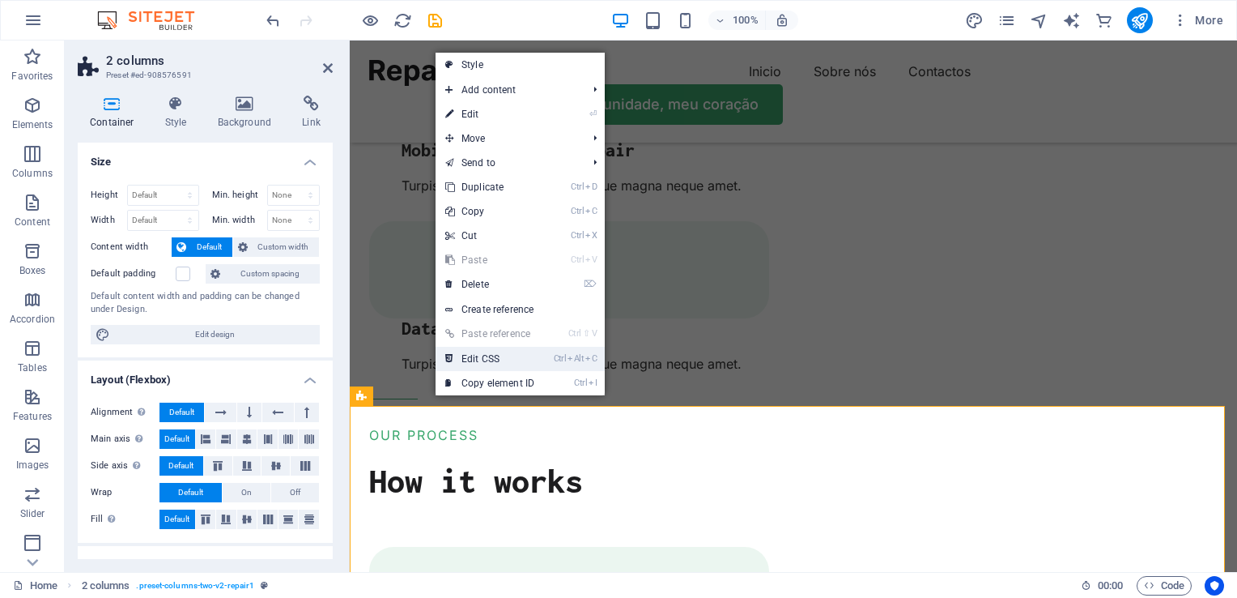
click at [477, 361] on link "Ctrl Alt C Edit CSS" at bounding box center [490, 359] width 108 height 24
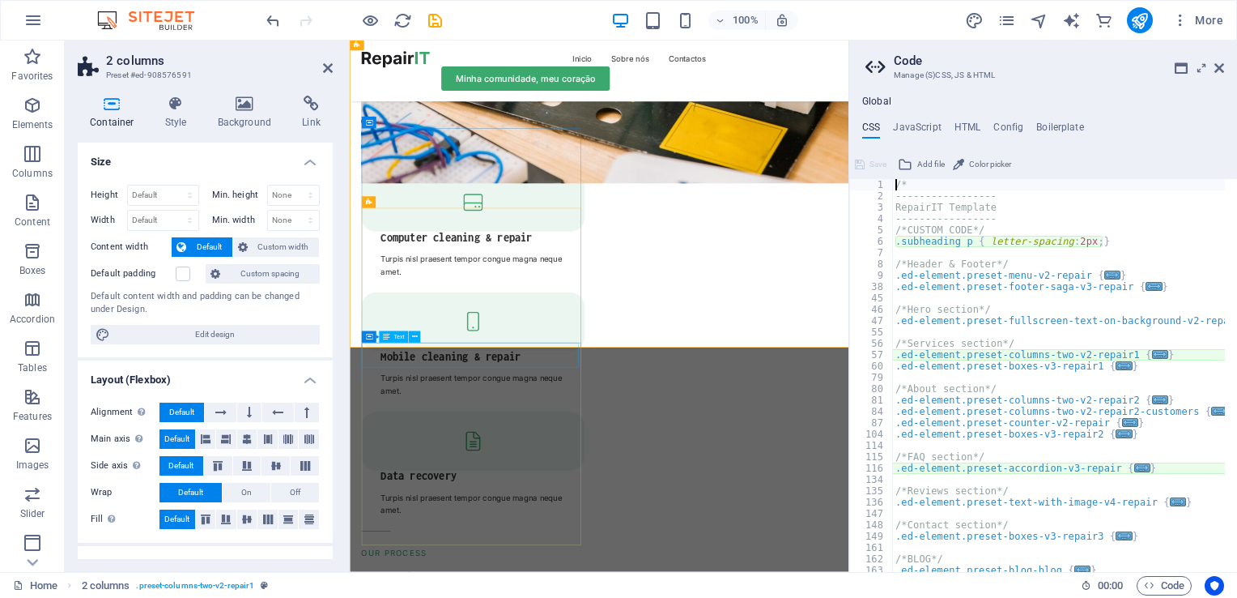
type textarea "@include columns-two-v2($margin: (3.75rem, 1.5rem, null));"
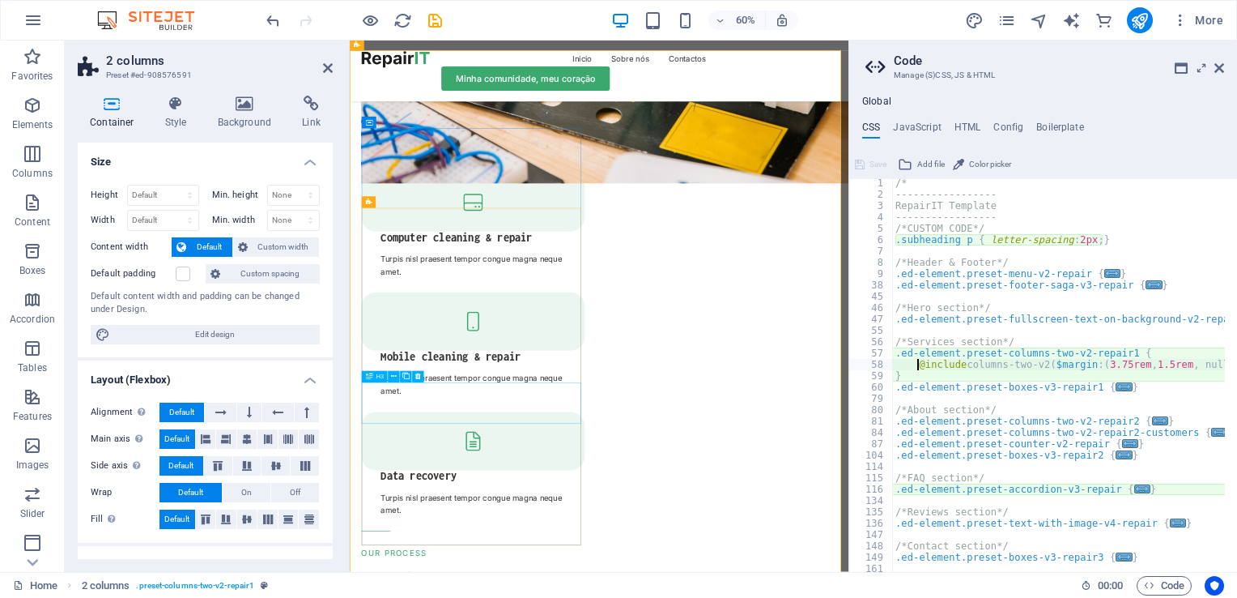
scroll to position [3339, 0]
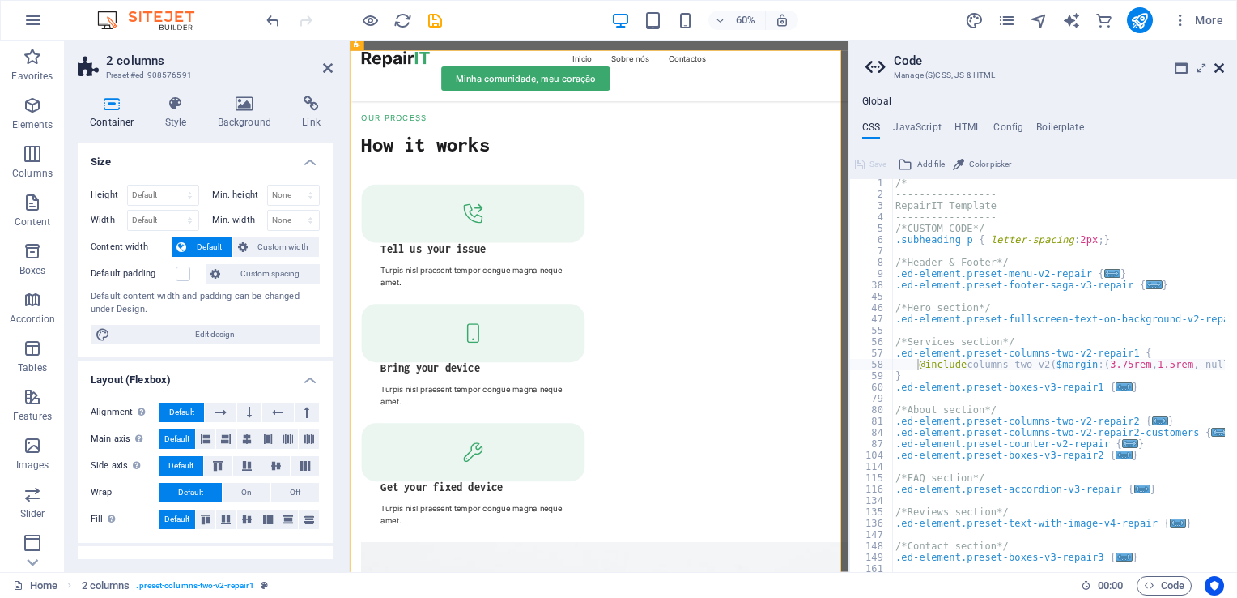
click at [1217, 66] on icon at bounding box center [1219, 68] width 10 height 13
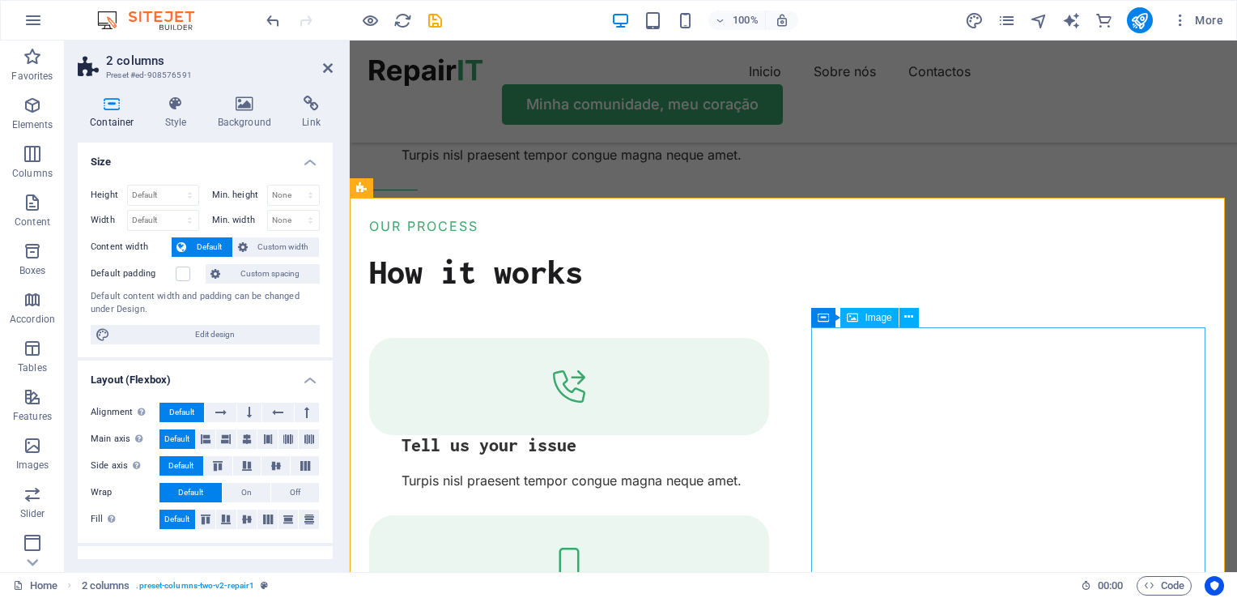
scroll to position [2805, 0]
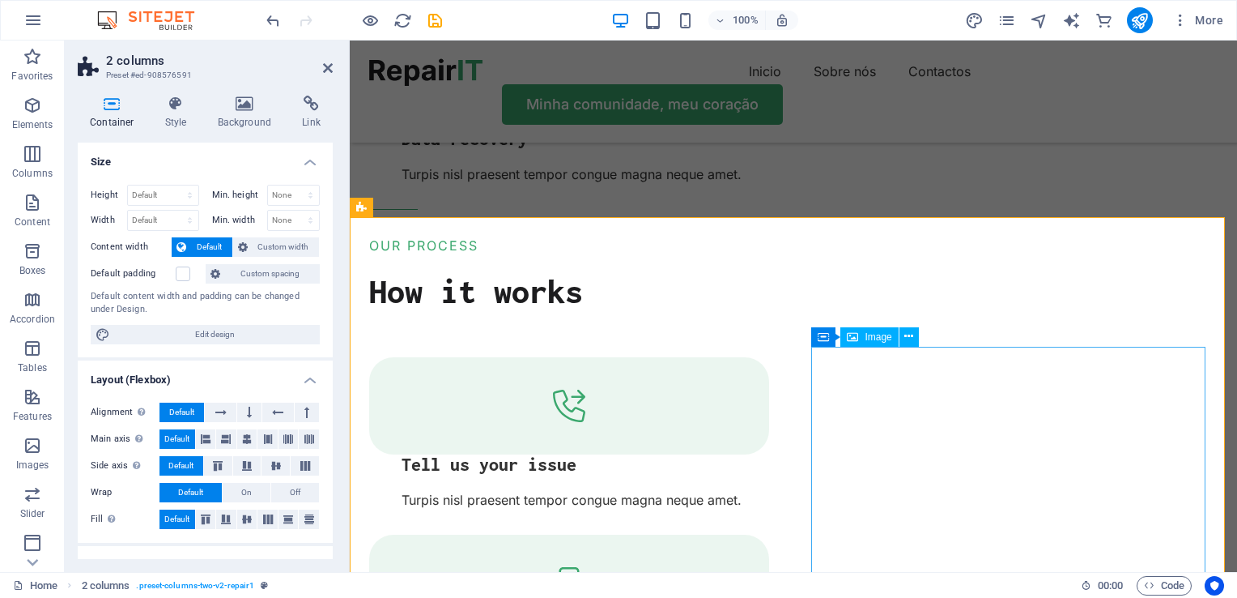
drag, startPoint x: 1189, startPoint y: 261, endPoint x: 910, endPoint y: -42, distance: 412.0
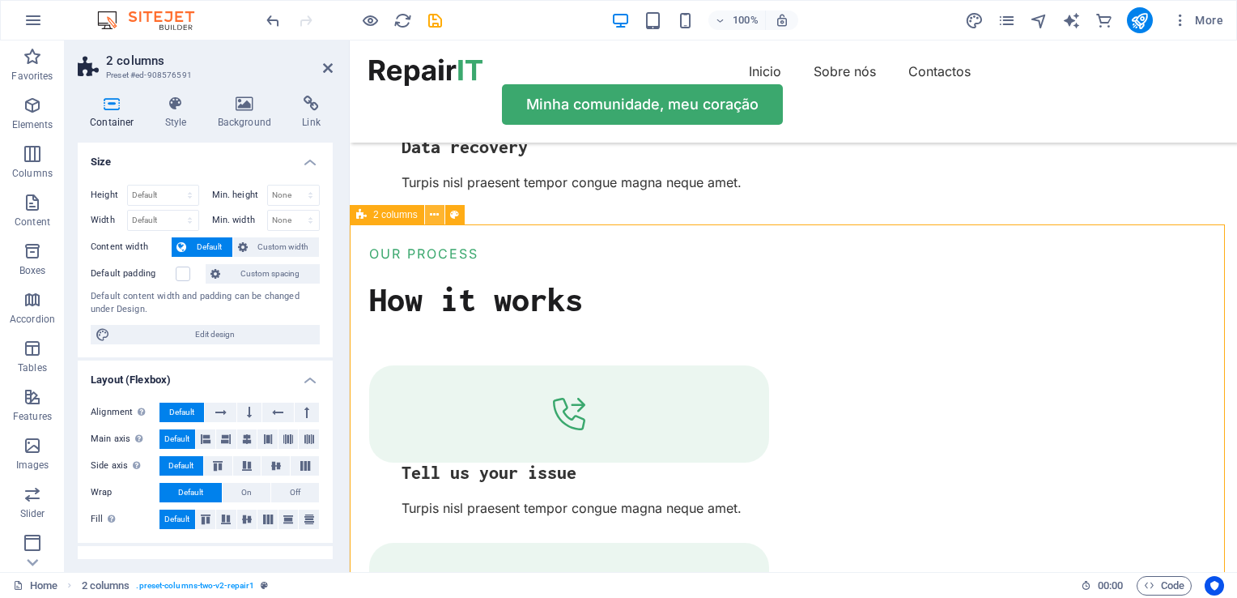
click at [437, 218] on icon at bounding box center [434, 214] width 9 height 17
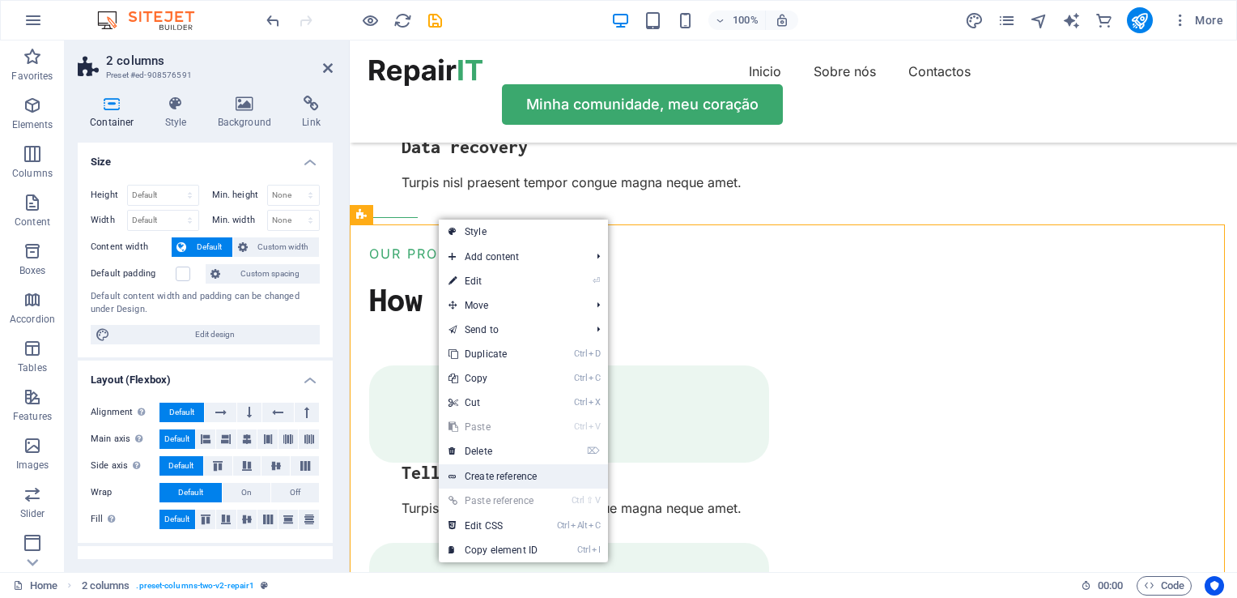
click at [476, 478] on link "Create reference" at bounding box center [523, 476] width 169 height 24
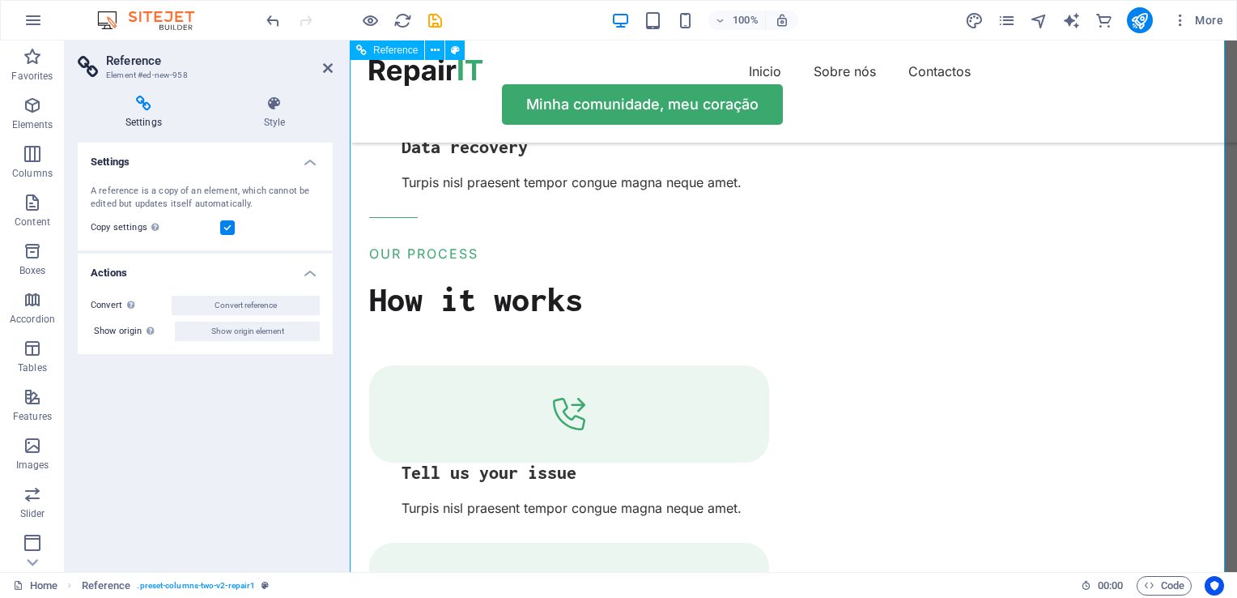
scroll to position [4019, 0]
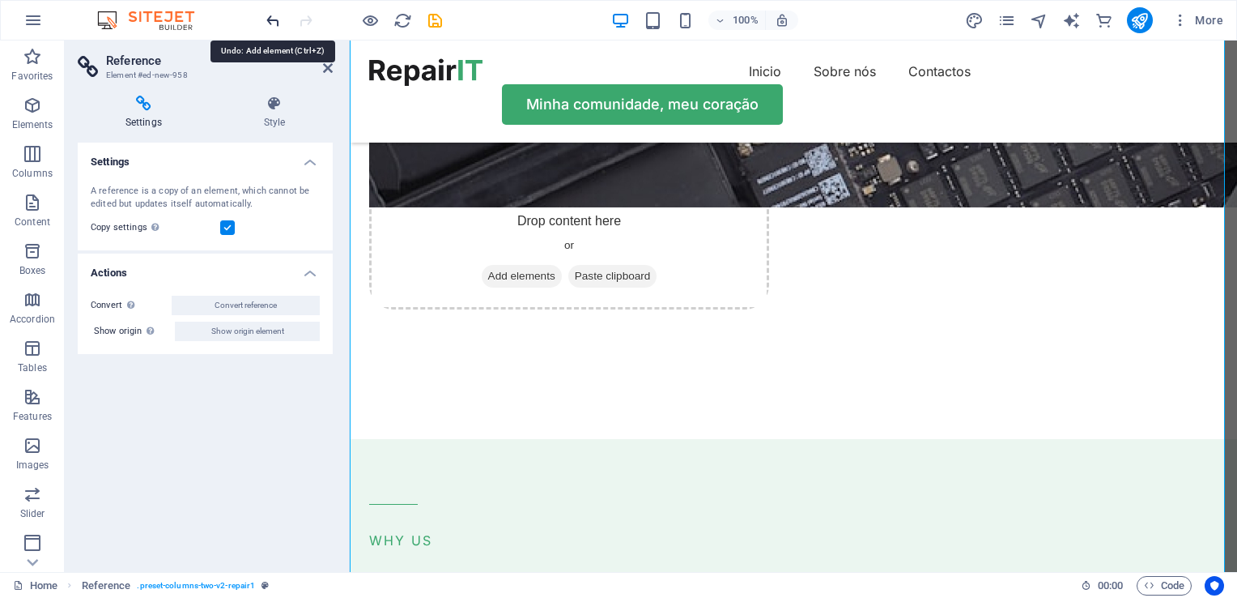
click at [271, 16] on icon "undo" at bounding box center [273, 20] width 19 height 19
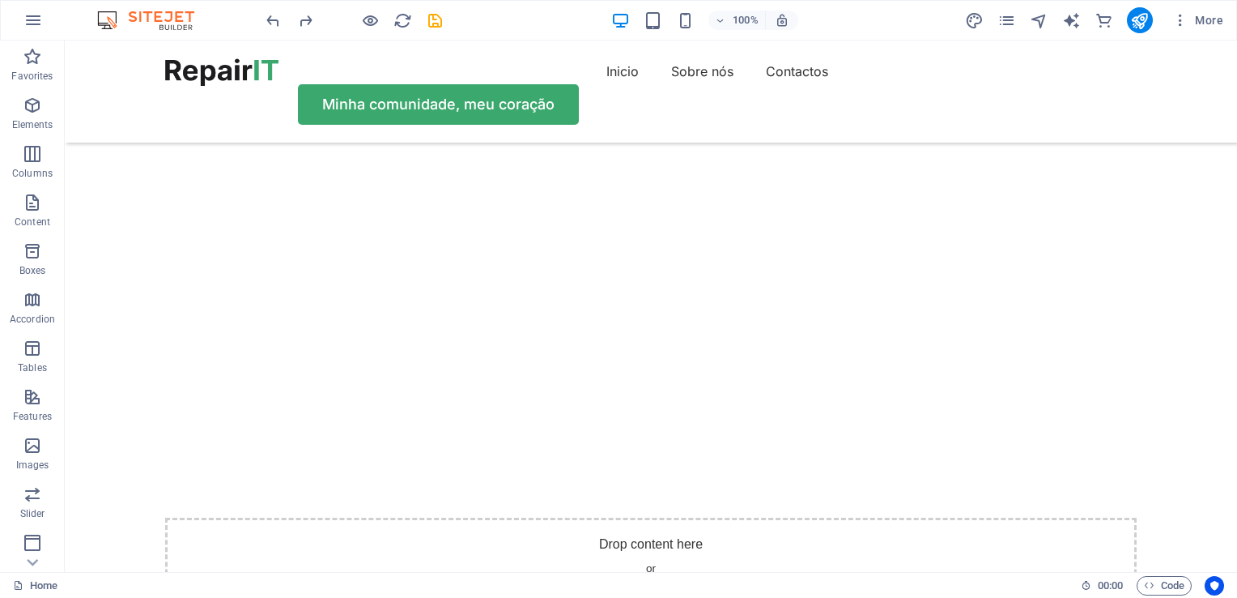
scroll to position [0, 0]
